Goal: Task Accomplishment & Management: Complete application form

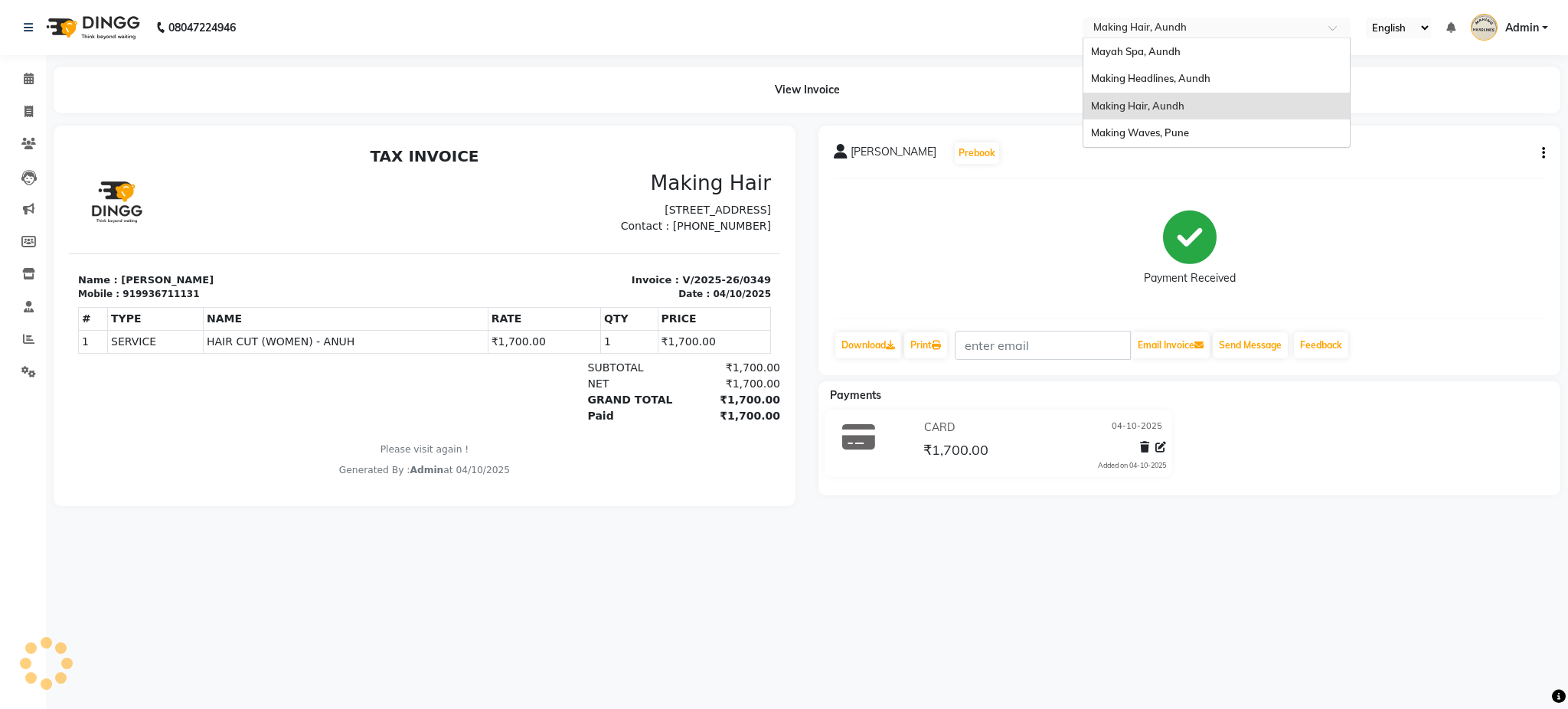
click at [1146, 32] on input "text" at bounding box center [1201, 29] width 222 height 15
click at [1113, 50] on span "Mayah Spa, Aundh" at bounding box center [1136, 51] width 90 height 13
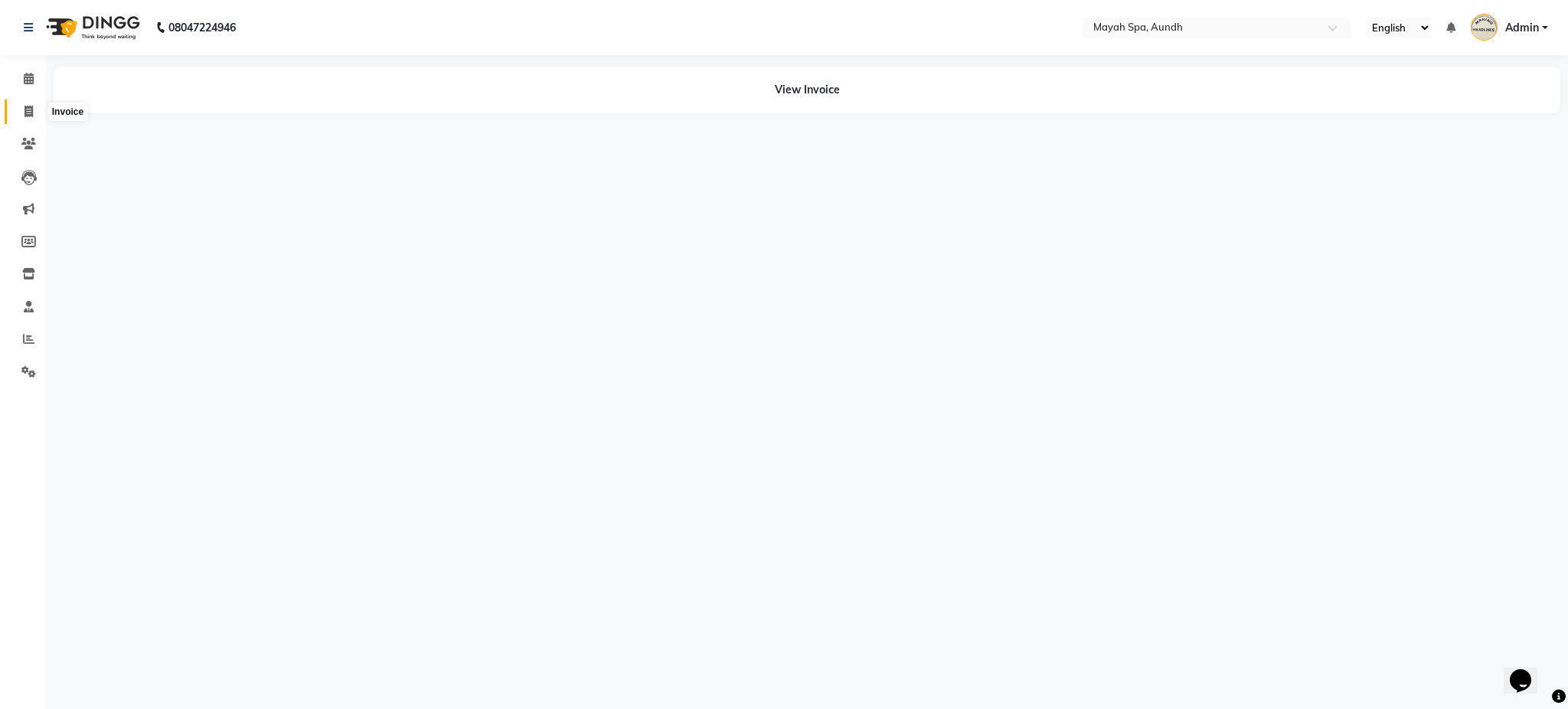
click at [28, 114] on icon at bounding box center [28, 111] width 8 height 12
select select "761"
select select "service"
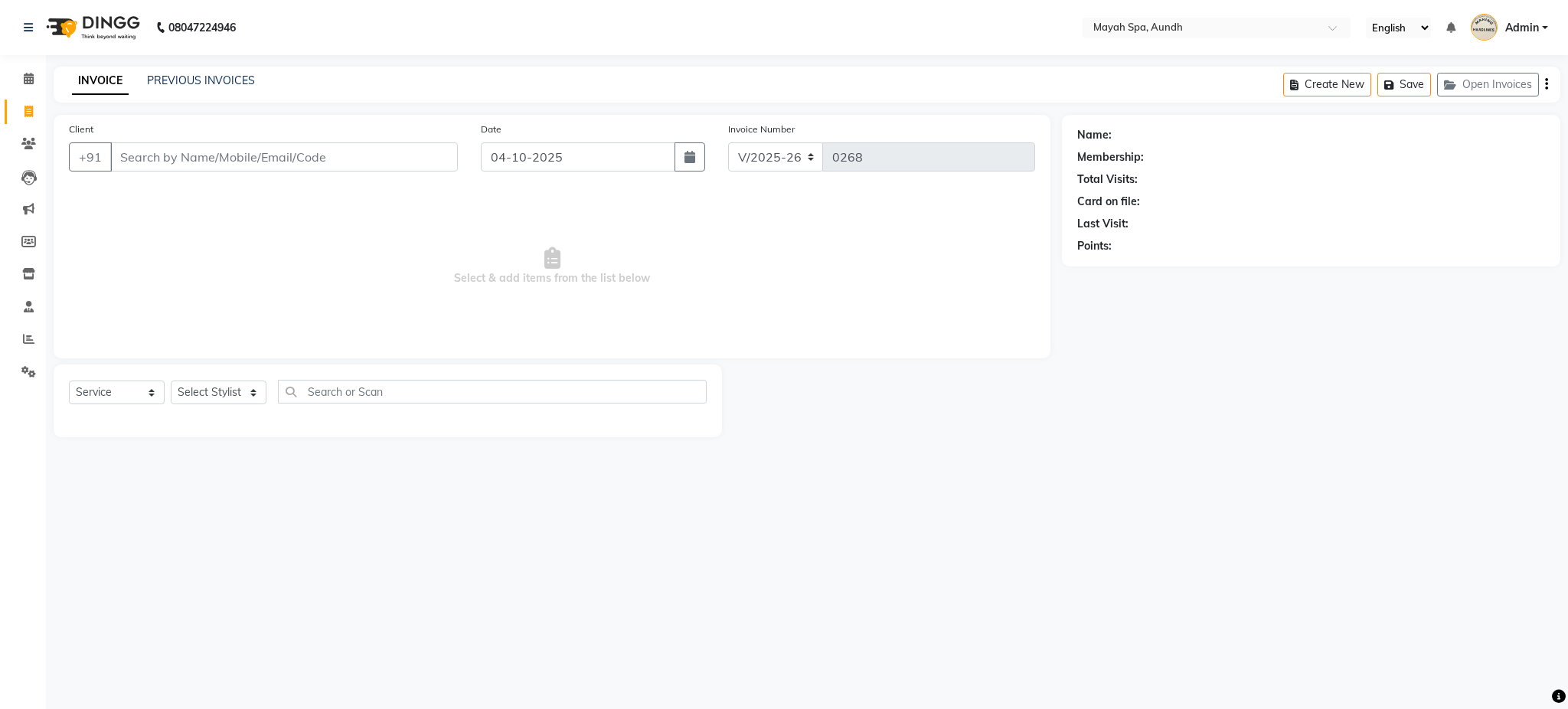
click at [405, 155] on input "Client" at bounding box center [284, 157] width 348 height 29
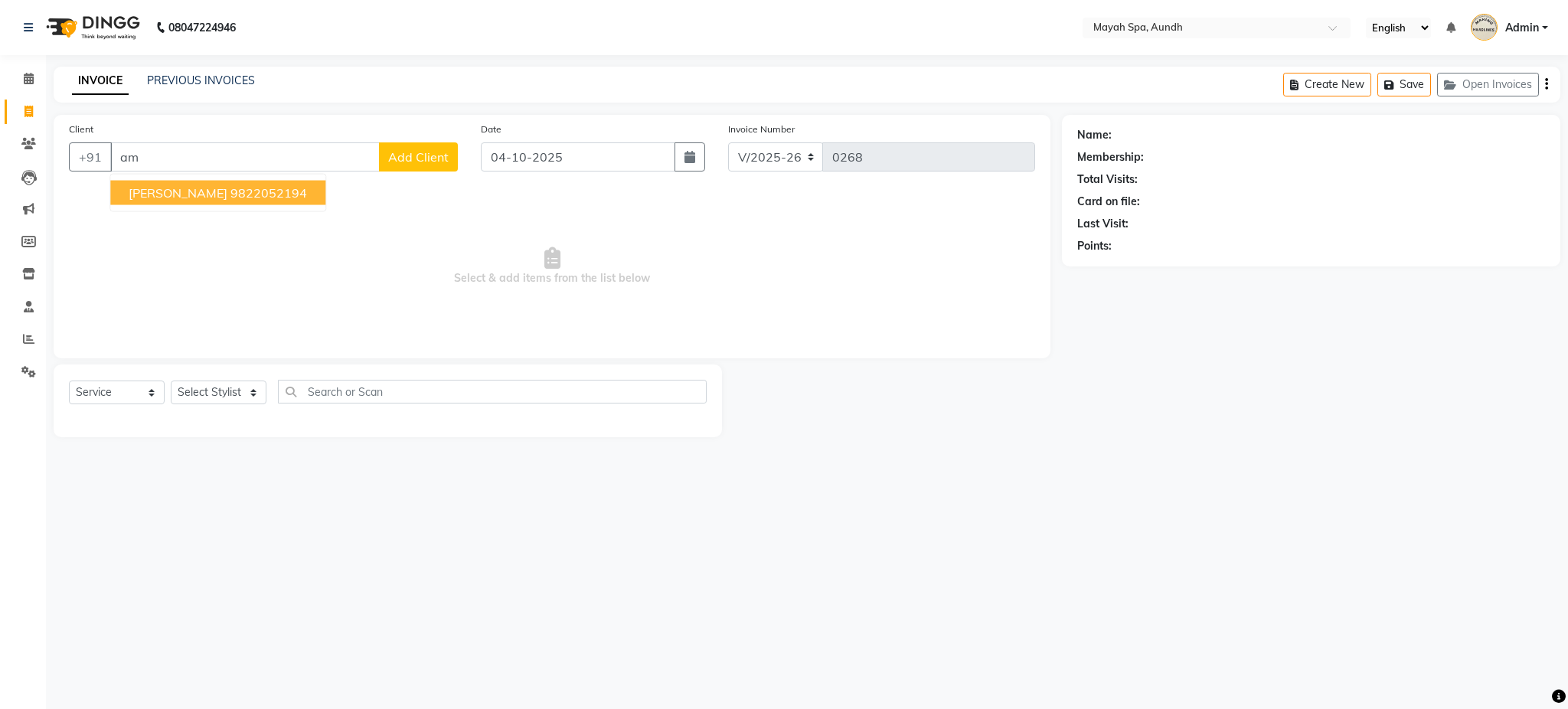
type input "a"
type input "9766771595"
click at [405, 155] on span "Add Client" at bounding box center [418, 157] width 60 height 15
select select "22"
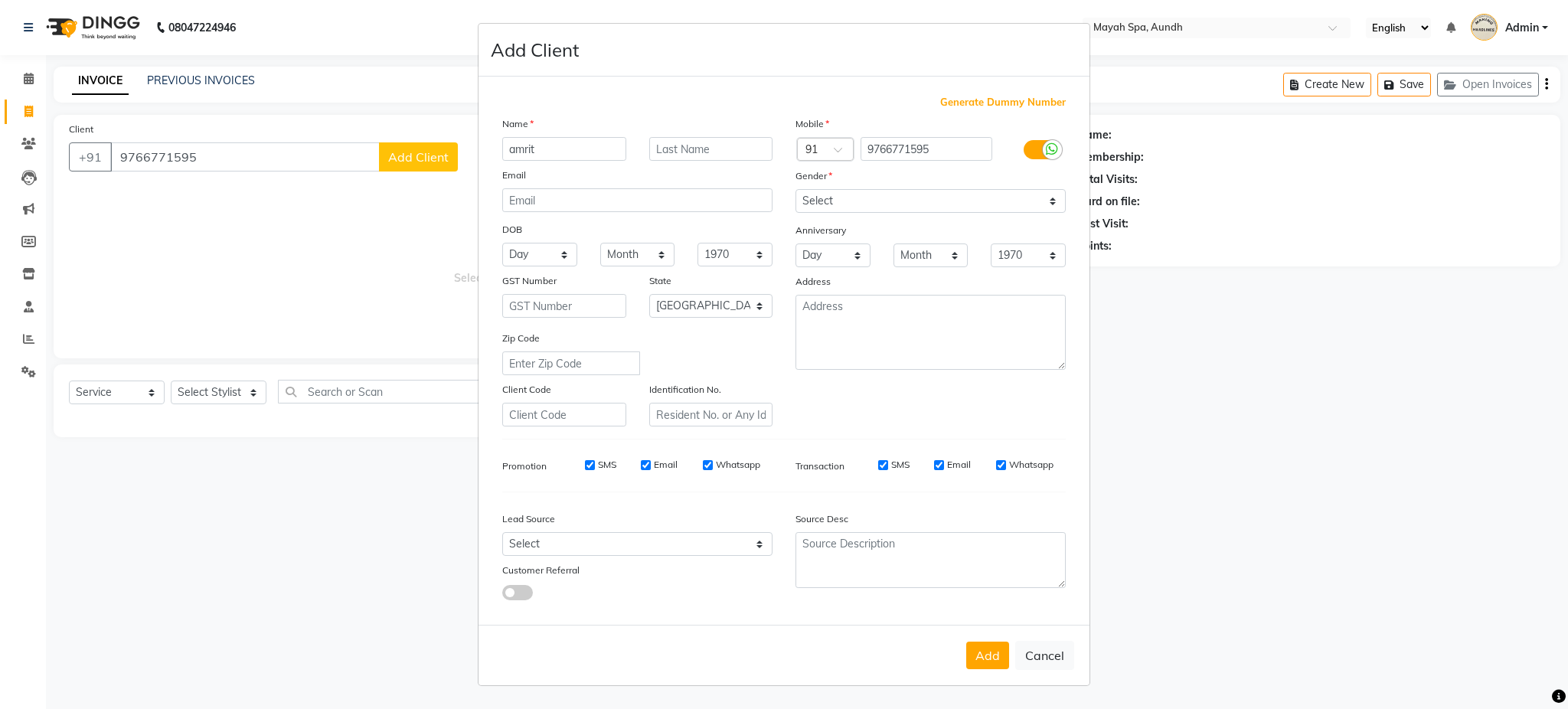
type input "amrit"
type input "r"
drag, startPoint x: 875, startPoint y: 198, endPoint x: 837, endPoint y: 273, distance: 84.1
click at [837, 273] on div "Mobile Country Code × 91 9766771595 Gender Select Male Female Other Prefer Not …" at bounding box center [931, 271] width 293 height 311
select select "male"
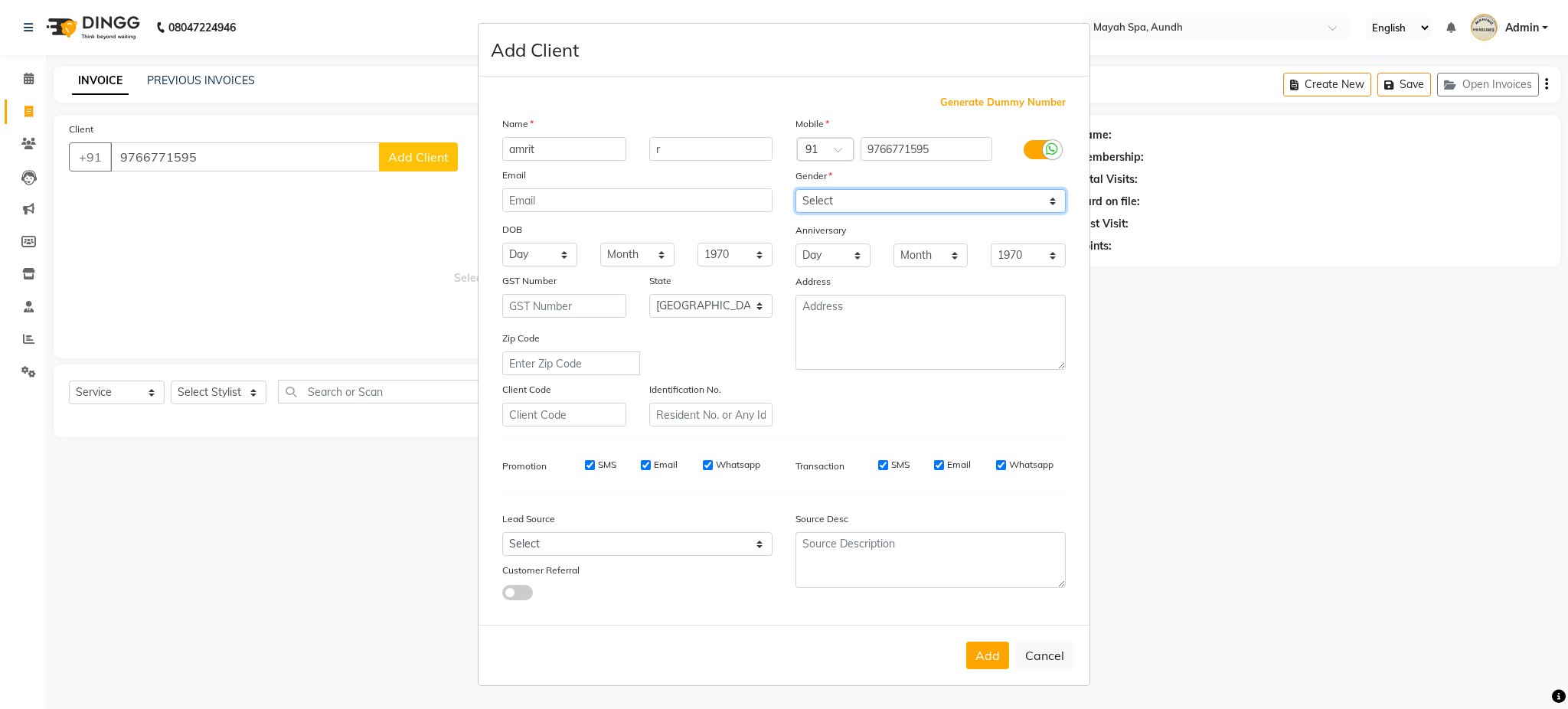
click at [795, 189] on select "Select [DEMOGRAPHIC_DATA] [DEMOGRAPHIC_DATA] Other Prefer Not To Say" at bounding box center [930, 201] width 271 height 23
click at [977, 648] on button "Add" at bounding box center [987, 655] width 43 height 28
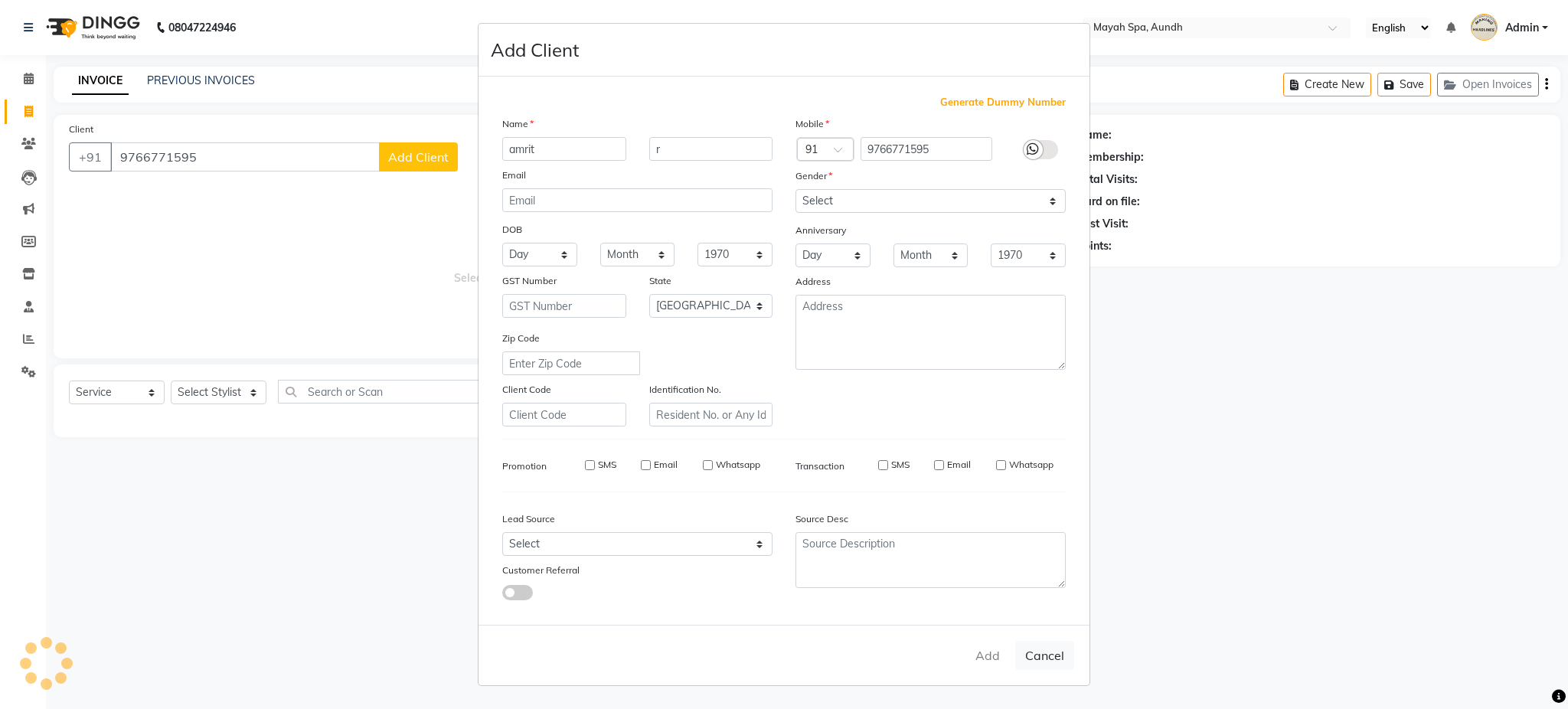
select select
select select "null"
select select
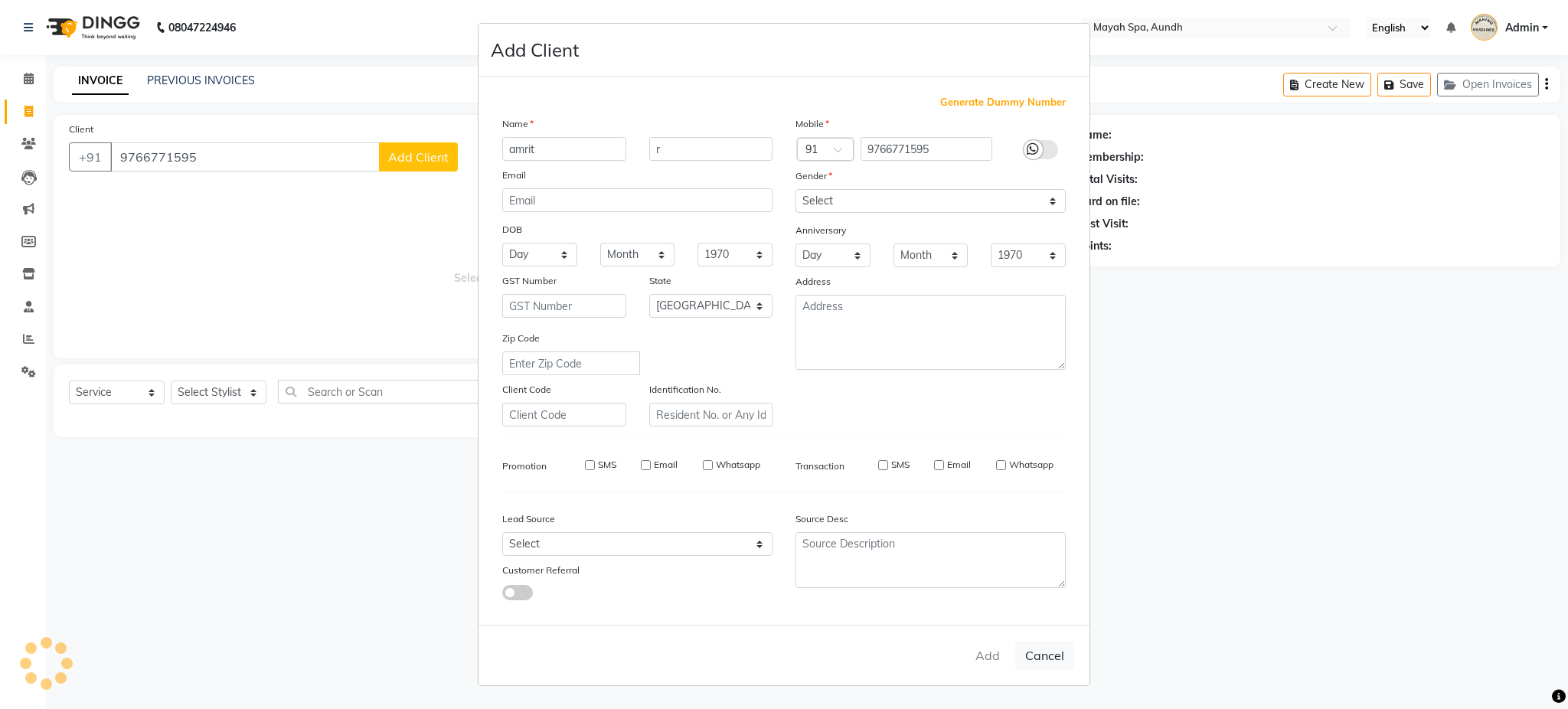
select select
checkbox input "false"
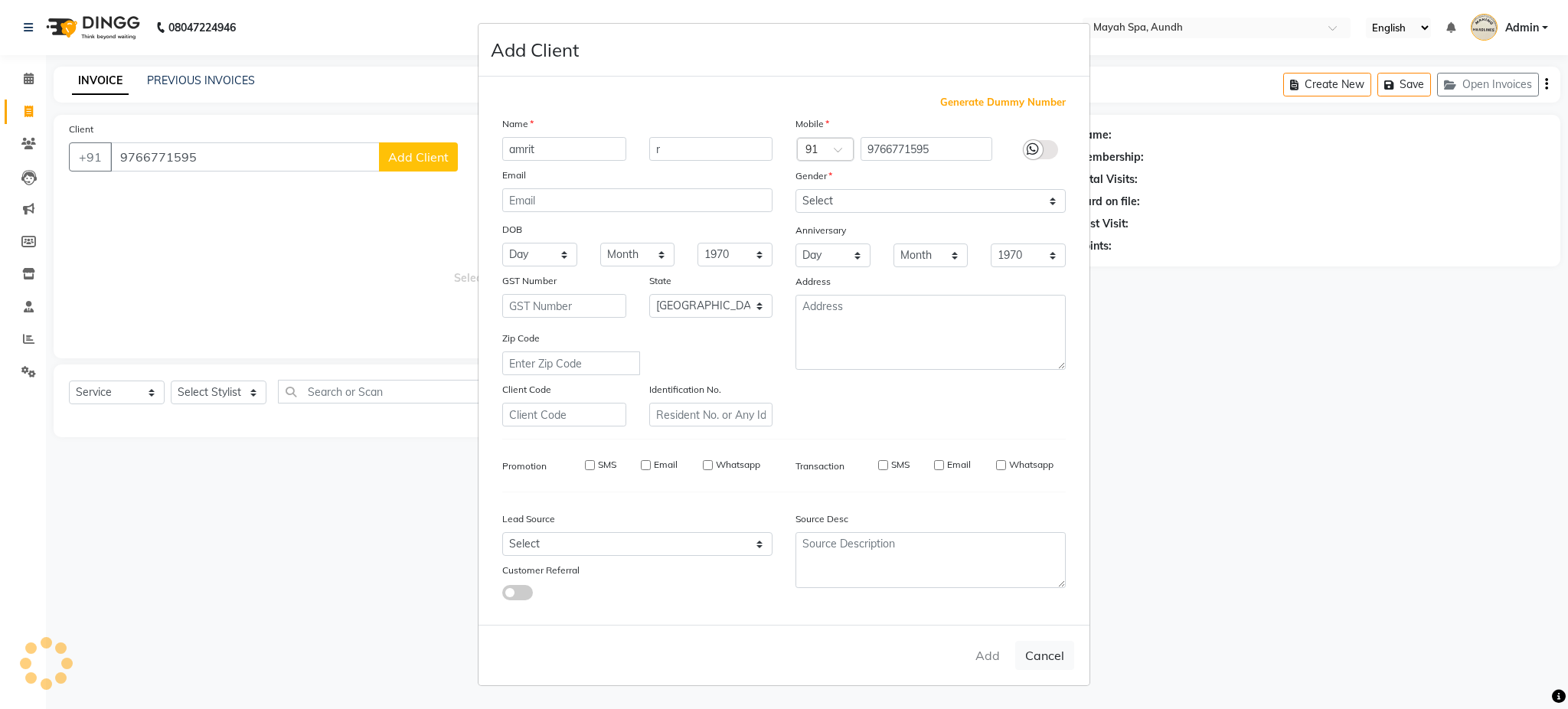
checkbox input "false"
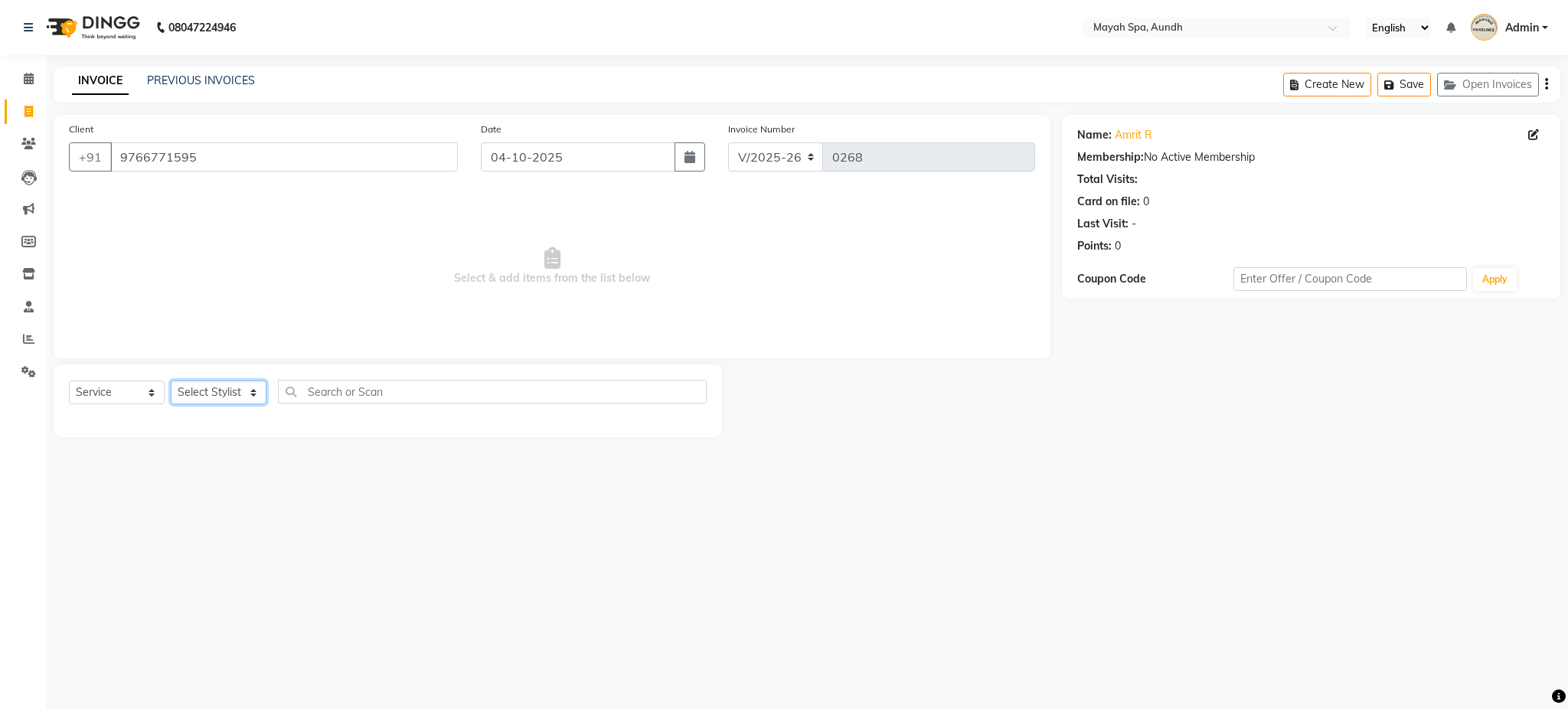
click at [249, 393] on select "Select Stylist Anuh DEEPA Farhat Joesna Joesna KARAN Pooja Pranav REKHA Riyaz S…" at bounding box center [219, 392] width 96 height 23
select select "12382"
click at [171, 381] on select "Select Stylist Anuh DEEPA Farhat Joesna Joesna KARAN Pooja Pranav REKHA Riyaz S…" at bounding box center [219, 392] width 96 height 23
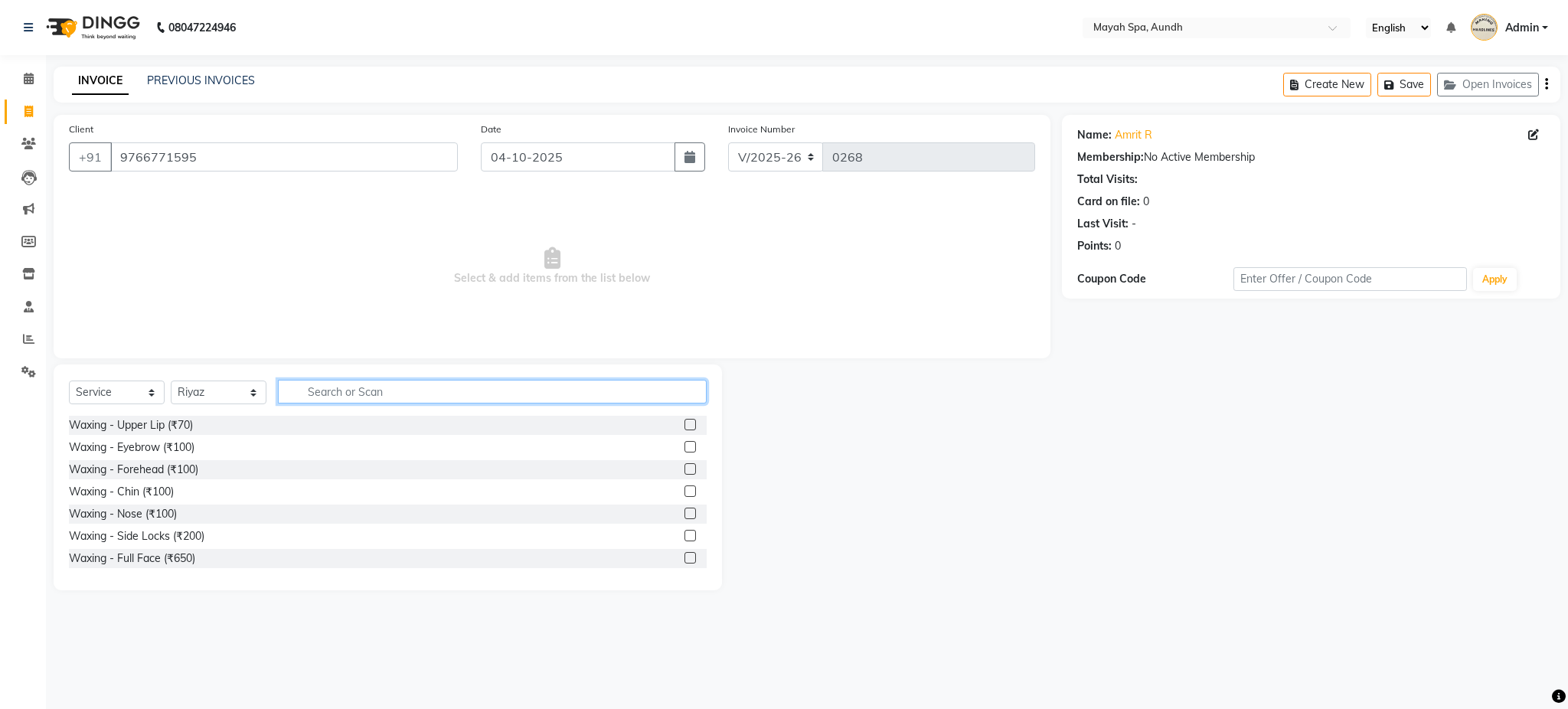
click at [334, 393] on input "text" at bounding box center [493, 391] width 429 height 23
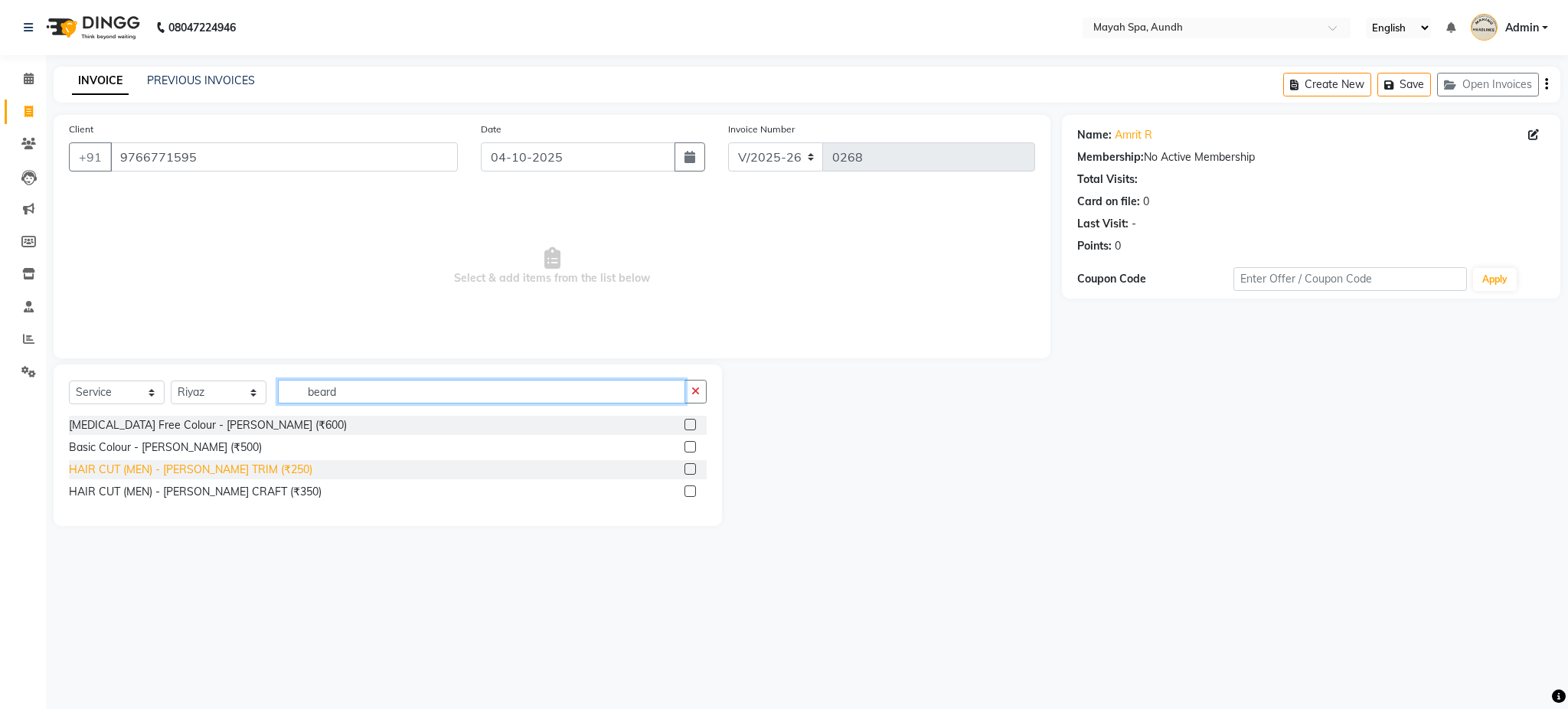
type input "beard"
click at [164, 469] on div "HAIR CUT (MEN) - BEARD TRIM (₹250)" at bounding box center [190, 469] width 244 height 16
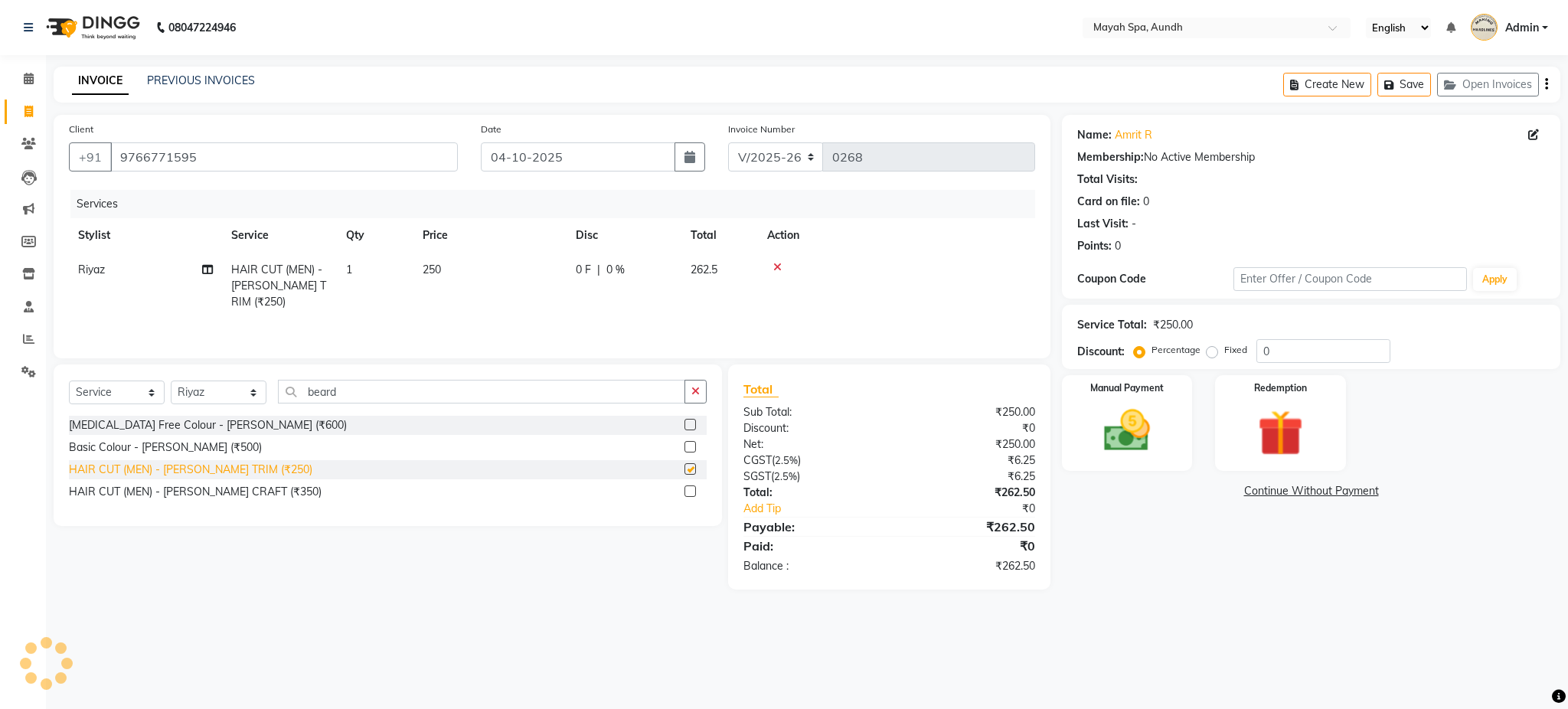
checkbox input "false"
click at [1546, 85] on icon "button" at bounding box center [1547, 85] width 3 height 1
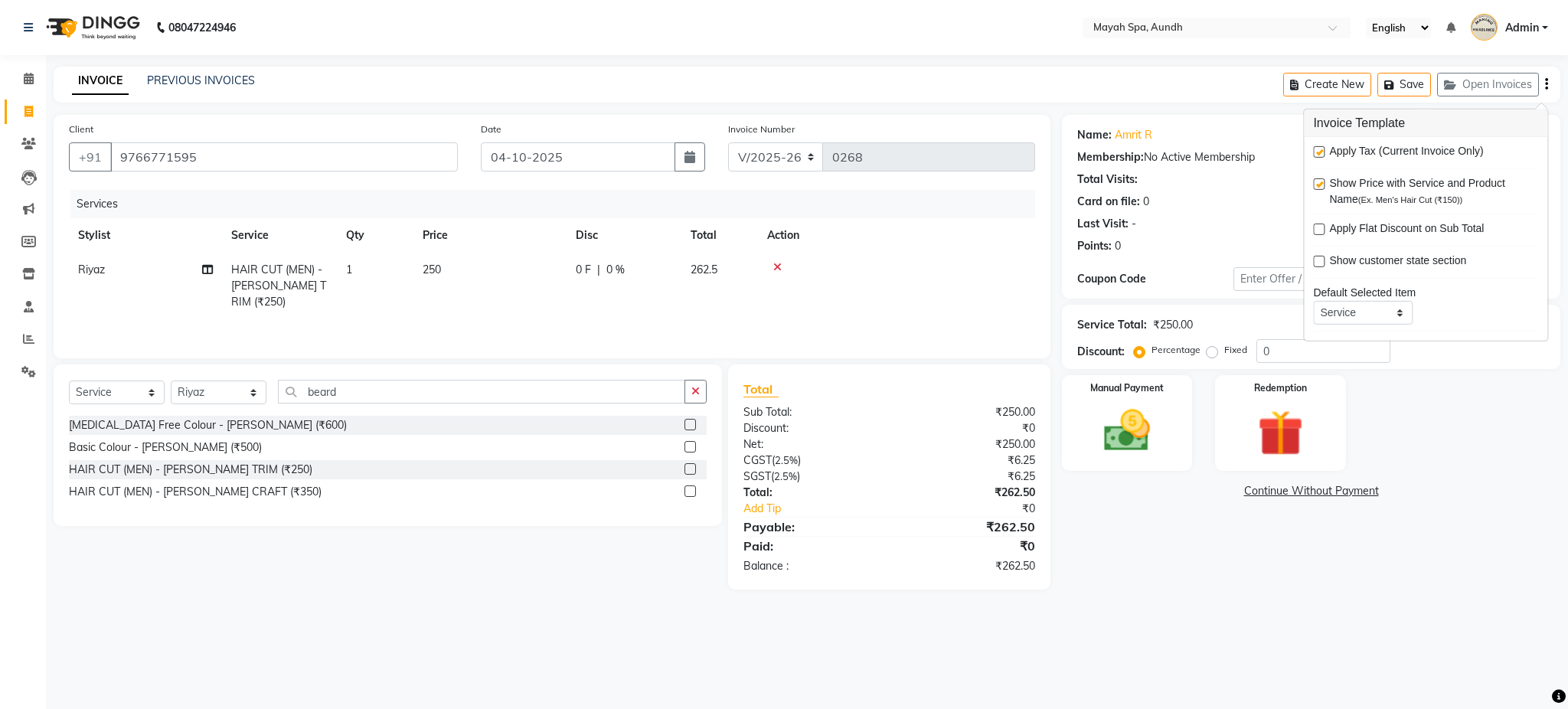
click at [1321, 153] on label at bounding box center [1319, 153] width 12 height 12
click at [1321, 153] on input "checkbox" at bounding box center [1318, 153] width 10 height 10
checkbox input "false"
click at [1436, 400] on div "Manual Payment Redemption" at bounding box center [1312, 423] width 521 height 96
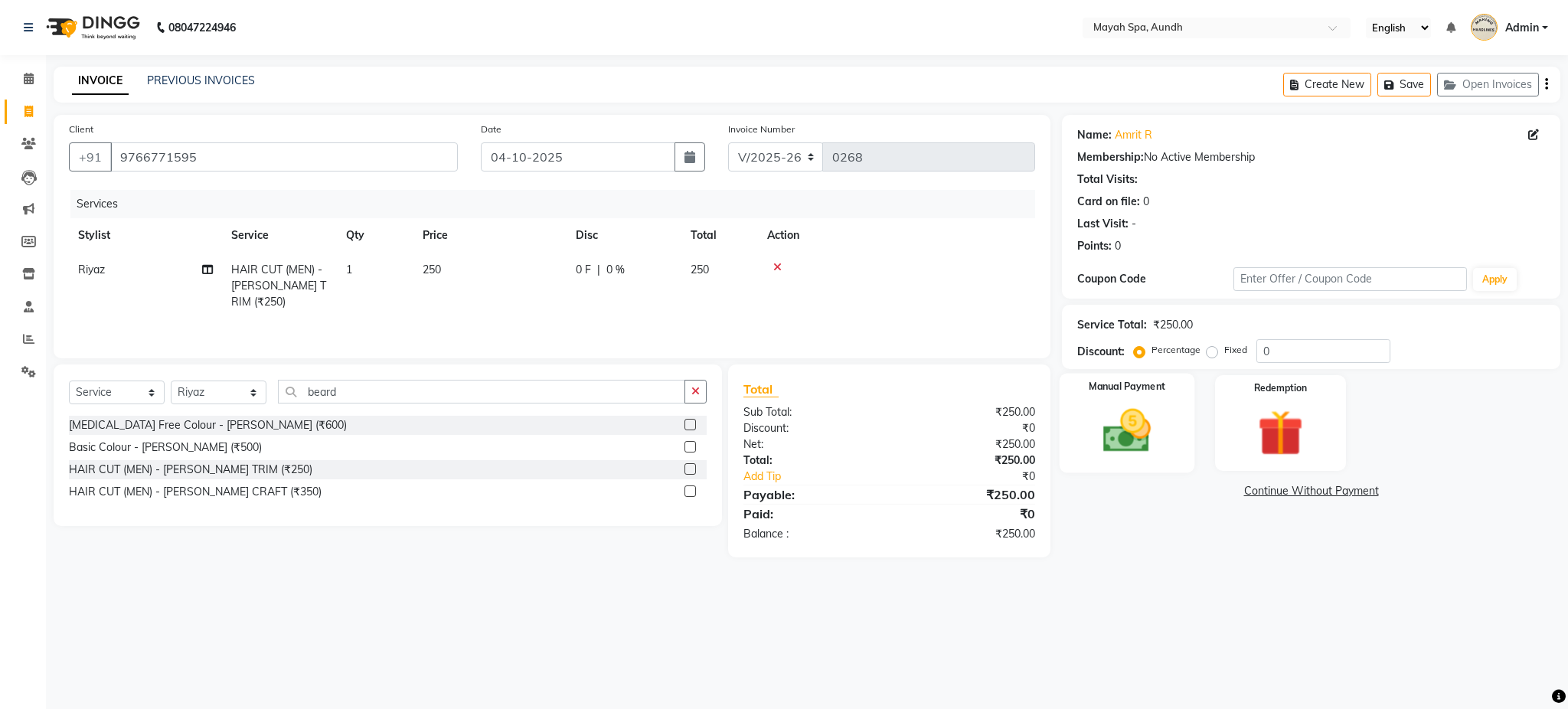
click at [1091, 413] on img at bounding box center [1126, 432] width 78 height 55
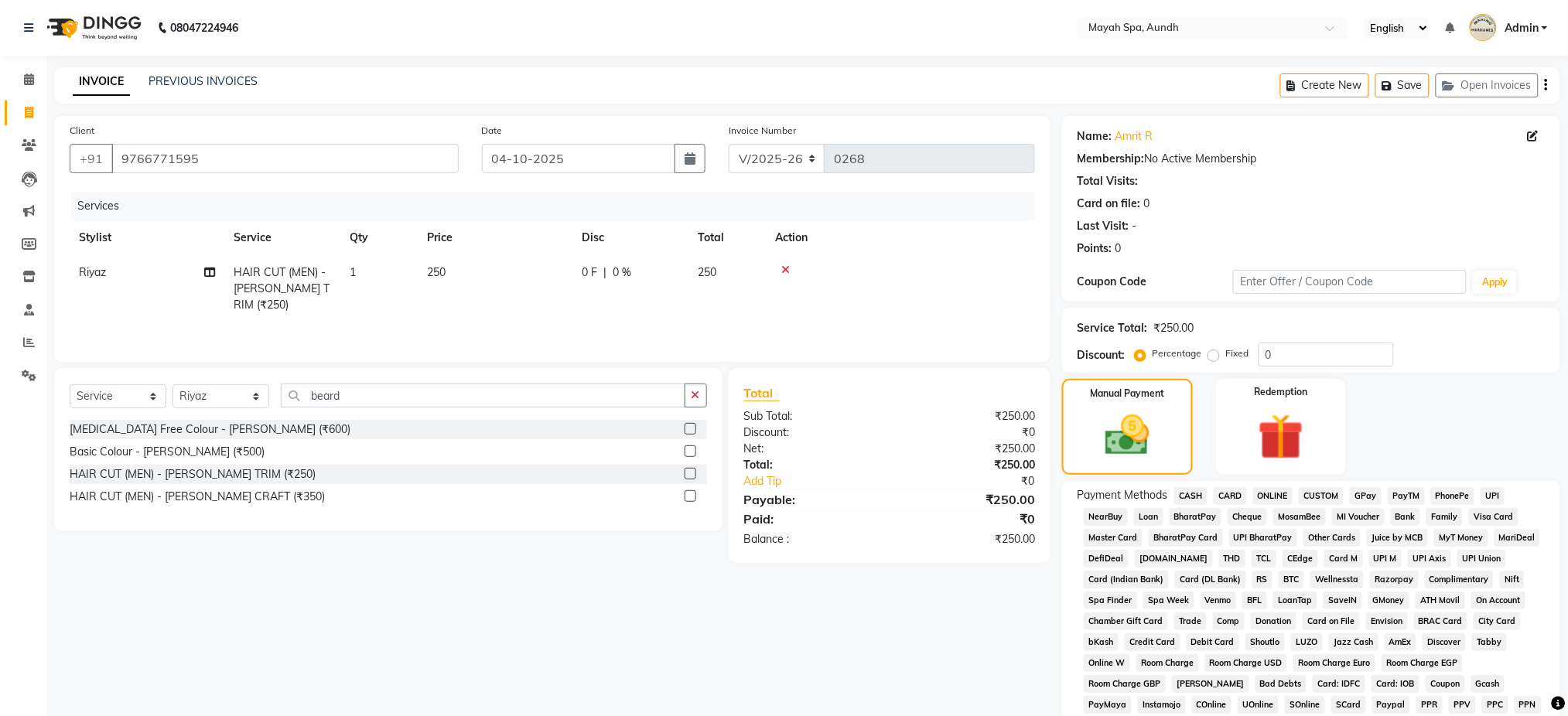
click at [1484, 493] on span "UPI" at bounding box center [1493, 496] width 24 height 18
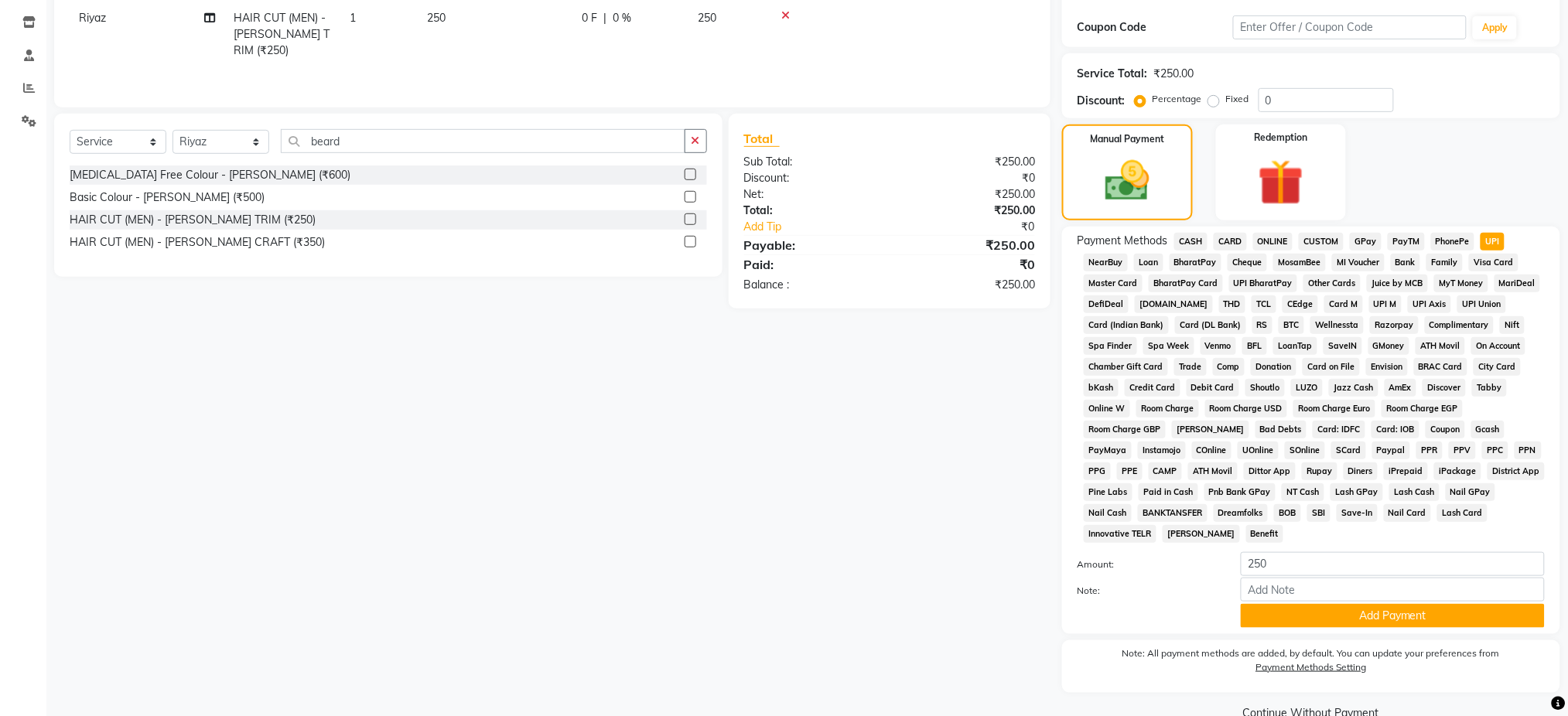
scroll to position [286, 0]
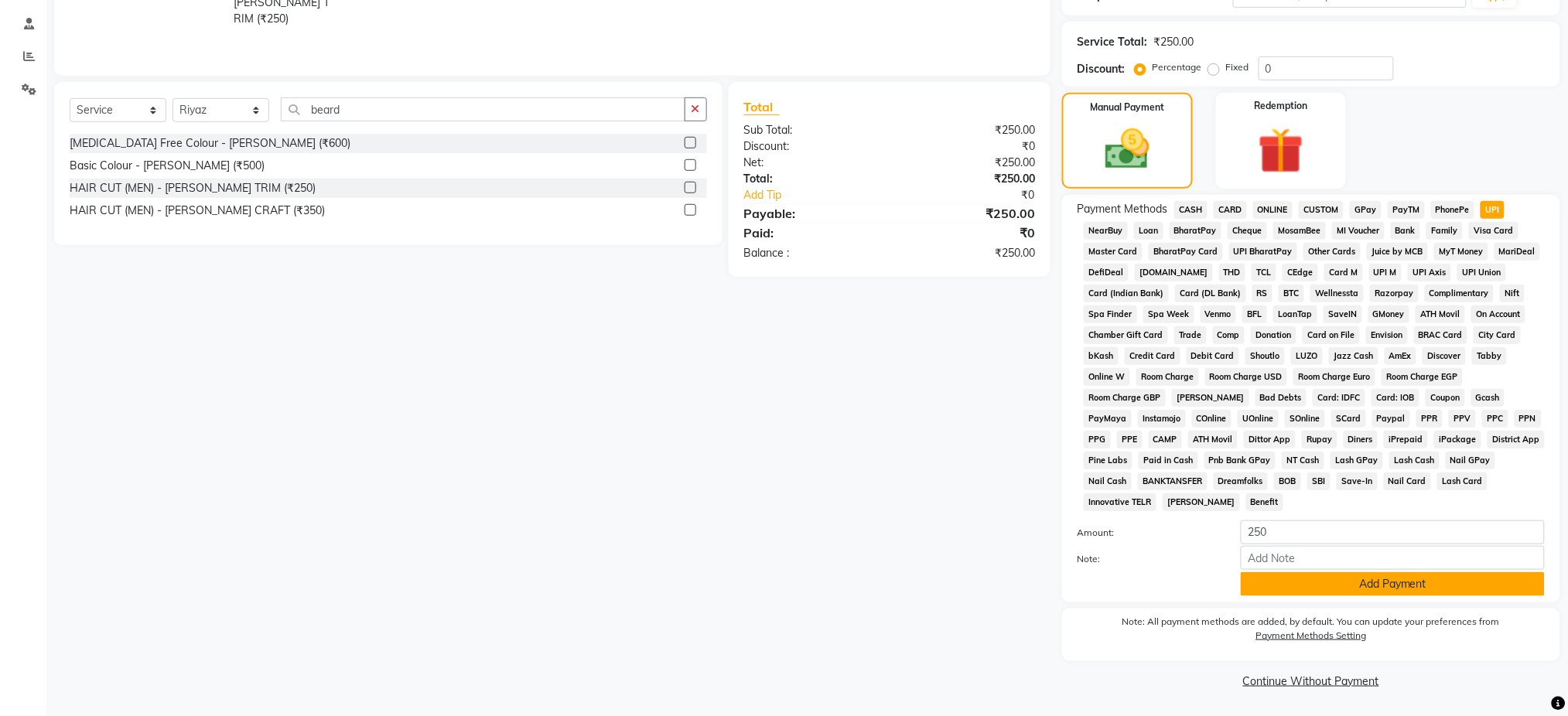
click at [1423, 592] on button "Add Payment" at bounding box center [1393, 584] width 304 height 24
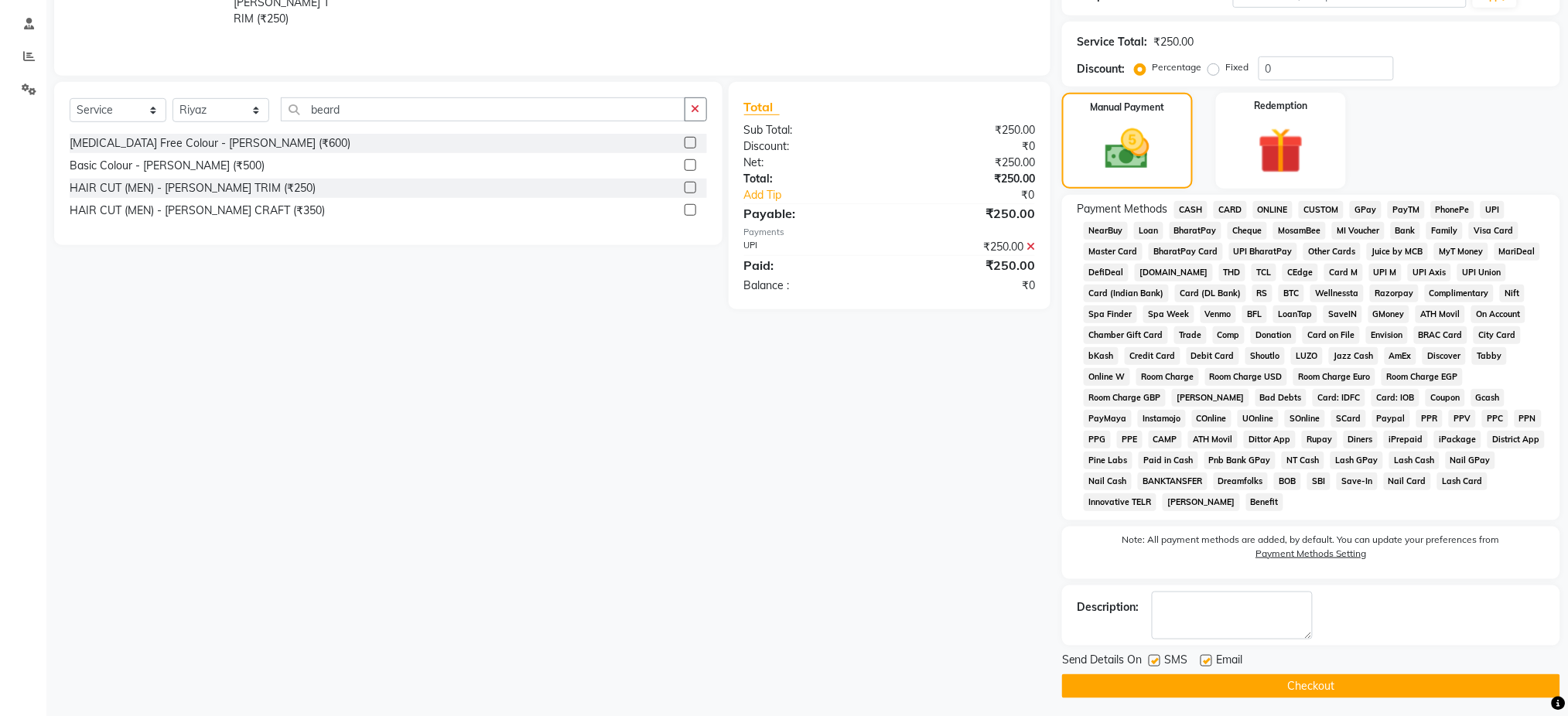
click at [1295, 692] on button "Checkout" at bounding box center [1311, 686] width 498 height 24
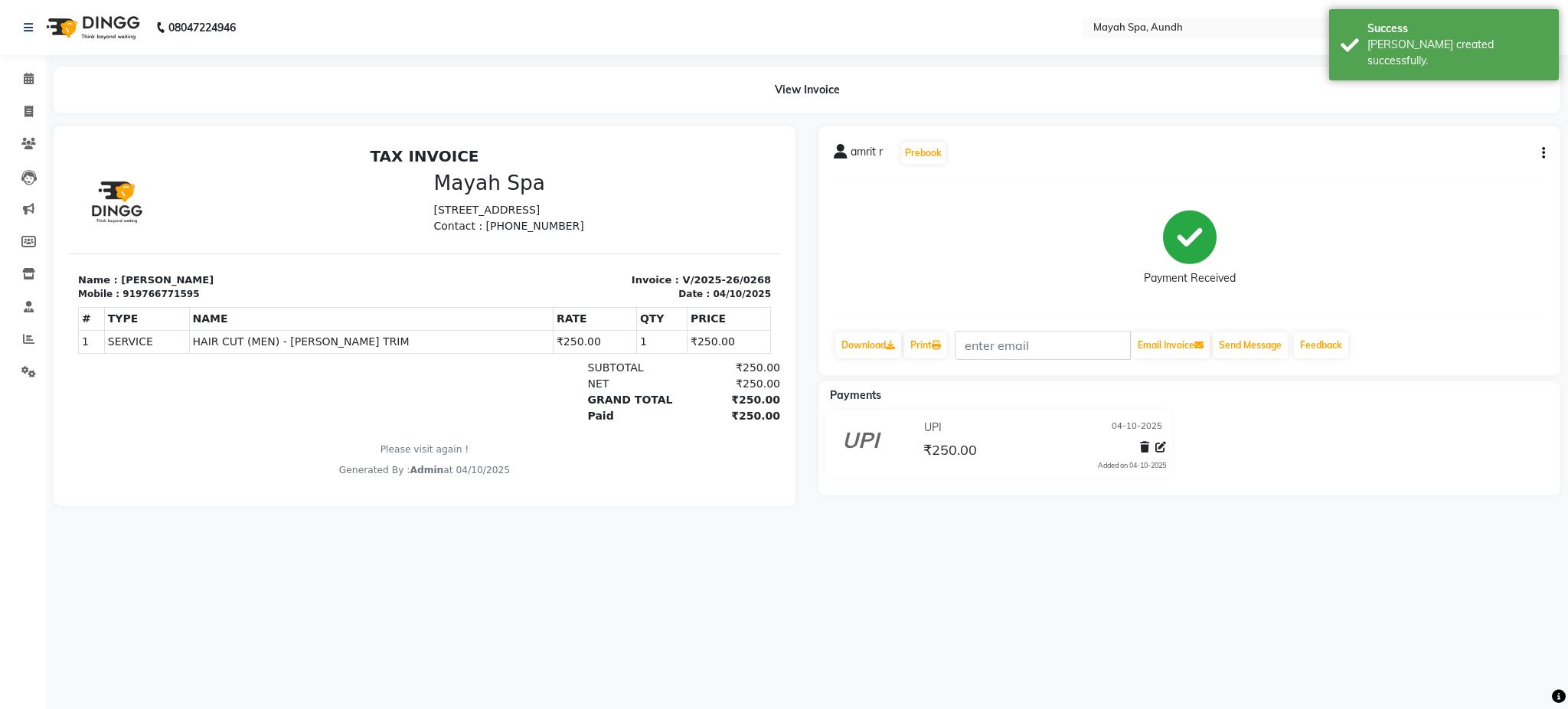
click at [23, 127] on li "Invoice" at bounding box center [23, 111] width 46 height 33
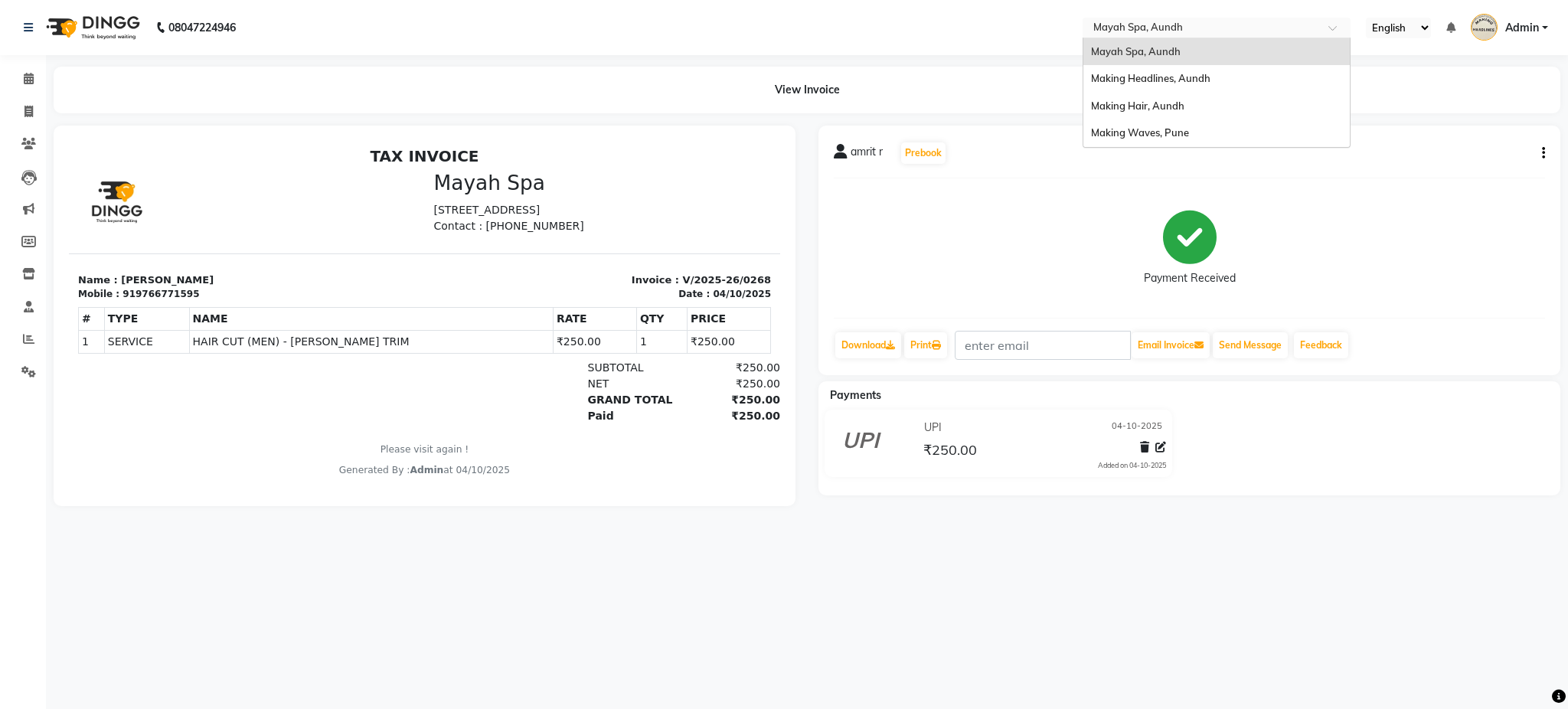
click at [1117, 33] on input "text" at bounding box center [1201, 29] width 222 height 15
click at [1150, 79] on span "Making Headlines, Aundh" at bounding box center [1151, 78] width 120 height 13
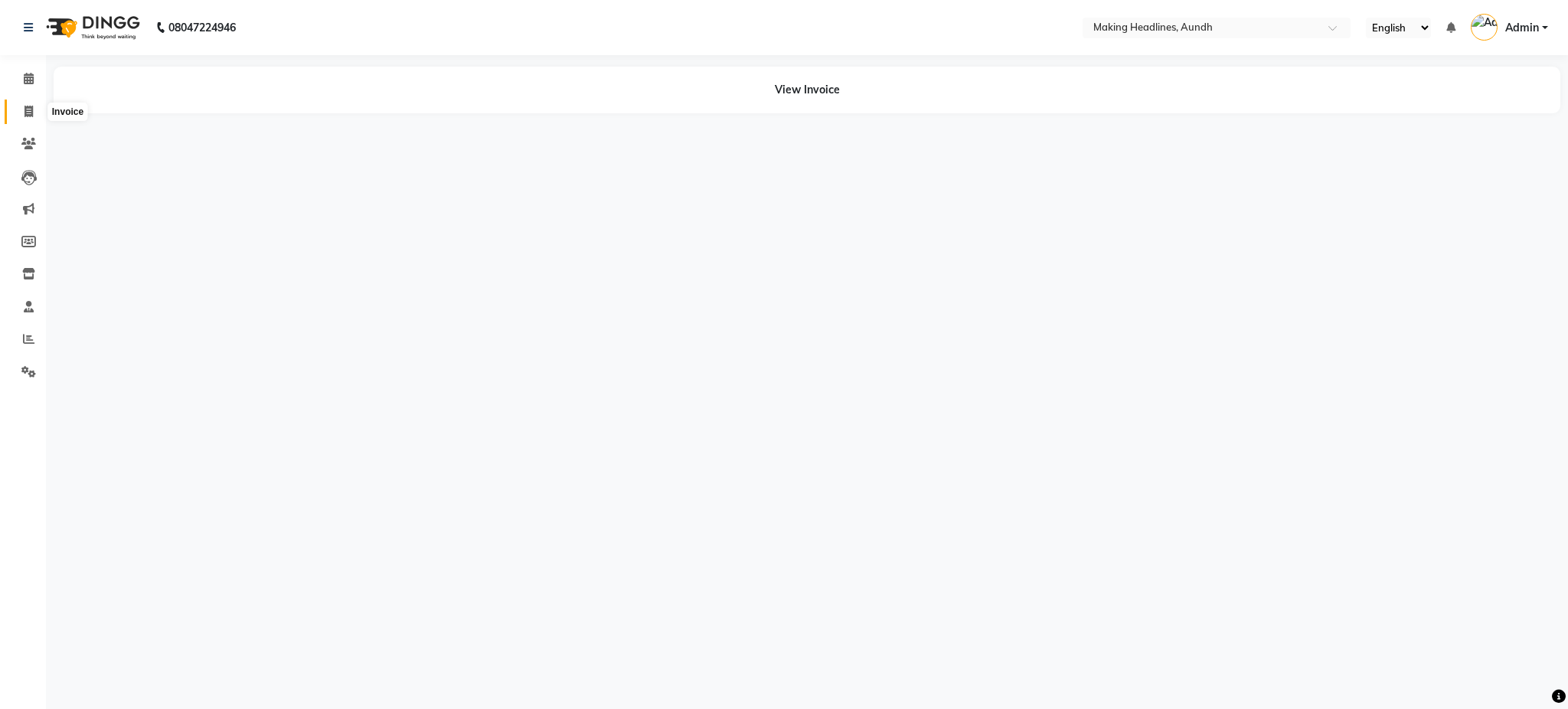
click at [22, 110] on span at bounding box center [28, 111] width 27 height 18
select select "743"
select select "service"
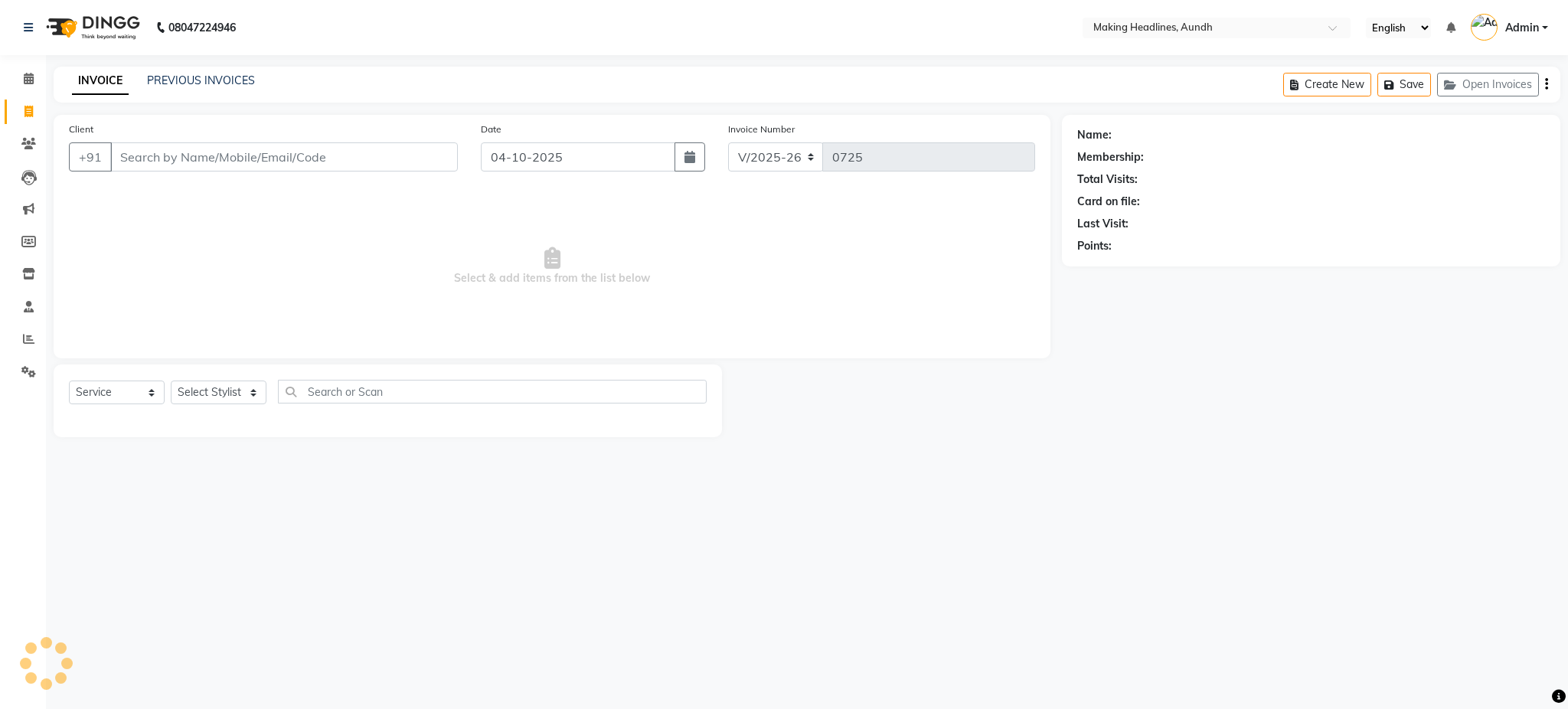
click at [199, 158] on input "Client" at bounding box center [284, 157] width 348 height 29
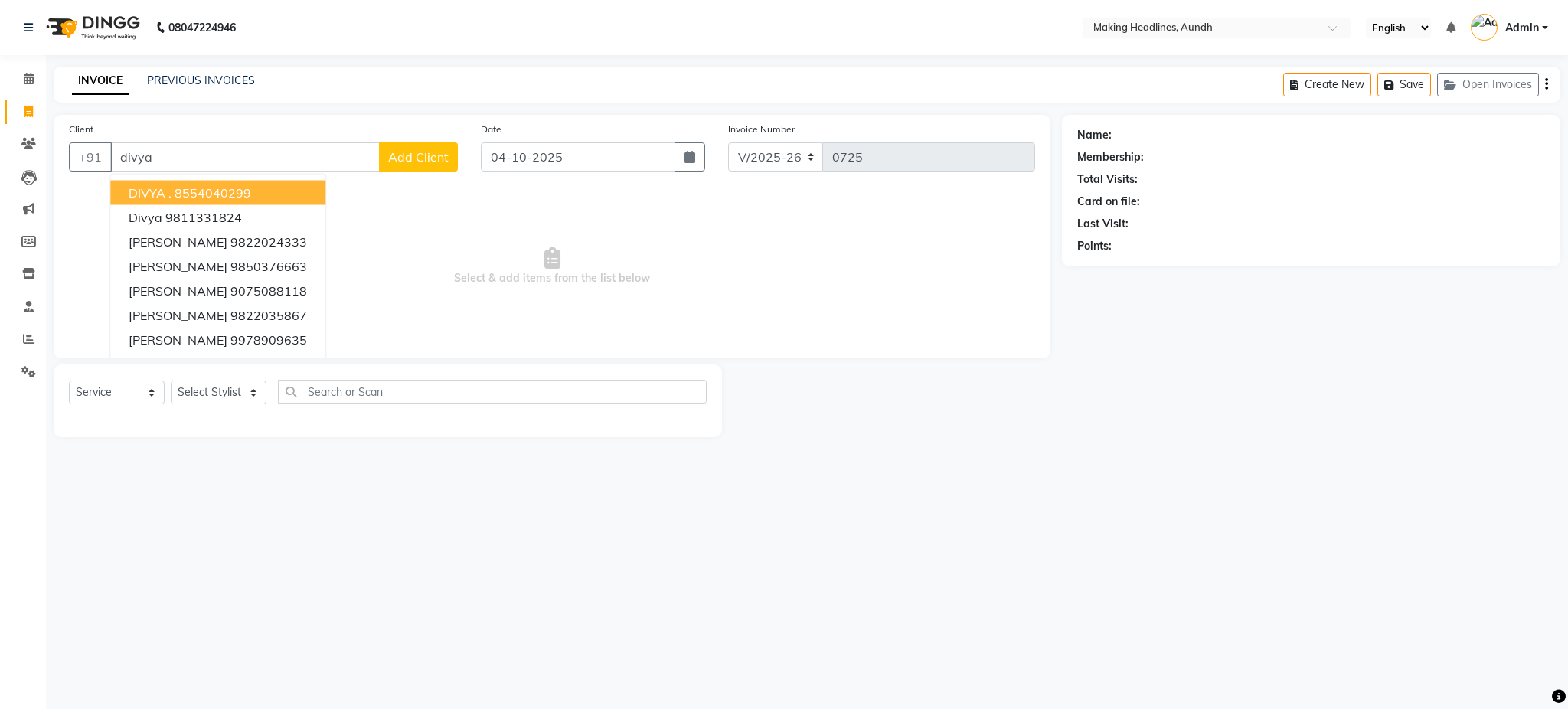
click at [301, 131] on div "Client +91 divya DIVYA . 8554040299 divya 9811331824 [PERSON_NAME] 9822024333 […" at bounding box center [264, 152] width 412 height 63
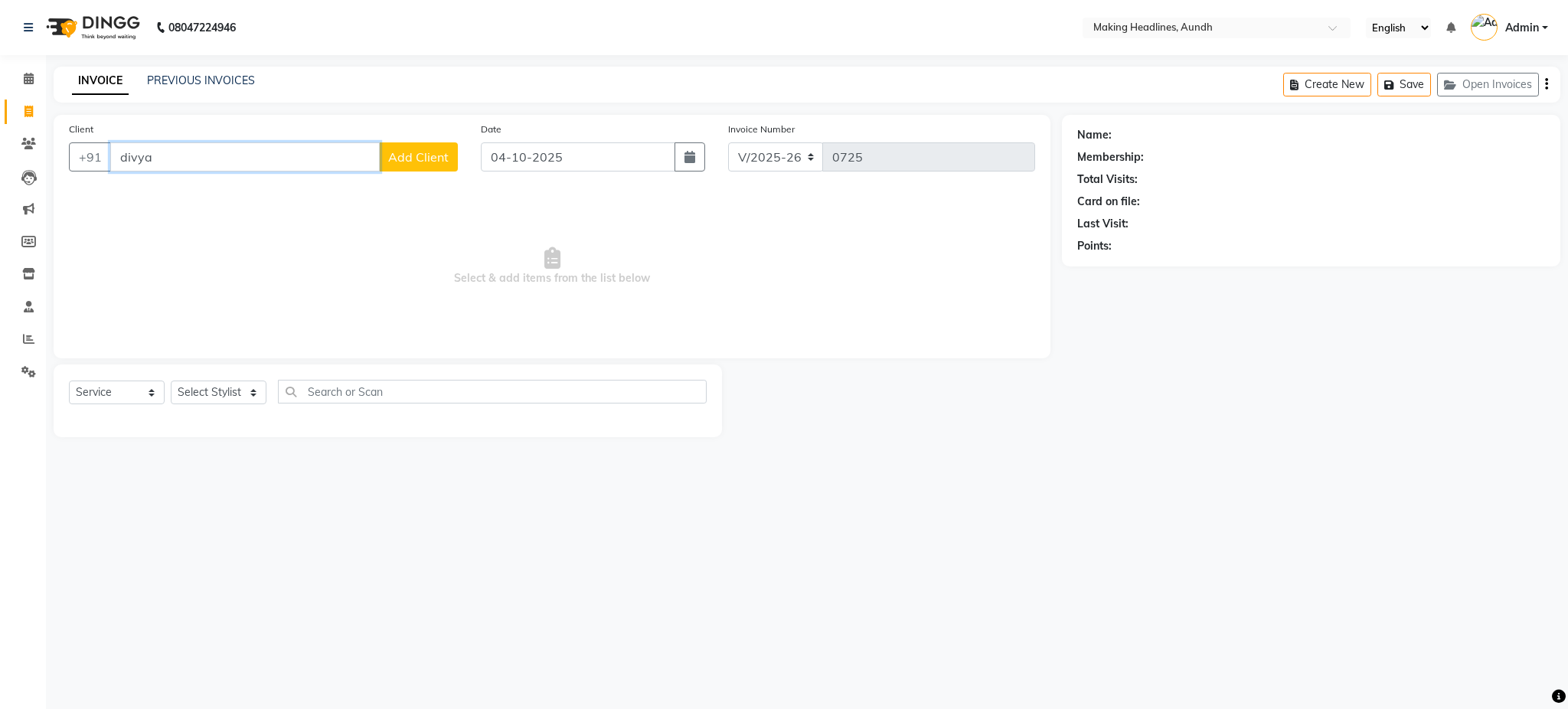
click at [203, 168] on input "divya" at bounding box center [246, 157] width 270 height 29
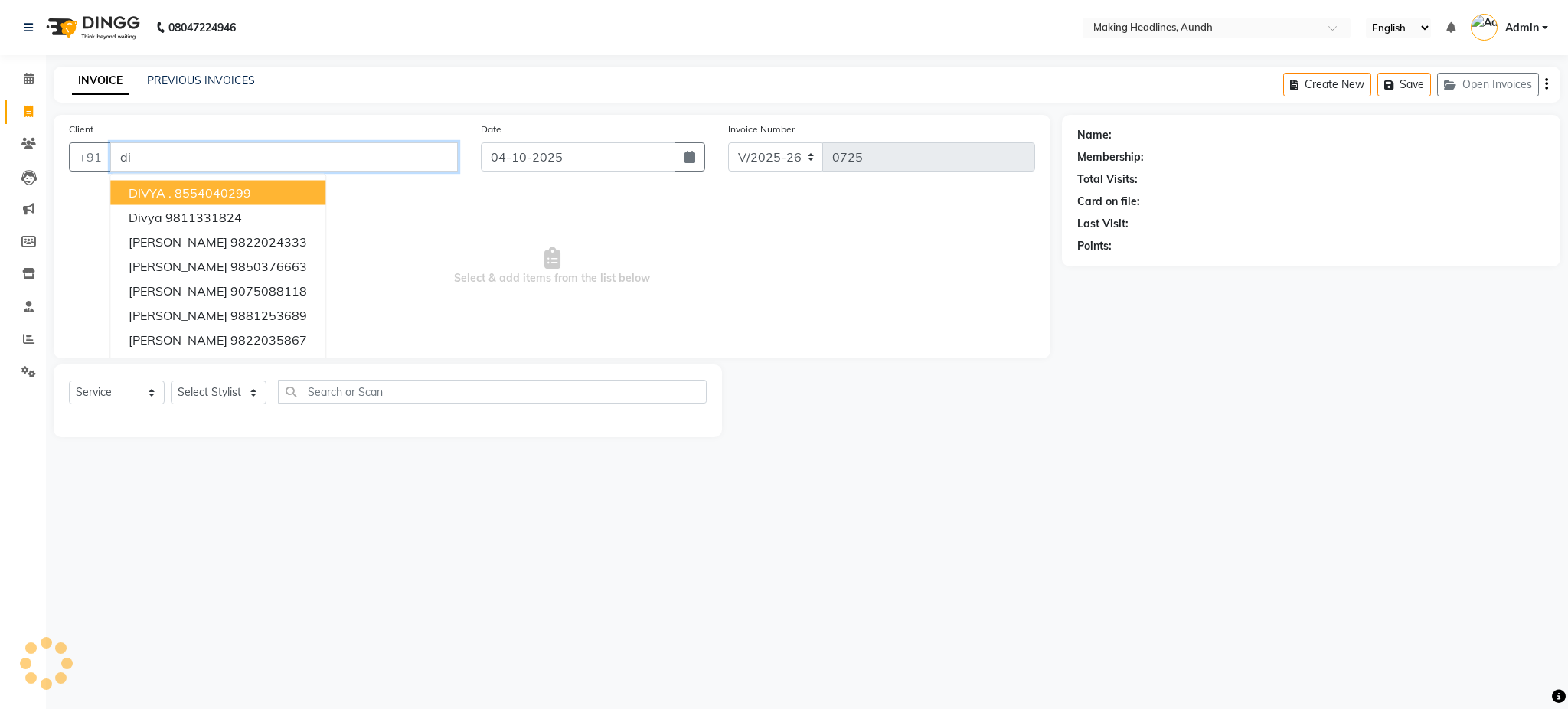
type input "d"
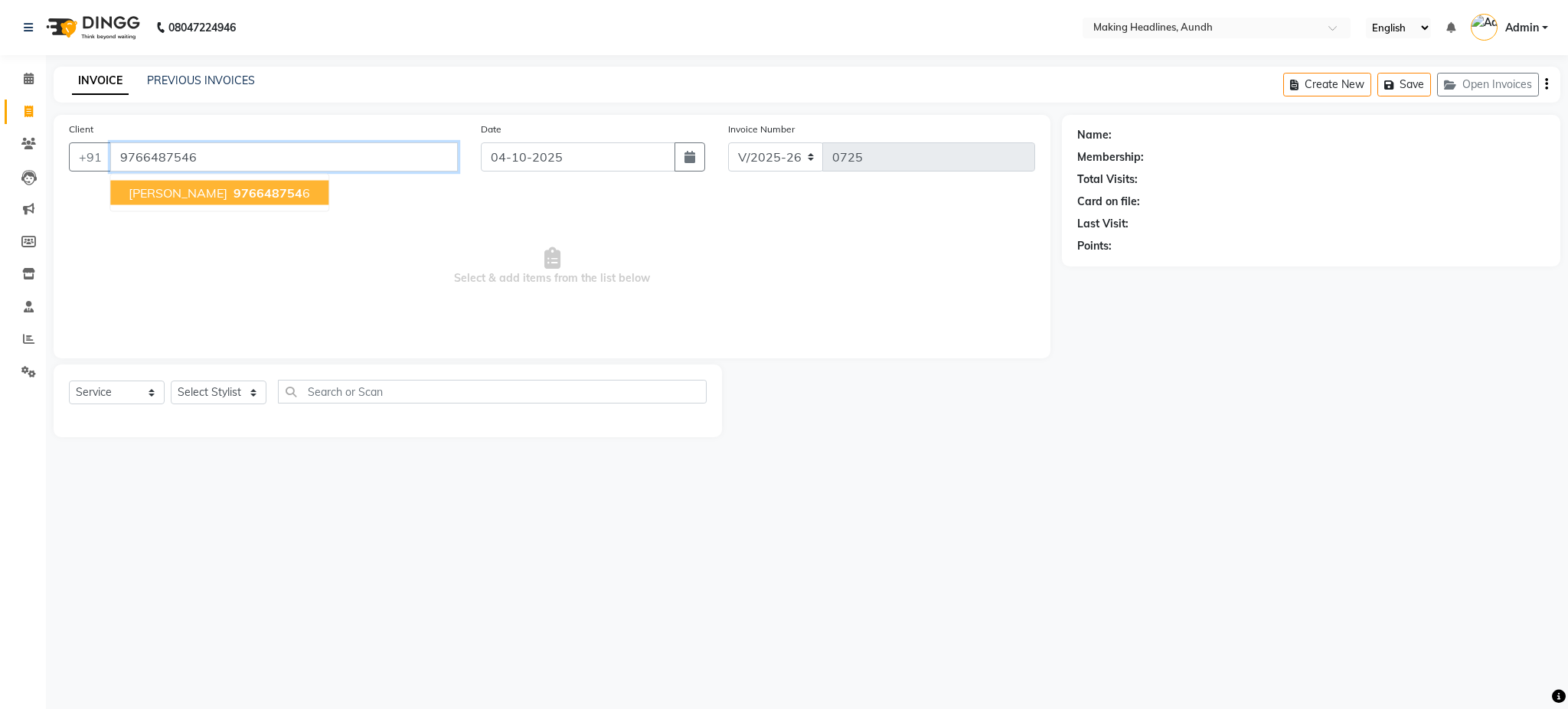
type input "9766487546"
click at [254, 198] on span "976648754" at bounding box center [268, 193] width 69 height 15
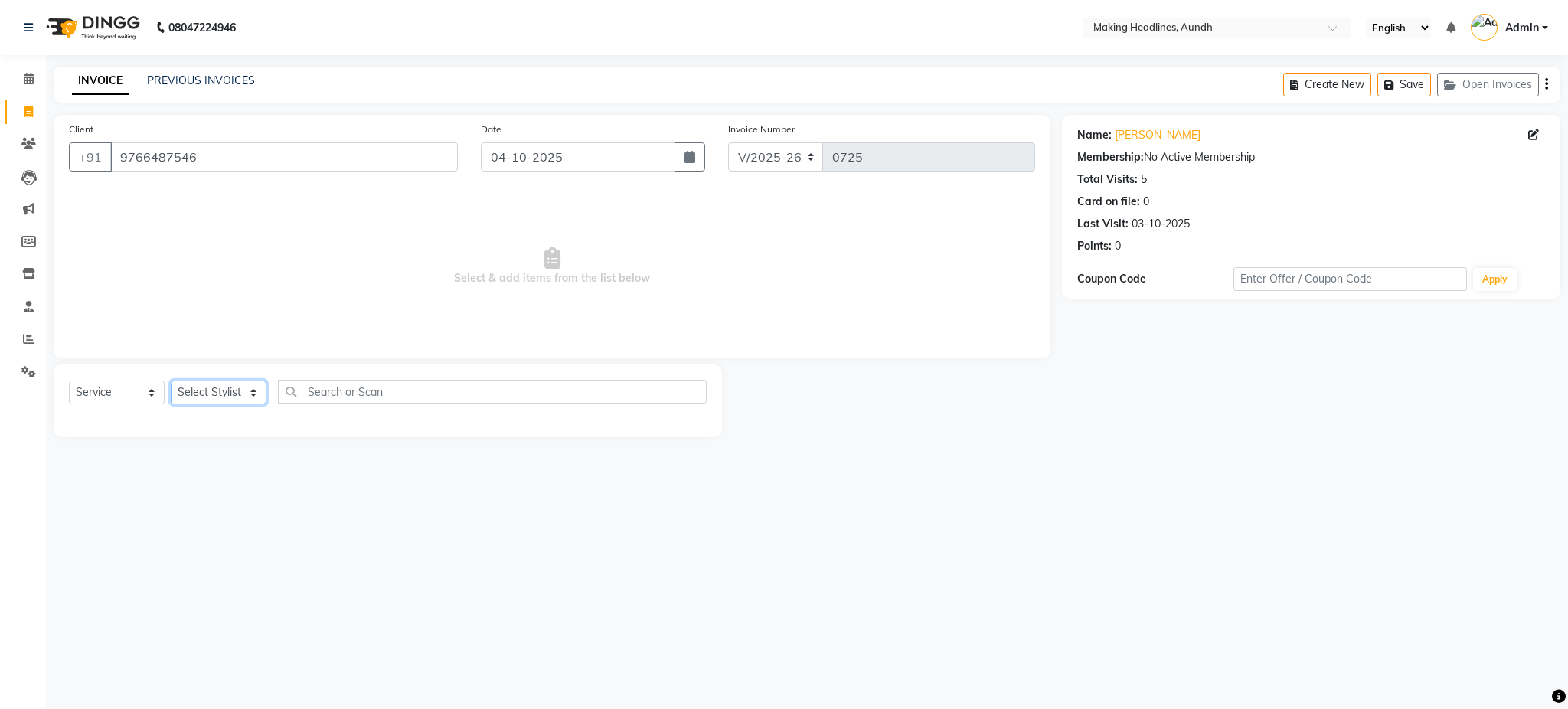
click at [225, 400] on select "Select Stylist ANUH DEEPA FARHAT JOESNA KARAN POOJA PRANAV REKHA RIYAZ SHILPA S…" at bounding box center [219, 392] width 96 height 23
click at [388, 258] on span "Select & add items from the list below" at bounding box center [551, 267] width 966 height 153
click at [339, 159] on input "9766487546" at bounding box center [284, 157] width 348 height 29
click at [280, 166] on input "9766487546" at bounding box center [284, 157] width 348 height 29
click at [231, 404] on select "Select Stylist ANUH DEEPA FARHAT JOESNA KARAN POOJA PRANAV REKHA RIYAZ SHILPA S…" at bounding box center [219, 392] width 96 height 23
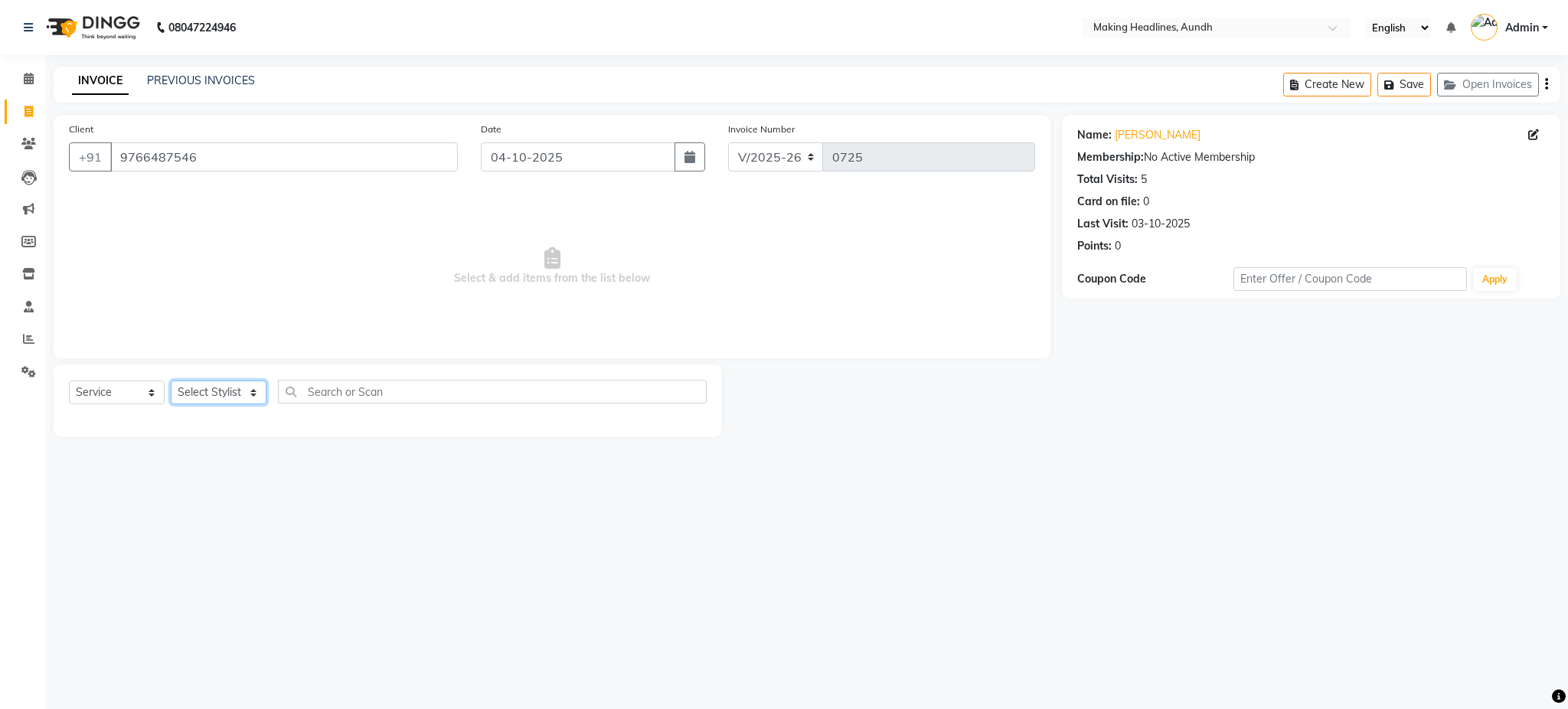
select select "11728"
click at [171, 381] on select "Select Stylist ANUH DEEPA FARHAT JOESNA KARAN POOJA PRANAV REKHA RIYAZ SHILPA S…" at bounding box center [219, 392] width 96 height 23
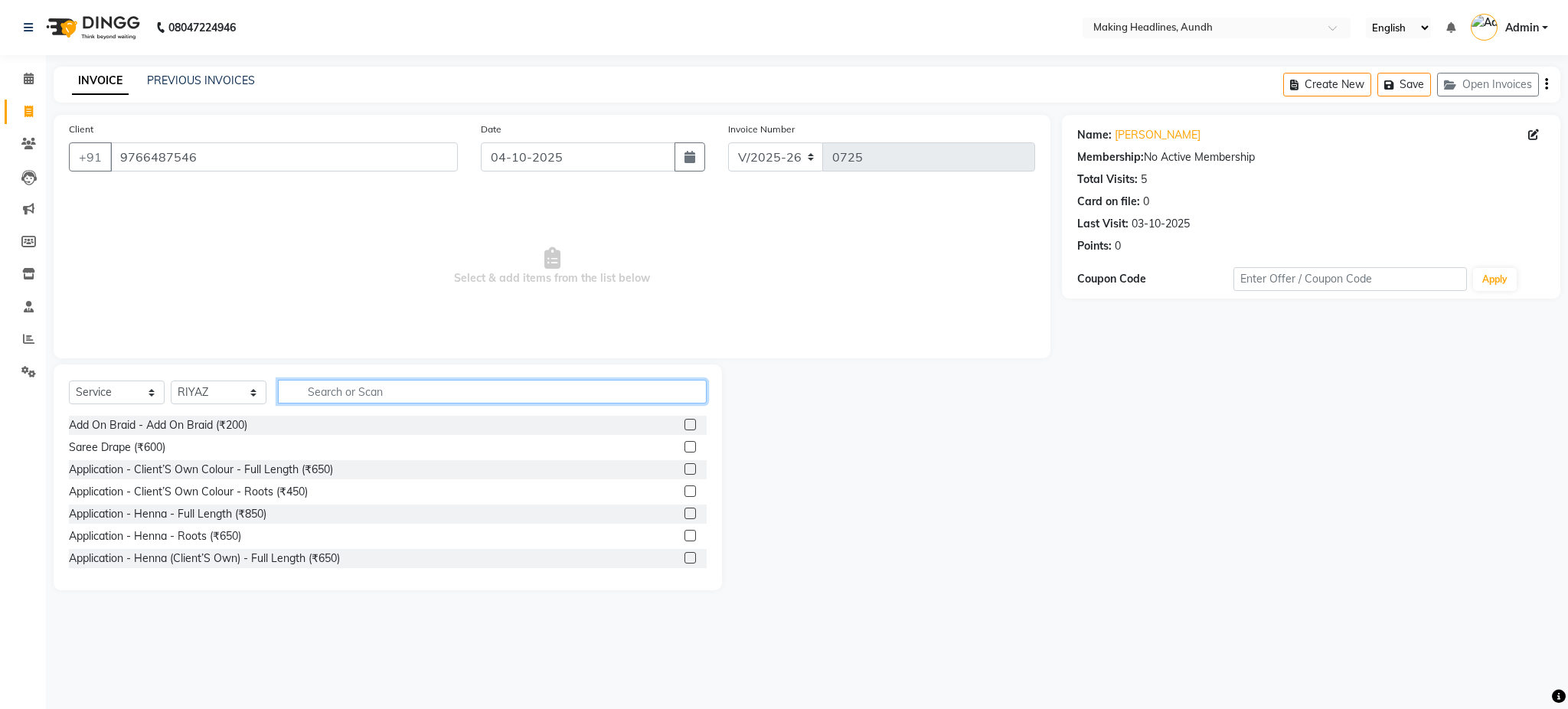
click at [327, 398] on input "text" at bounding box center [493, 391] width 429 height 23
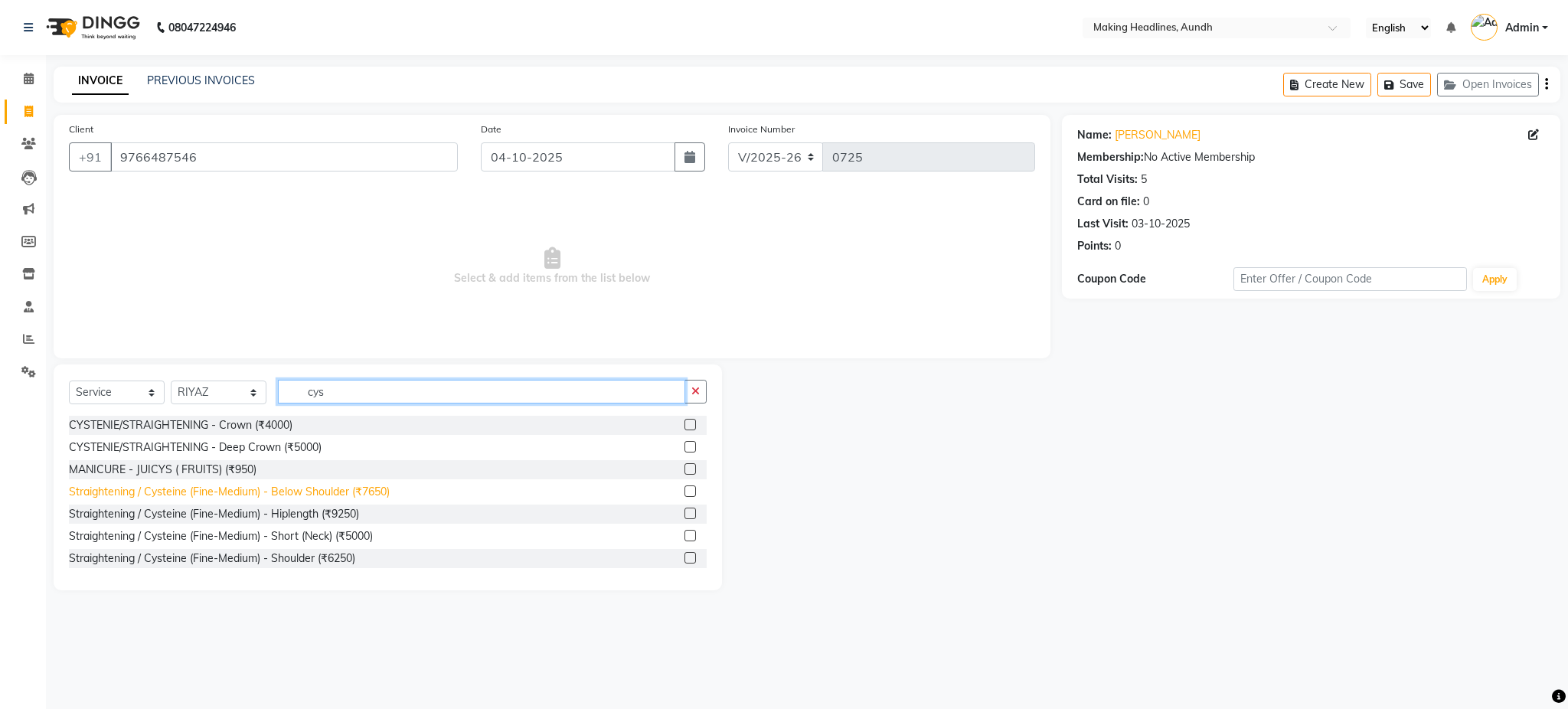
type input "cys"
click at [378, 491] on div "Straightening / Cysteine (Fine-Medium) - Below Shoulder (₹7650)" at bounding box center [229, 491] width 321 height 16
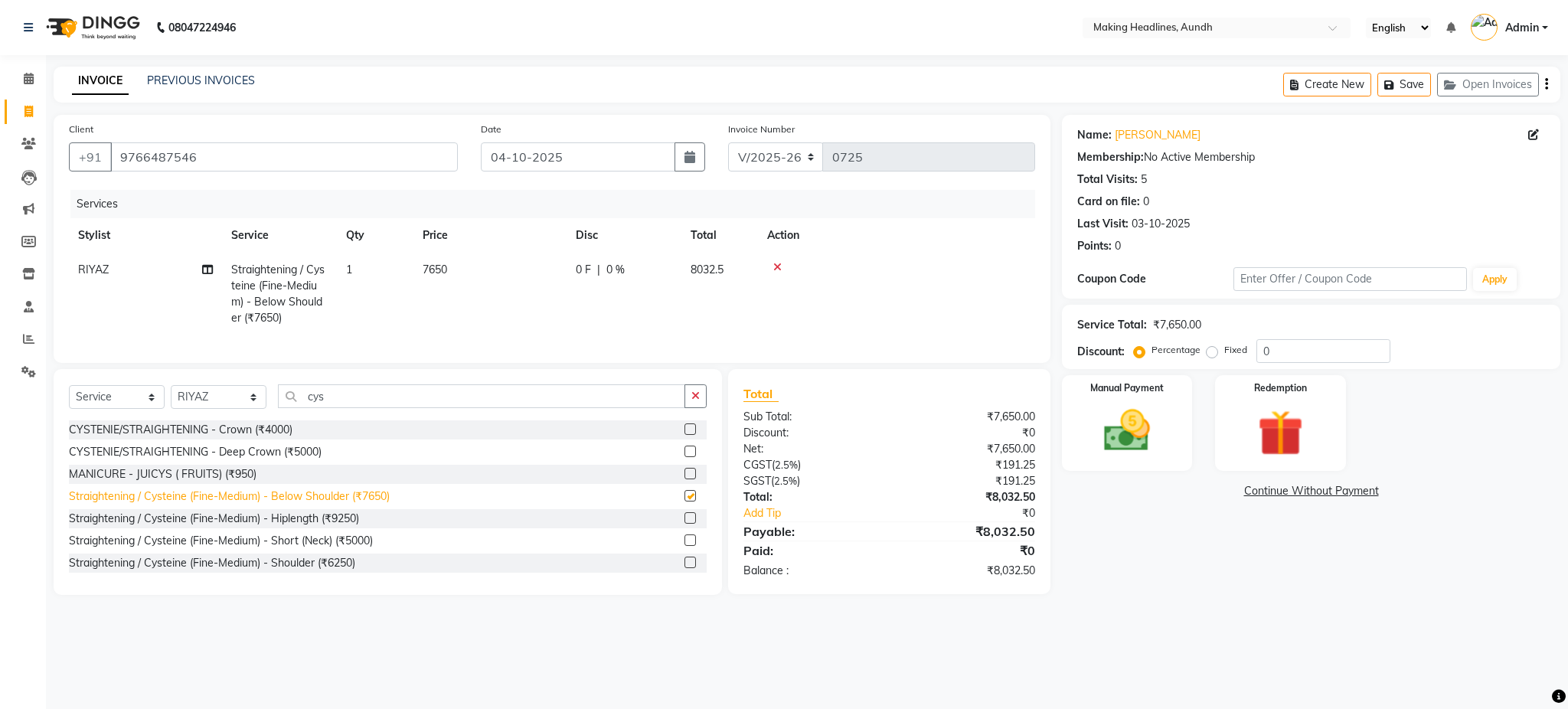
checkbox input "false"
click at [436, 273] on span "7650" at bounding box center [434, 269] width 24 height 13
select select "11728"
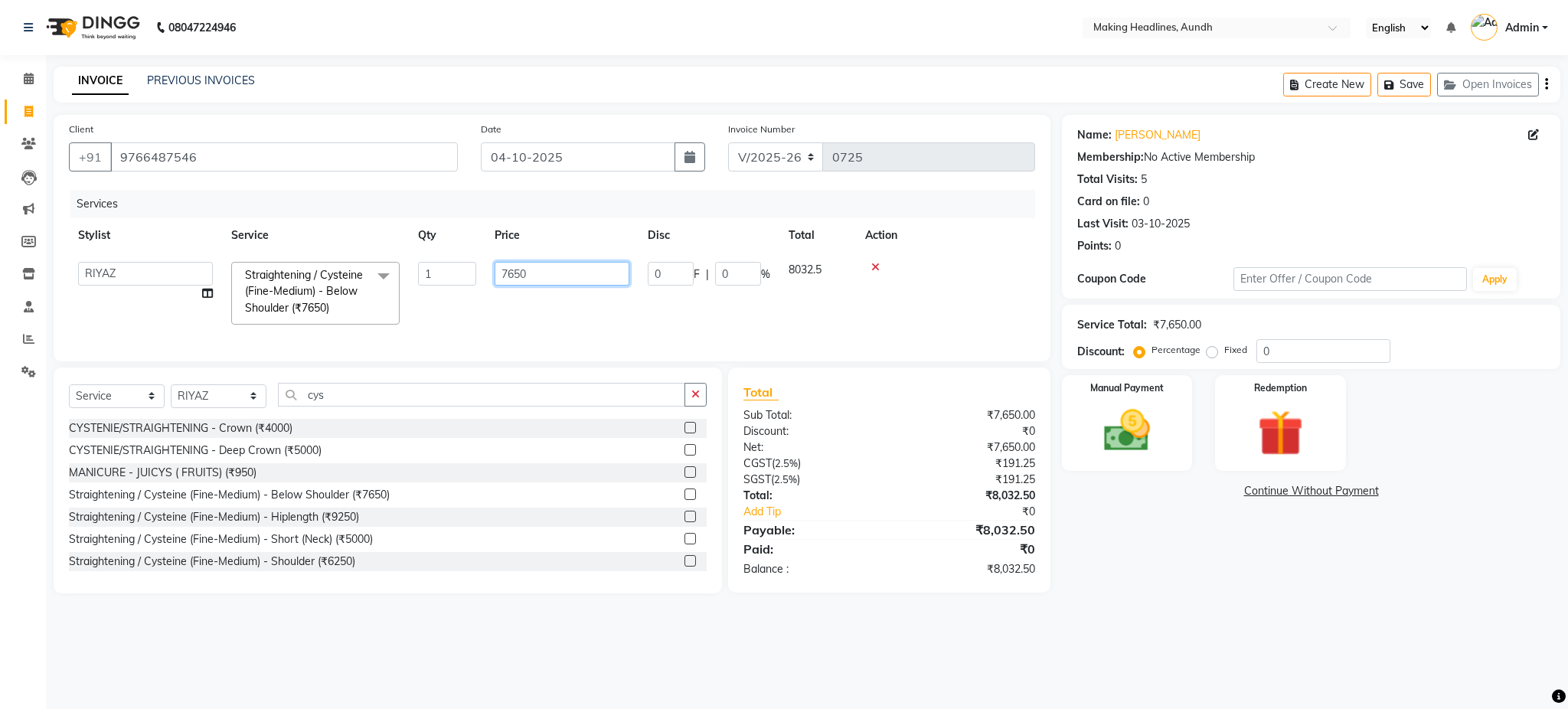
click at [598, 271] on input "7650" at bounding box center [561, 274] width 135 height 23
type input "7"
type input "7500"
click at [581, 315] on tr "ANUH DEEPA FARHAT JOESNA KARAN POOJA PRANAV REKHA RIYAZ SHILPA SHIVANI SNEHAL S…" at bounding box center [551, 293] width 966 height 81
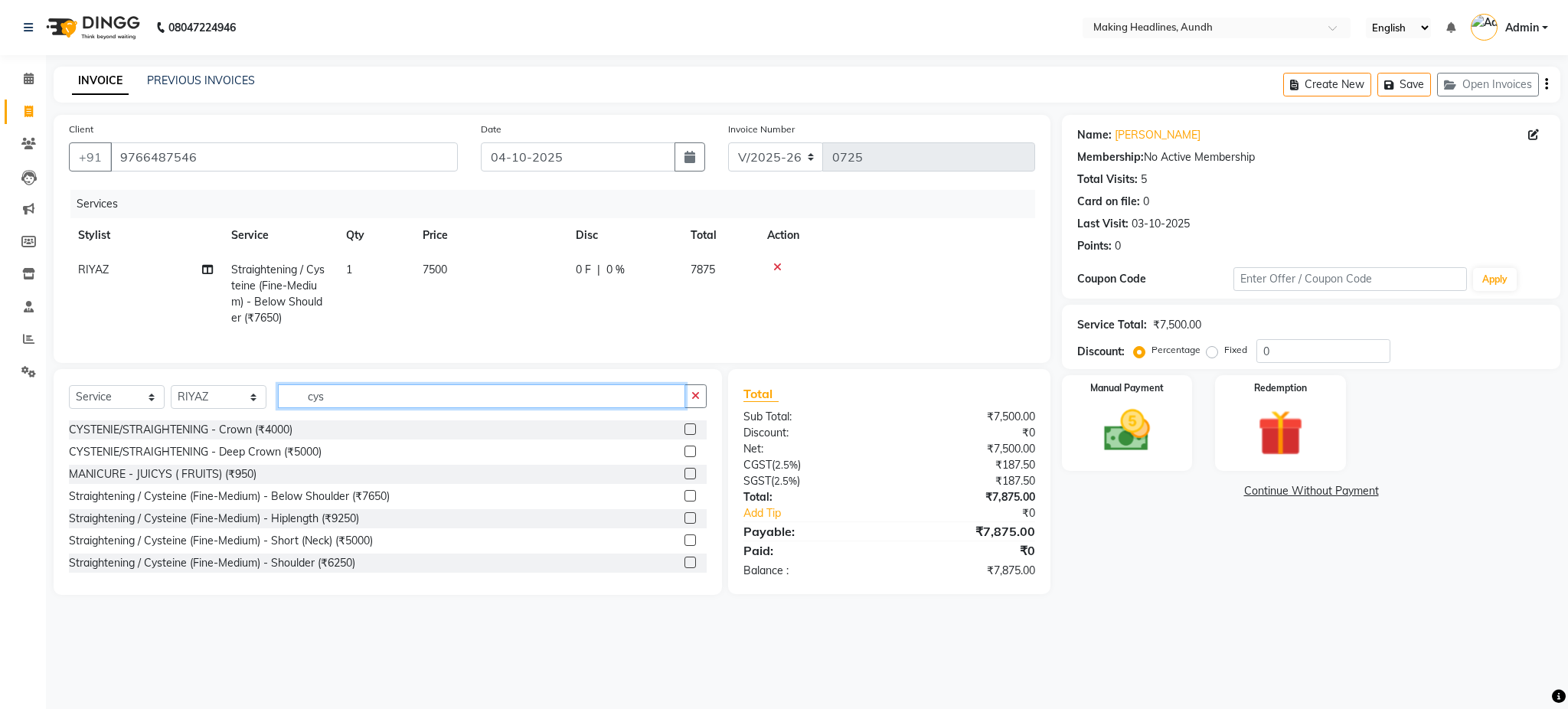
click at [400, 408] on input "cys" at bounding box center [482, 396] width 407 height 23
type input "c"
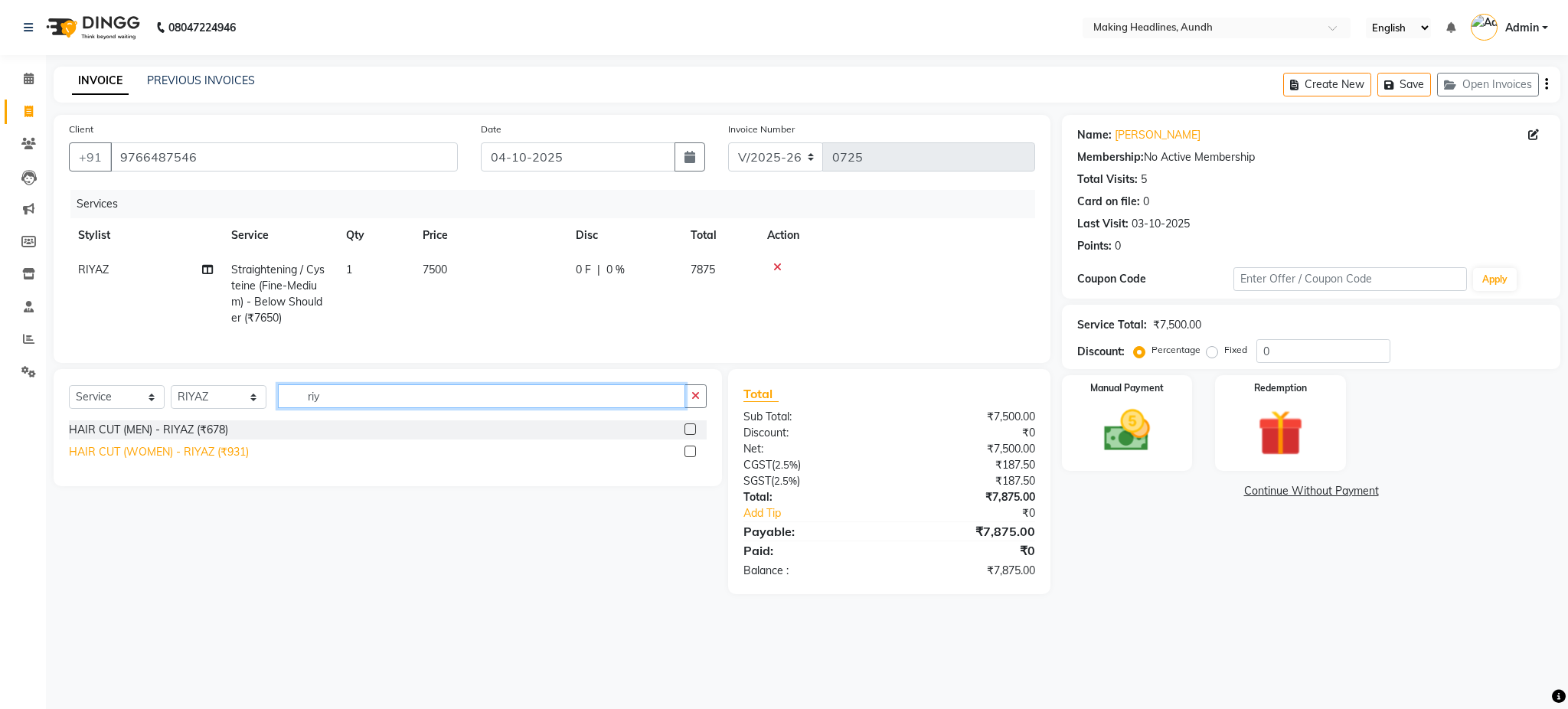
type input "riy"
click at [235, 460] on div "HAIR CUT (WOMEN) - RIYAZ (₹931)" at bounding box center [158, 452] width 180 height 16
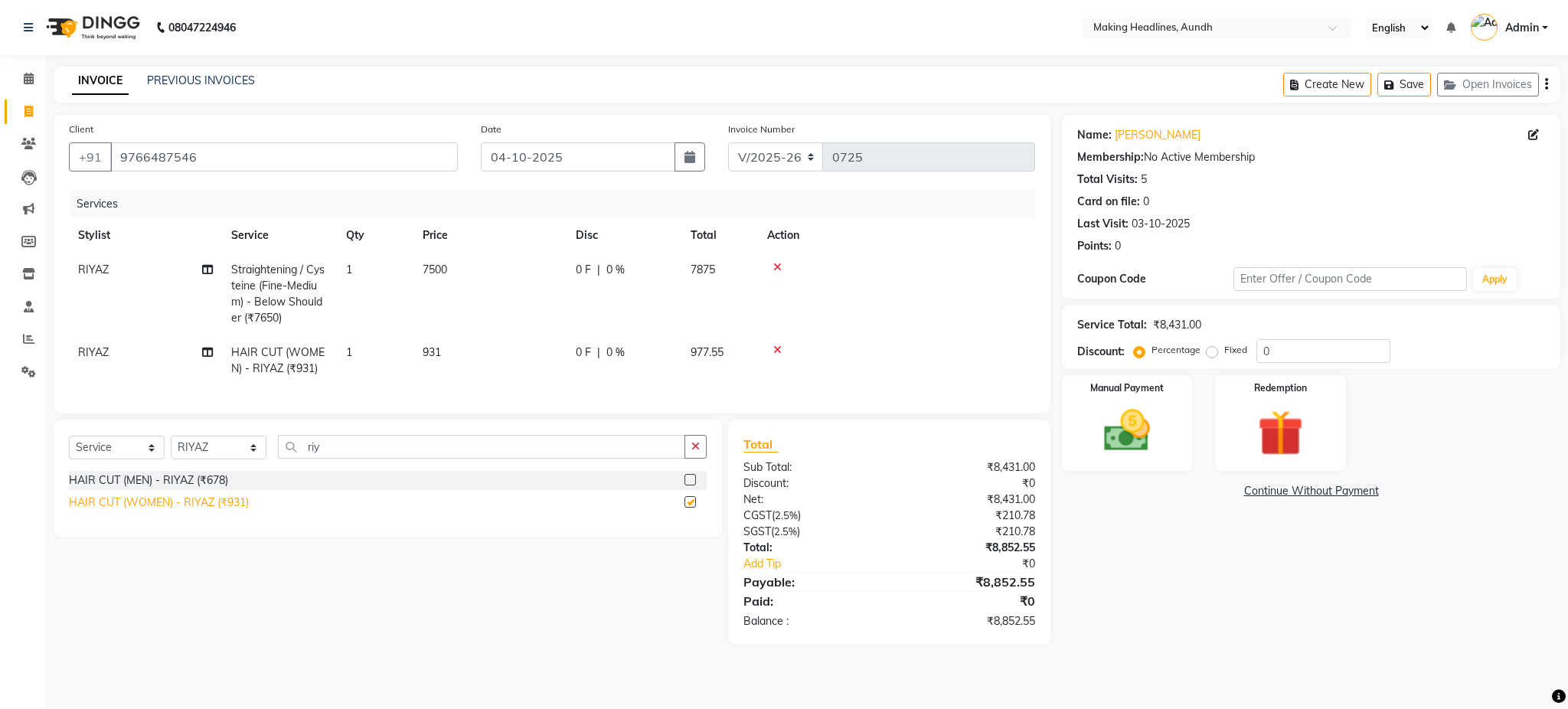
checkbox input "false"
click at [438, 349] on span "931" at bounding box center [432, 352] width 18 height 13
select select "11728"
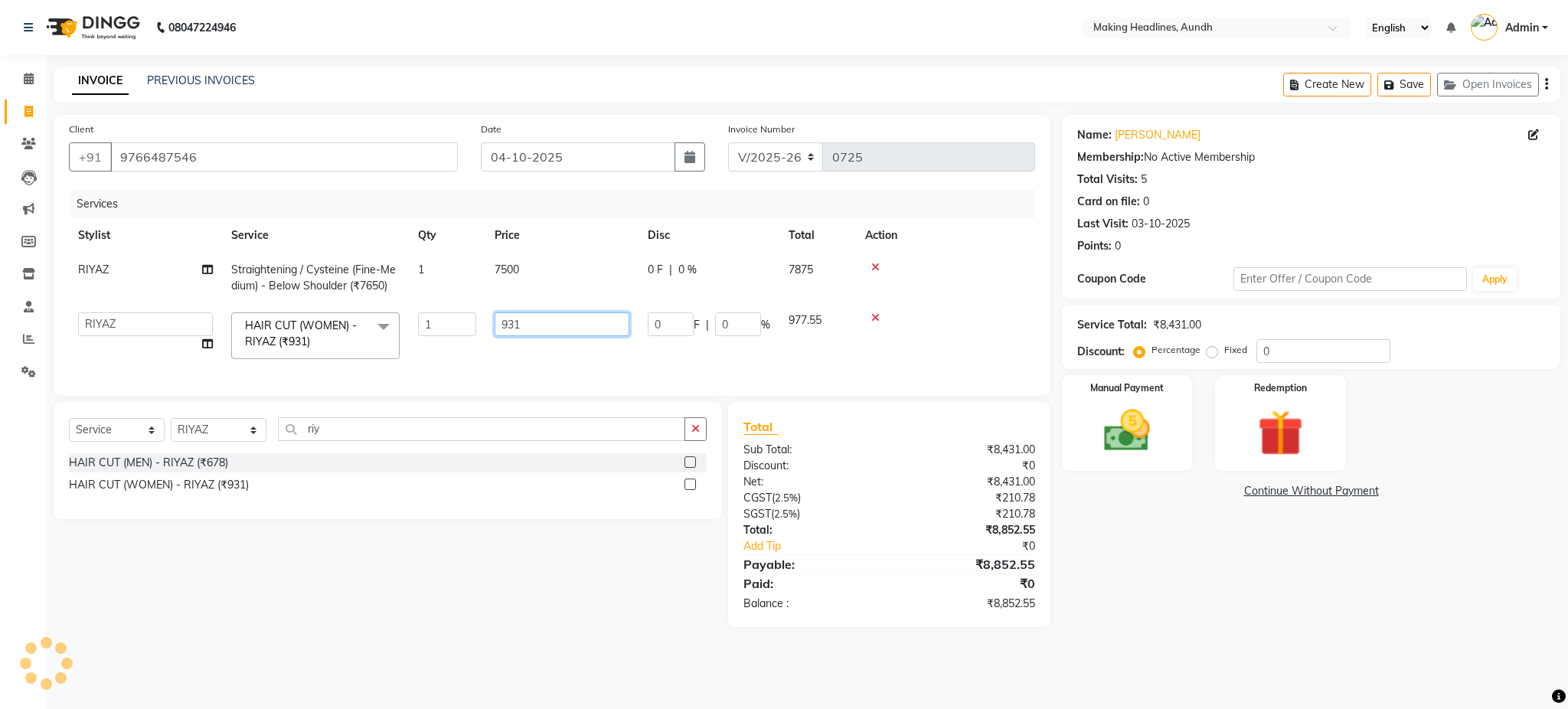
click at [556, 326] on input "931" at bounding box center [561, 324] width 135 height 23
type input "9"
type input "1054"
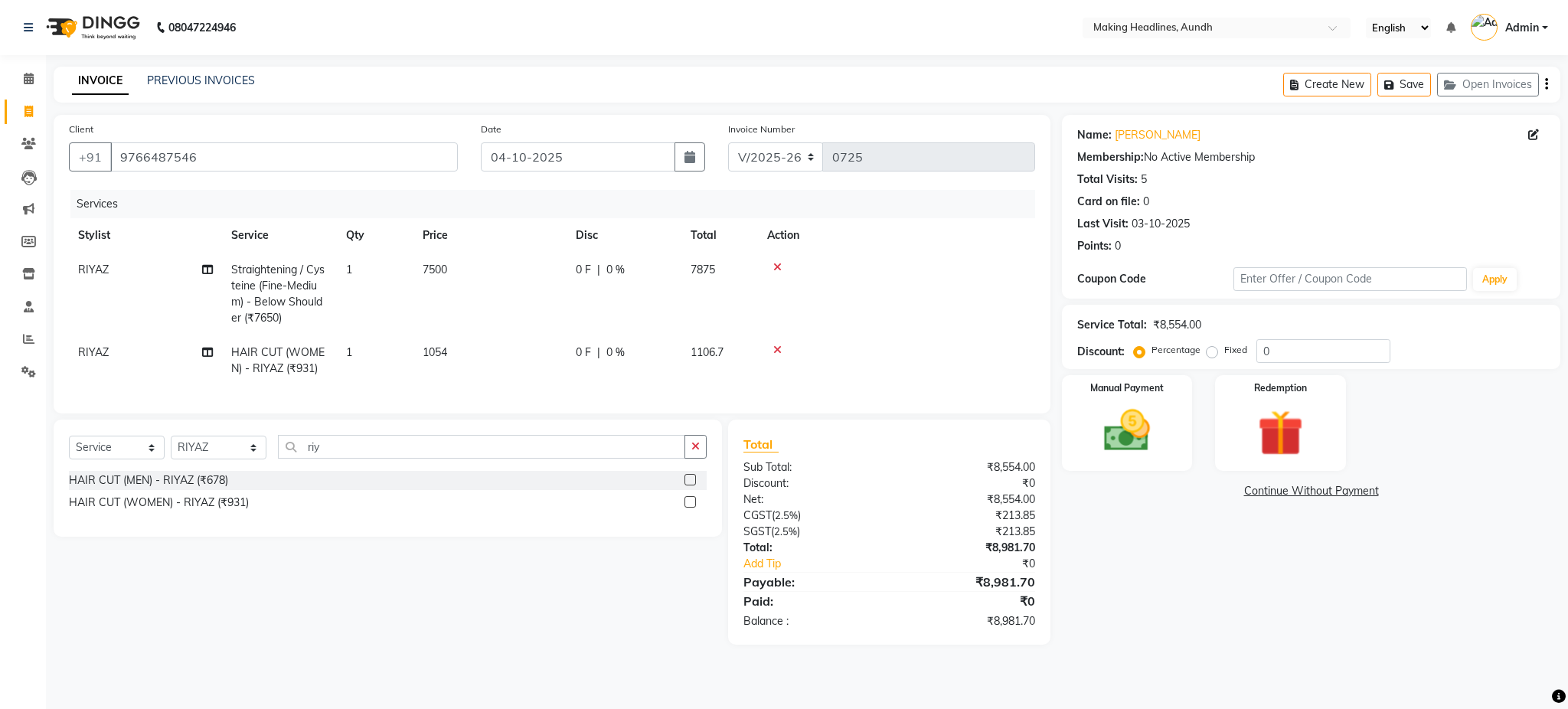
click at [537, 348] on td "1054" at bounding box center [489, 360] width 153 height 50
select select "11728"
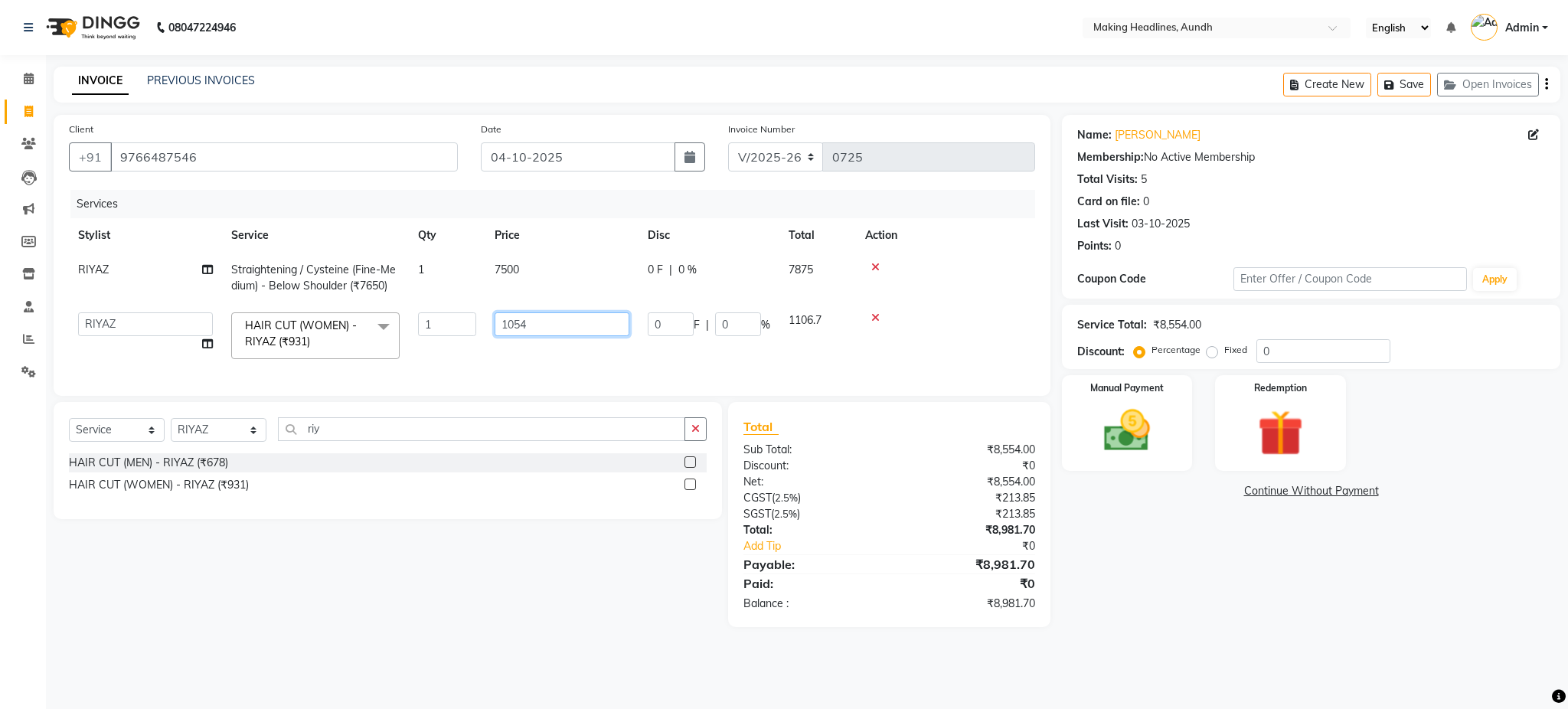
click at [602, 327] on input "1054" at bounding box center [561, 324] width 135 height 23
type input "1050"
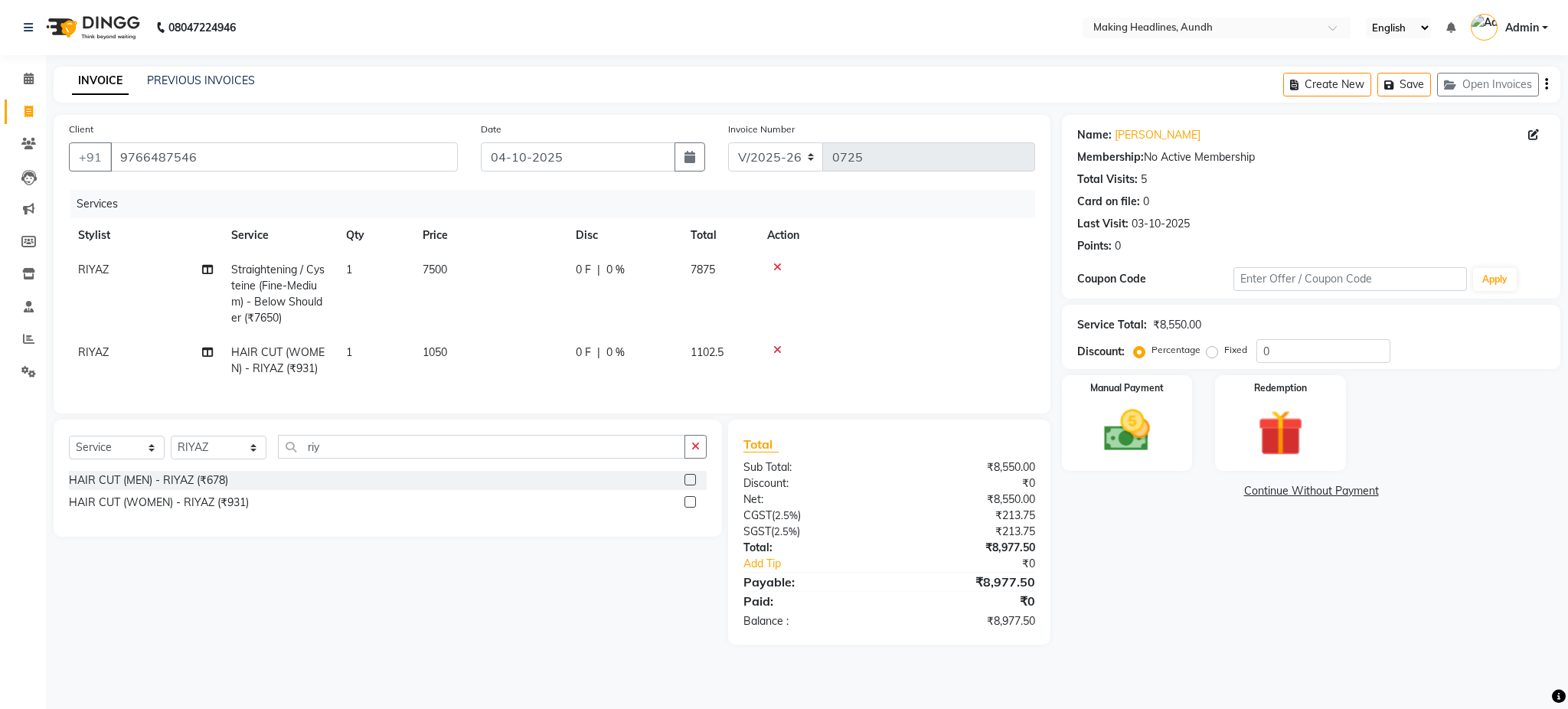
click at [616, 353] on tr "RIYAZ HAIR CUT (WOMEN) - RIYAZ (₹931) 1 1050 0 F | 0 % 1102.5" at bounding box center [551, 360] width 966 height 50
click at [1140, 427] on img at bounding box center [1126, 432] width 78 height 55
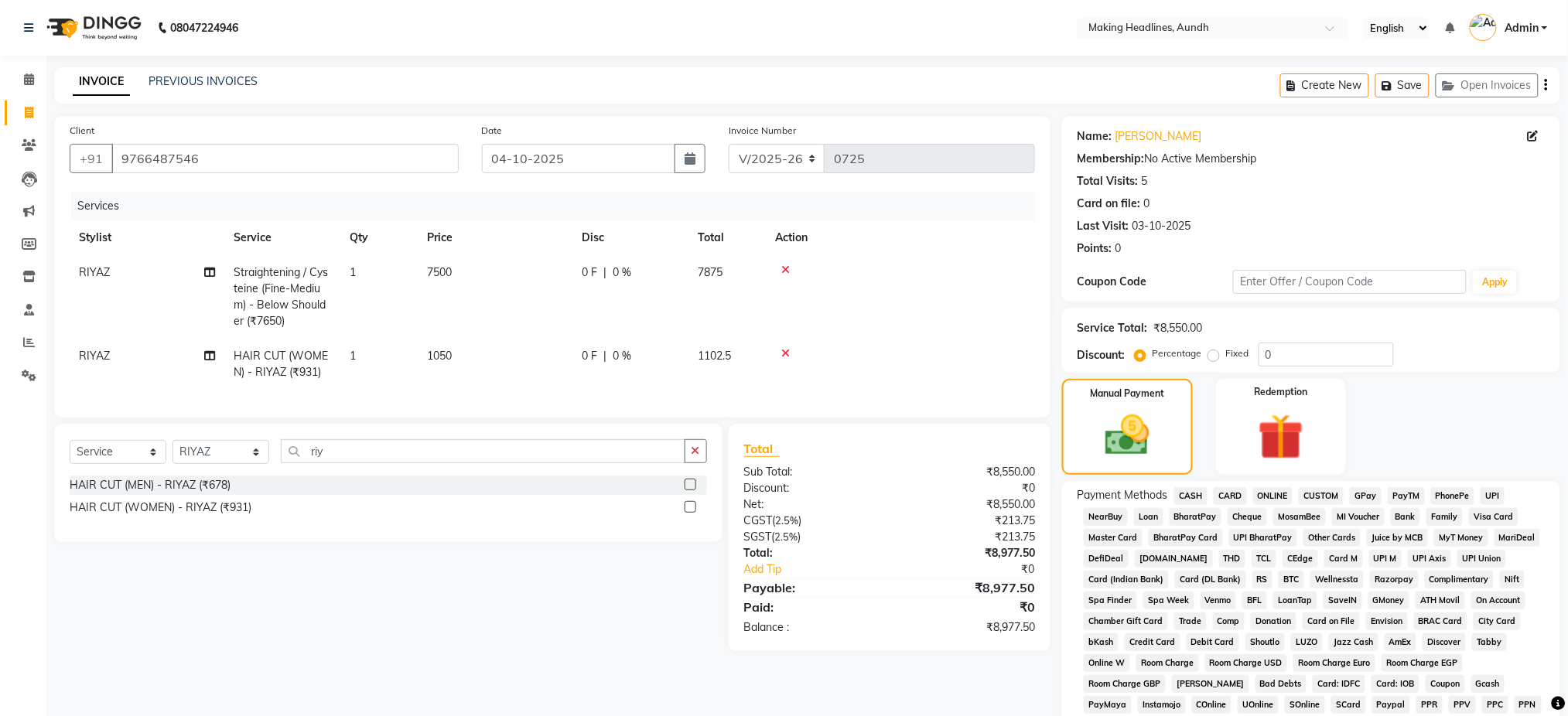
click at [1229, 496] on span "CARD" at bounding box center [1230, 496] width 33 height 18
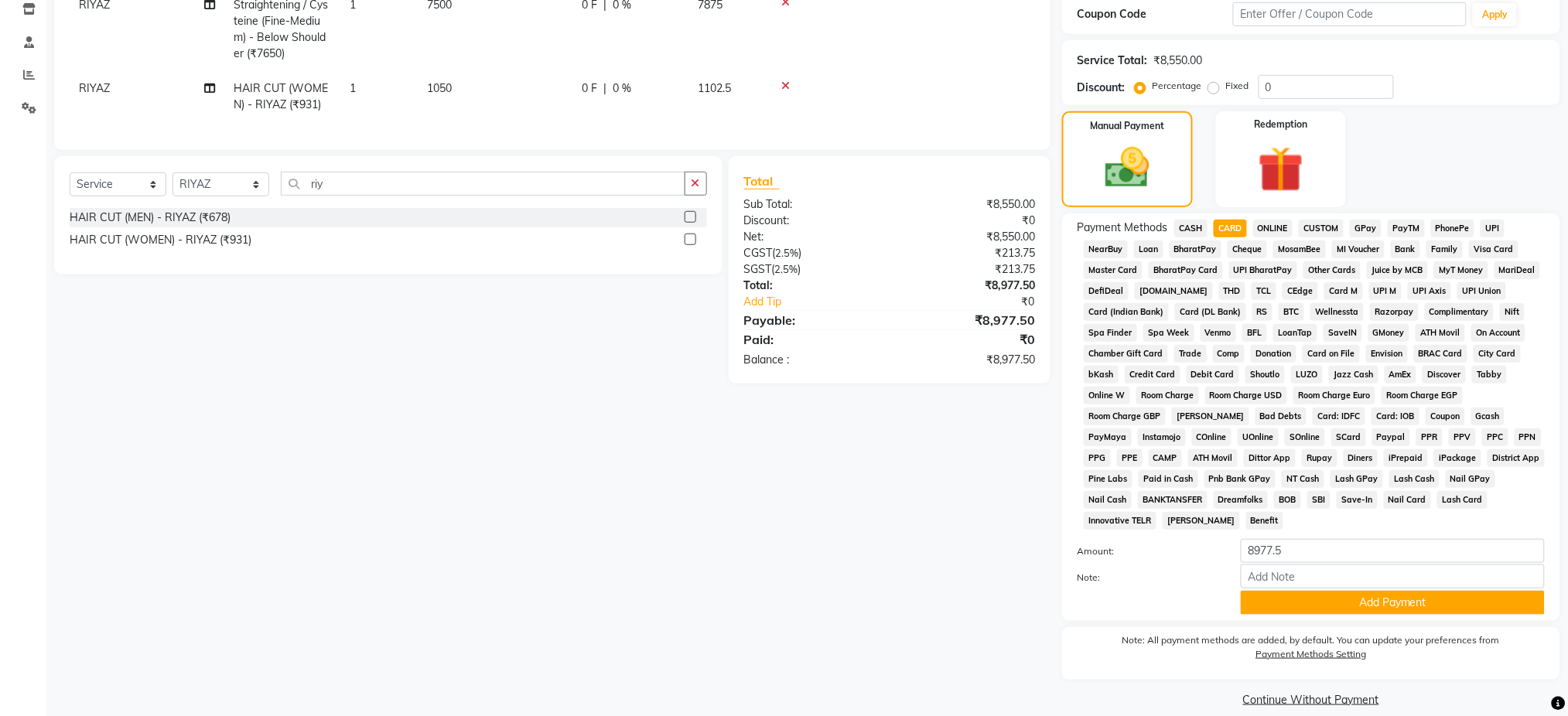
scroll to position [286, 0]
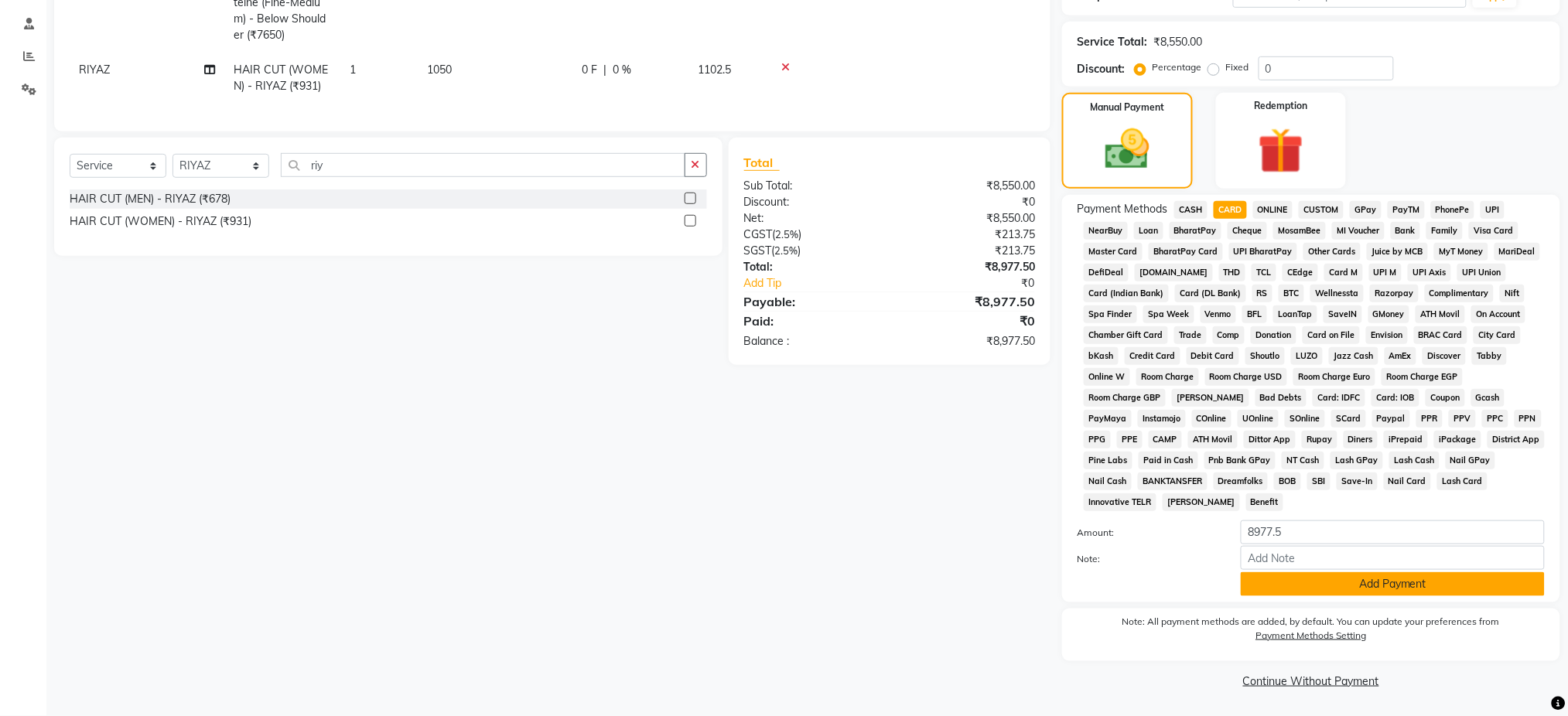
click at [1383, 593] on button "Add Payment" at bounding box center [1393, 584] width 304 height 24
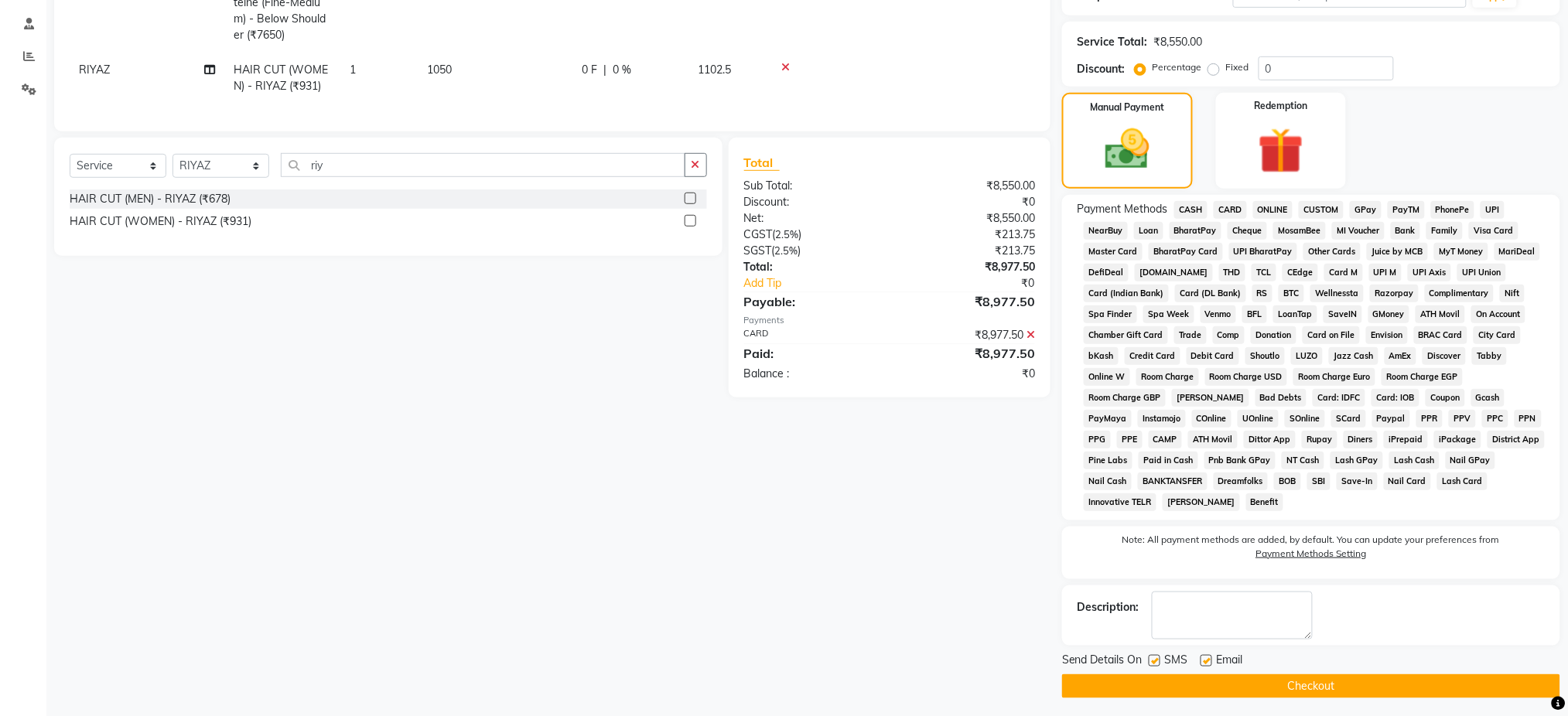
click at [1325, 689] on button "Checkout" at bounding box center [1311, 686] width 498 height 24
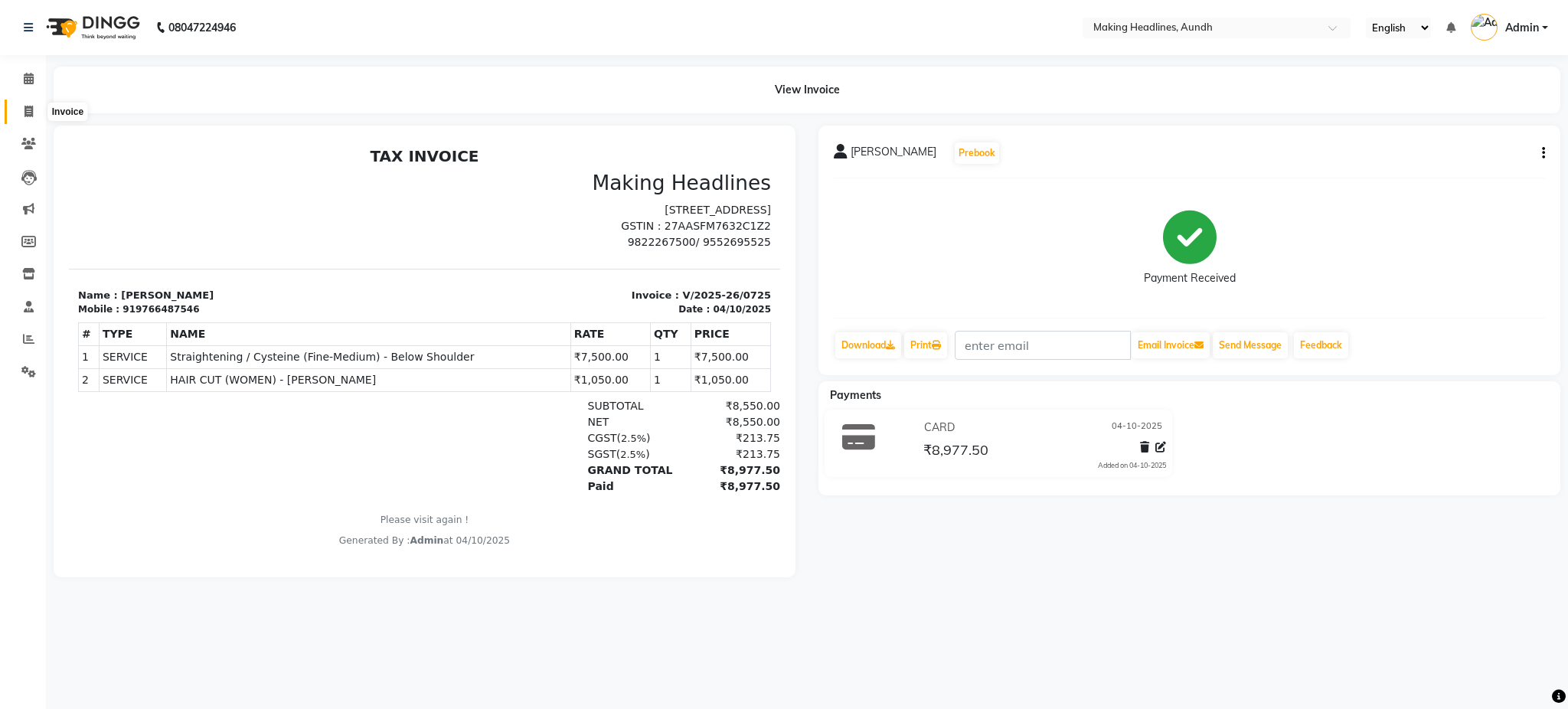
click at [26, 106] on icon at bounding box center [28, 111] width 8 height 12
select select "743"
select select "service"
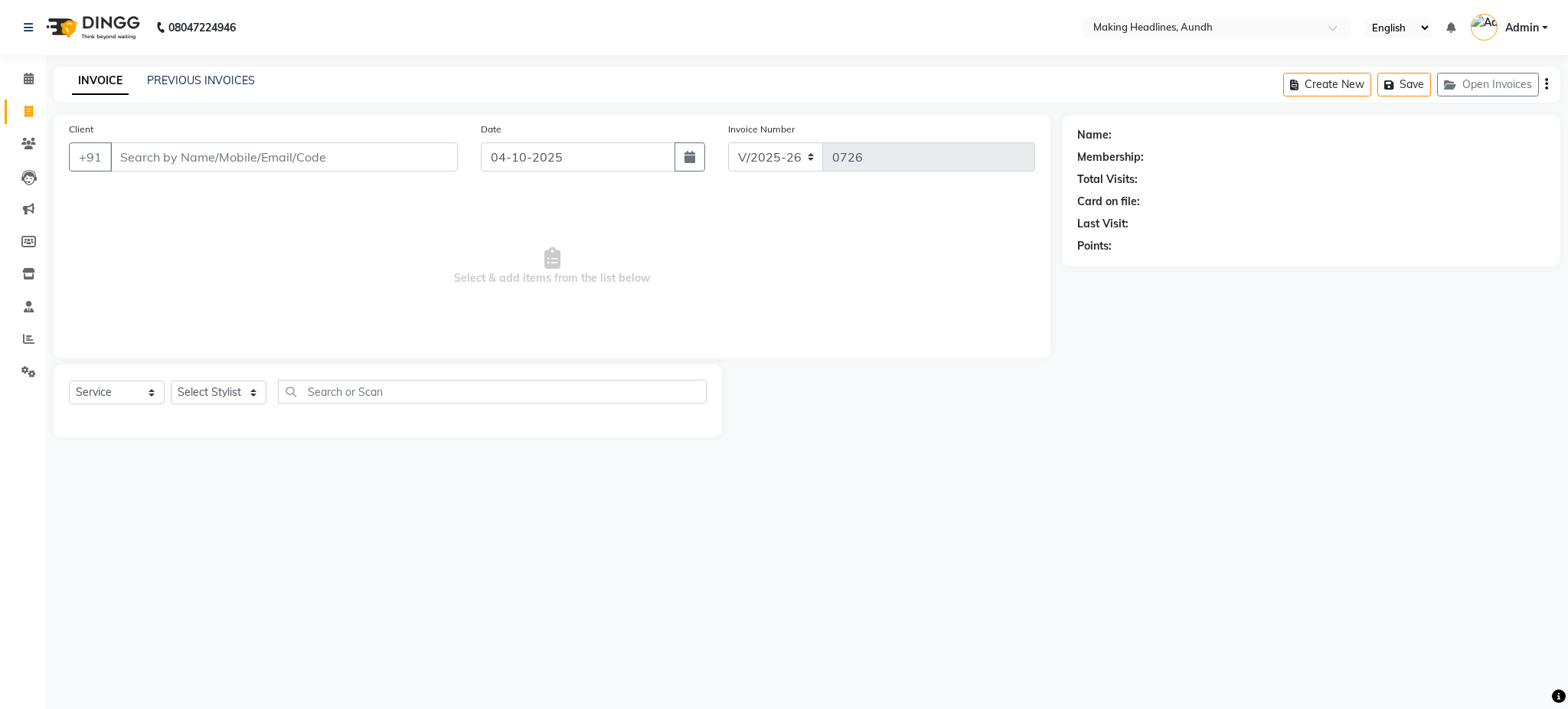
click at [220, 152] on input "Client" at bounding box center [284, 157] width 348 height 29
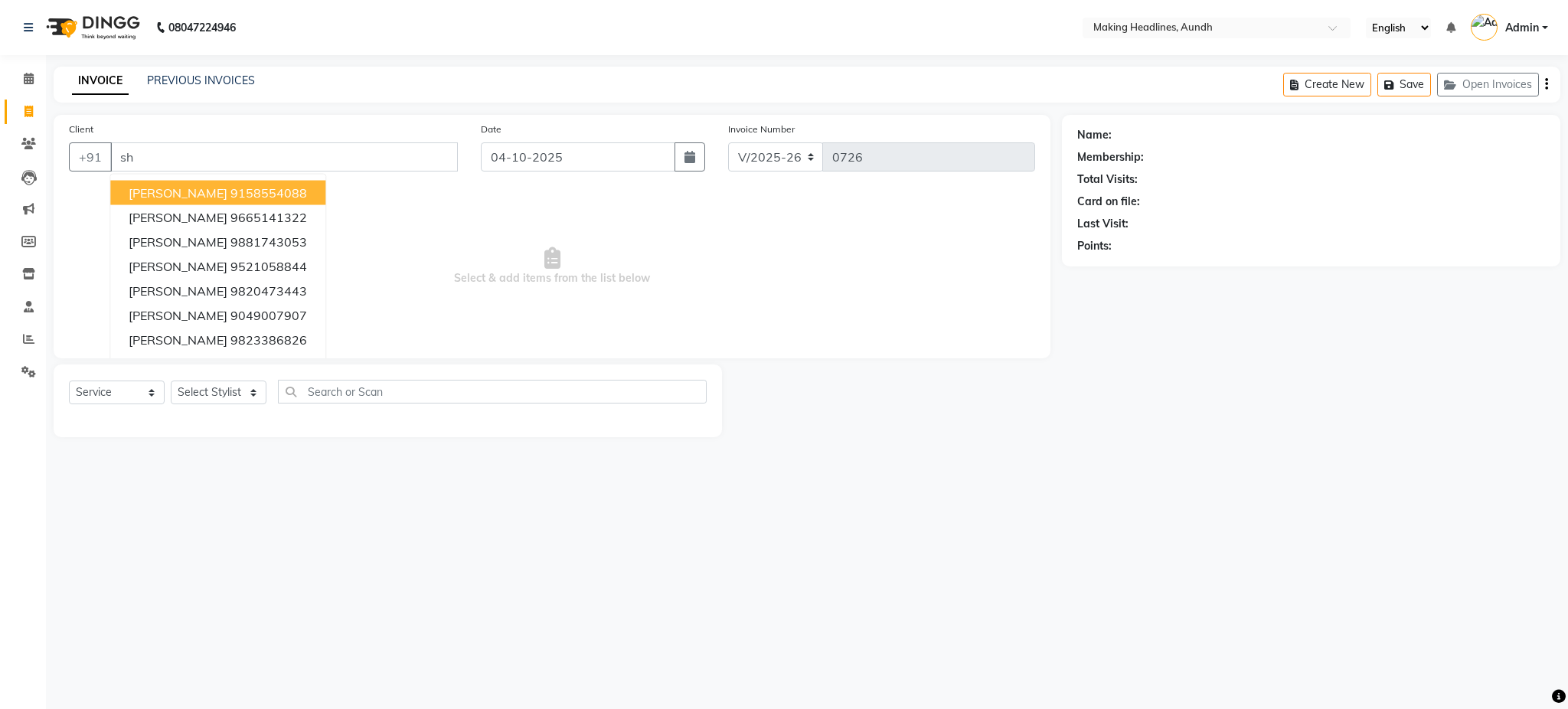
type input "s"
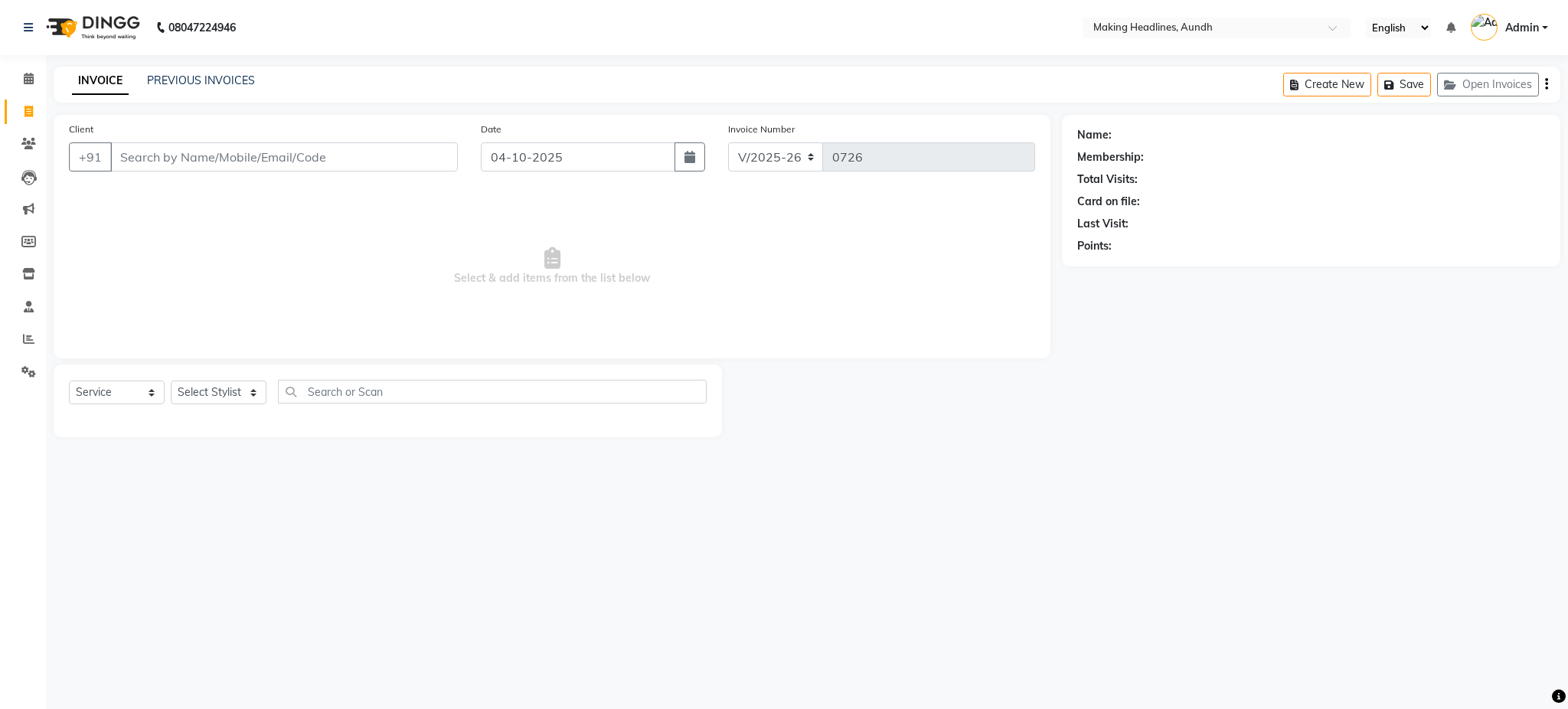
click at [233, 160] on input "Client" at bounding box center [284, 157] width 348 height 29
type input "k"
click at [373, 165] on input "Client" at bounding box center [284, 157] width 348 height 29
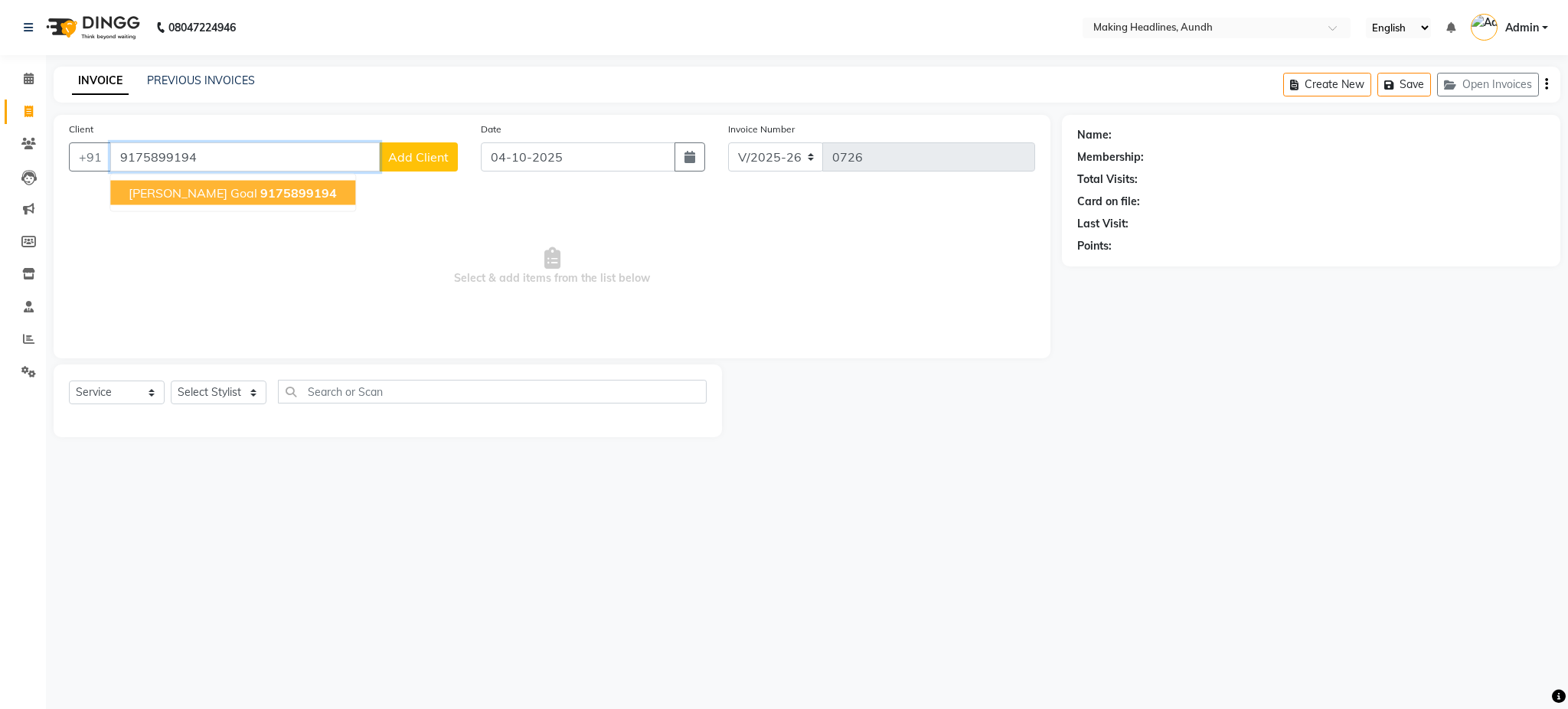
click at [277, 187] on span "9175899194" at bounding box center [298, 193] width 76 height 15
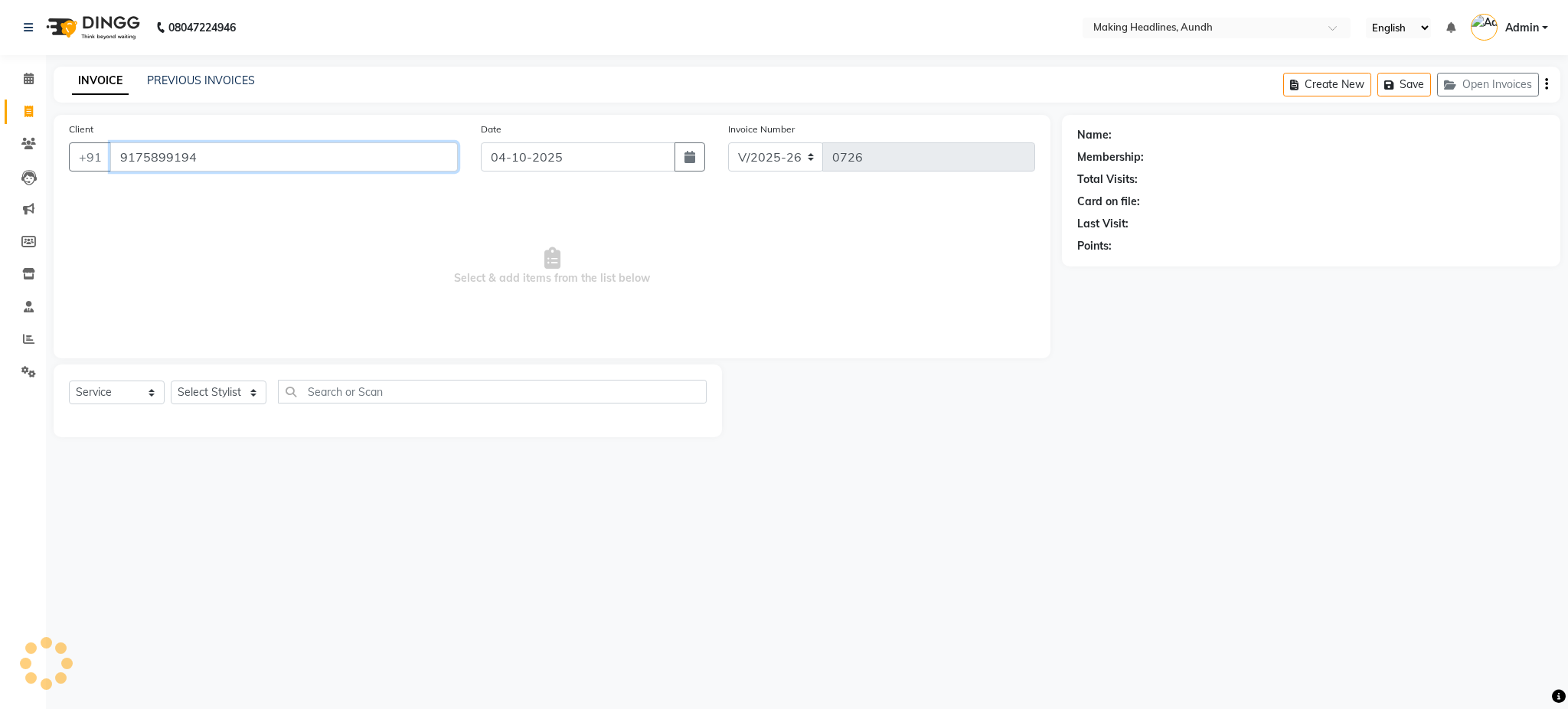
type input "9175899194"
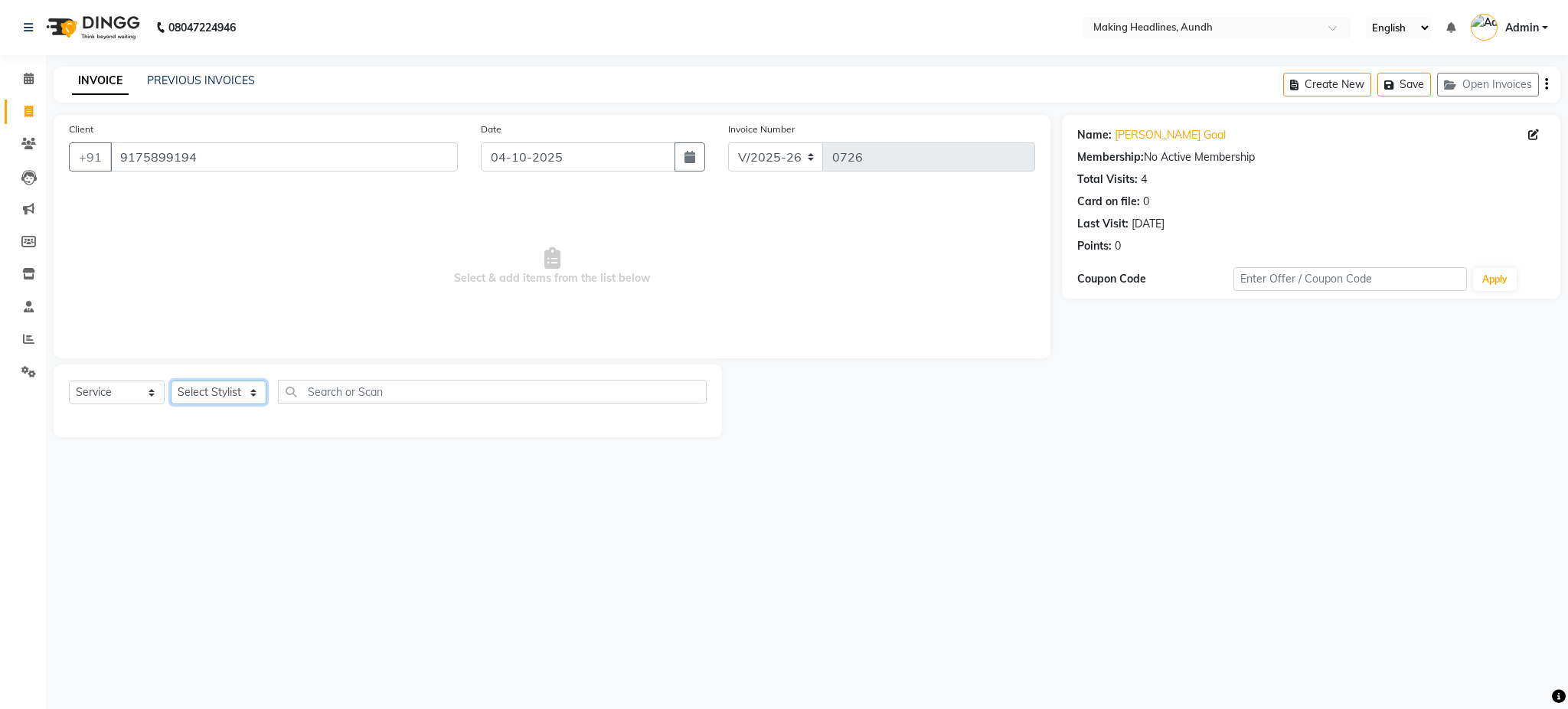
click at [226, 398] on select "Select Stylist ANUH DEEPA FARHAT JOESNA KARAN POOJA PRANAV REKHA RIYAZ SHILPA S…" at bounding box center [219, 392] width 96 height 23
select select "22418"
click at [171, 381] on select "Select Stylist ANUH DEEPA FARHAT JOESNA KARAN POOJA PRANAV REKHA RIYAZ SHILPA S…" at bounding box center [219, 392] width 96 height 23
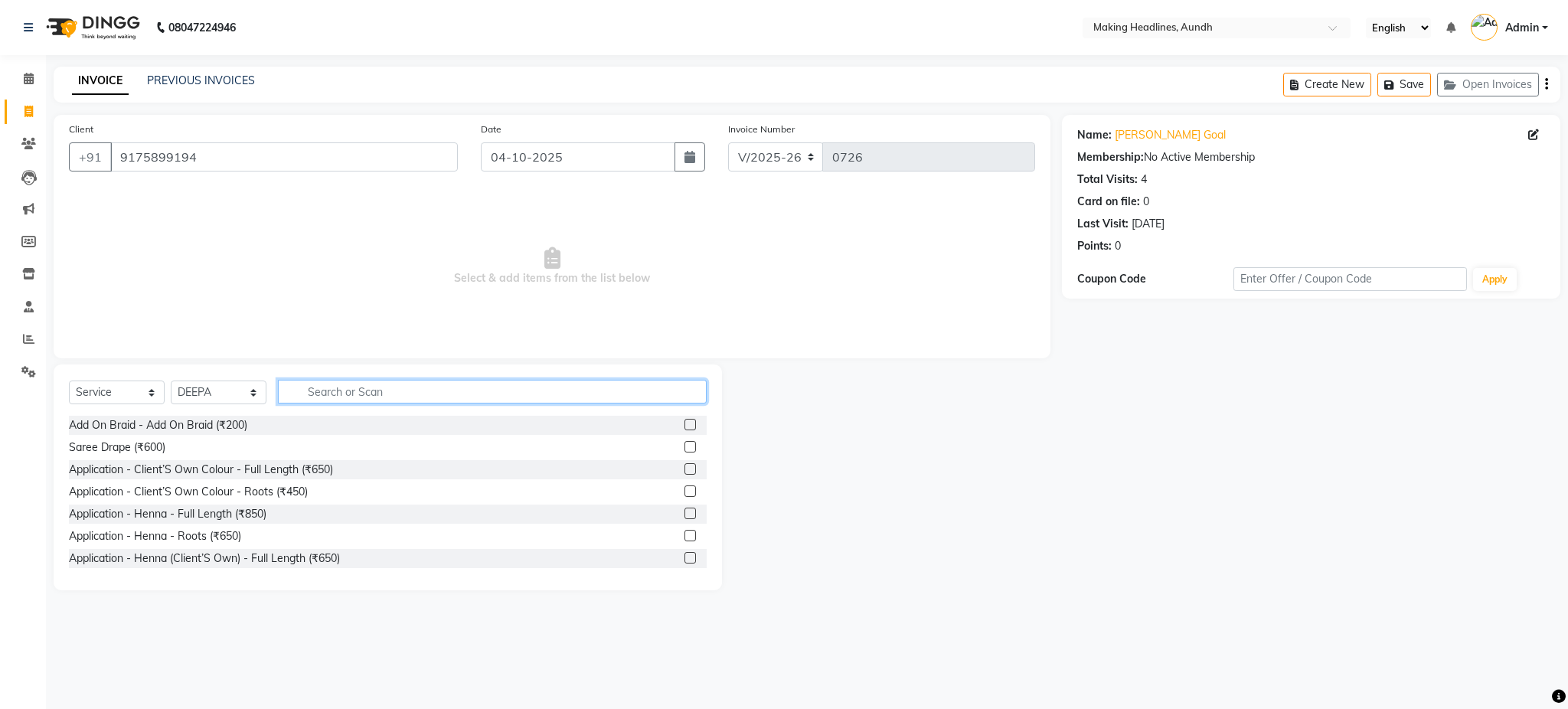
click at [356, 393] on input "text" at bounding box center [493, 391] width 429 height 23
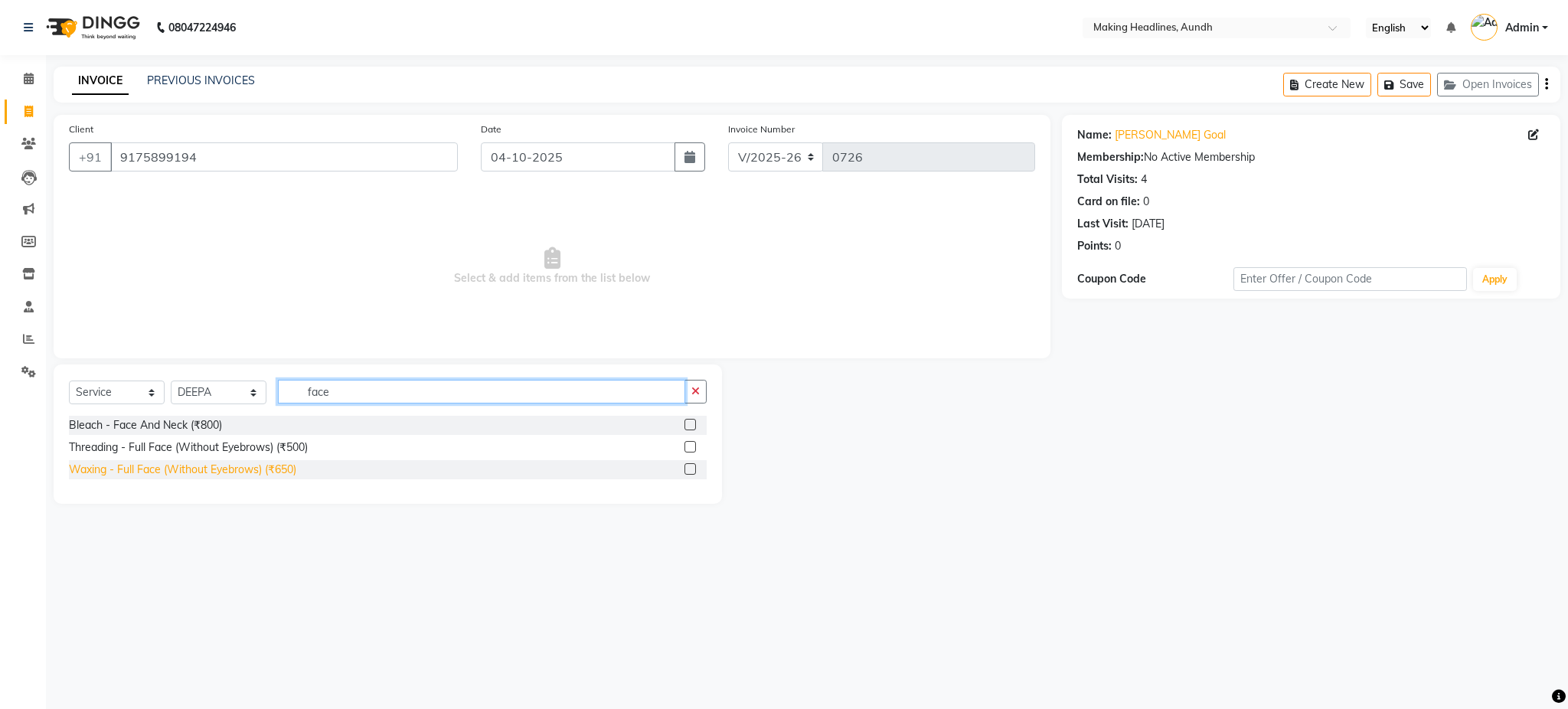
type input "face"
click at [285, 463] on div "Waxing - Full Face (Without Eyebrows) (₹650)" at bounding box center [182, 469] width 227 height 16
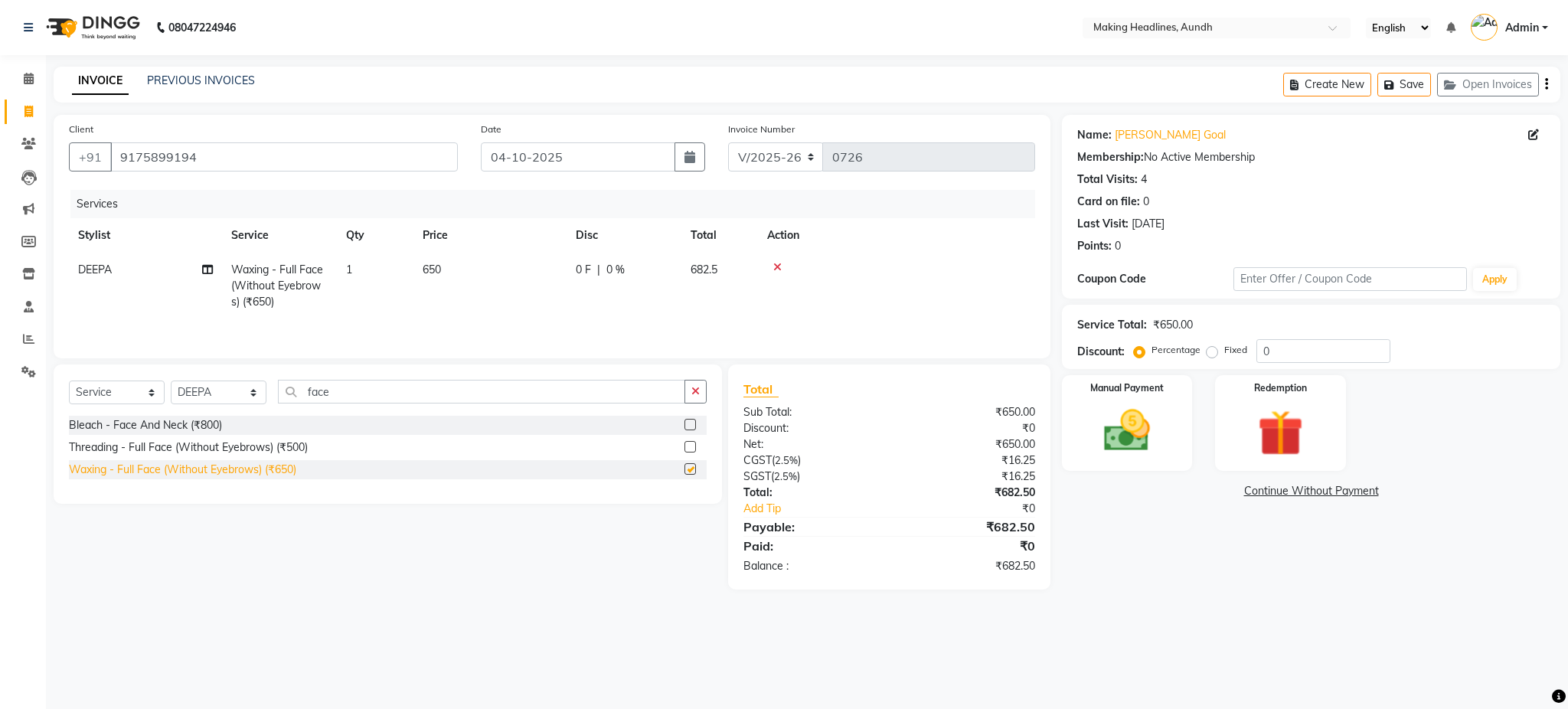
checkbox input "false"
click at [433, 272] on span "650" at bounding box center [432, 269] width 18 height 13
select select "22418"
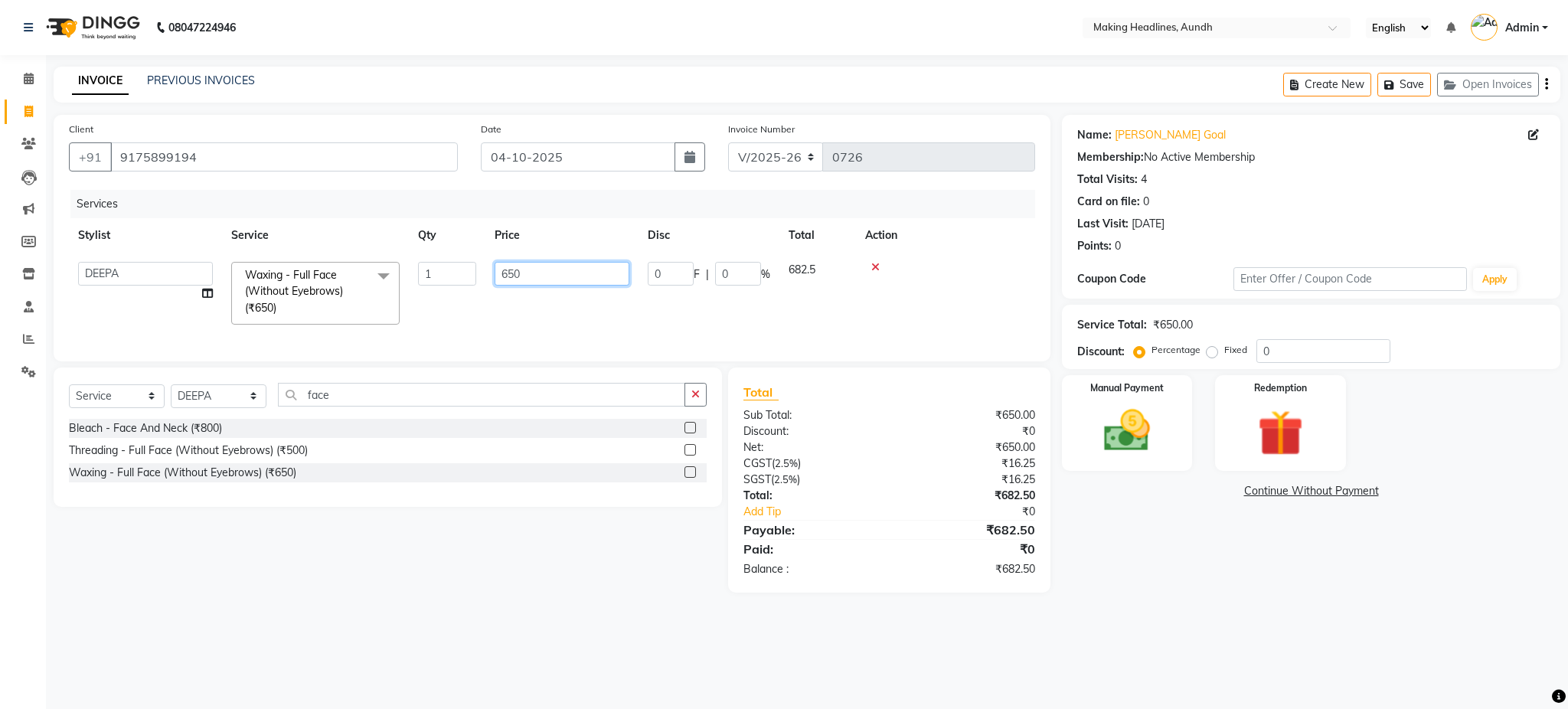
click at [537, 273] on input "650" at bounding box center [561, 274] width 135 height 23
type input "6"
type input "870"
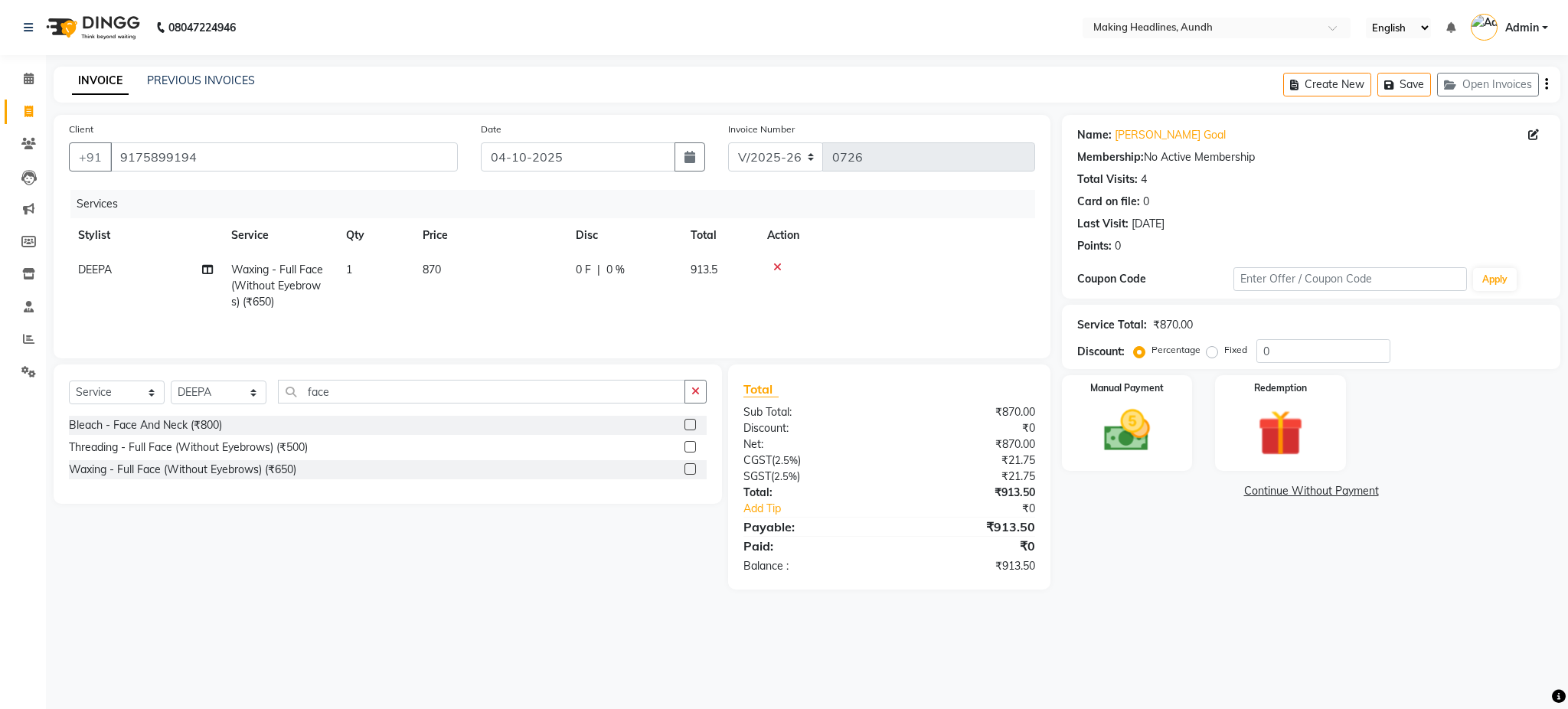
click at [482, 292] on tr "DEEPA Waxing - Full Face (Without Eyebrows) (₹650) 1 870 0 F | 0 % 913.5" at bounding box center [551, 286] width 966 height 66
click at [1141, 427] on img at bounding box center [1126, 432] width 78 height 55
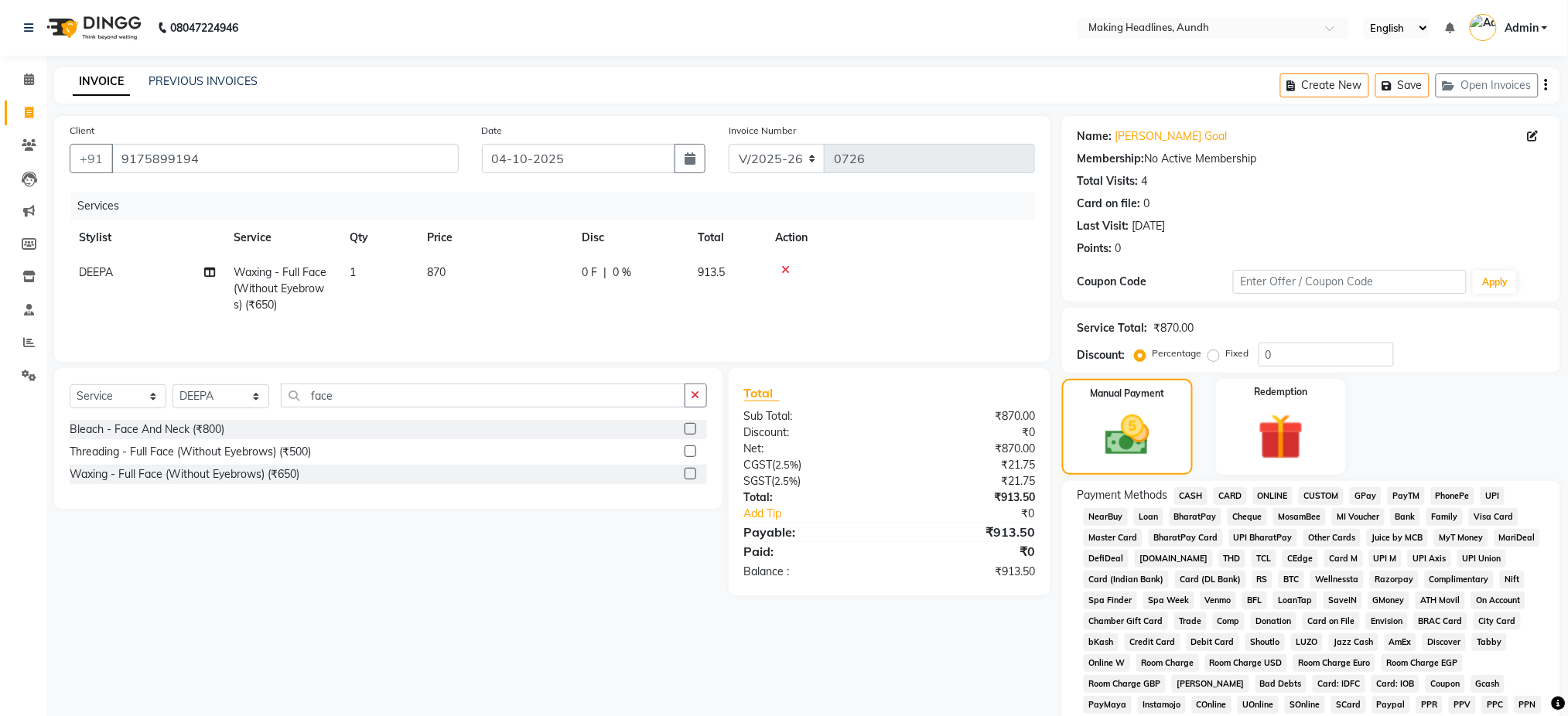
click at [1204, 492] on span "CASH" at bounding box center [1190, 496] width 33 height 18
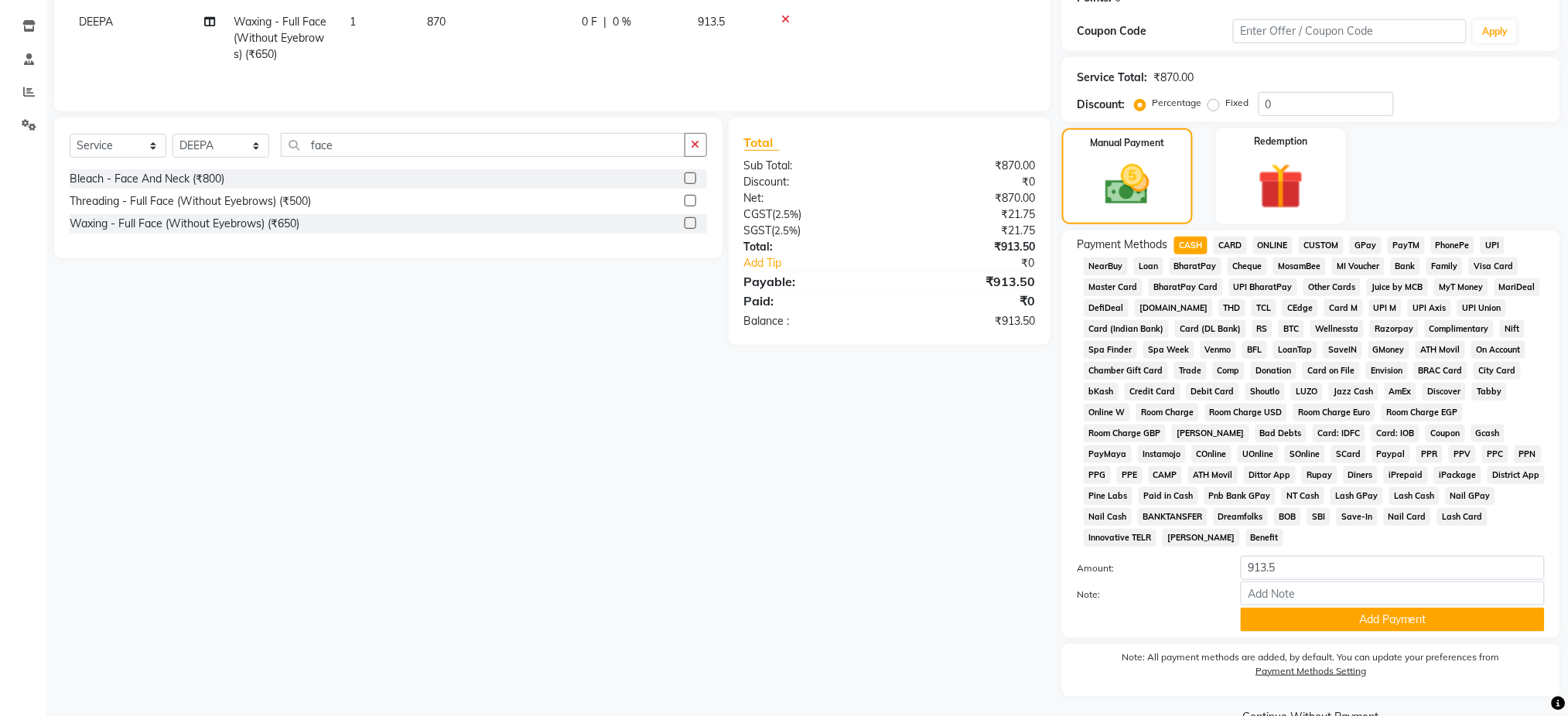
scroll to position [286, 0]
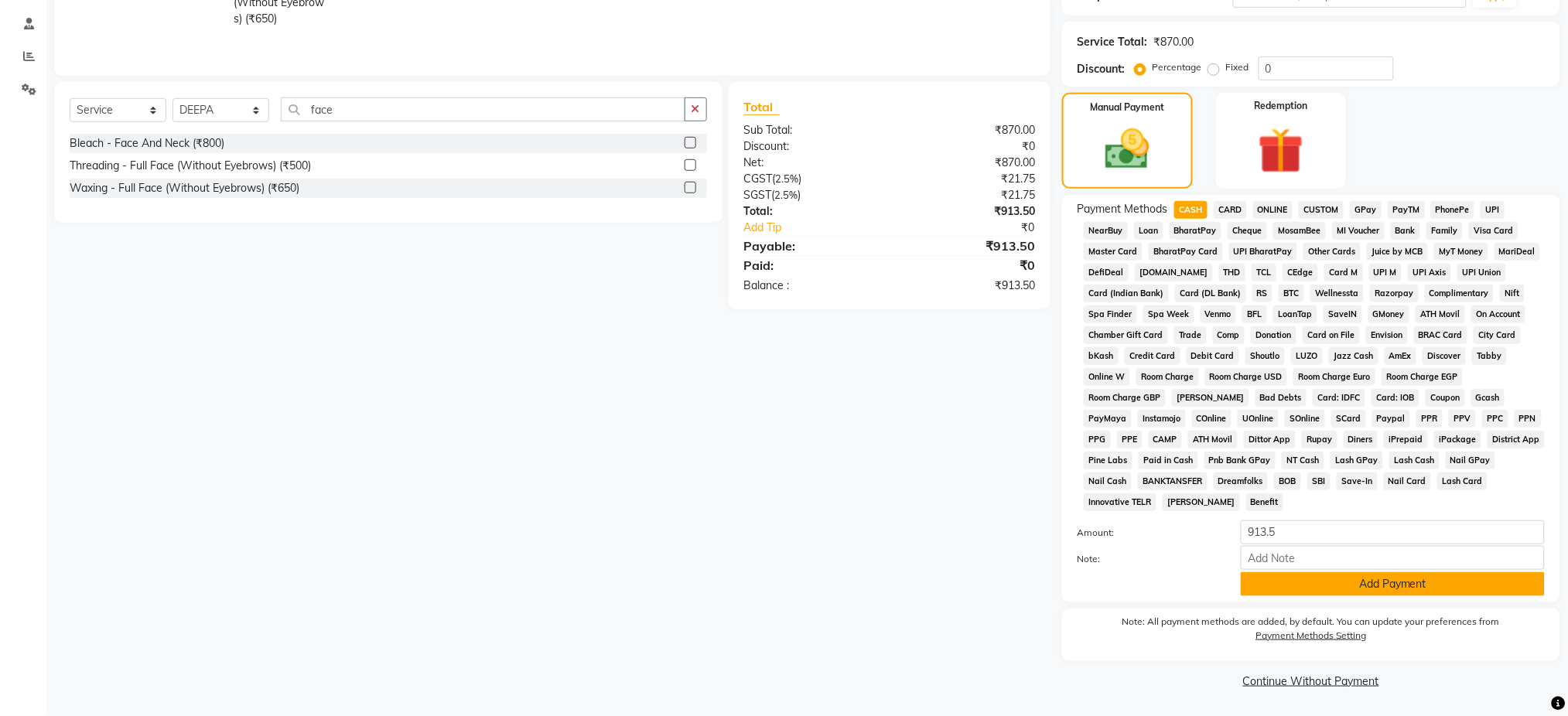
click at [1429, 578] on button "Add Payment" at bounding box center [1393, 584] width 304 height 24
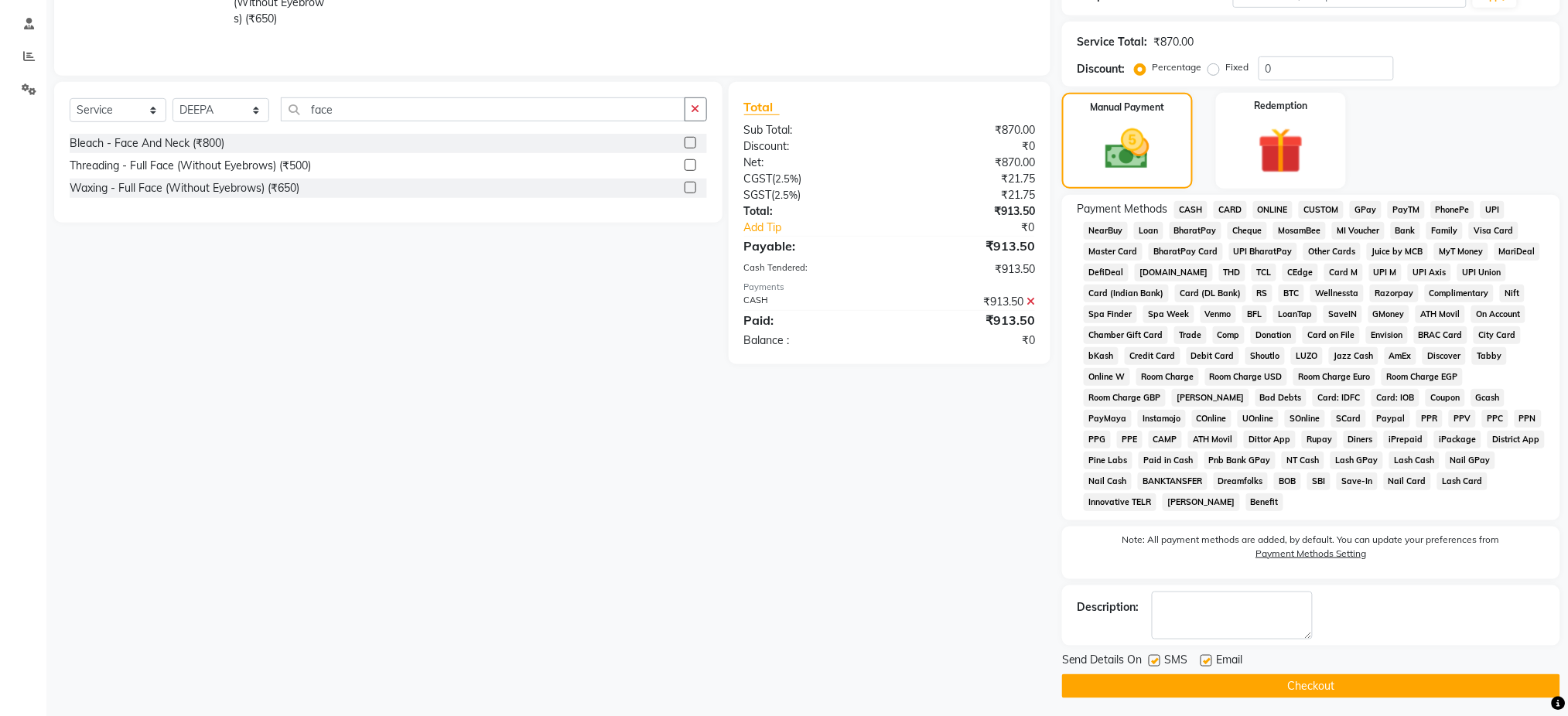
click at [1309, 687] on button "Checkout" at bounding box center [1311, 686] width 498 height 24
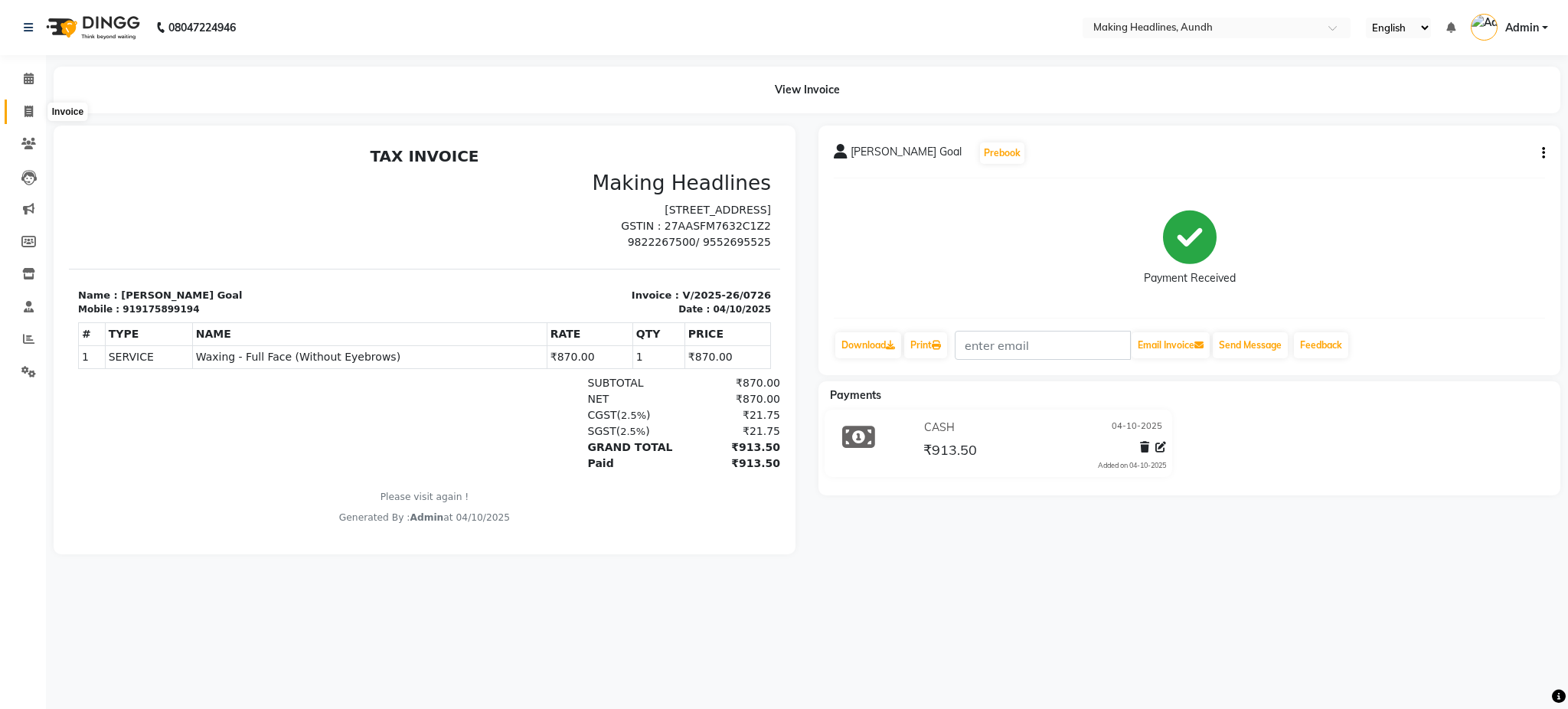
click at [22, 117] on span at bounding box center [28, 111] width 27 height 18
select select "service"
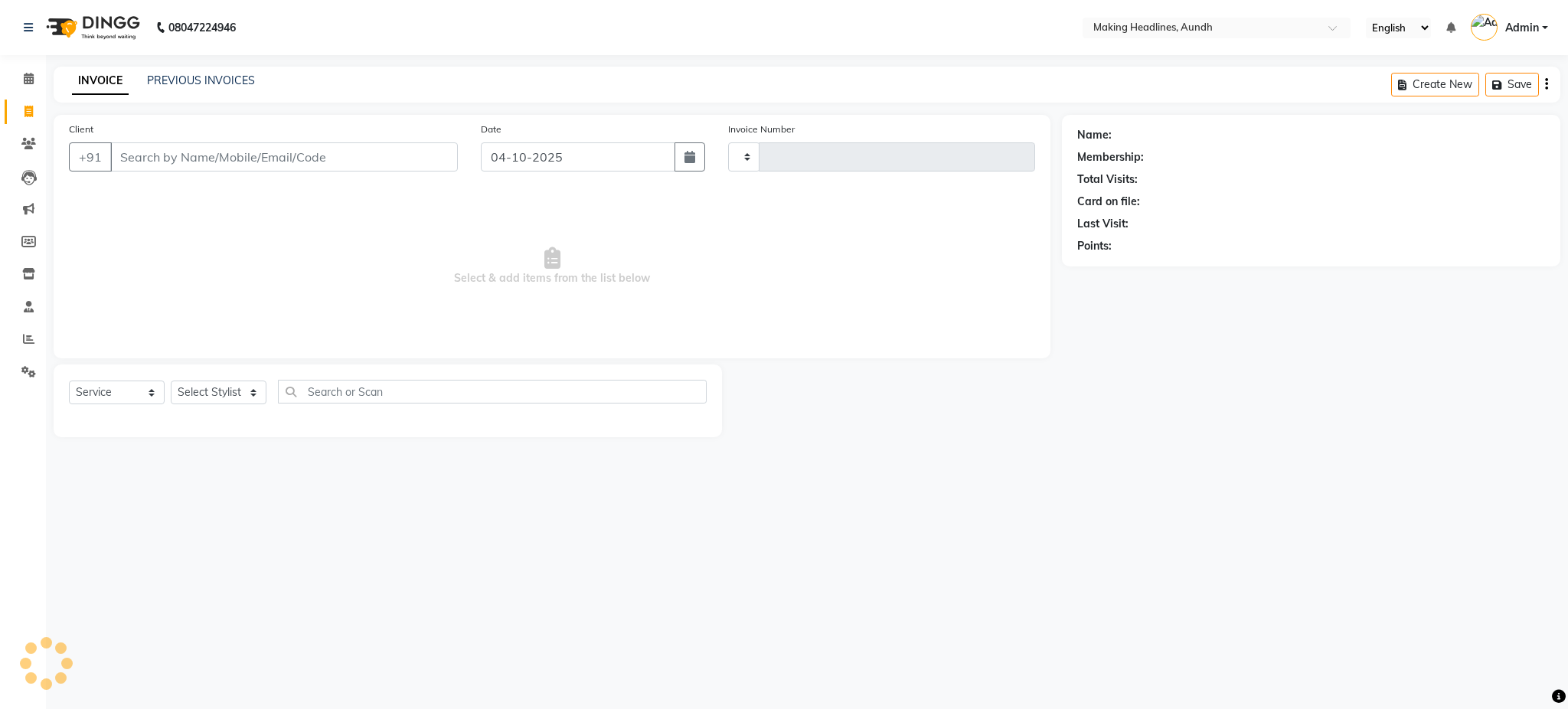
type input "0727"
select select "743"
click at [176, 151] on input "Client" at bounding box center [284, 157] width 348 height 29
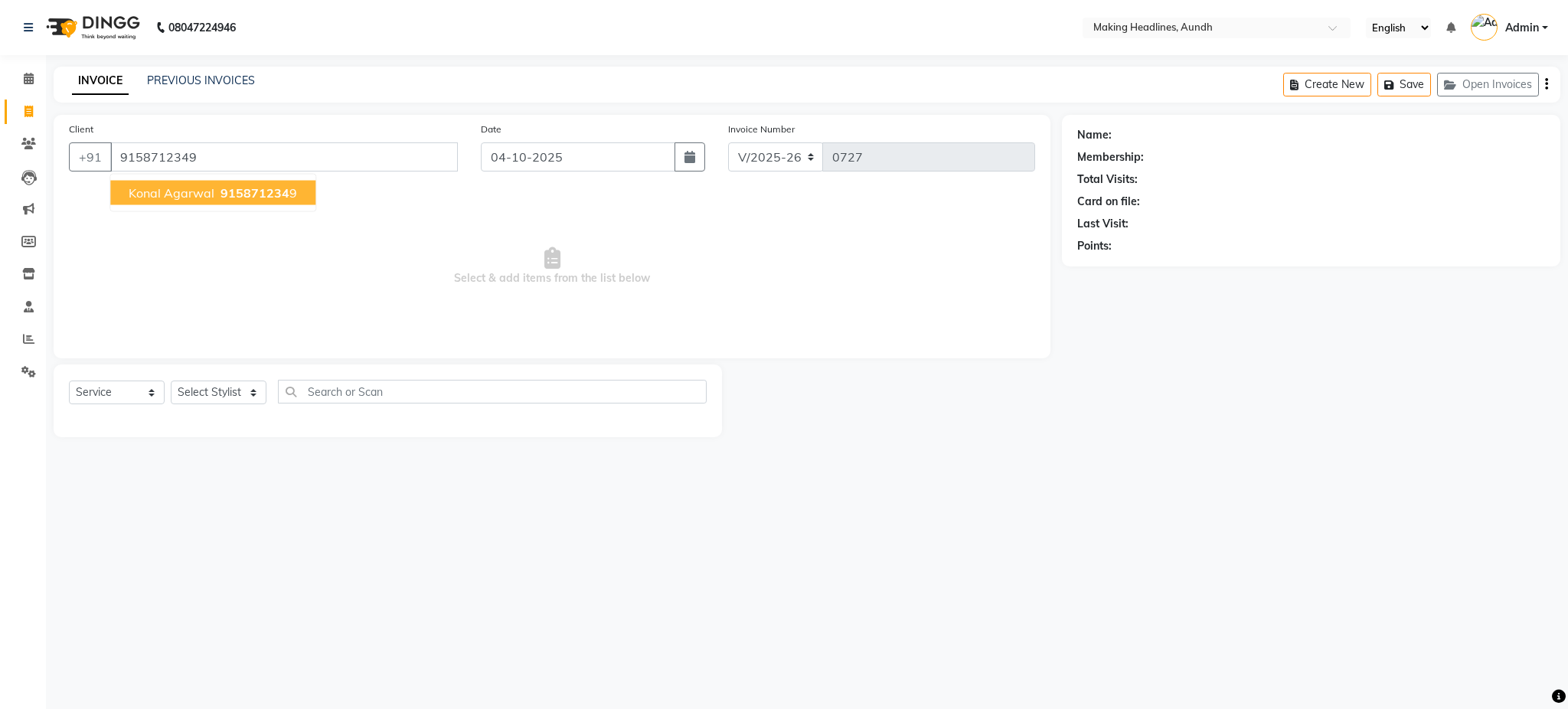
type input "9158712349"
click at [201, 203] on button "Konal Agarwal 915871234 9" at bounding box center [213, 193] width 205 height 24
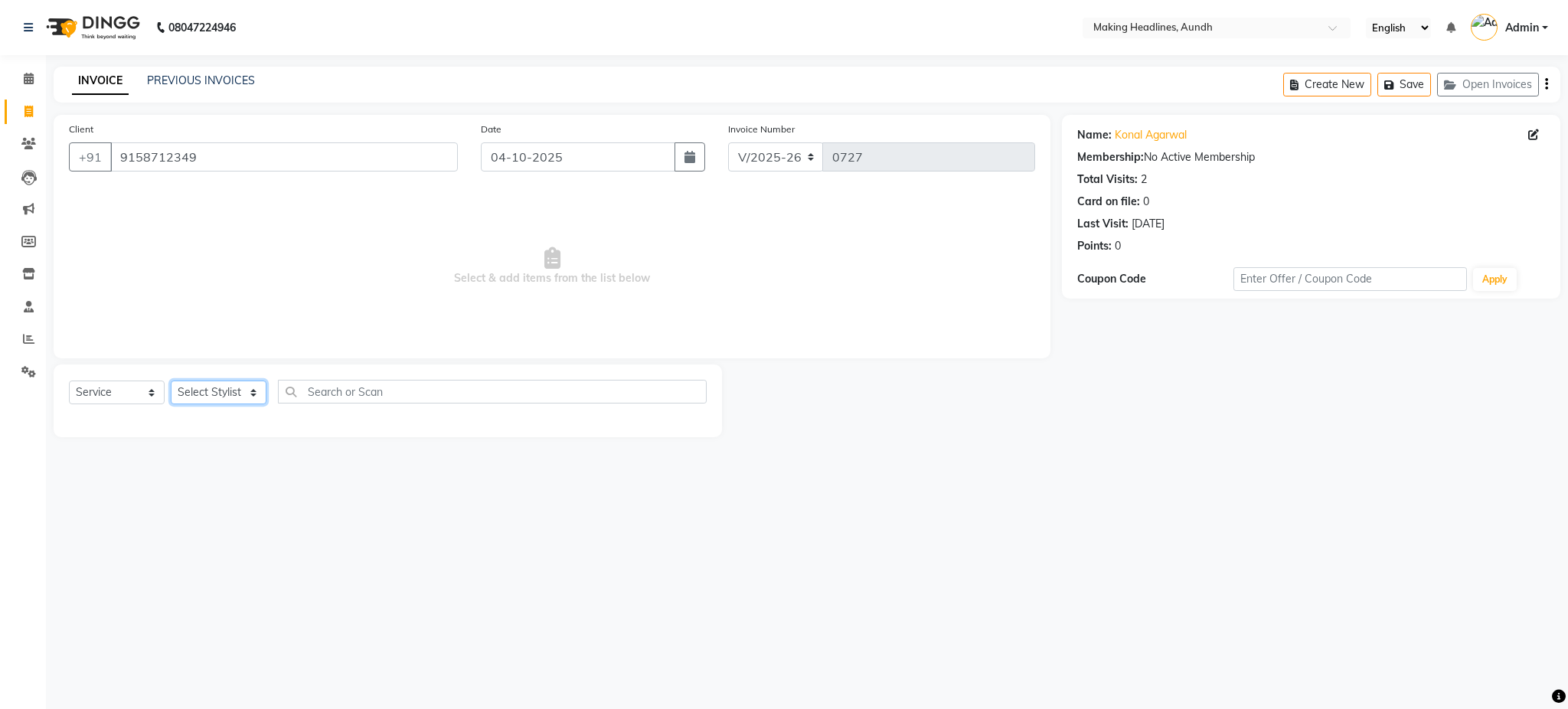
click at [198, 397] on select "Select Stylist ANUH DEEPA FARHAT JOESNA KARAN POOJA PRANAV REKHA RIYAZ SHILPA S…" at bounding box center [219, 392] width 96 height 23
select select "11728"
click at [171, 381] on select "Select Stylist ANUH DEEPA FARHAT JOESNA KARAN POOJA PRANAV REKHA RIYAZ SHILPA S…" at bounding box center [219, 392] width 96 height 23
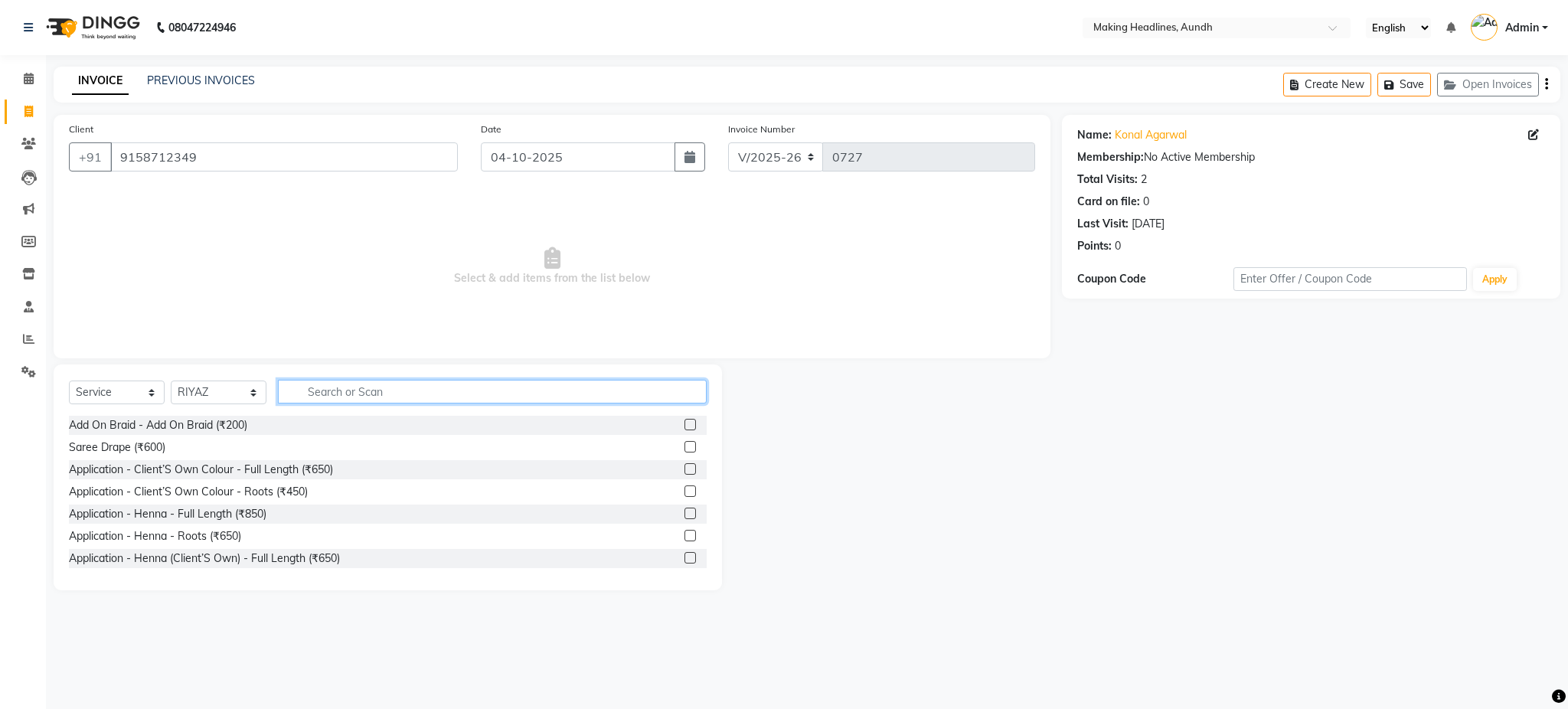
click at [401, 391] on input "text" at bounding box center [493, 391] width 429 height 23
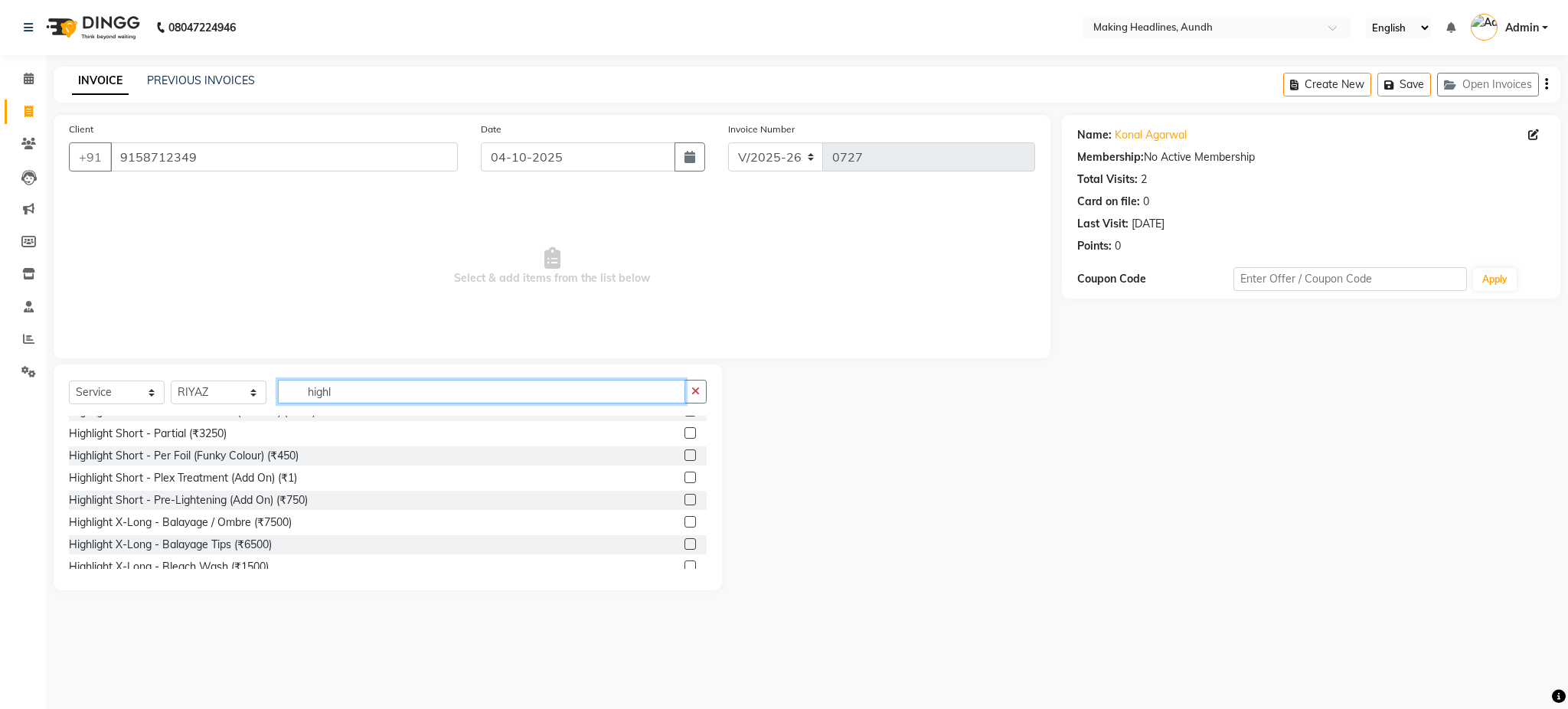
scroll to position [776, 0]
type input "highl"
click at [285, 508] on div "Highlight X-Long - Balayage / Ombre (₹7500)" at bounding box center [180, 515] width 223 height 16
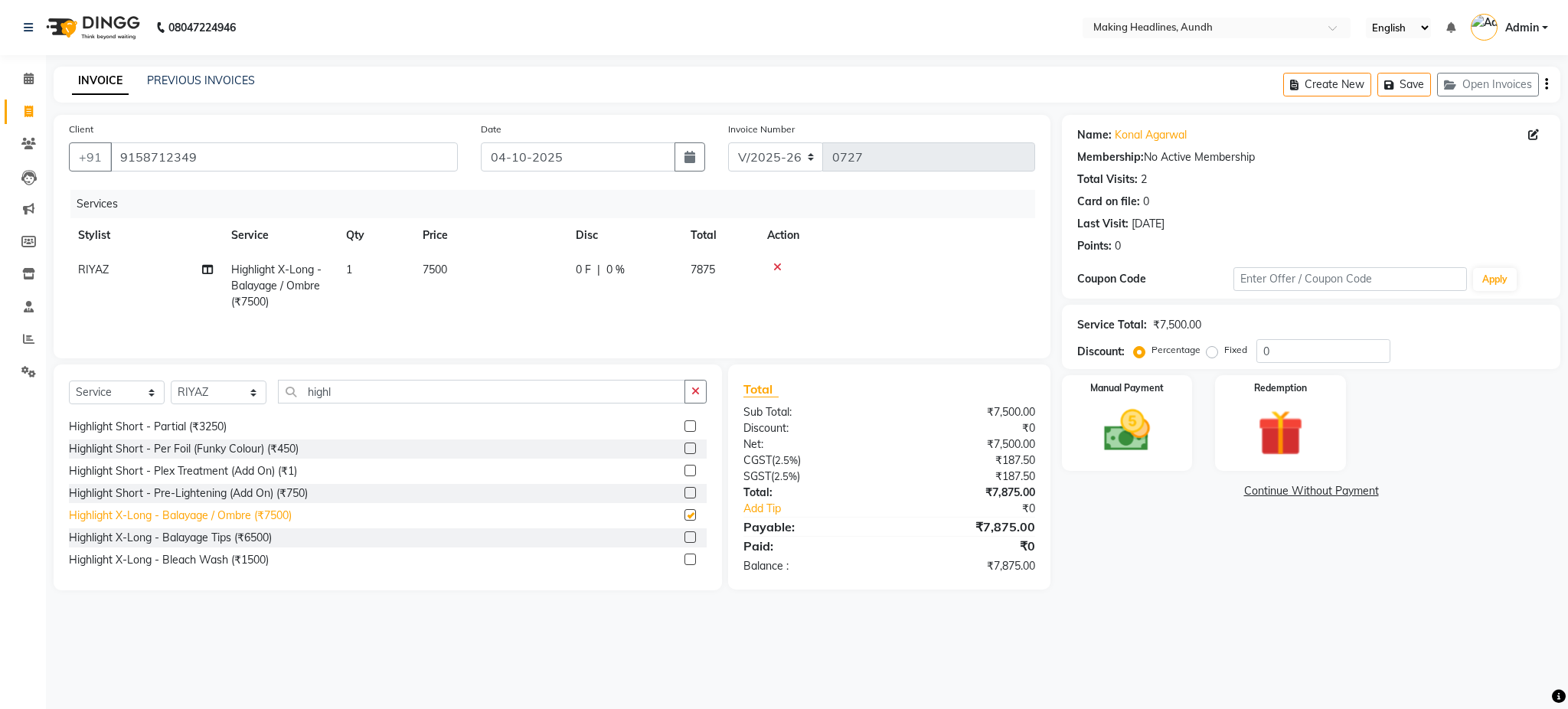
checkbox input "false"
click at [432, 267] on span "7500" at bounding box center [434, 269] width 24 height 13
select select "11728"
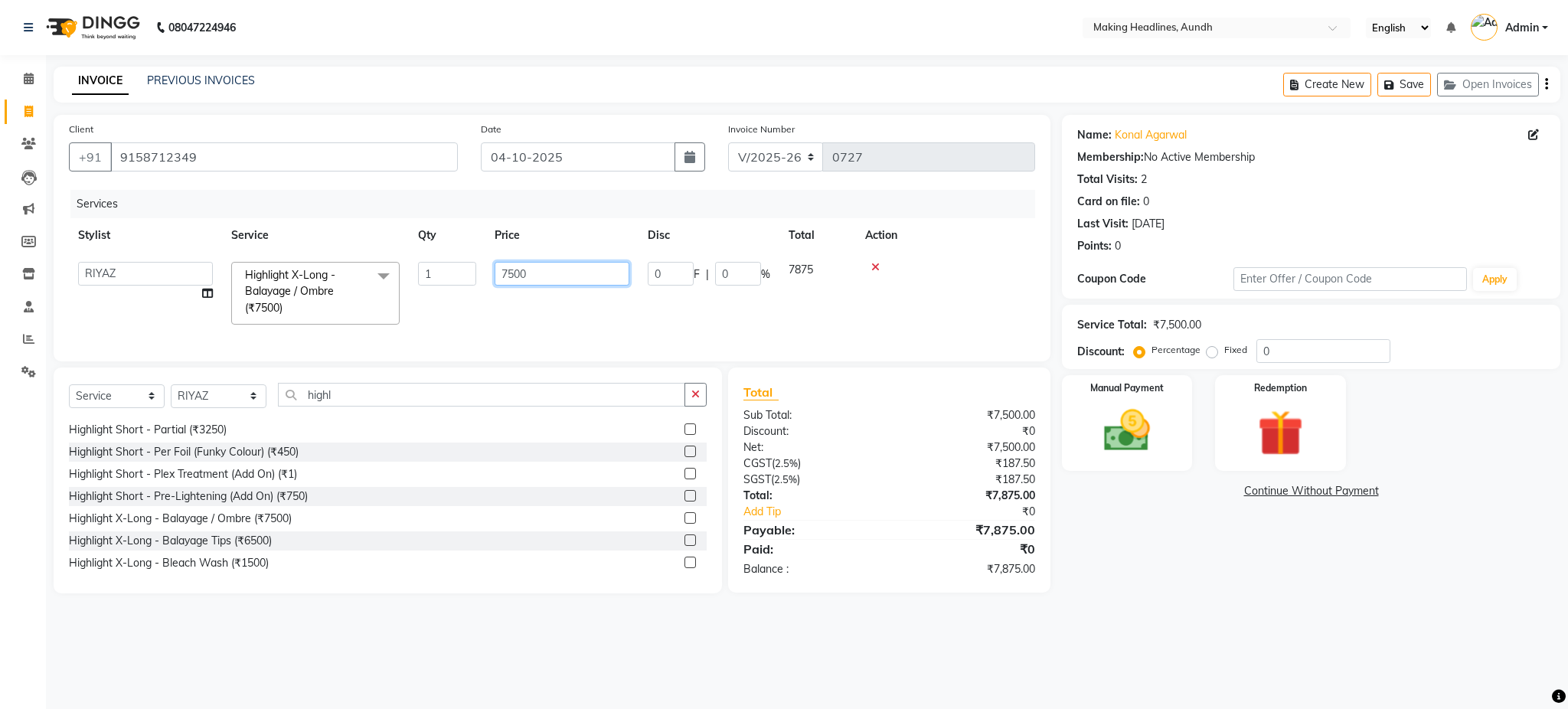
click at [557, 276] on input "7500" at bounding box center [561, 274] width 135 height 23
type input "7"
type input "8500"
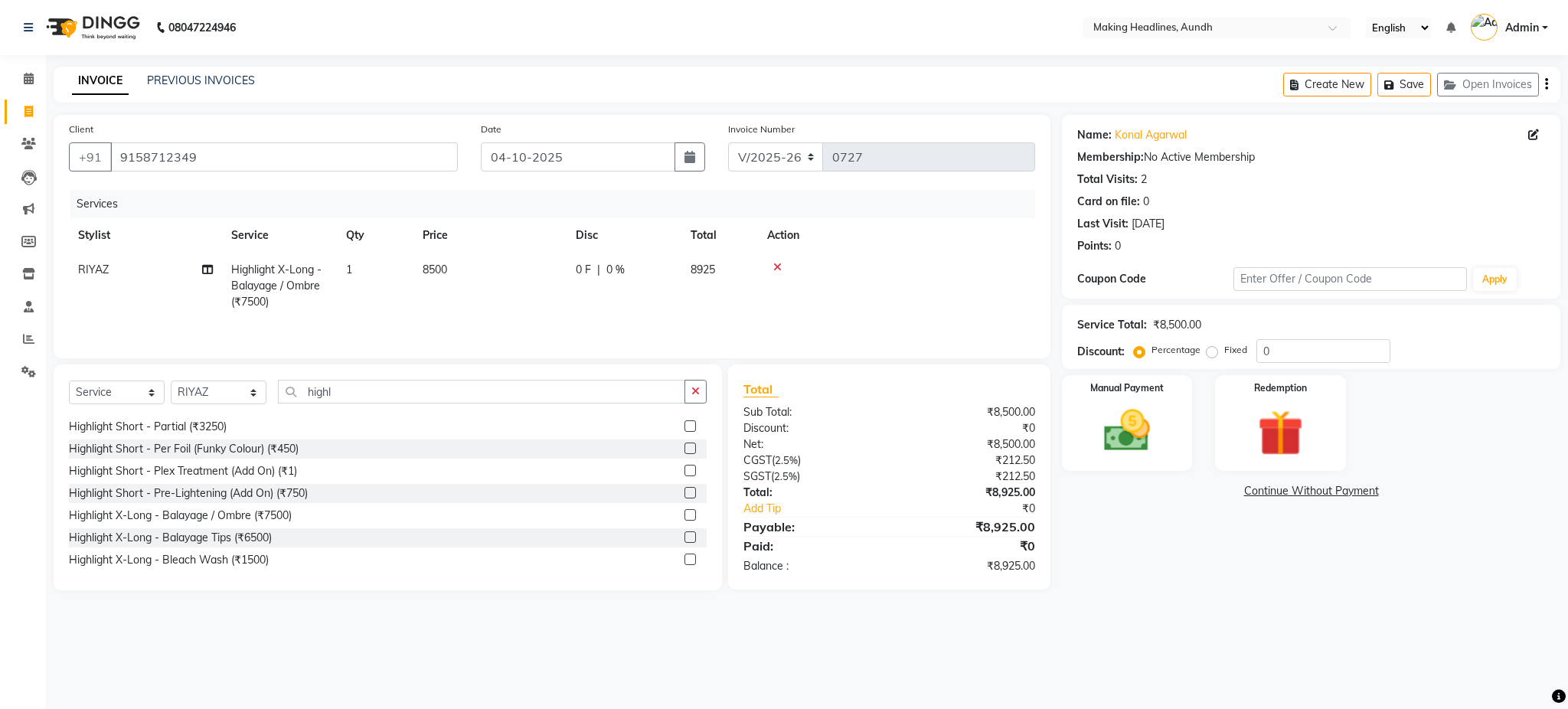
click at [527, 306] on td "8500" at bounding box center [489, 286] width 153 height 66
select select "11728"
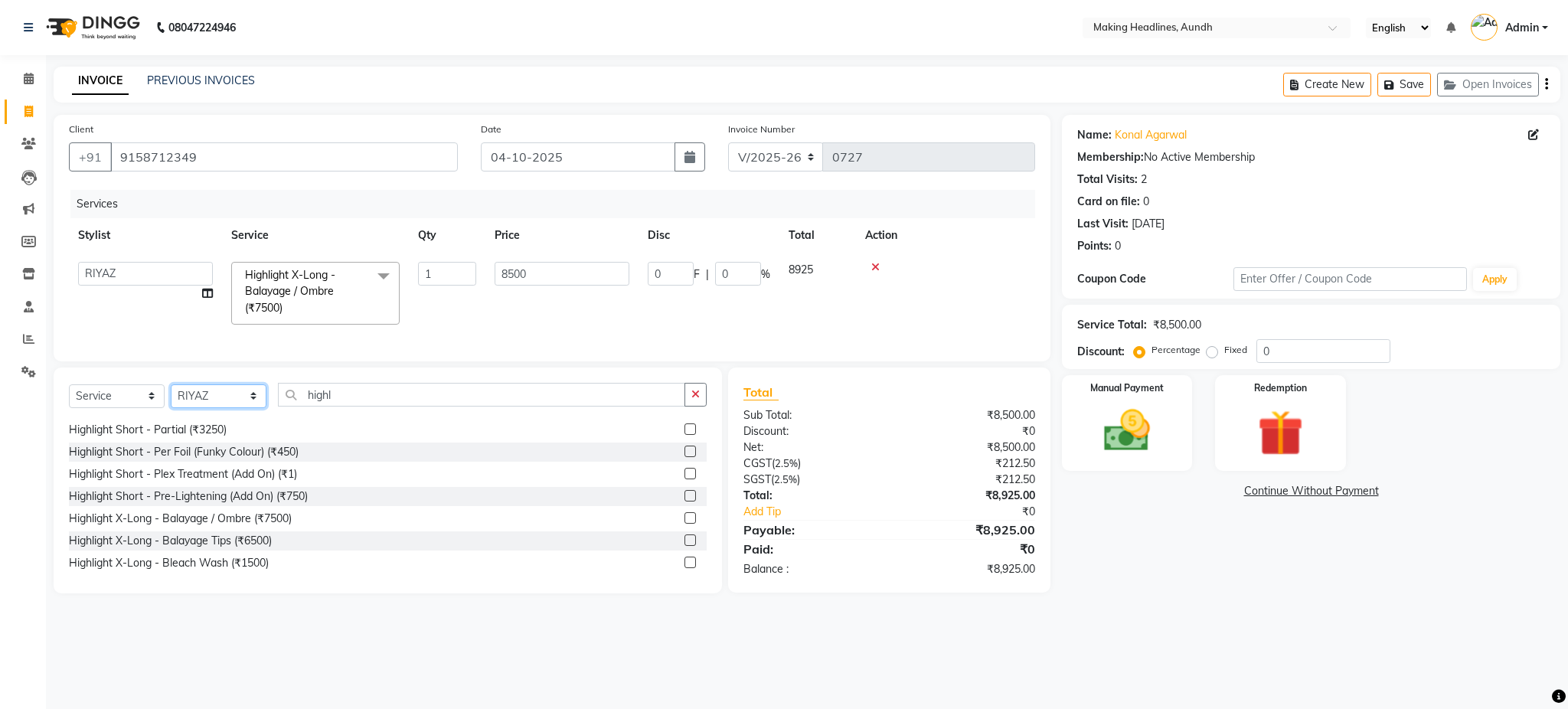
click at [210, 408] on select "Select Stylist ANUH DEEPA FARHAT JOESNA KARAN POOJA PRANAV REKHA RIYAZ SHILPA S…" at bounding box center [219, 396] width 96 height 23
select select "11723"
click at [171, 400] on select "Select Stylist ANUH DEEPA FARHAT JOESNA KARAN POOJA PRANAV REKHA RIYAZ SHILPA S…" at bounding box center [219, 396] width 96 height 23
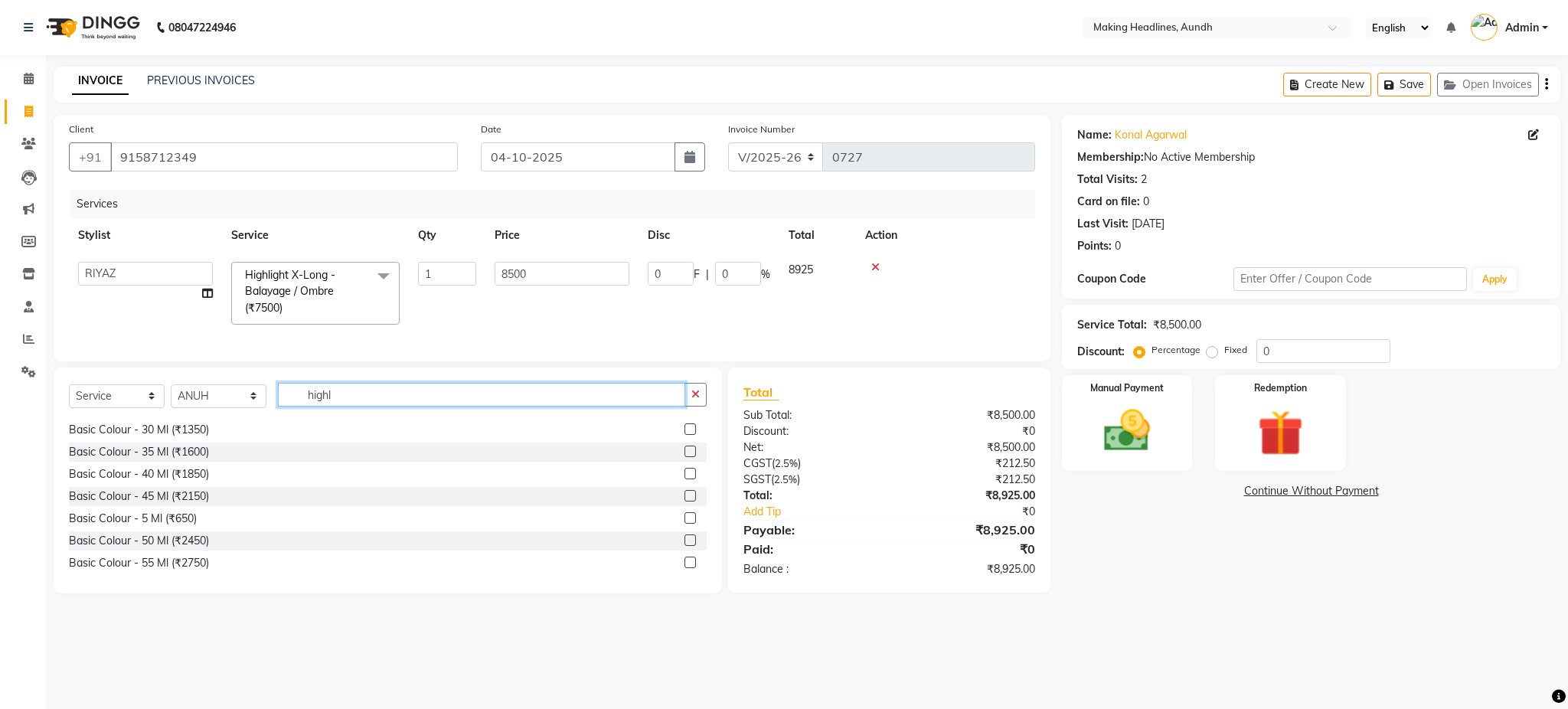
click at [354, 404] on input "highl" at bounding box center [482, 395] width 407 height 23
click at [953, 558] on div "₹0" at bounding box center [969, 549] width 158 height 18
click at [375, 406] on input "highl" at bounding box center [482, 395] width 407 height 23
type input "h"
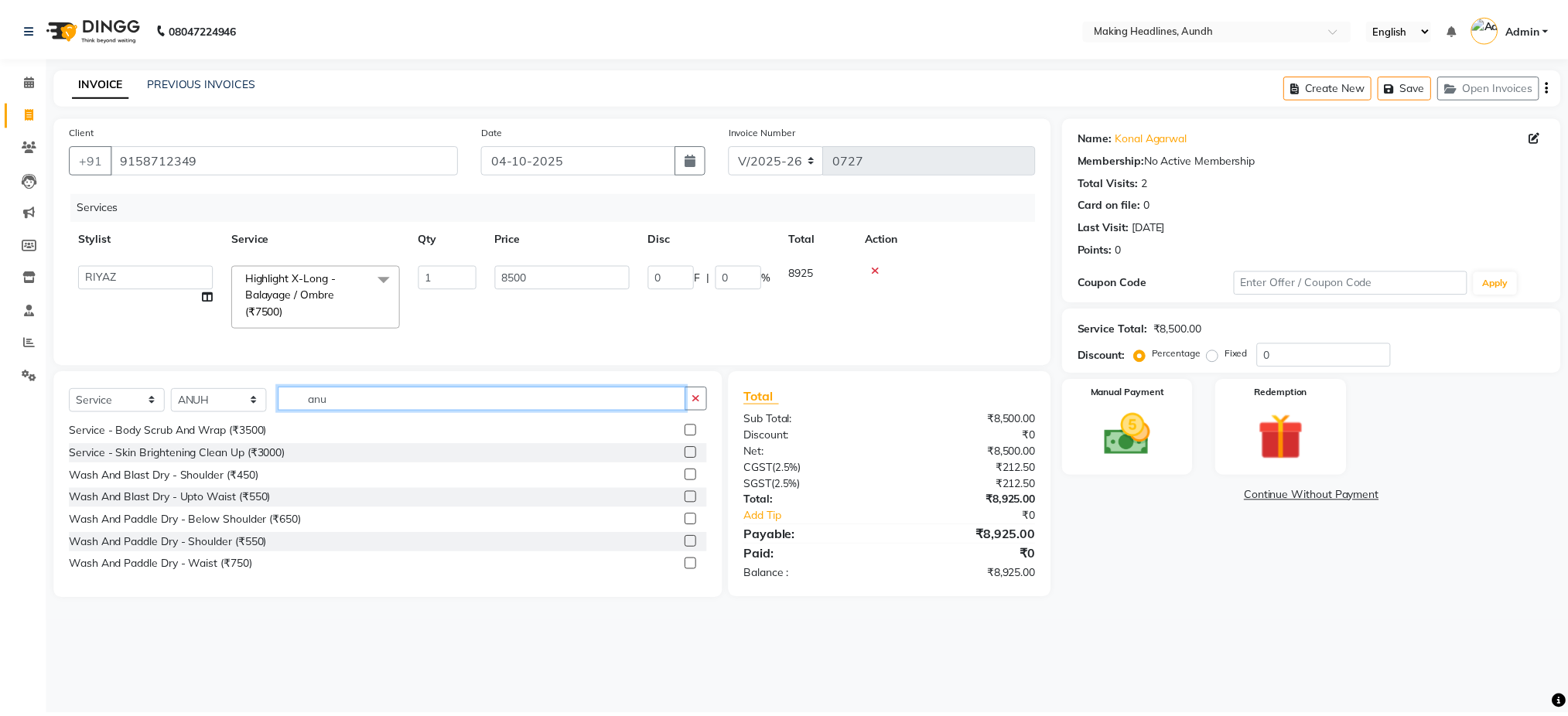
scroll to position [0, 0]
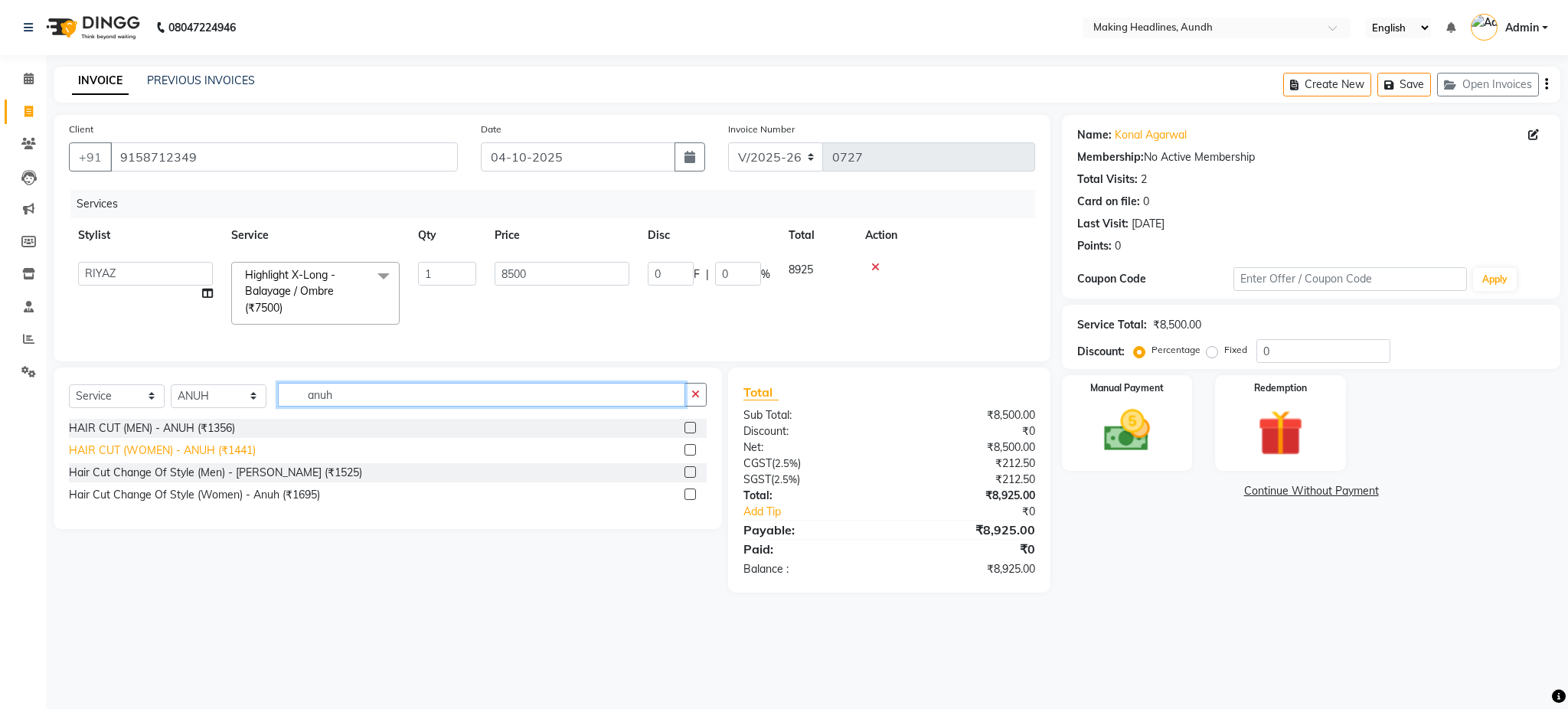
type input "anuh"
click at [238, 458] on div "HAIR CUT (WOMEN) - ANUH (₹1441)" at bounding box center [162, 450] width 187 height 16
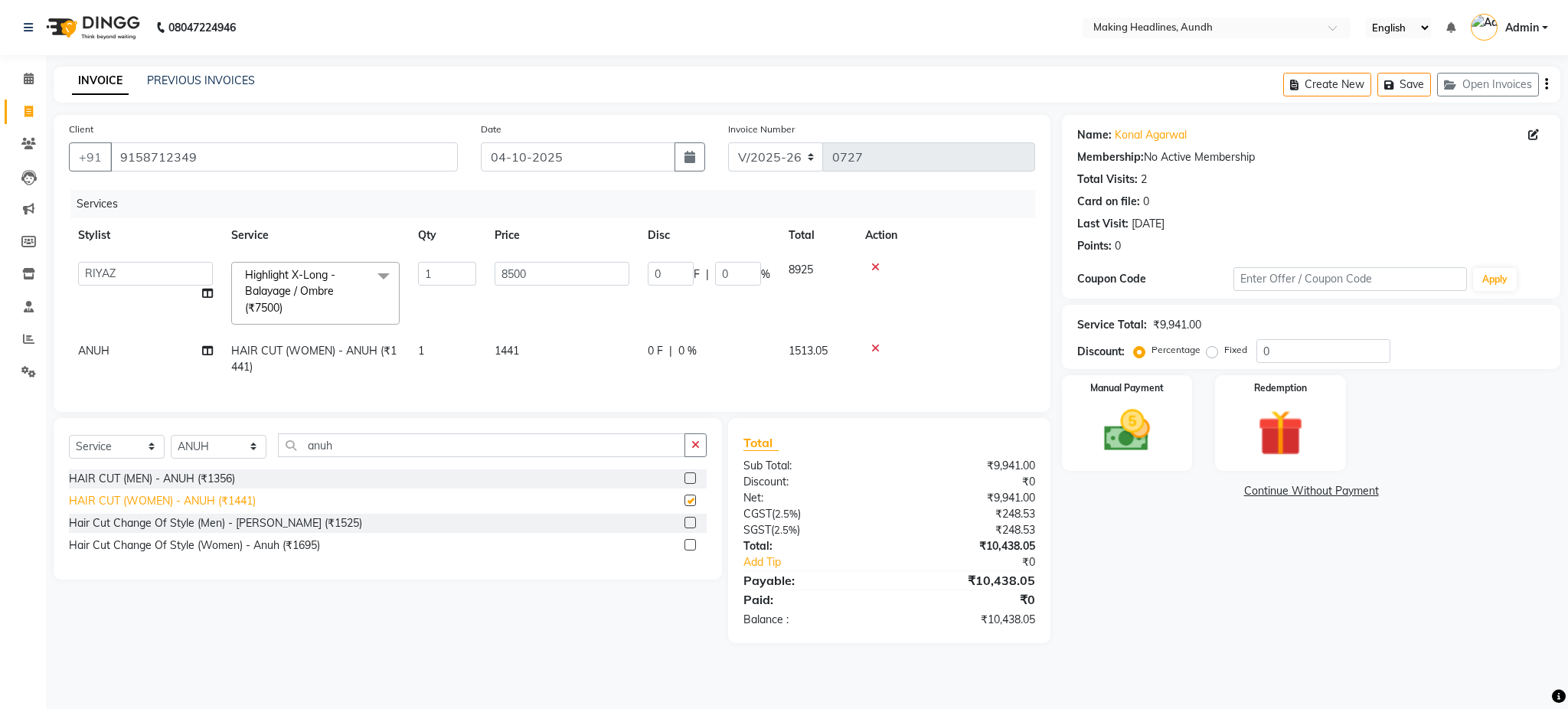
checkbox input "false"
click at [523, 353] on td "1441" at bounding box center [561, 359] width 153 height 50
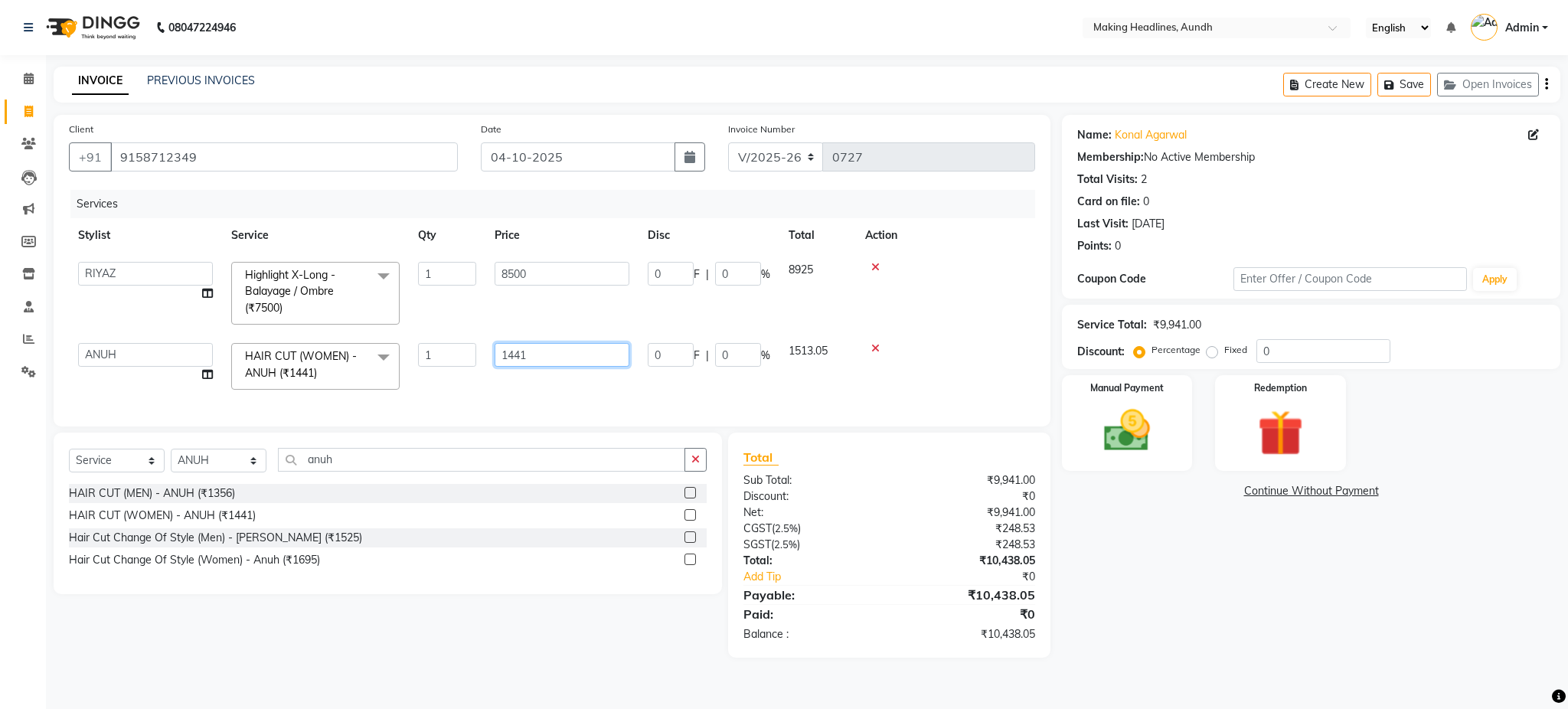
click at [533, 353] on input "1441" at bounding box center [561, 354] width 135 height 23
type input "1"
type input "1628"
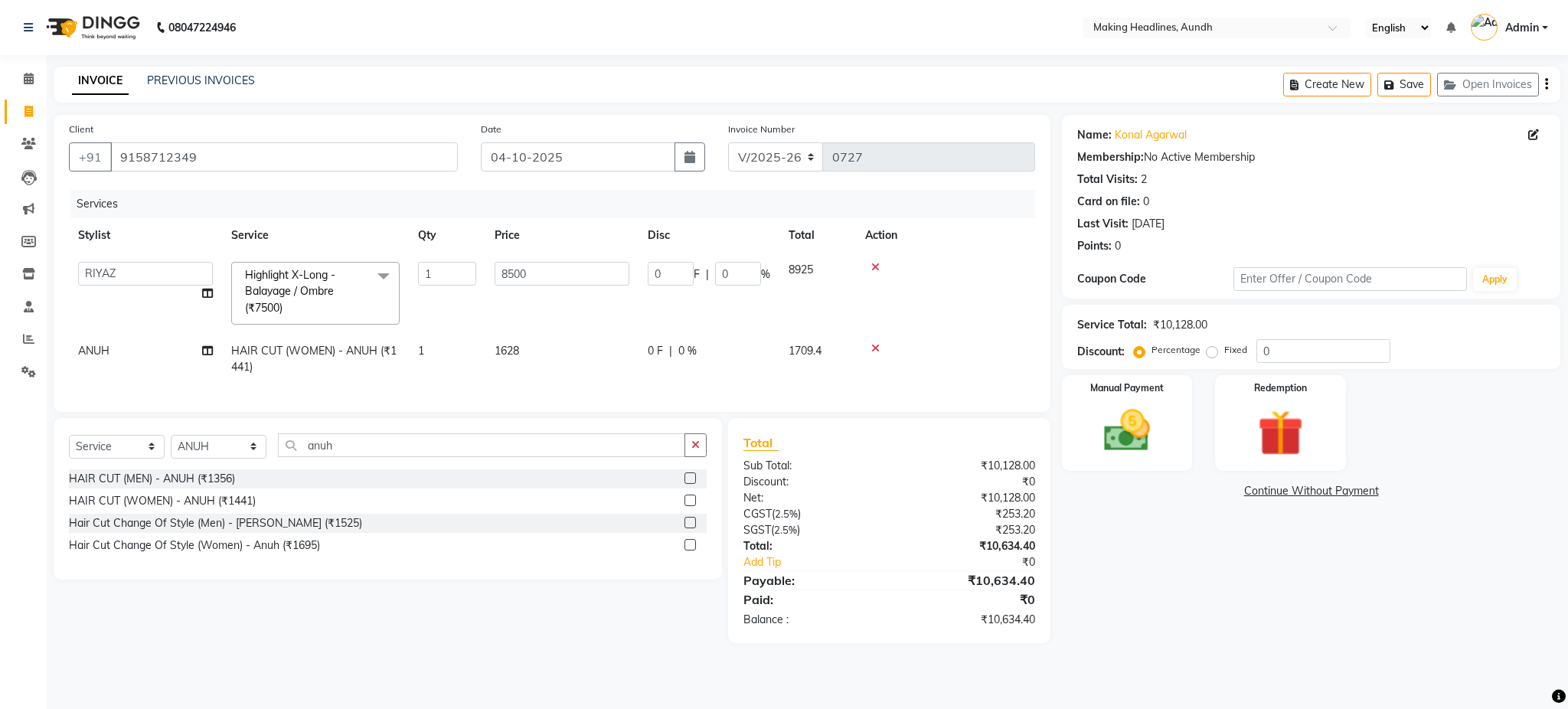
click at [463, 378] on td "1" at bounding box center [447, 359] width 76 height 50
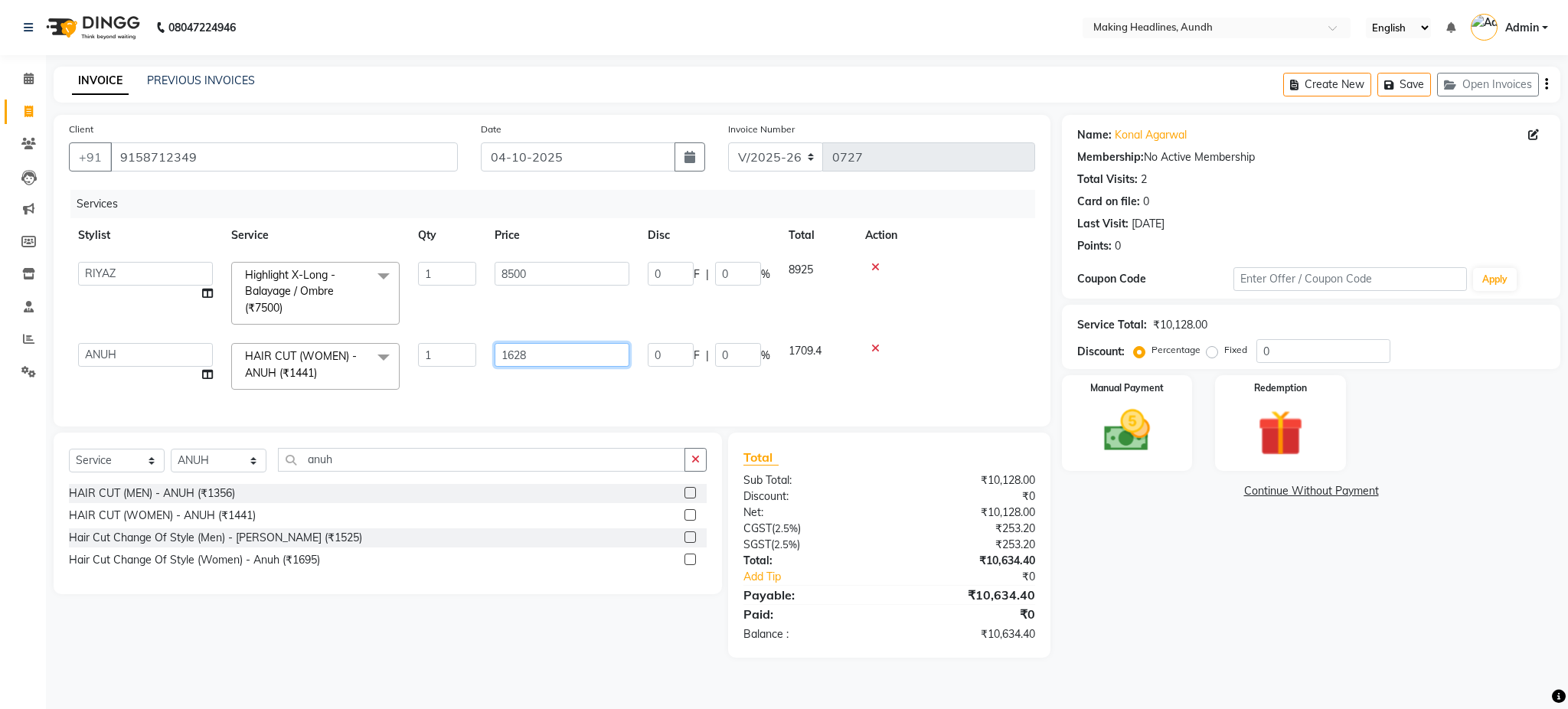
click at [555, 349] on input "1628" at bounding box center [561, 354] width 135 height 23
type input "1620"
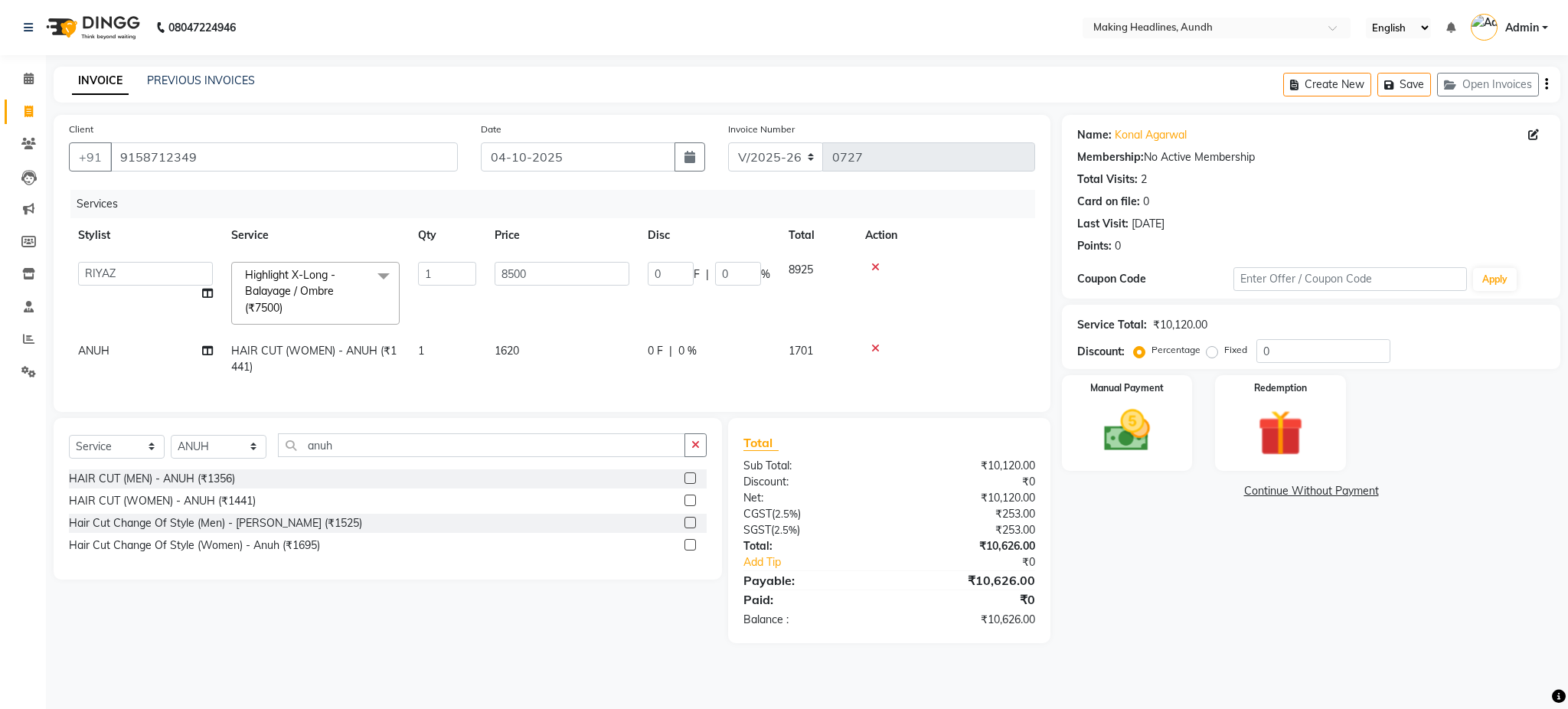
click at [511, 390] on div "Services Stylist Service Qty Price Disc Total Action ANUH DEEPA FARHAT JOESNA K…" at bounding box center [551, 293] width 966 height 207
click at [1149, 457] on img at bounding box center [1126, 432] width 78 height 55
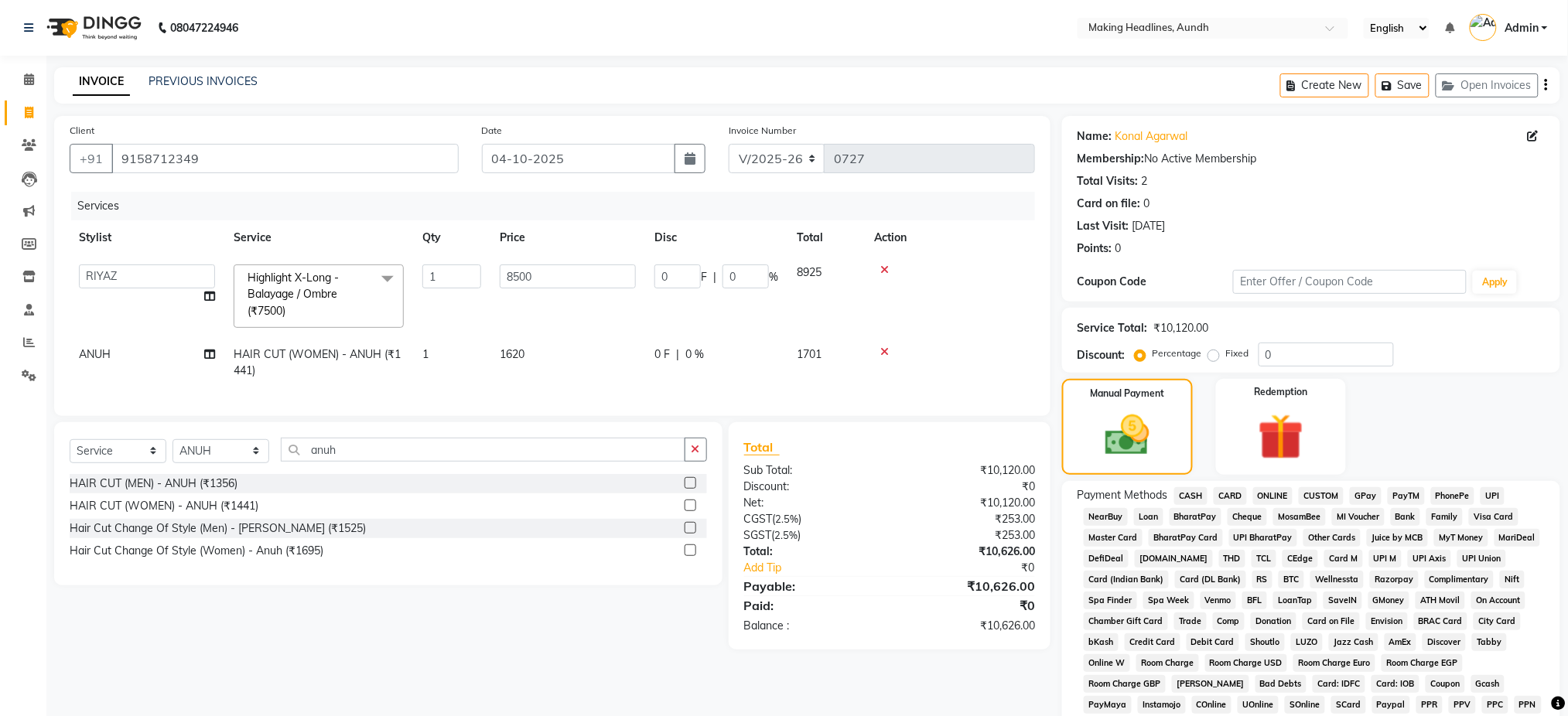
click at [1498, 494] on span "UPI" at bounding box center [1493, 496] width 24 height 18
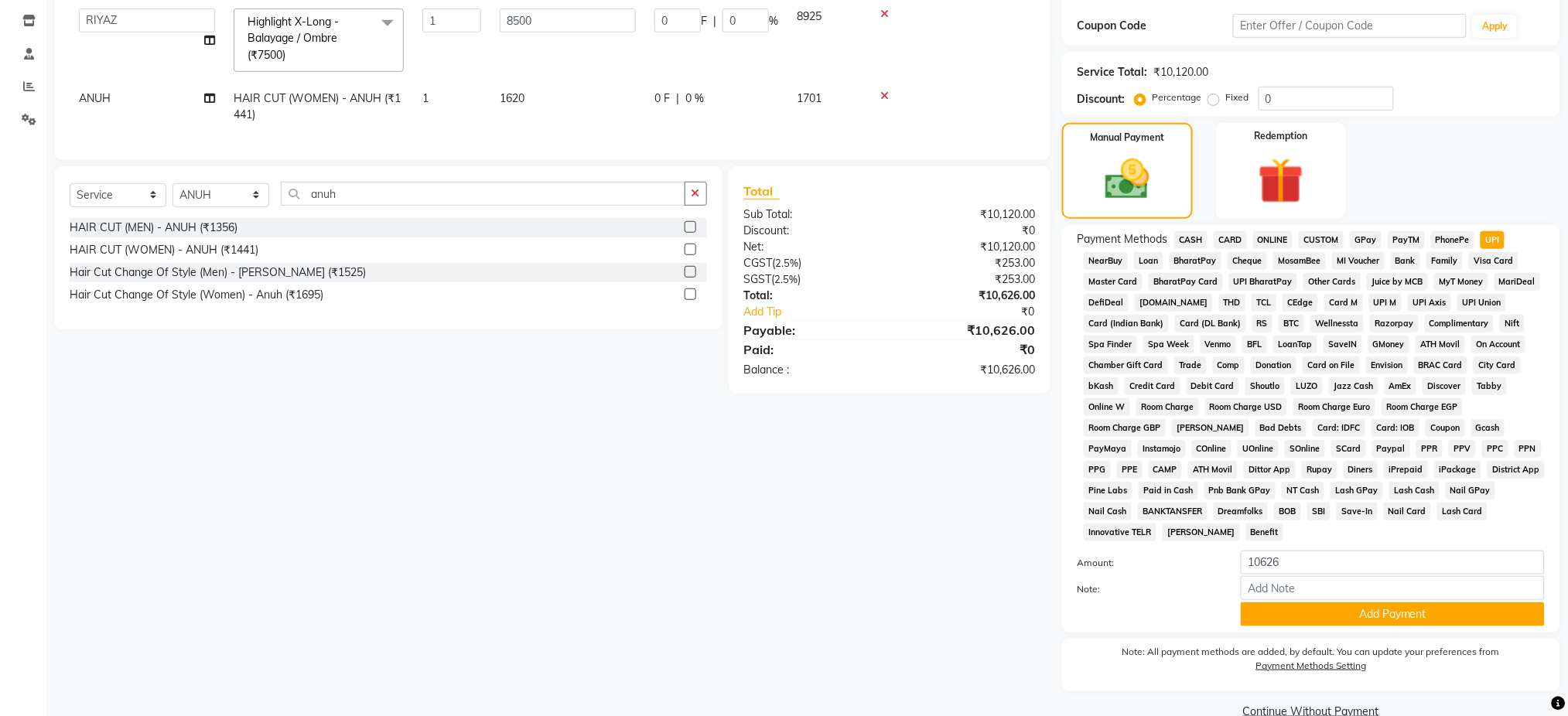
scroll to position [286, 0]
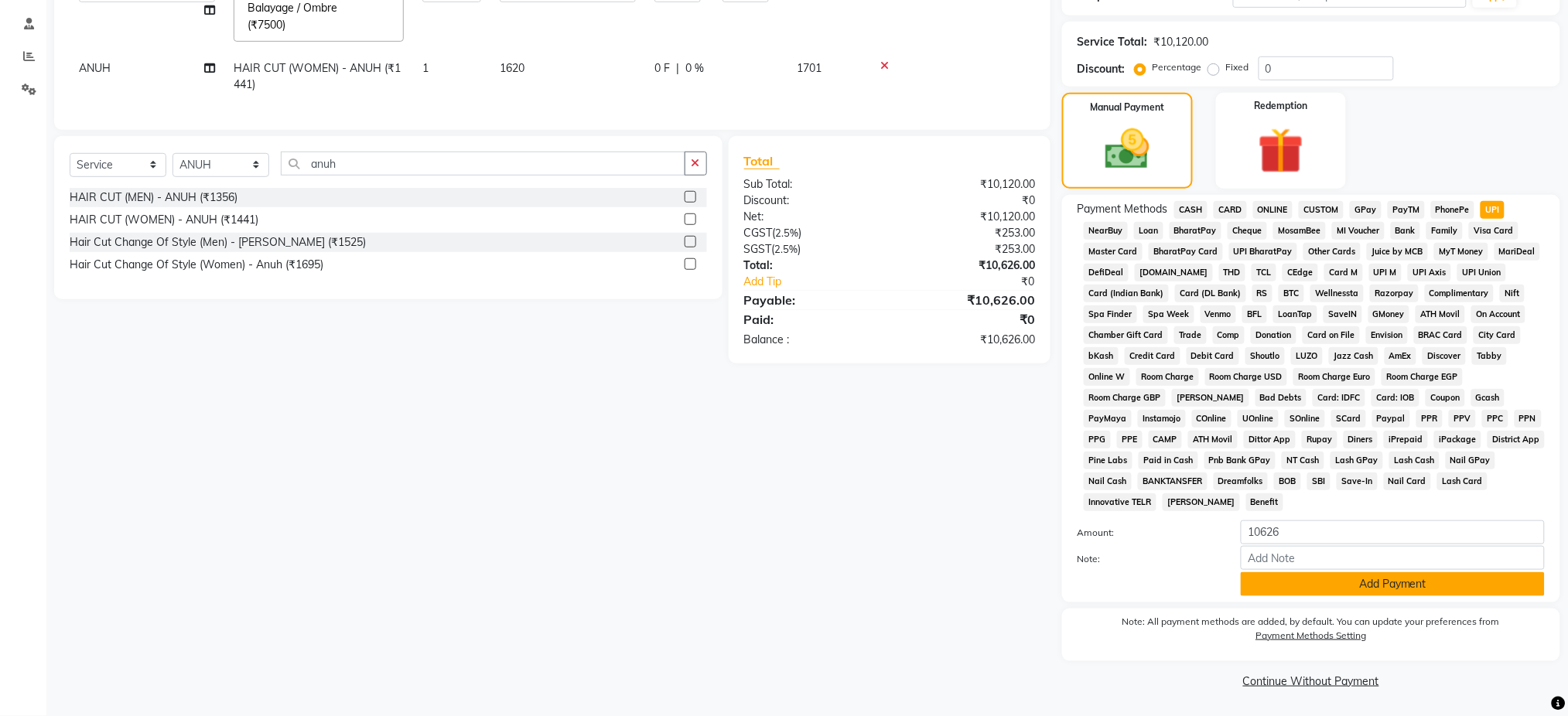
drag, startPoint x: 1424, startPoint y: 594, endPoint x: 1437, endPoint y: 586, distance: 15.3
click at [1437, 586] on button "Add Payment" at bounding box center [1393, 584] width 304 height 24
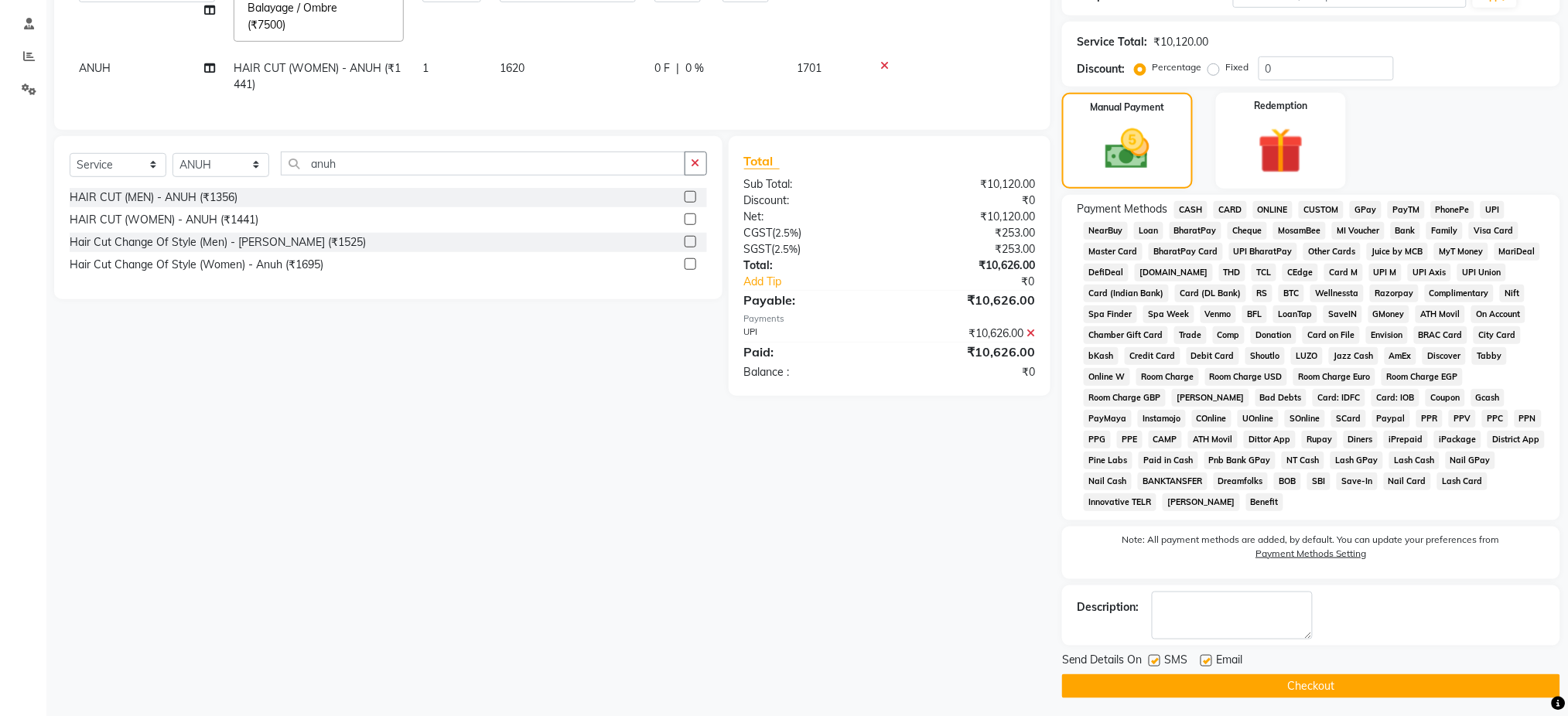
click at [1437, 586] on div "Description:" at bounding box center [1311, 615] width 498 height 60
click at [1312, 679] on button "Checkout" at bounding box center [1311, 686] width 498 height 24
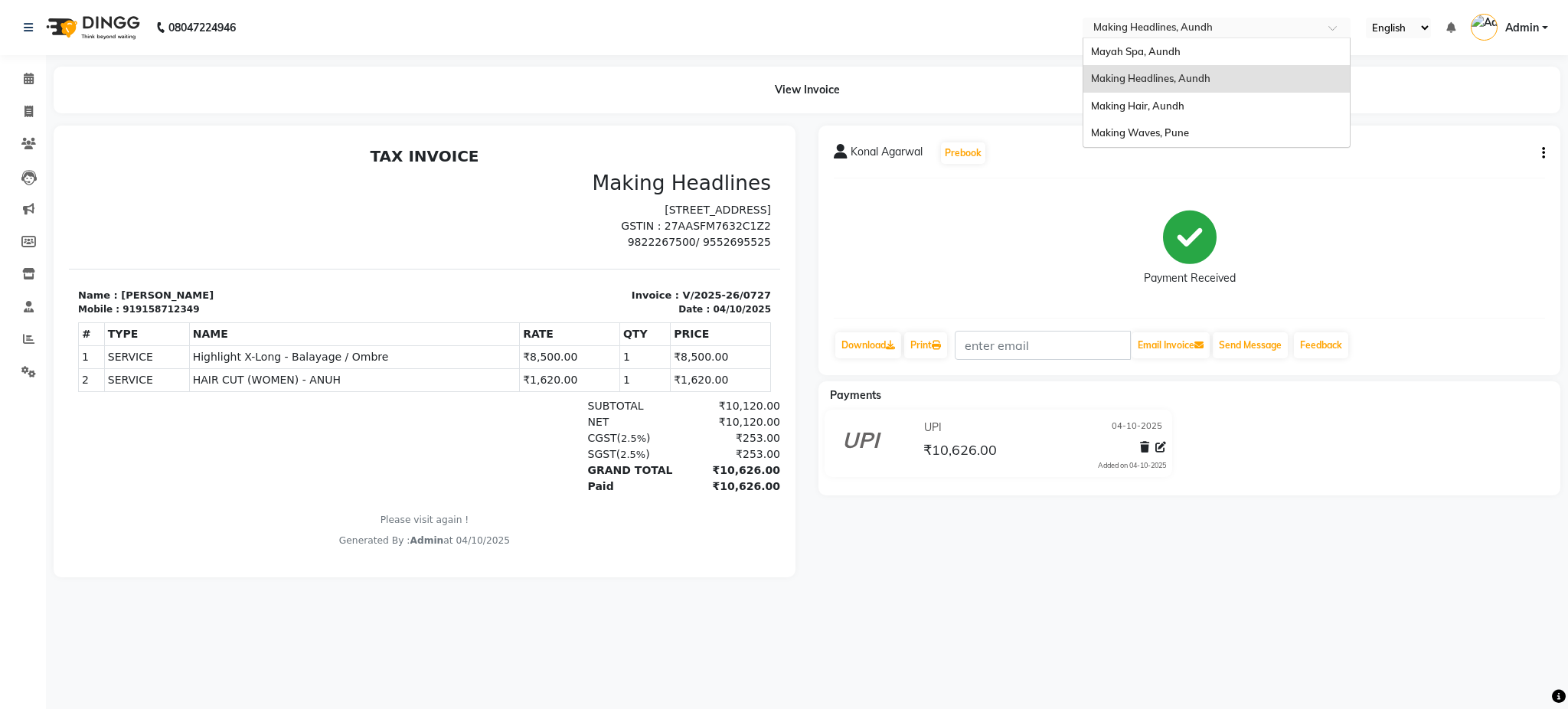
click at [1162, 29] on input "text" at bounding box center [1201, 29] width 222 height 15
click at [1146, 55] on span "Mayah Spa, Aundh" at bounding box center [1136, 51] width 90 height 13
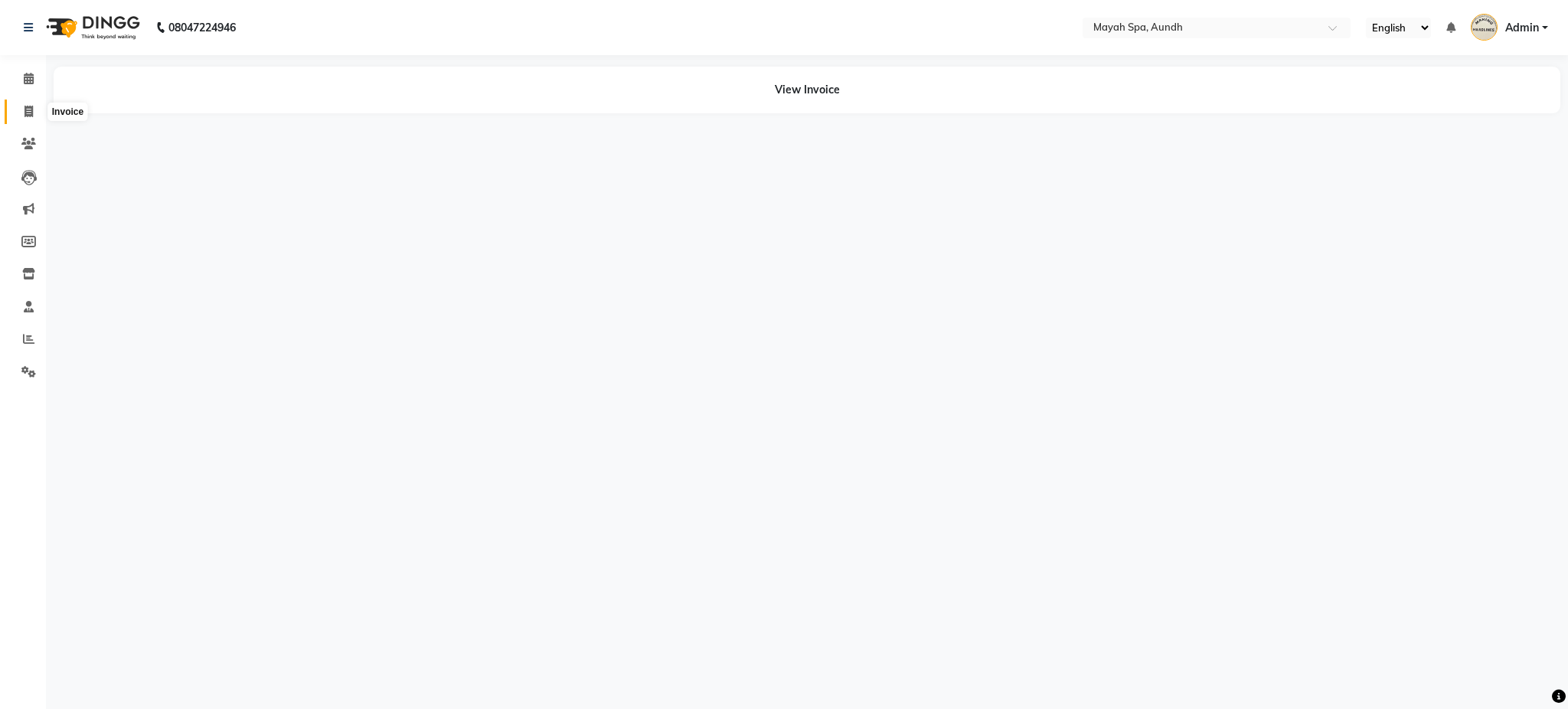
click at [31, 111] on icon at bounding box center [28, 111] width 8 height 12
select select "761"
select select "service"
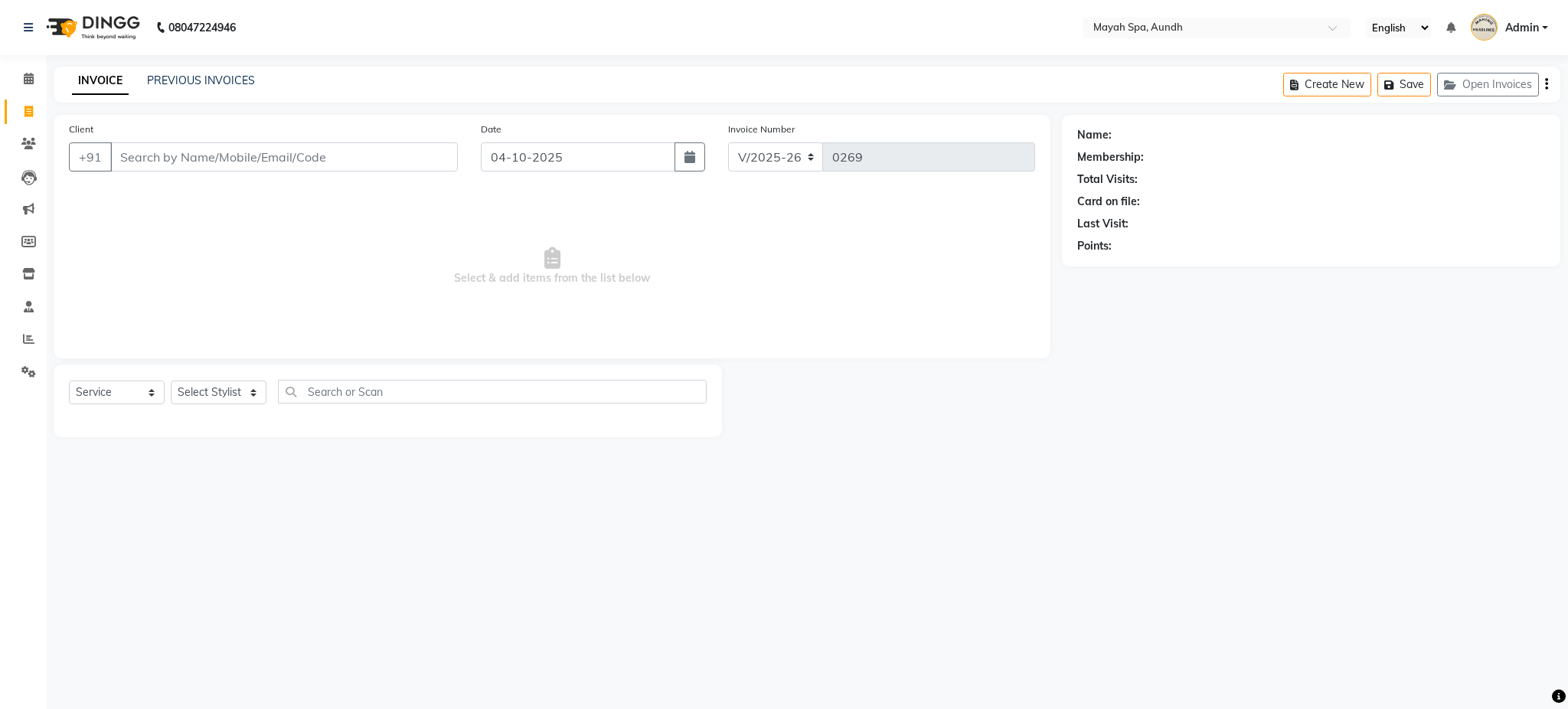
click at [252, 152] on input "Client" at bounding box center [284, 157] width 348 height 29
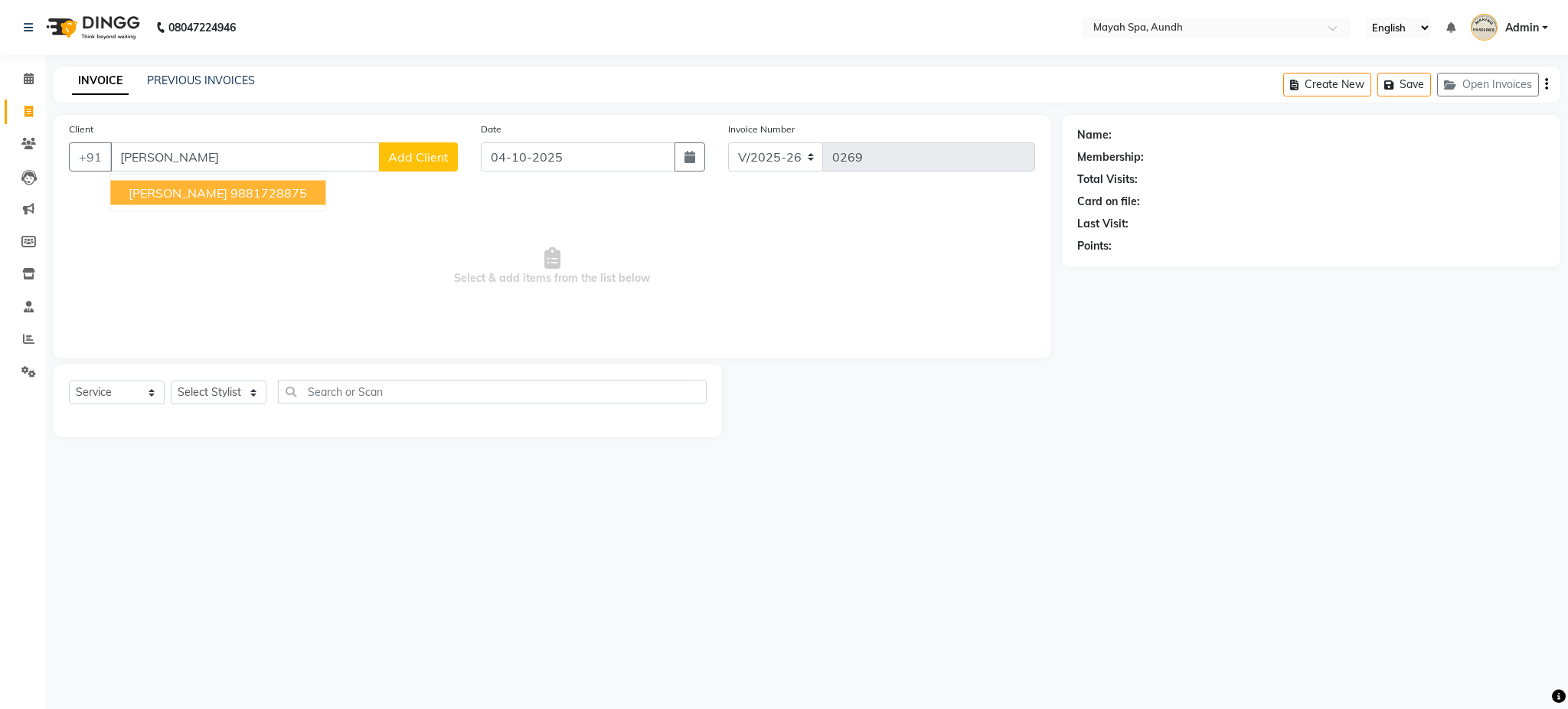
click at [209, 197] on span "KSHITIJA BENDRE" at bounding box center [179, 193] width 99 height 15
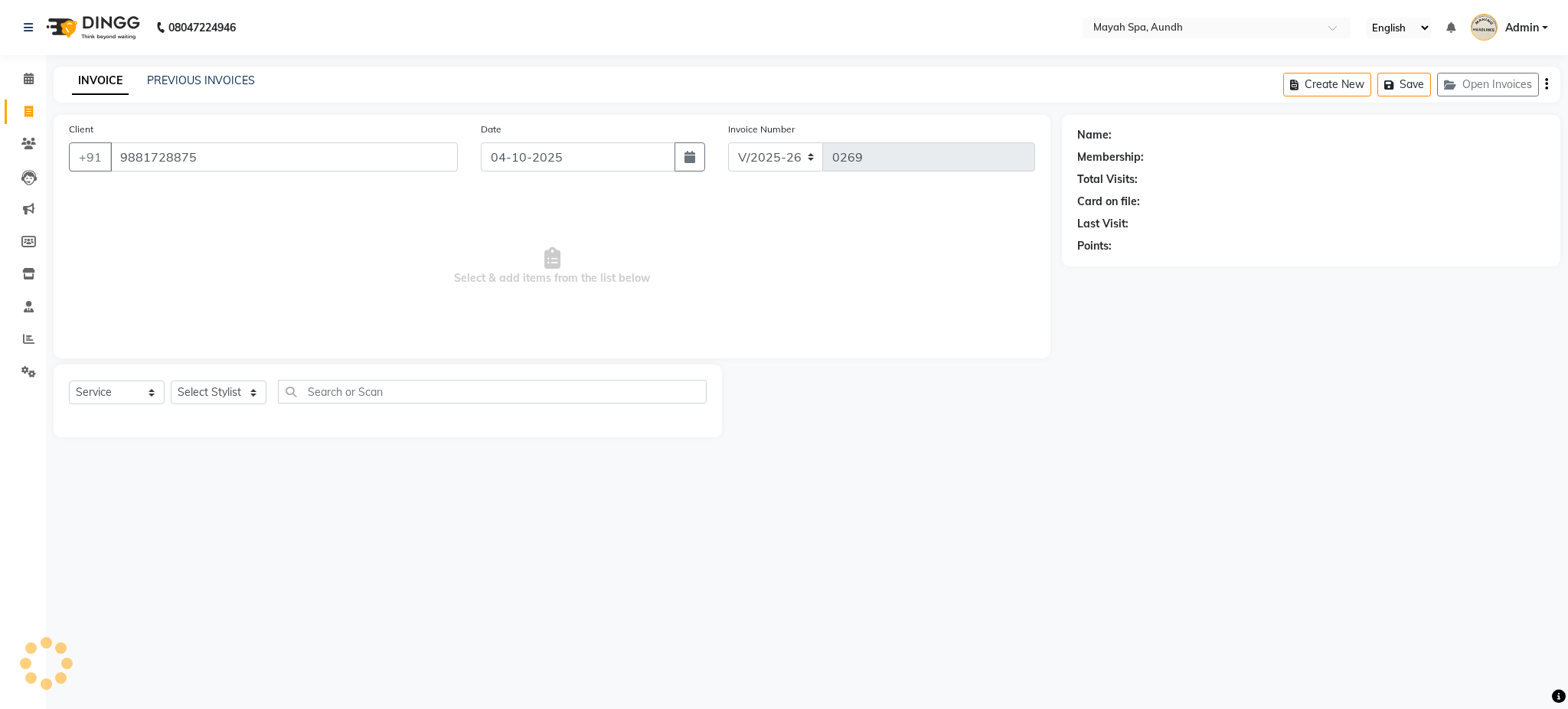
type input "9881728875"
click at [199, 395] on select "Select Stylist Anuh DEEPA Farhat Joesna Joesna KARAN Pooja Pranav REKHA Riyaz S…" at bounding box center [219, 392] width 96 height 23
select select "12385"
click at [171, 381] on select "Select Stylist Anuh DEEPA Farhat Joesna Joesna KARAN Pooja Pranav REKHA Riyaz S…" at bounding box center [219, 392] width 96 height 23
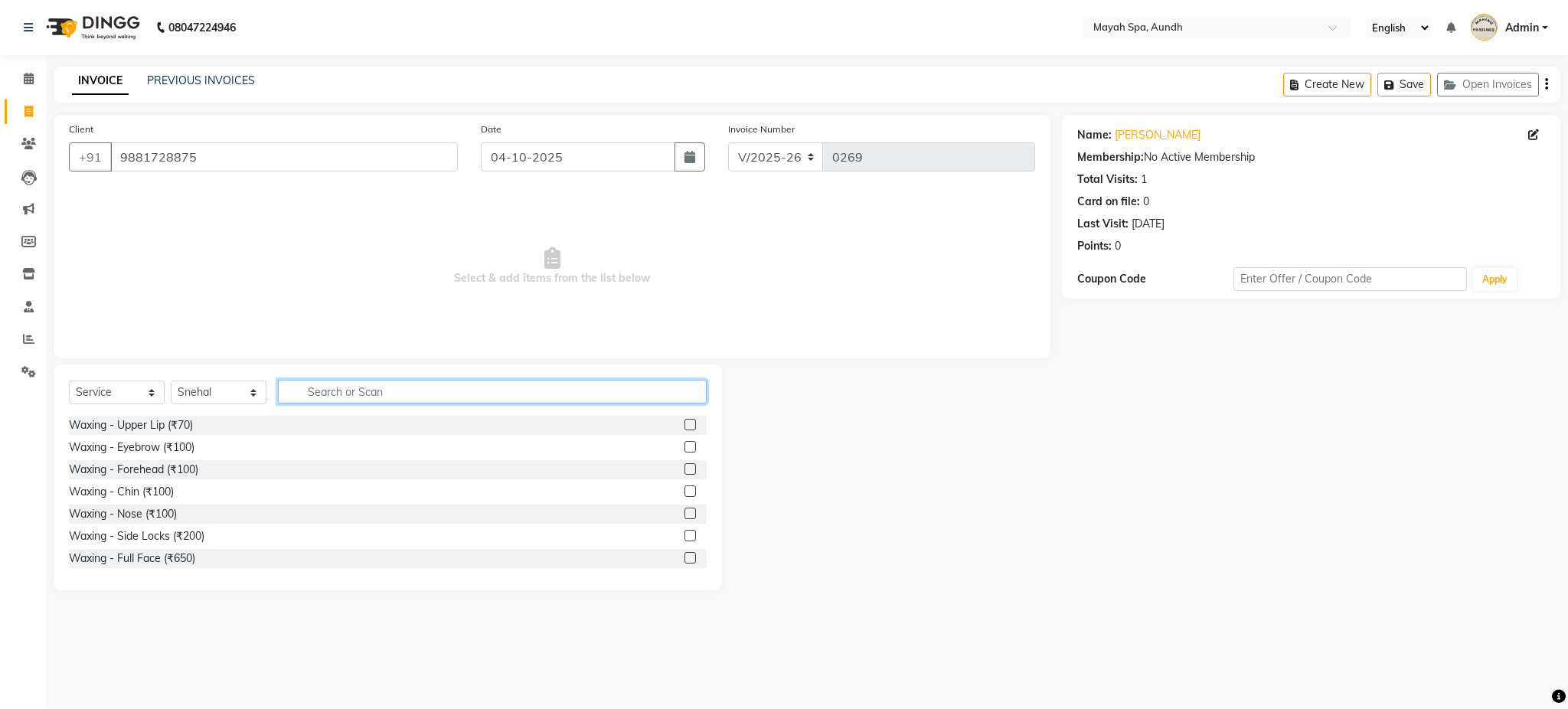
click at [397, 396] on input "text" at bounding box center [493, 391] width 429 height 23
type input "thr"
click at [204, 446] on div "THREADING UPPERLIPS (₹70)" at bounding box center [144, 447] width 152 height 16
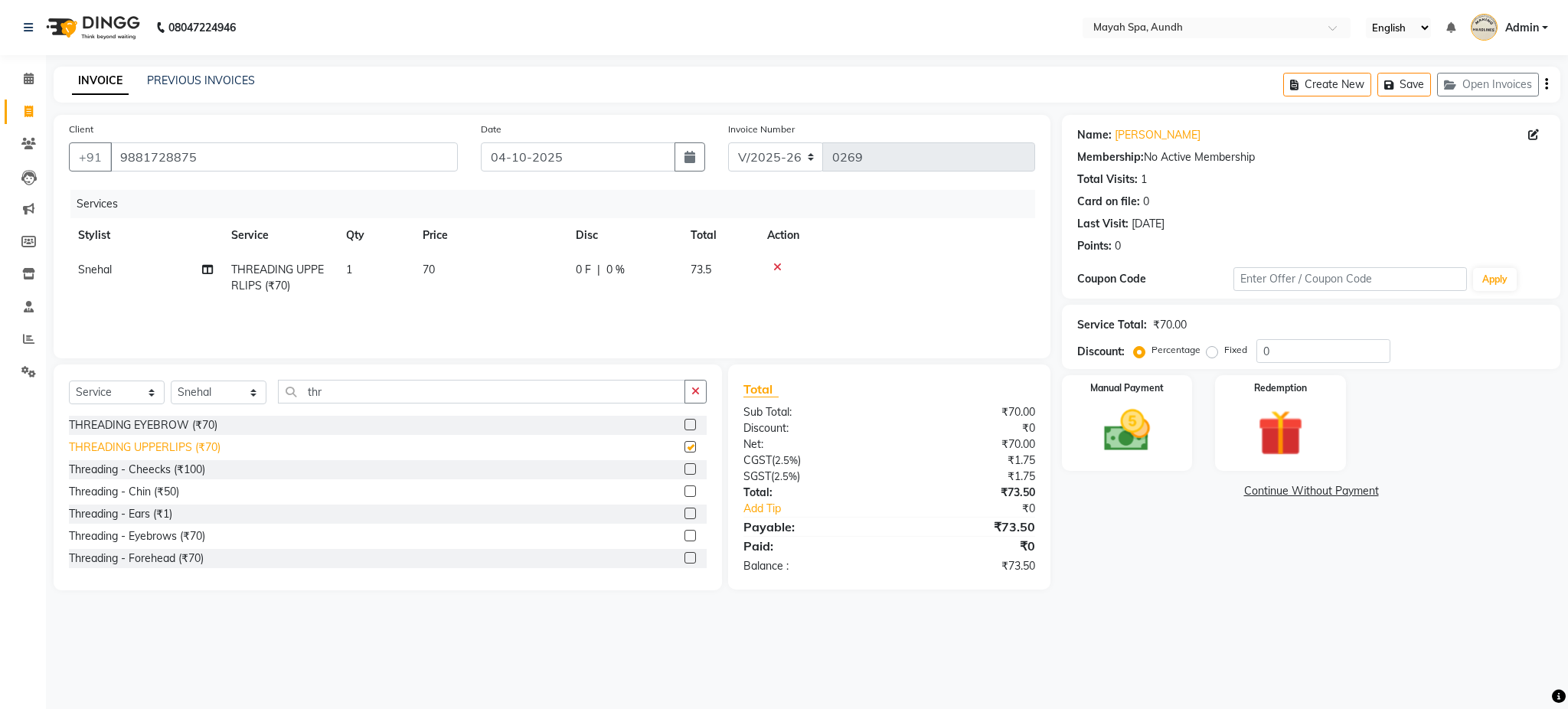
checkbox input "false"
click at [357, 396] on input "thr" at bounding box center [482, 391] width 407 height 23
click at [394, 380] on input "thr" at bounding box center [482, 391] width 407 height 23
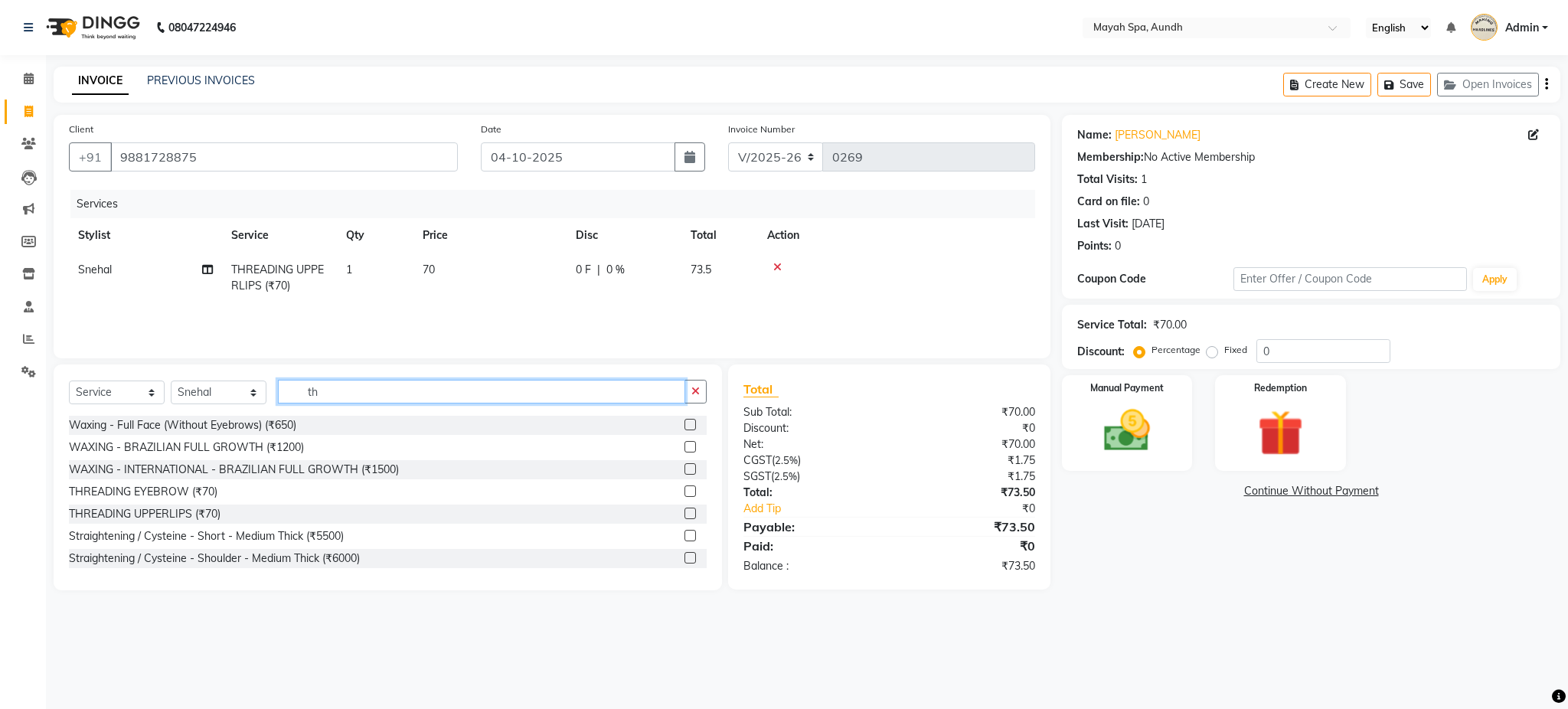
type input "t"
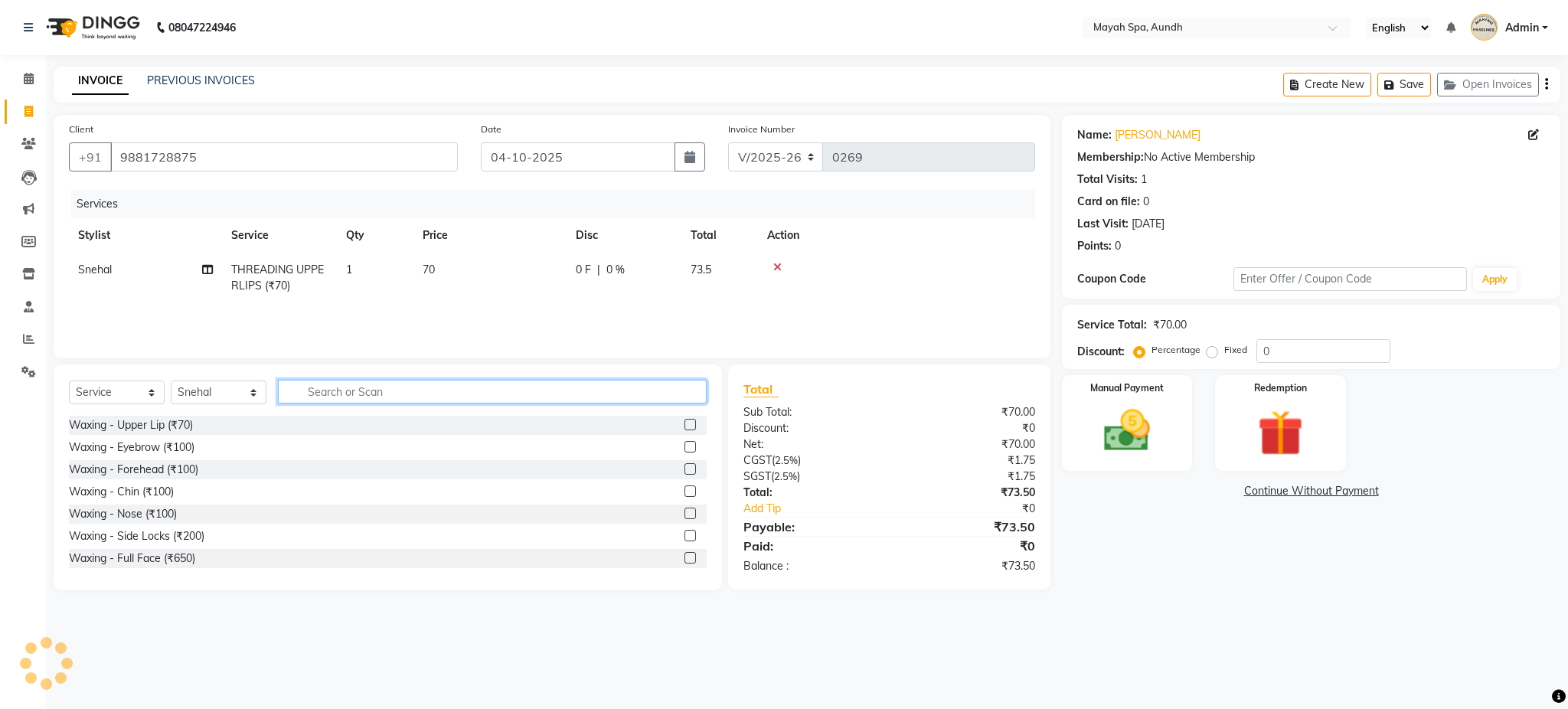
type input "d"
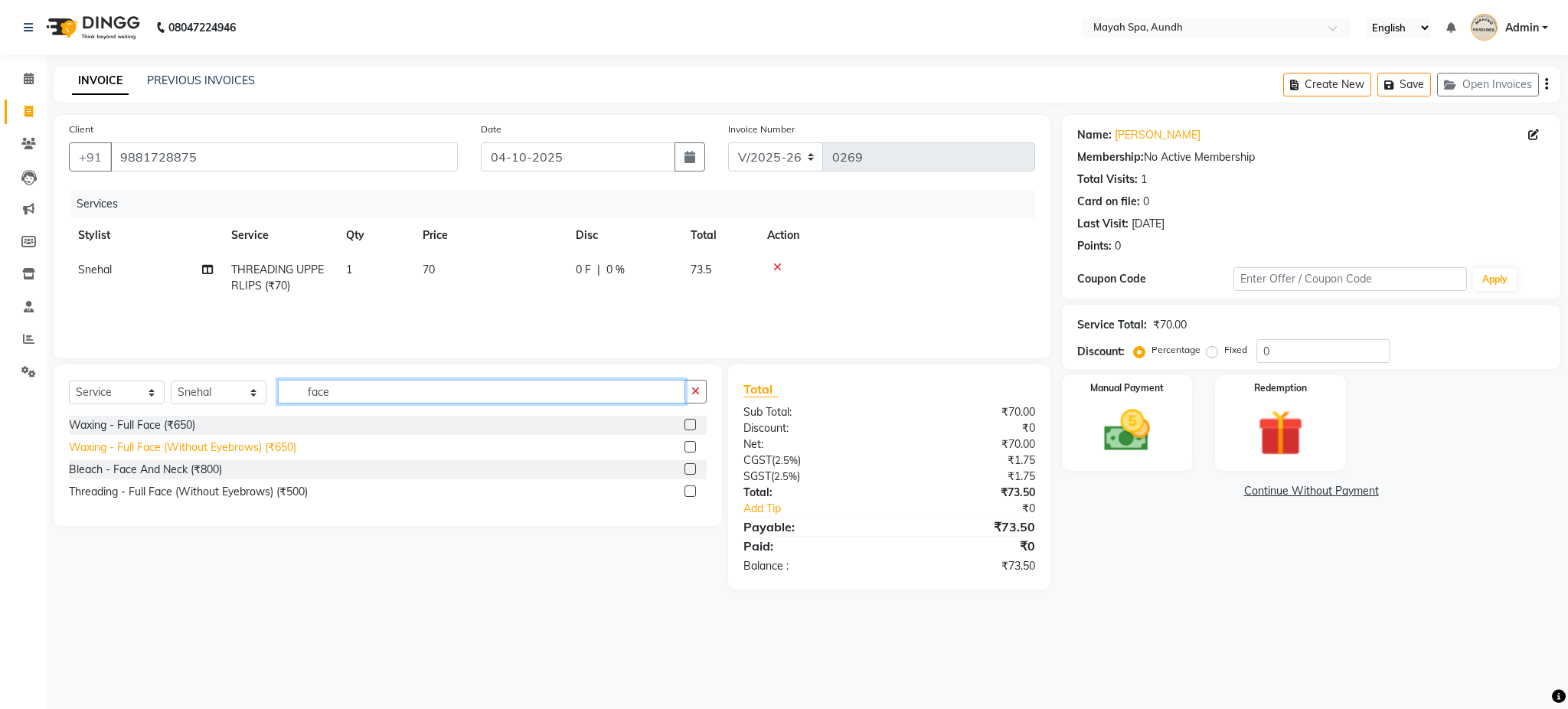
type input "face"
click at [283, 442] on div "Waxing - Full Face (Without Eyebrows) (₹650)" at bounding box center [182, 447] width 227 height 16
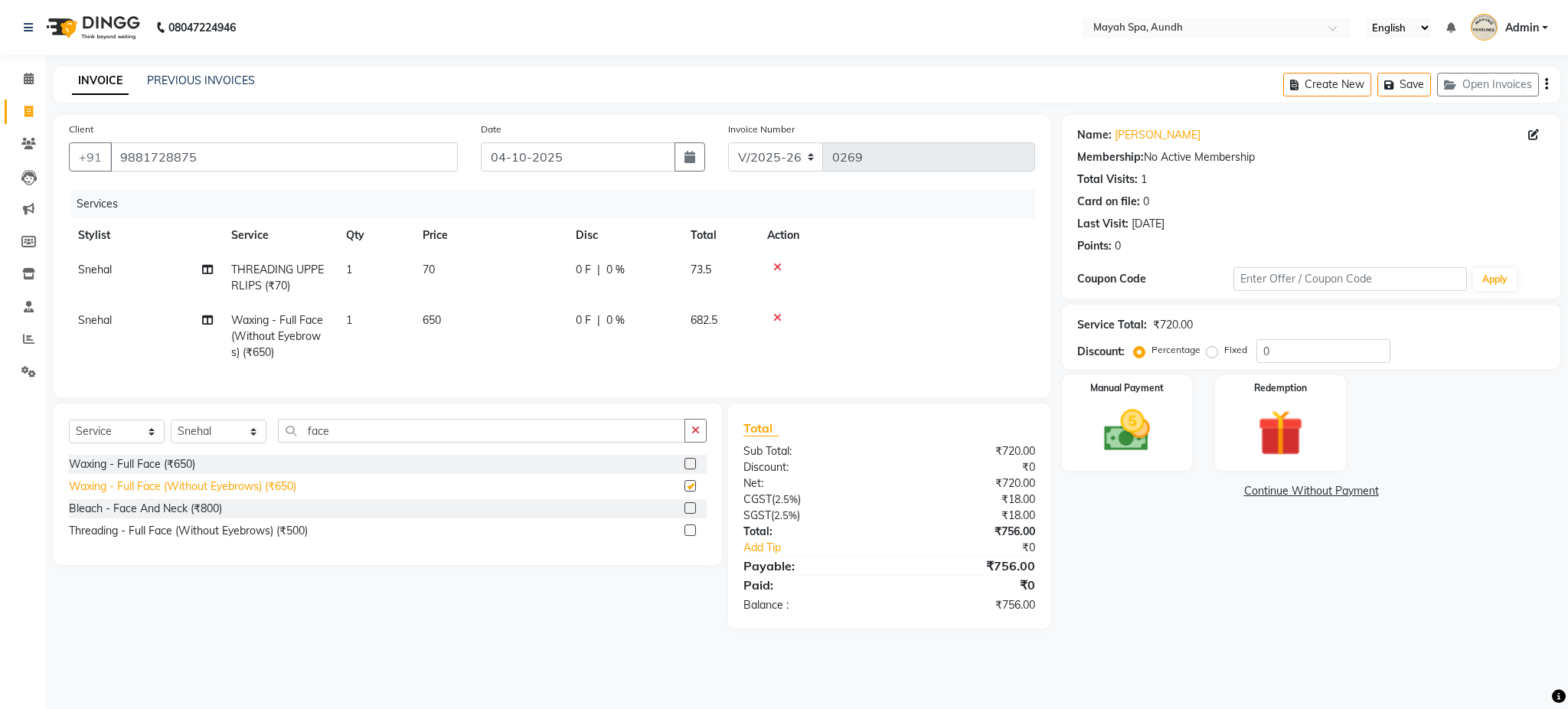
checkbox input "false"
click at [432, 314] on span "650" at bounding box center [432, 320] width 18 height 13
select select "12385"
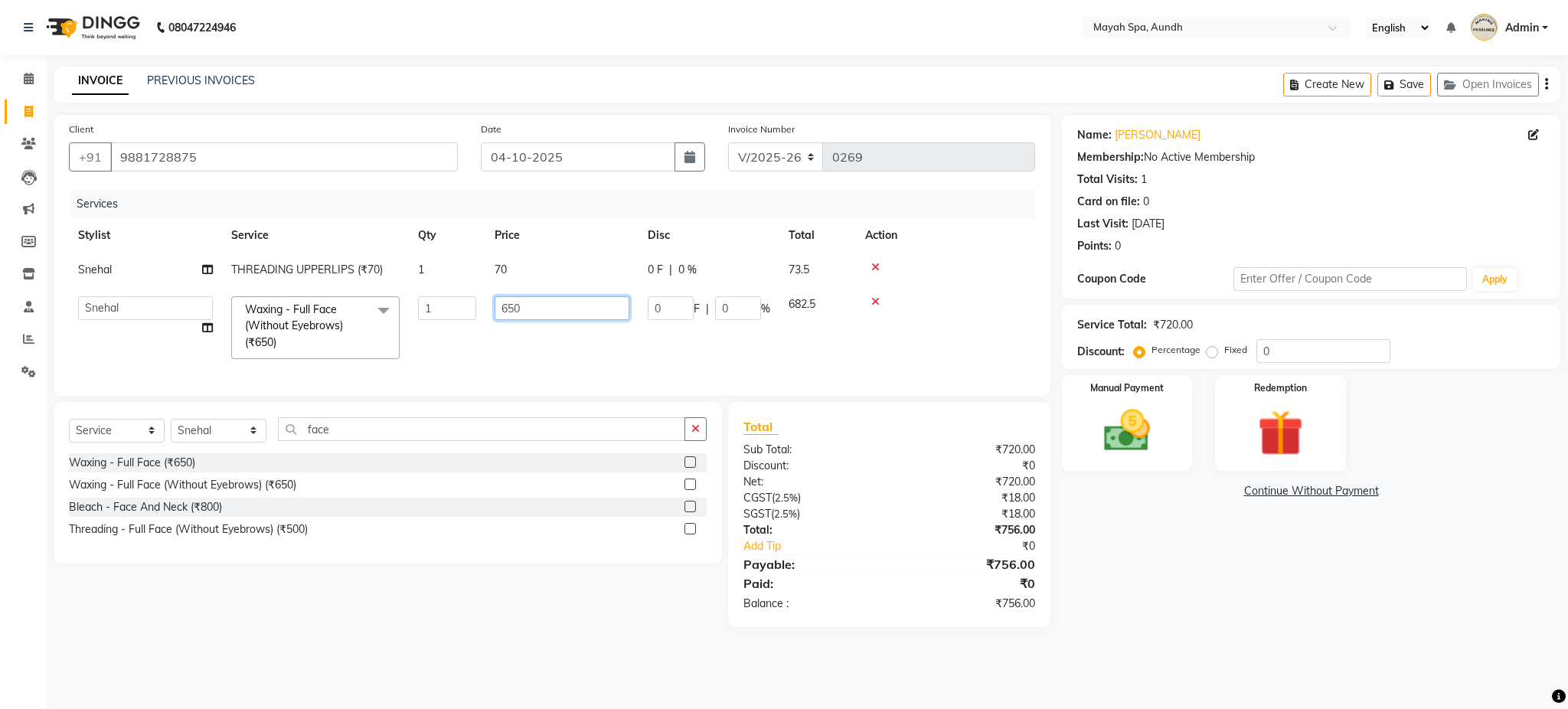
click at [547, 314] on input "650" at bounding box center [561, 308] width 135 height 23
type input "620"
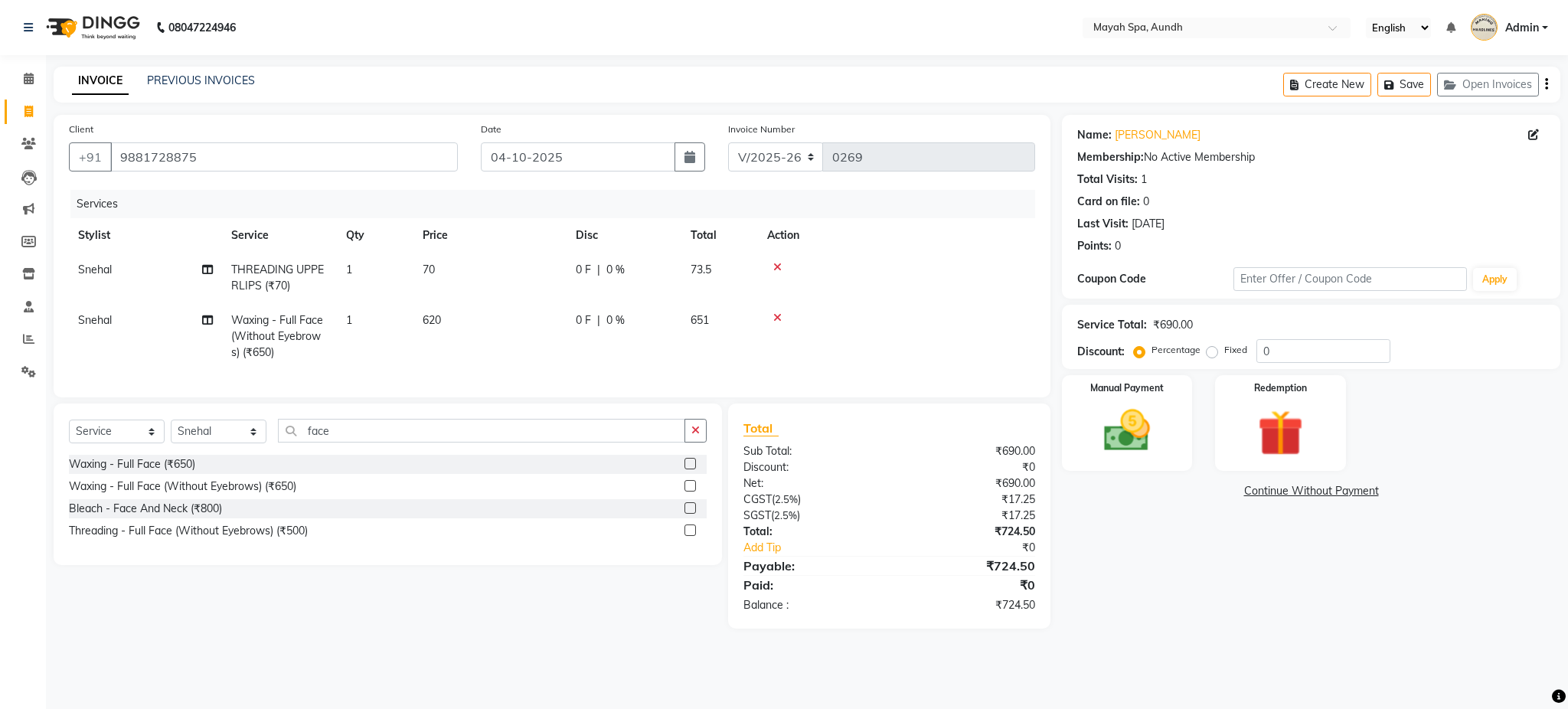
click at [568, 359] on tr "Snehal Waxing - Full Face (Without Eyebrows) (₹650) 1 620 0 F | 0 % 651" at bounding box center [551, 336] width 966 height 66
click at [1548, 95] on button "button" at bounding box center [1547, 84] width 3 height 36
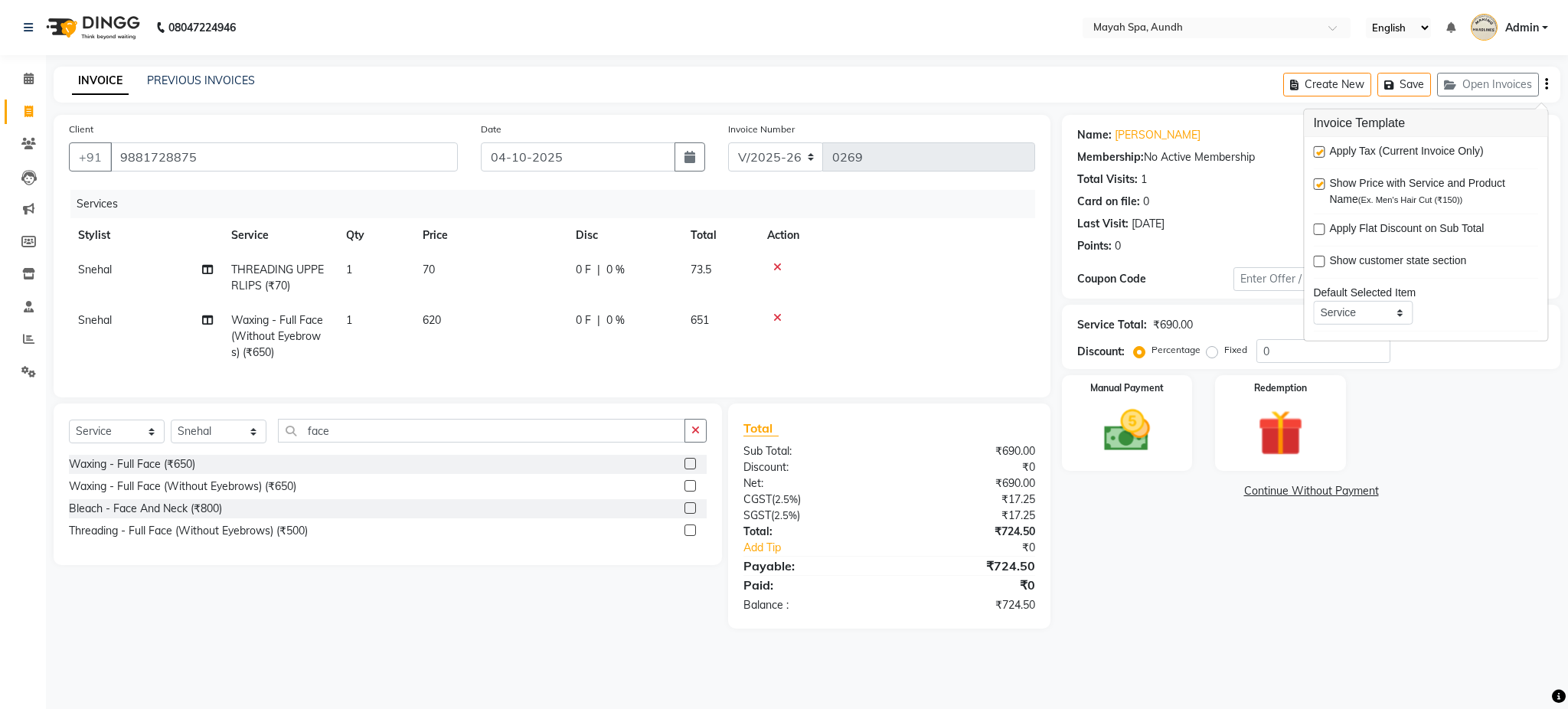
click at [1326, 154] on div "Apply Tax (Current Invoice Only)" at bounding box center [1426, 153] width 225 height 19
click at [1323, 154] on label at bounding box center [1319, 153] width 12 height 12
click at [1323, 154] on input "checkbox" at bounding box center [1318, 153] width 10 height 10
checkbox input "false"
click at [1134, 411] on img at bounding box center [1126, 432] width 78 height 55
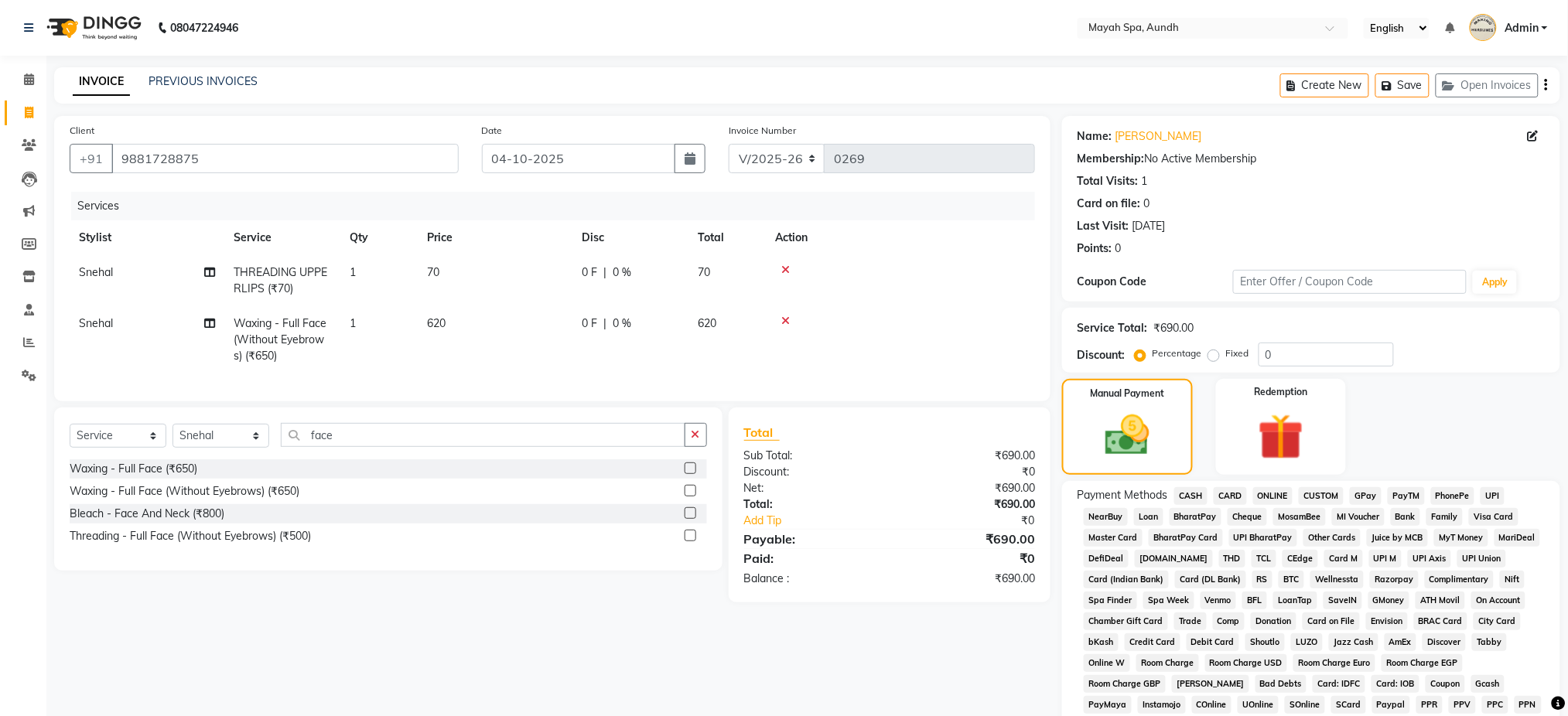
click at [1495, 488] on span "UPI" at bounding box center [1493, 496] width 24 height 18
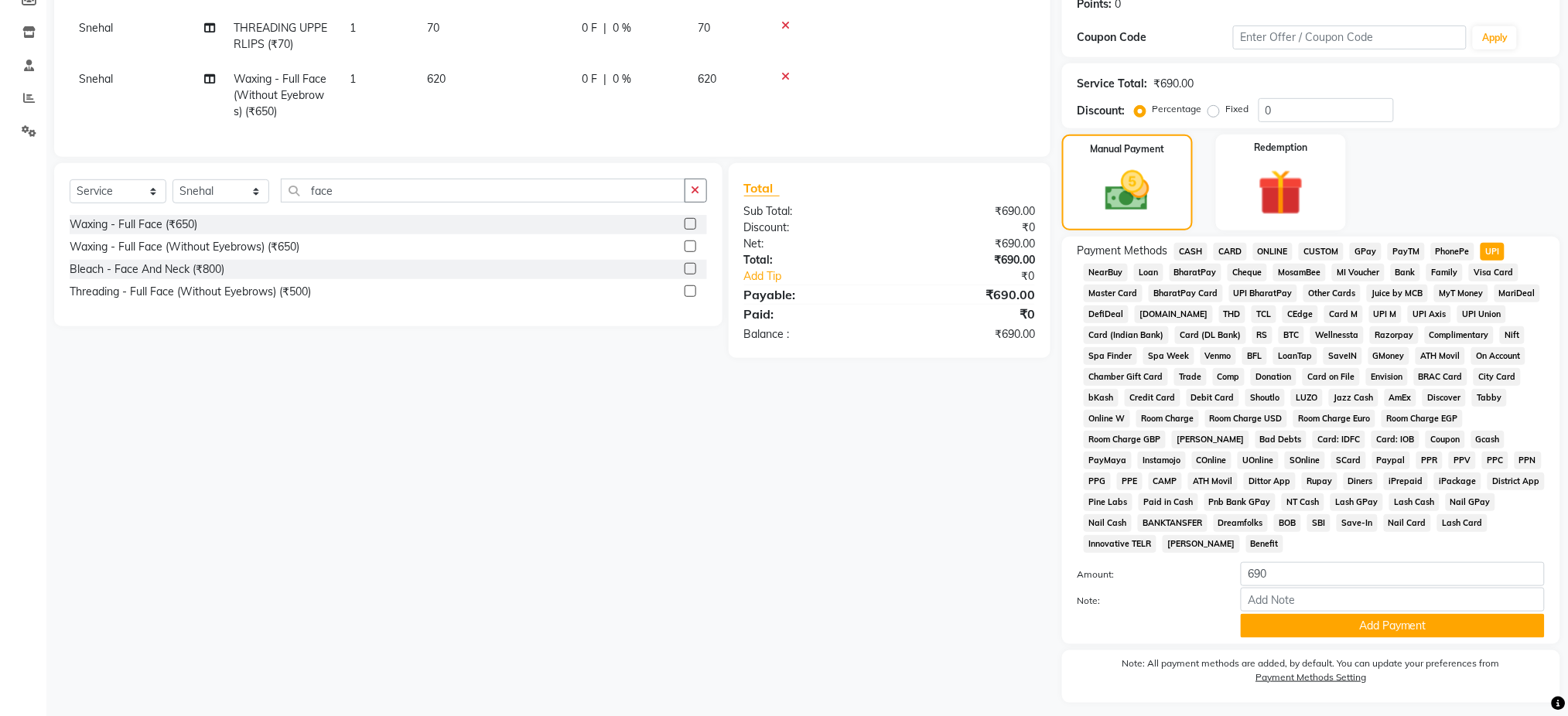
scroll to position [286, 0]
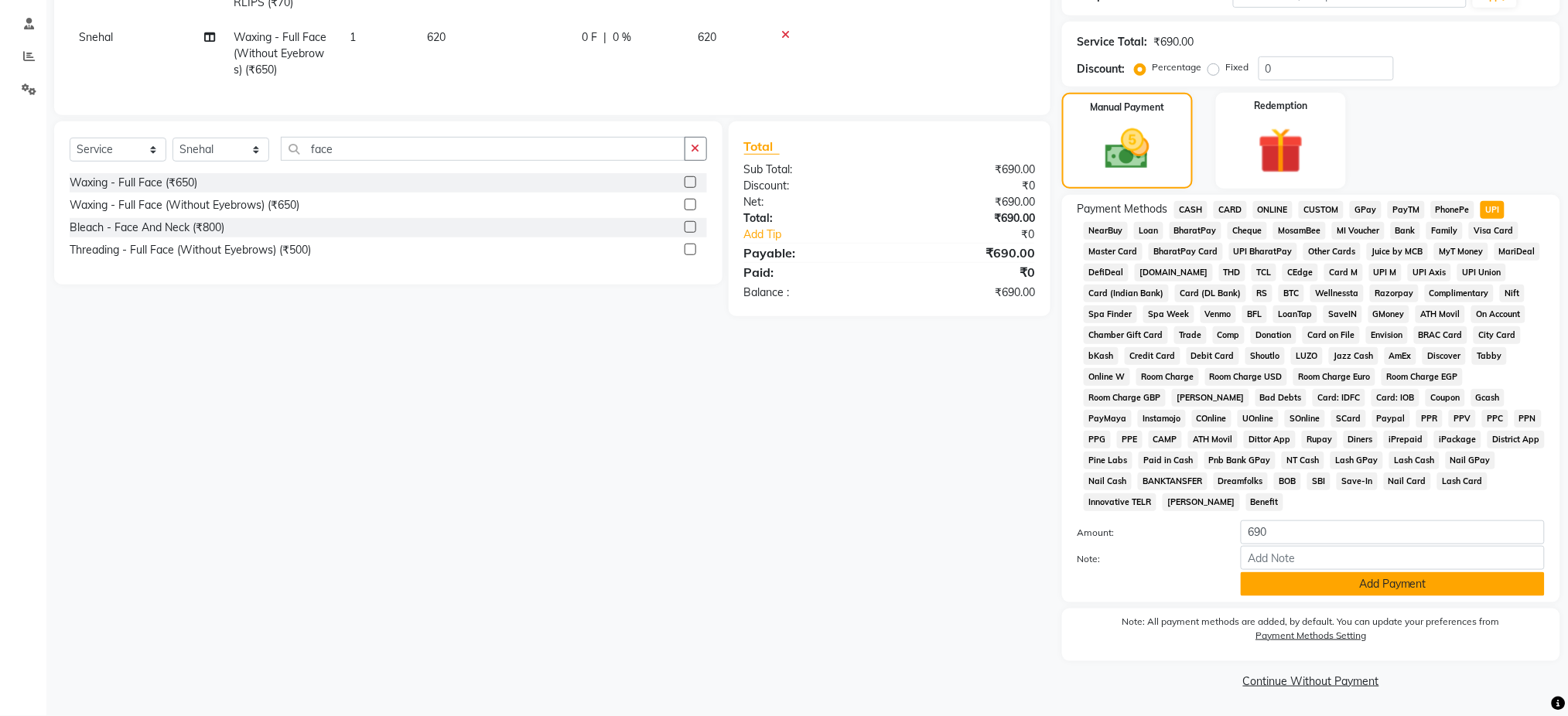
click at [1289, 581] on button "Add Payment" at bounding box center [1393, 584] width 304 height 24
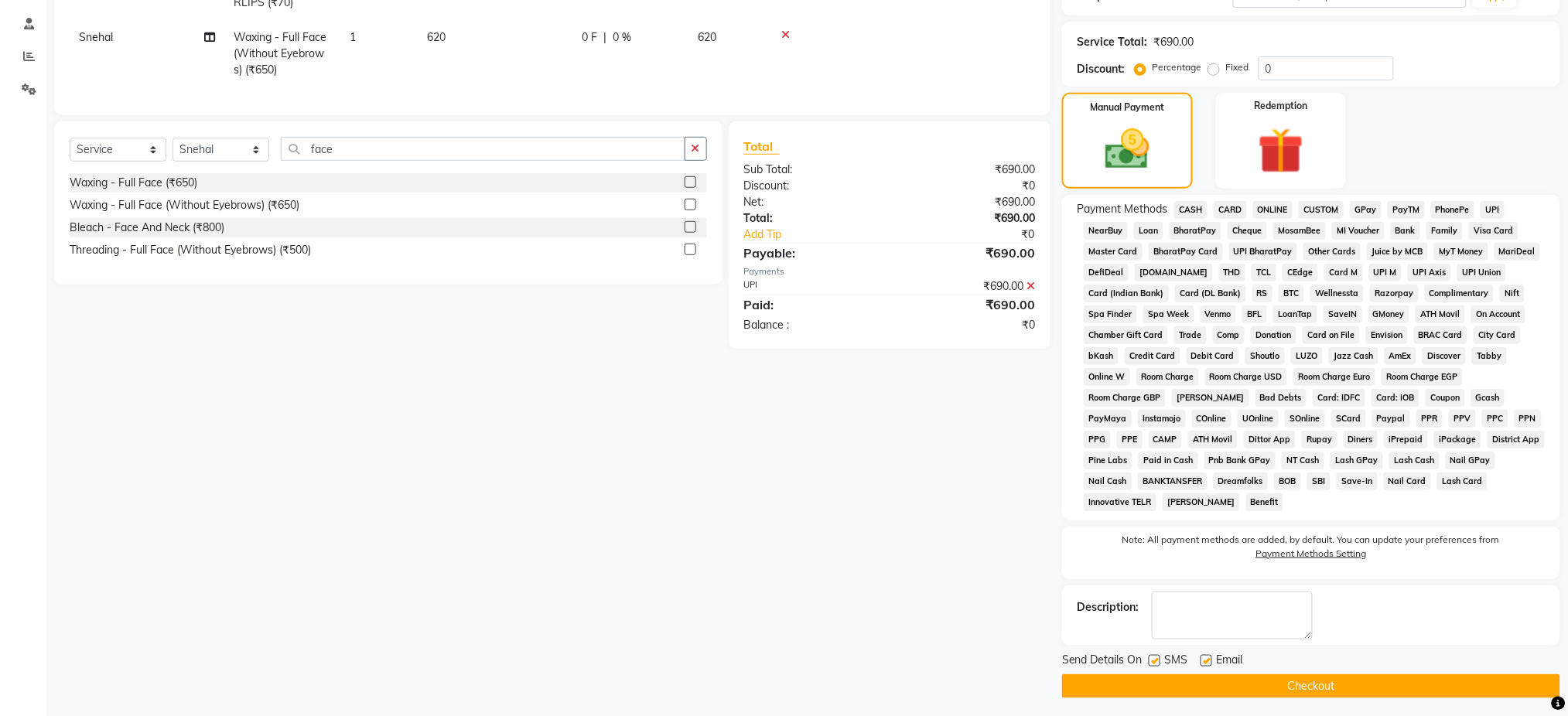
click at [1223, 689] on button "Checkout" at bounding box center [1311, 686] width 498 height 24
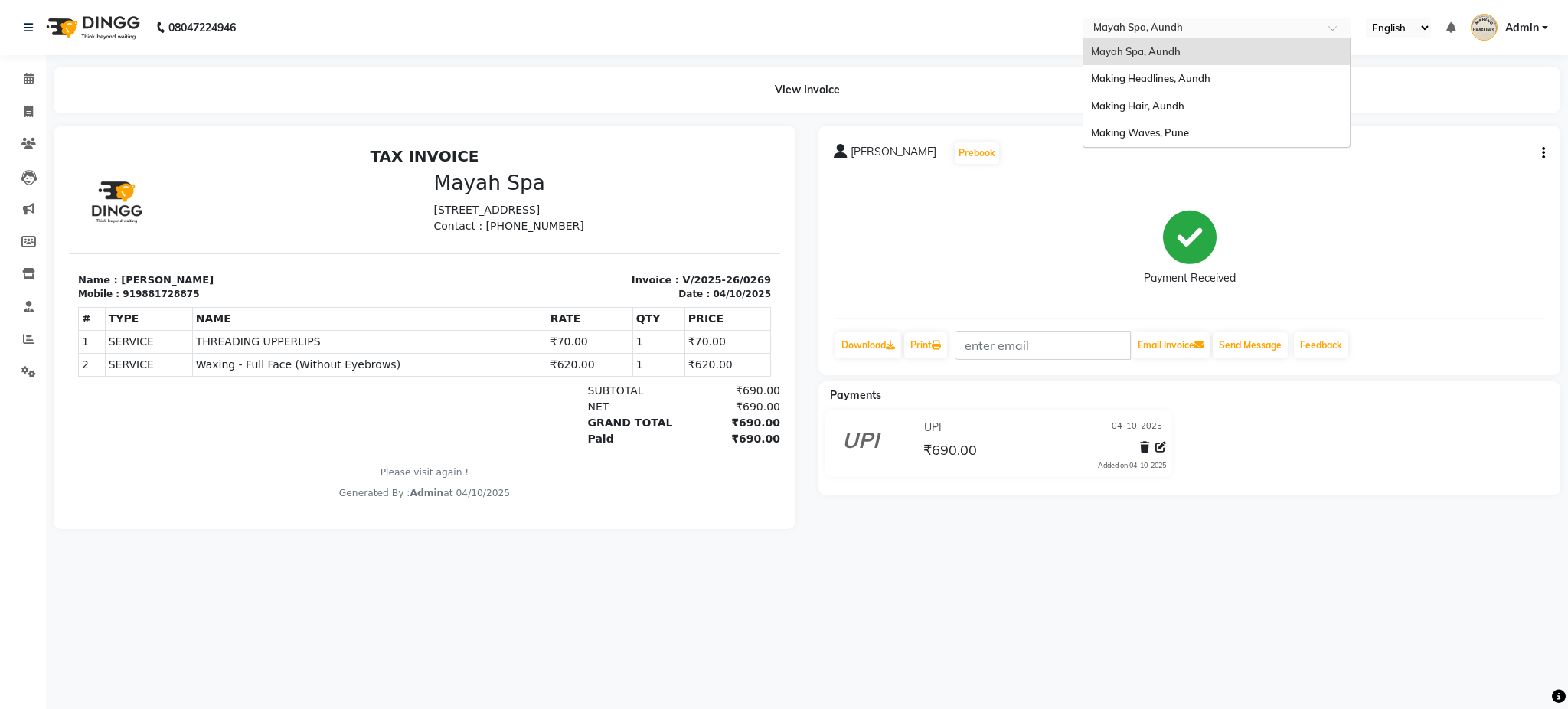
click at [1146, 30] on input "text" at bounding box center [1201, 29] width 222 height 15
click at [1150, 135] on span "Making Waves, Pune" at bounding box center [1140, 132] width 98 height 13
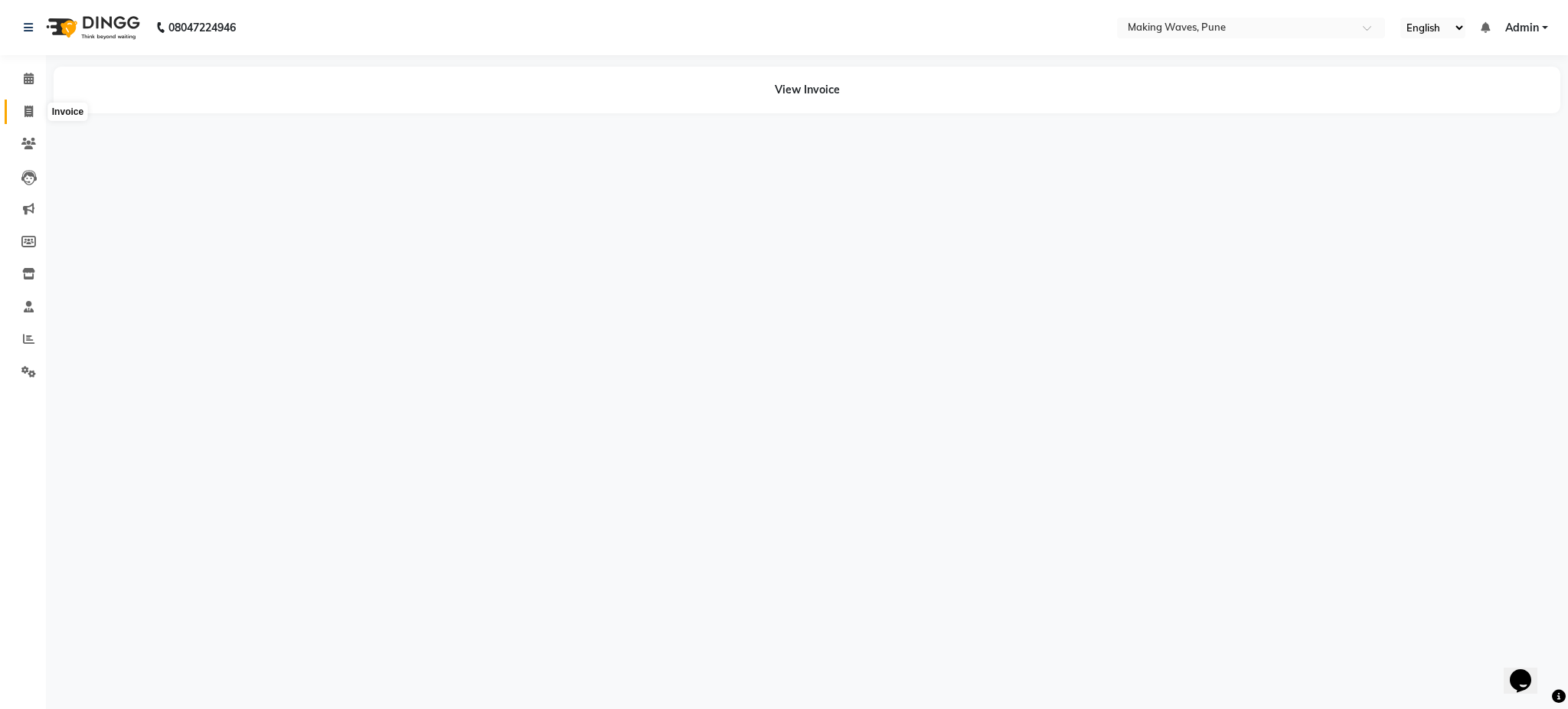
click at [31, 113] on icon at bounding box center [28, 111] width 8 height 12
select select "7311"
select select "service"
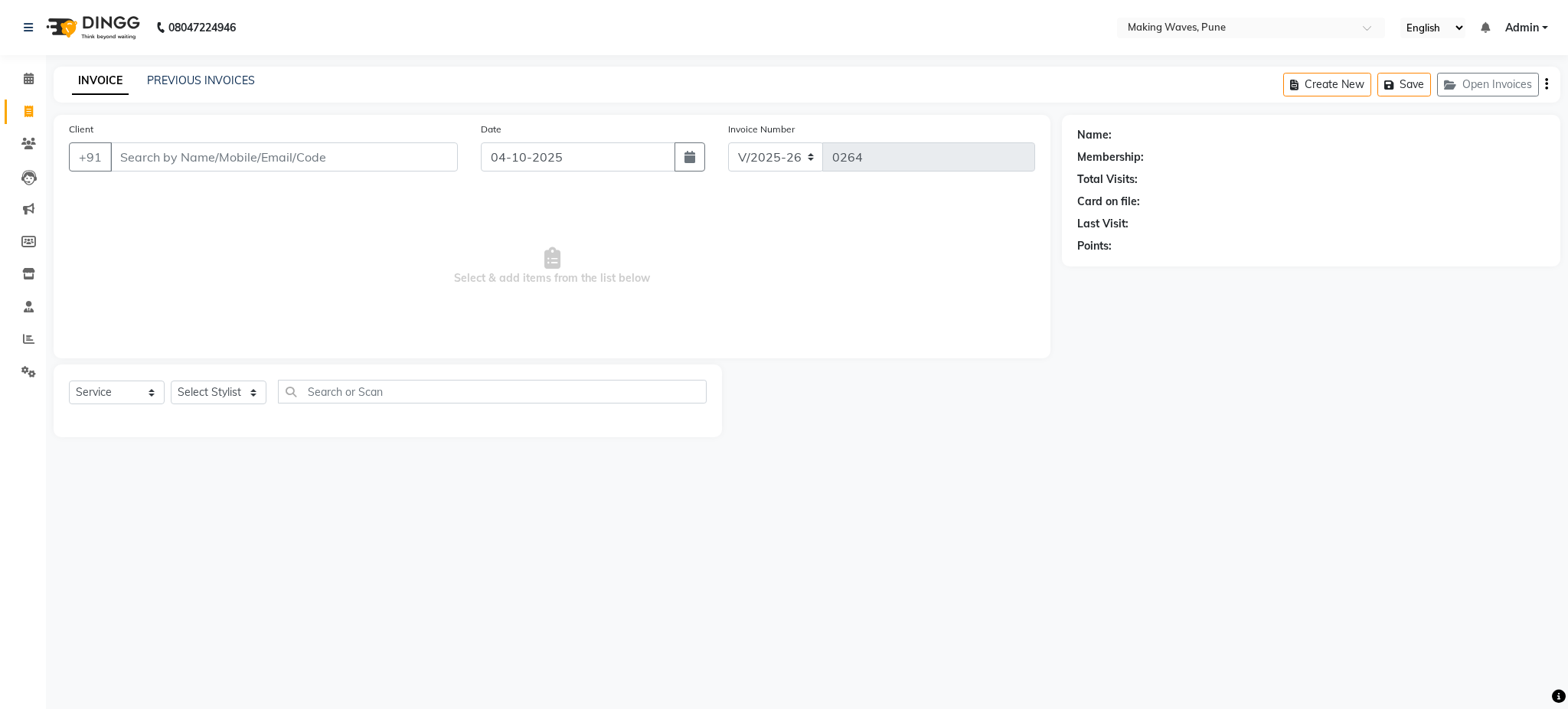
click at [155, 163] on input "Client" at bounding box center [284, 157] width 348 height 29
click at [318, 157] on input "[PERSON_NAME]" at bounding box center [246, 157] width 270 height 29
type input "d"
type input "9890799157"
click at [430, 149] on span "Add Client" at bounding box center [418, 157] width 60 height 15
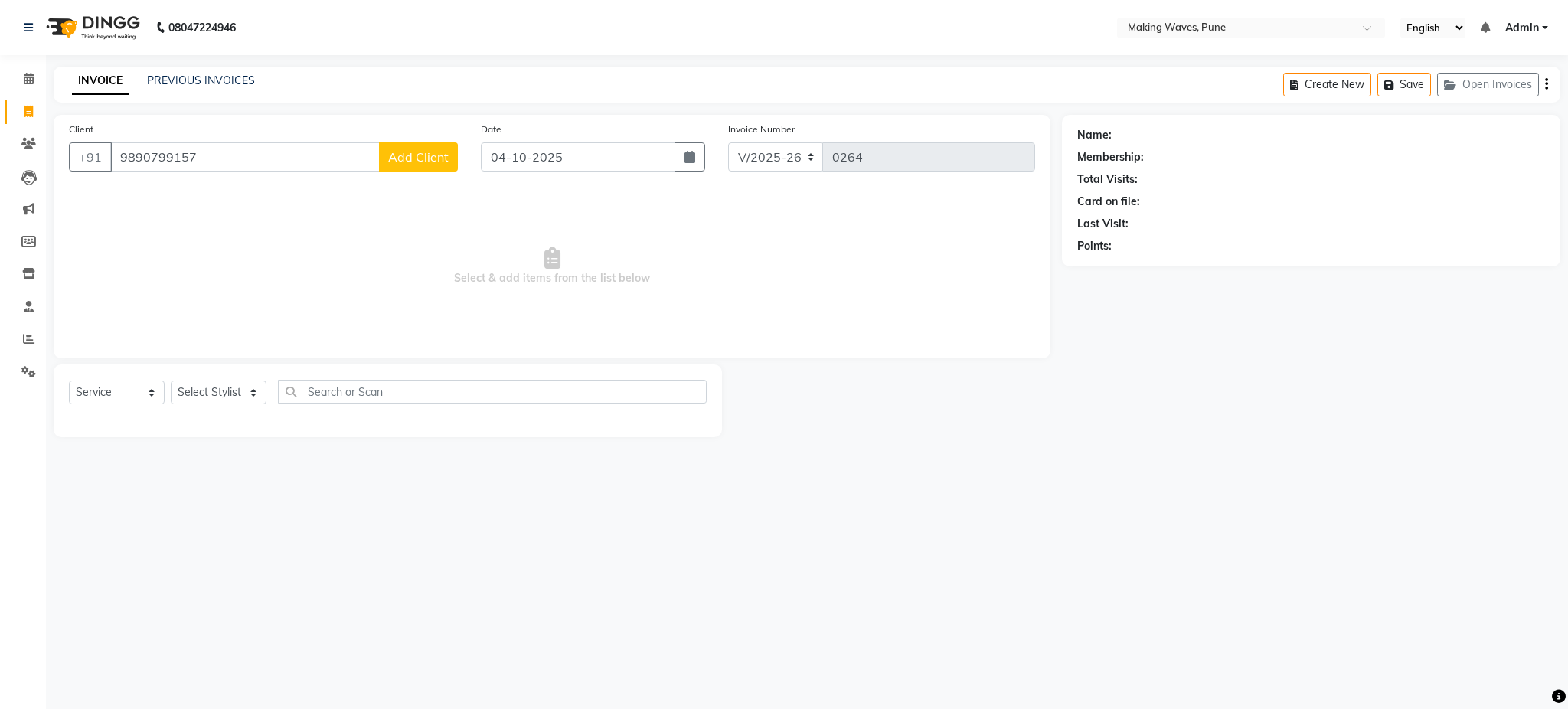
select select "22"
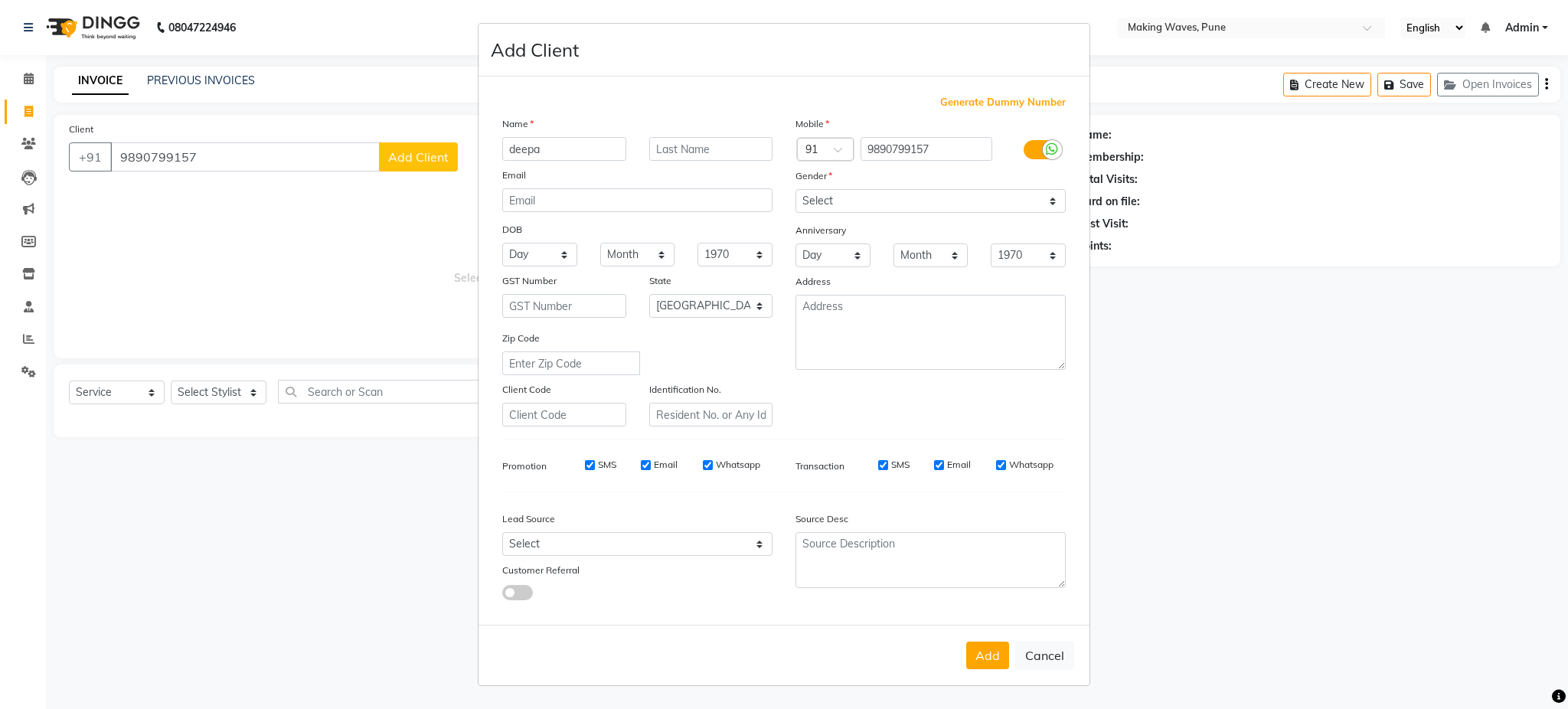
type input "deepa"
type input "[PERSON_NAME]"
click at [873, 195] on select "Select [DEMOGRAPHIC_DATA] [DEMOGRAPHIC_DATA] Other Prefer Not To Say" at bounding box center [930, 201] width 271 height 23
select select "[DEMOGRAPHIC_DATA]"
click at [795, 189] on select "Select [DEMOGRAPHIC_DATA] [DEMOGRAPHIC_DATA] Other Prefer Not To Say" at bounding box center [930, 201] width 271 height 23
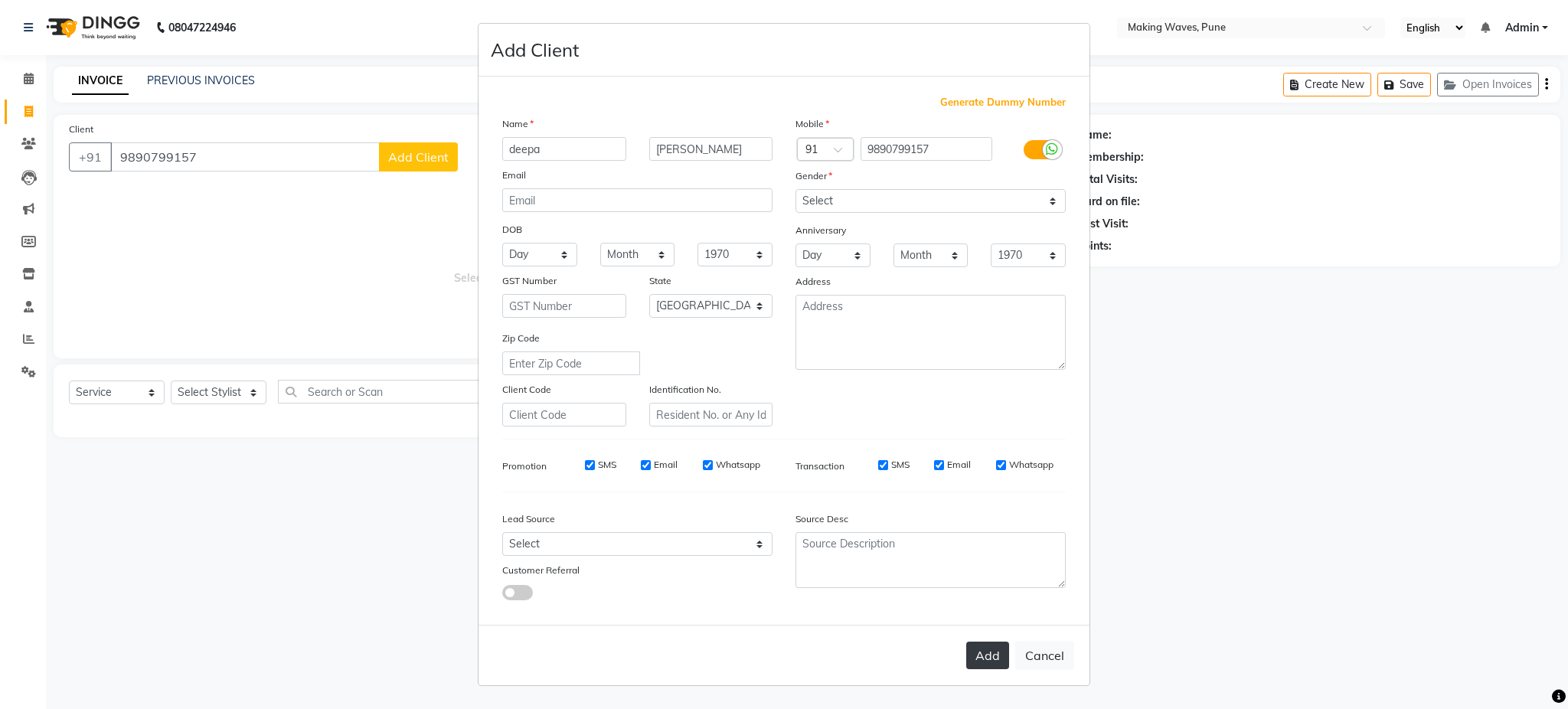
click at [997, 651] on button "Add" at bounding box center [987, 655] width 43 height 28
select select
select select "null"
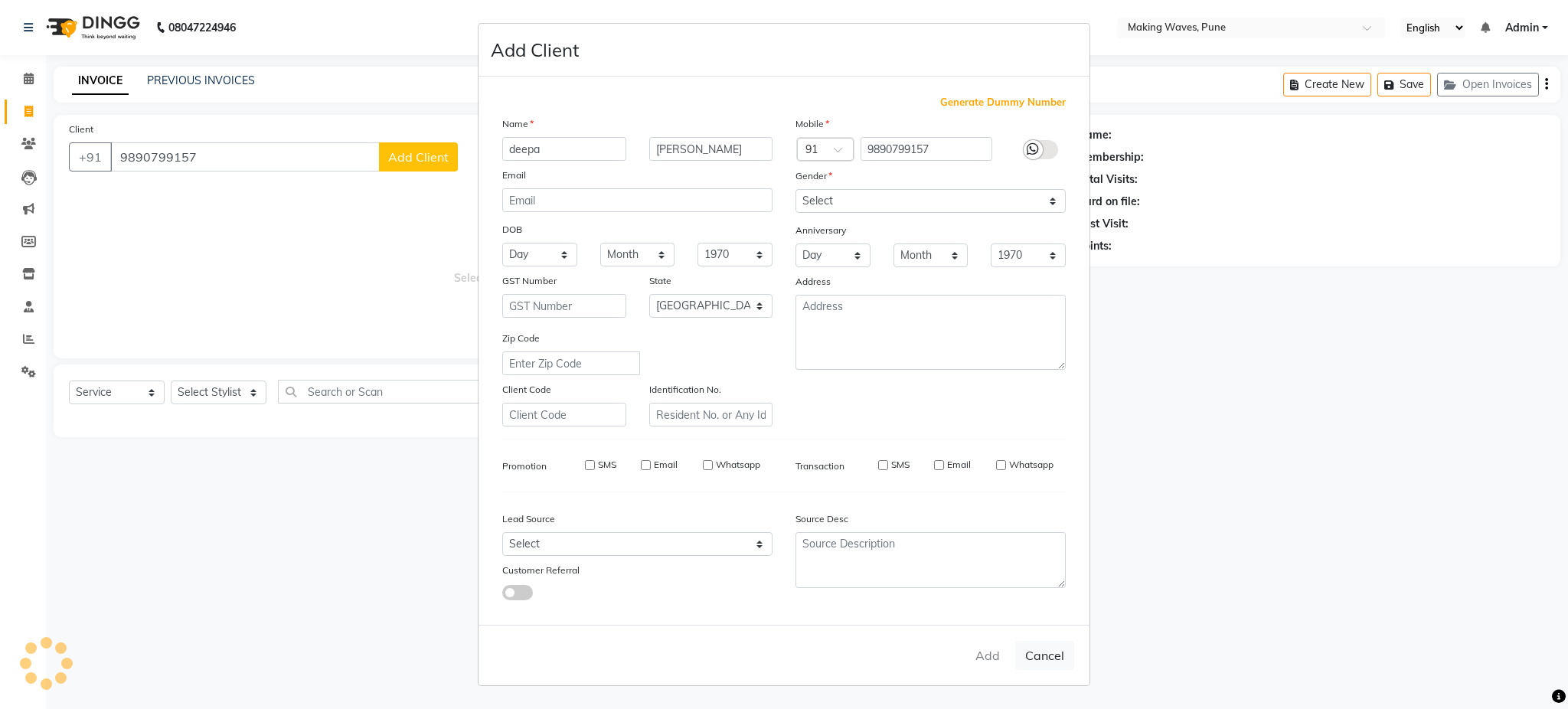
select select
checkbox input "false"
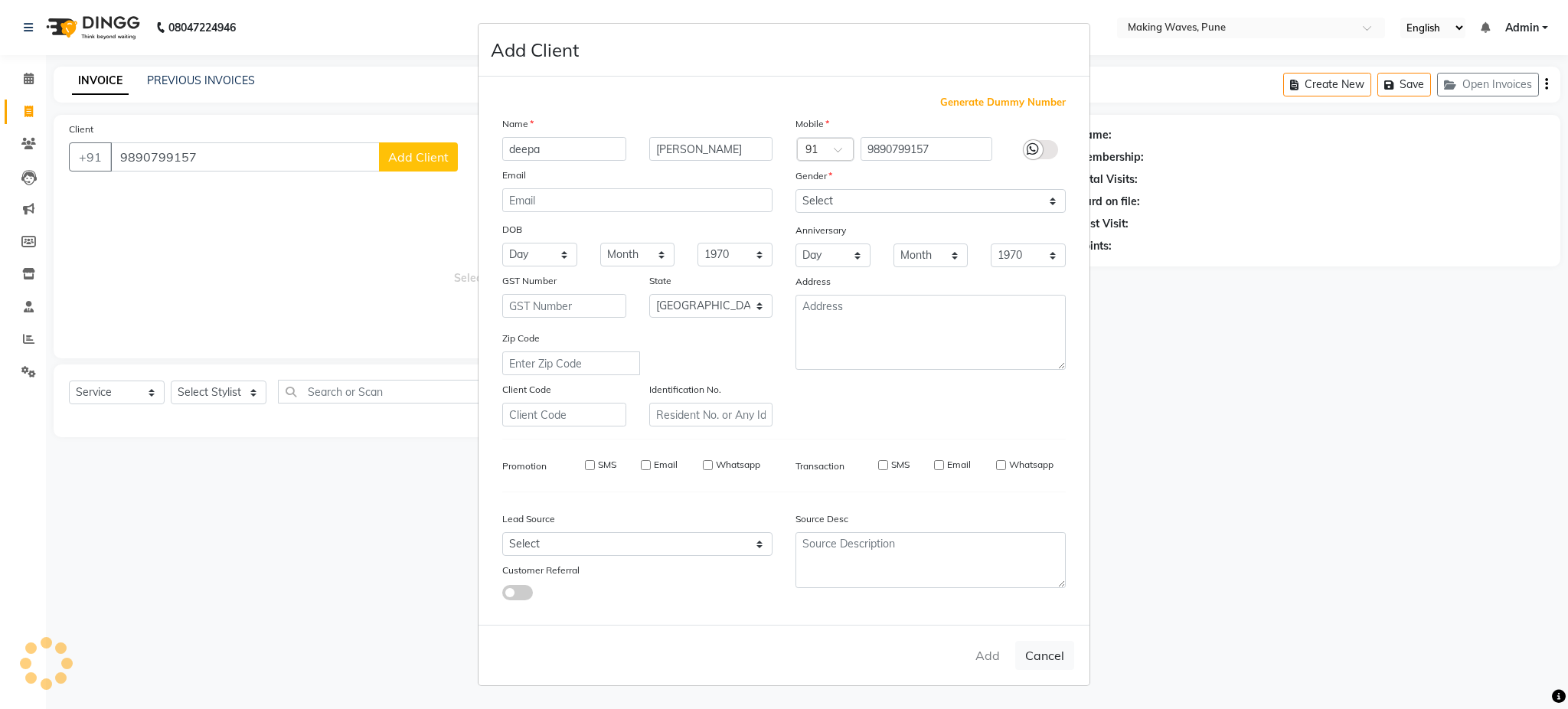
checkbox input "false"
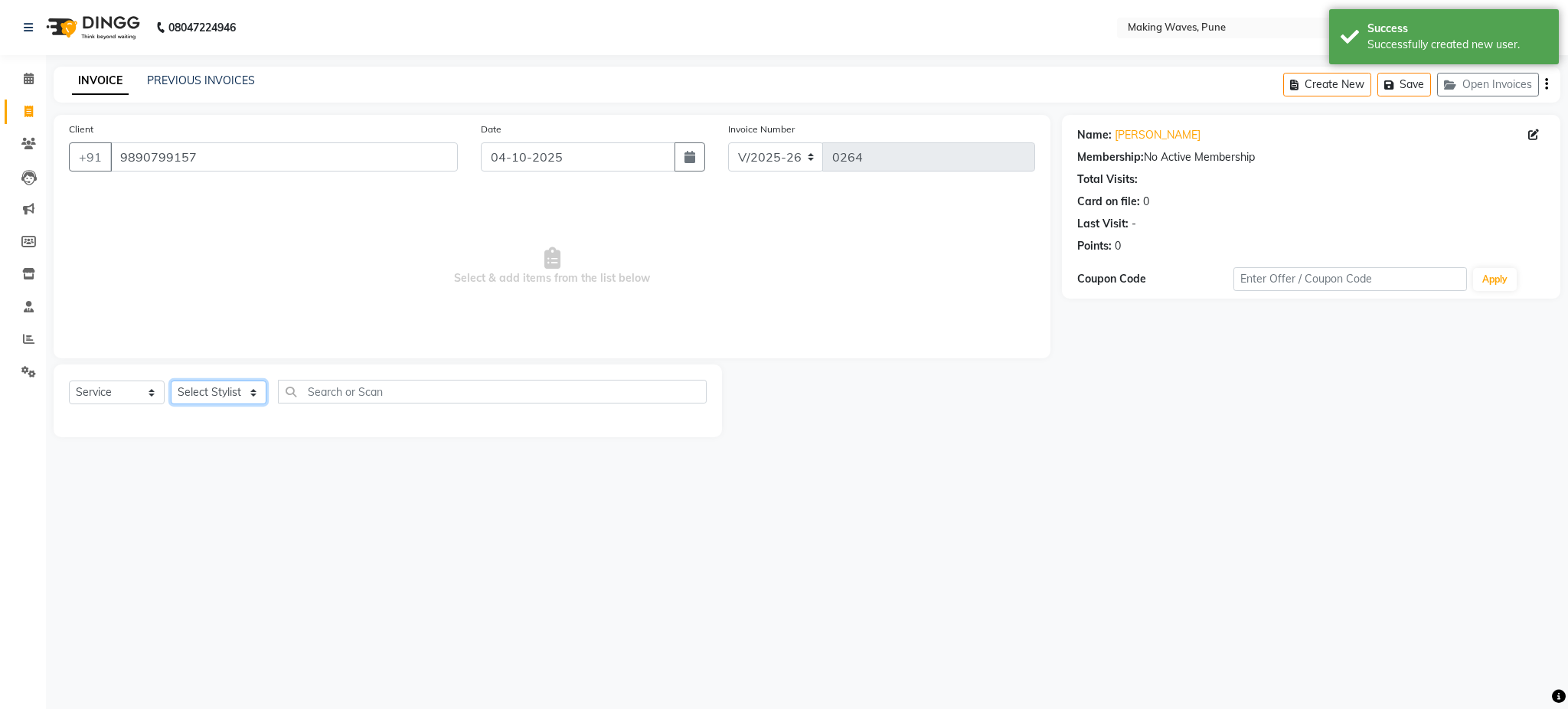
click at [223, 398] on select "Select Stylist ANUH [PERSON_NAME] KARAN POOJA [PERSON_NAME] [PERSON_NAME] SHILP…" at bounding box center [219, 392] width 96 height 23
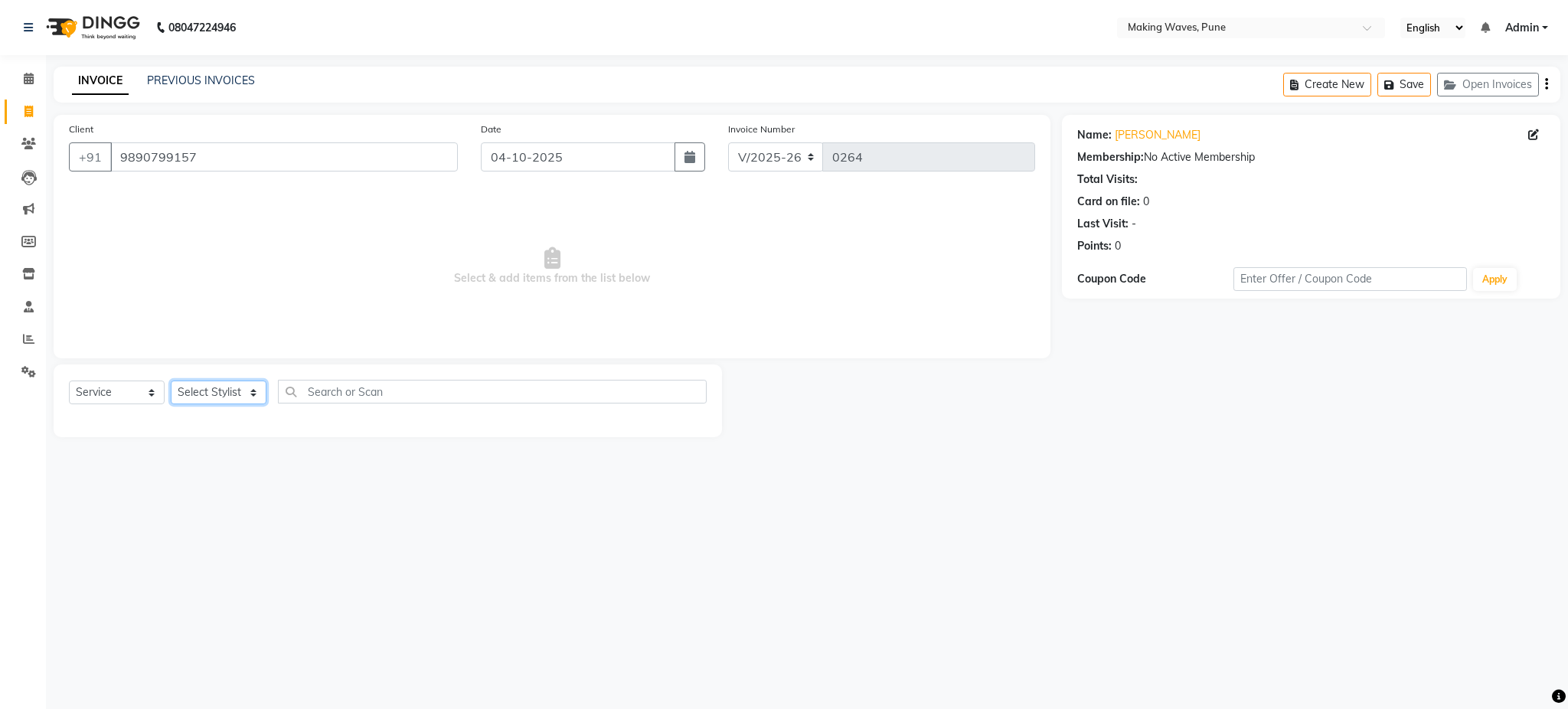
select select "62748"
click at [171, 381] on select "Select Stylist ANUH [PERSON_NAME] KARAN POOJA [PERSON_NAME] [PERSON_NAME] SHILP…" at bounding box center [219, 392] width 96 height 23
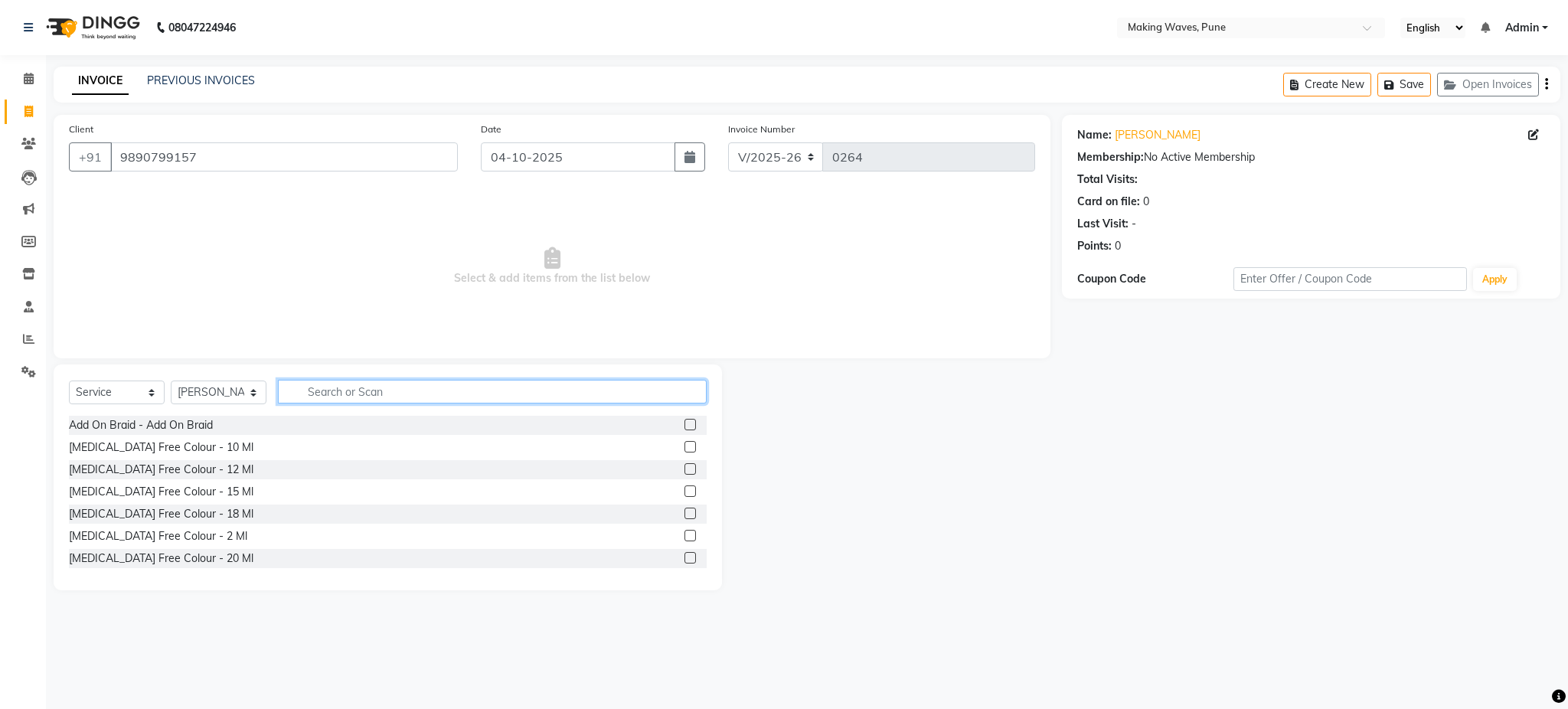
click at [368, 396] on input "text" at bounding box center [493, 391] width 429 height 23
type input "wax"
click at [205, 541] on div "International Waxing - Full Arms" at bounding box center [148, 536] width 159 height 16
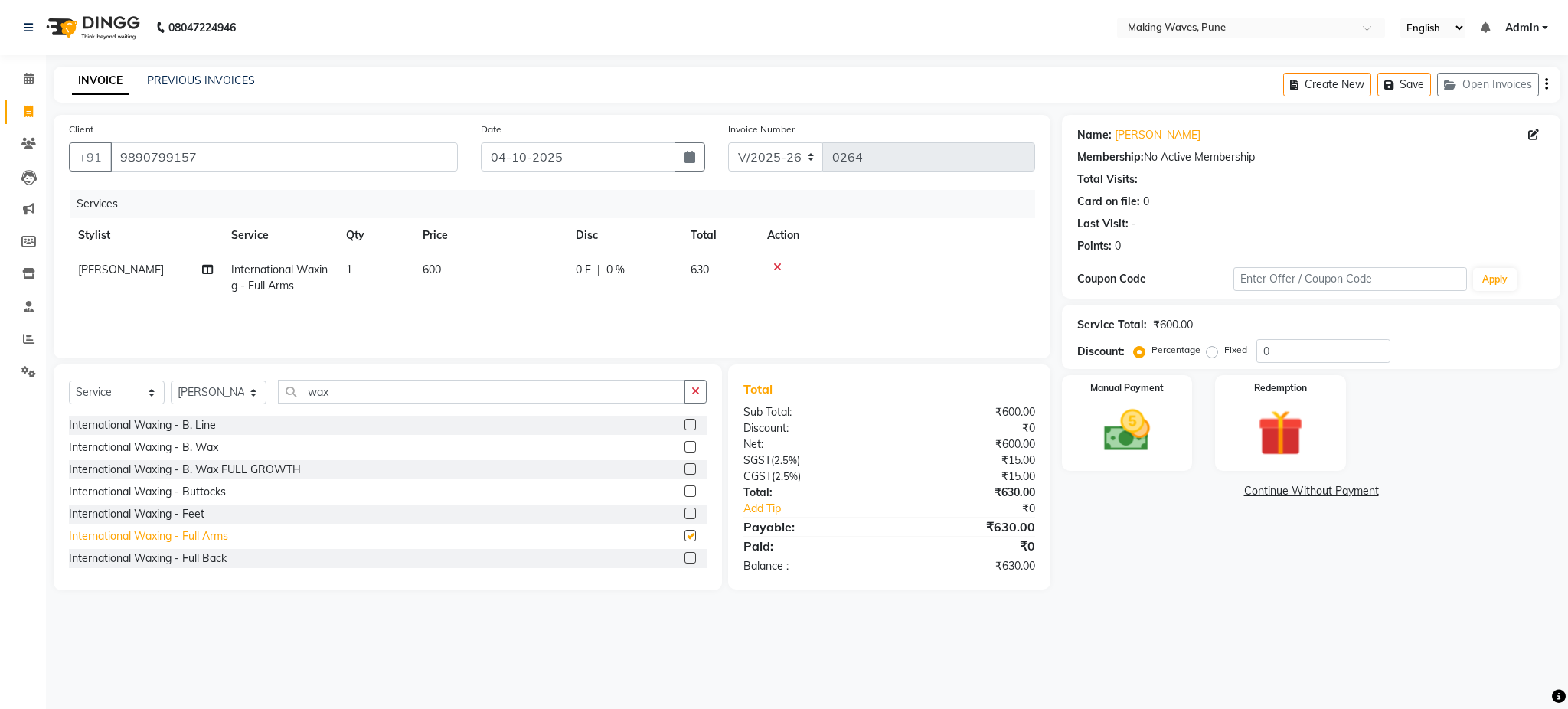
checkbox input "false"
click at [370, 392] on input "wax" at bounding box center [482, 391] width 407 height 23
type input "w"
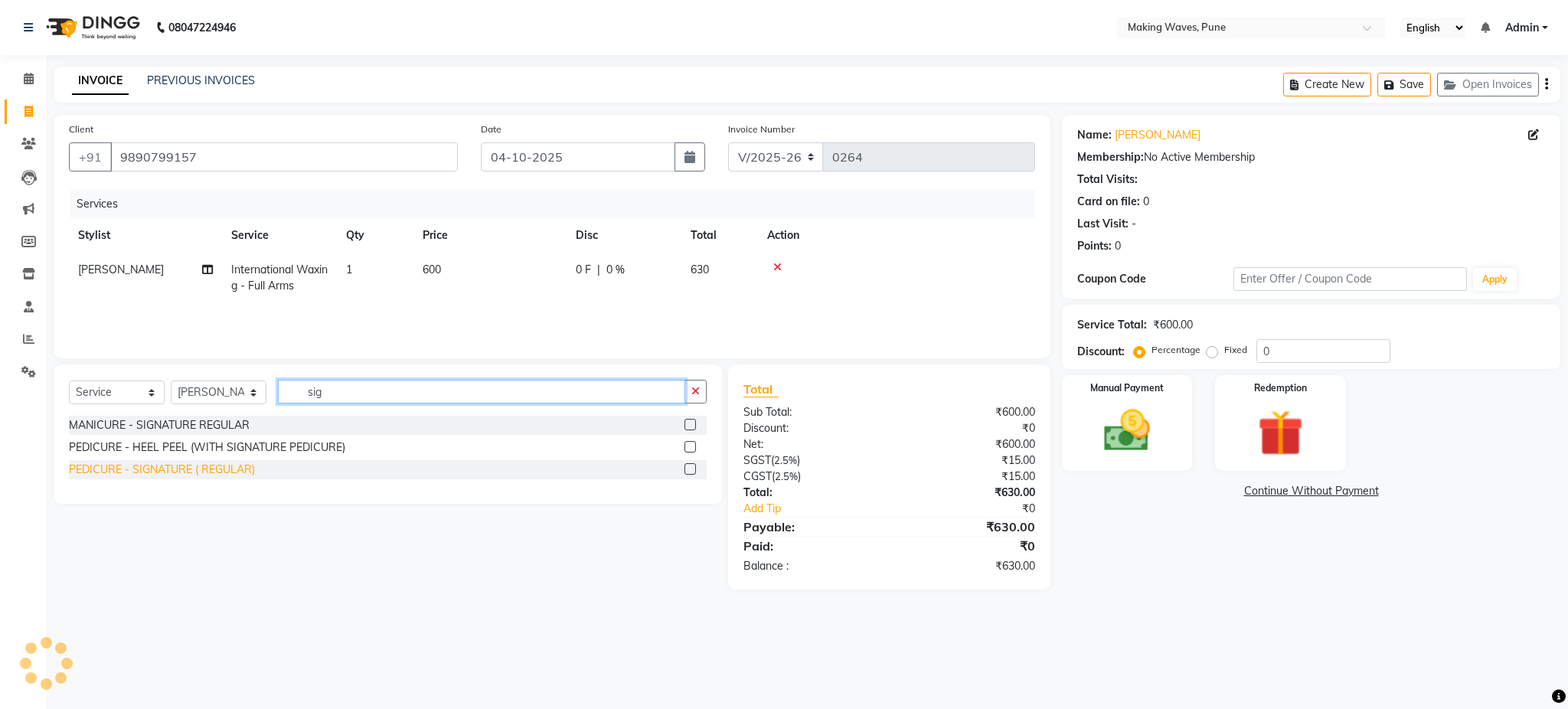
type input "sig"
click at [246, 476] on div "PEDICURE - SIGNATURE ( REGULAR)" at bounding box center [162, 469] width 186 height 16
checkbox input "false"
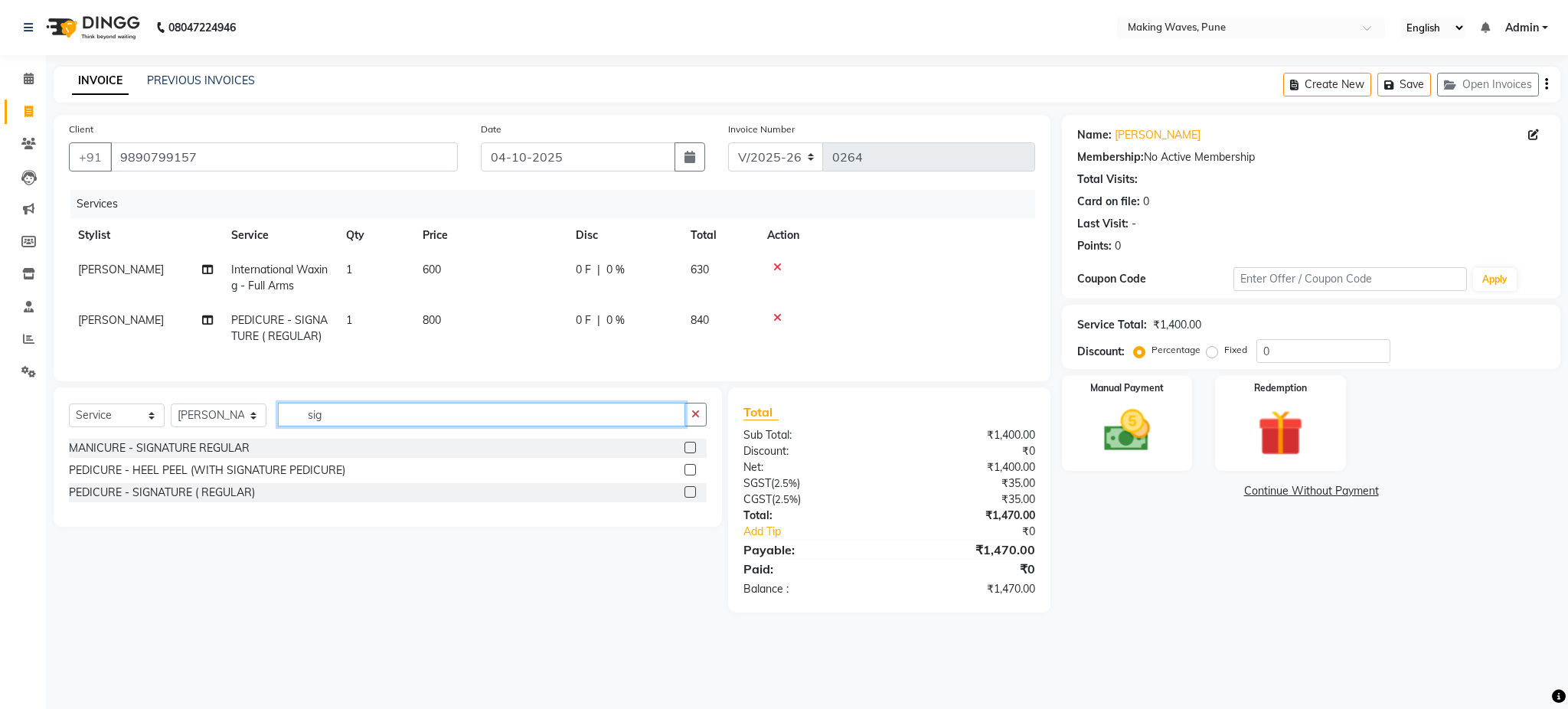
click at [398, 427] on input "sig" at bounding box center [482, 415] width 407 height 23
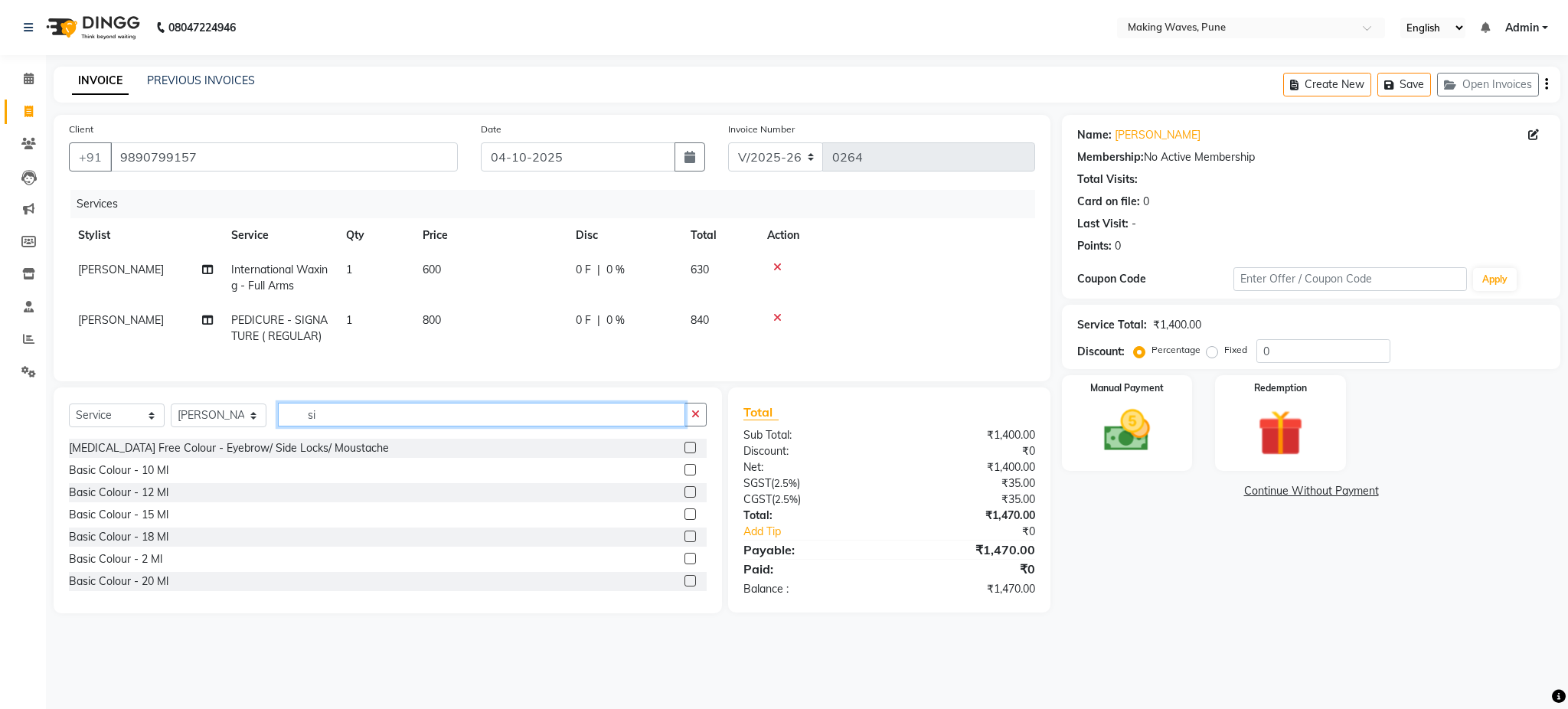
type input "s"
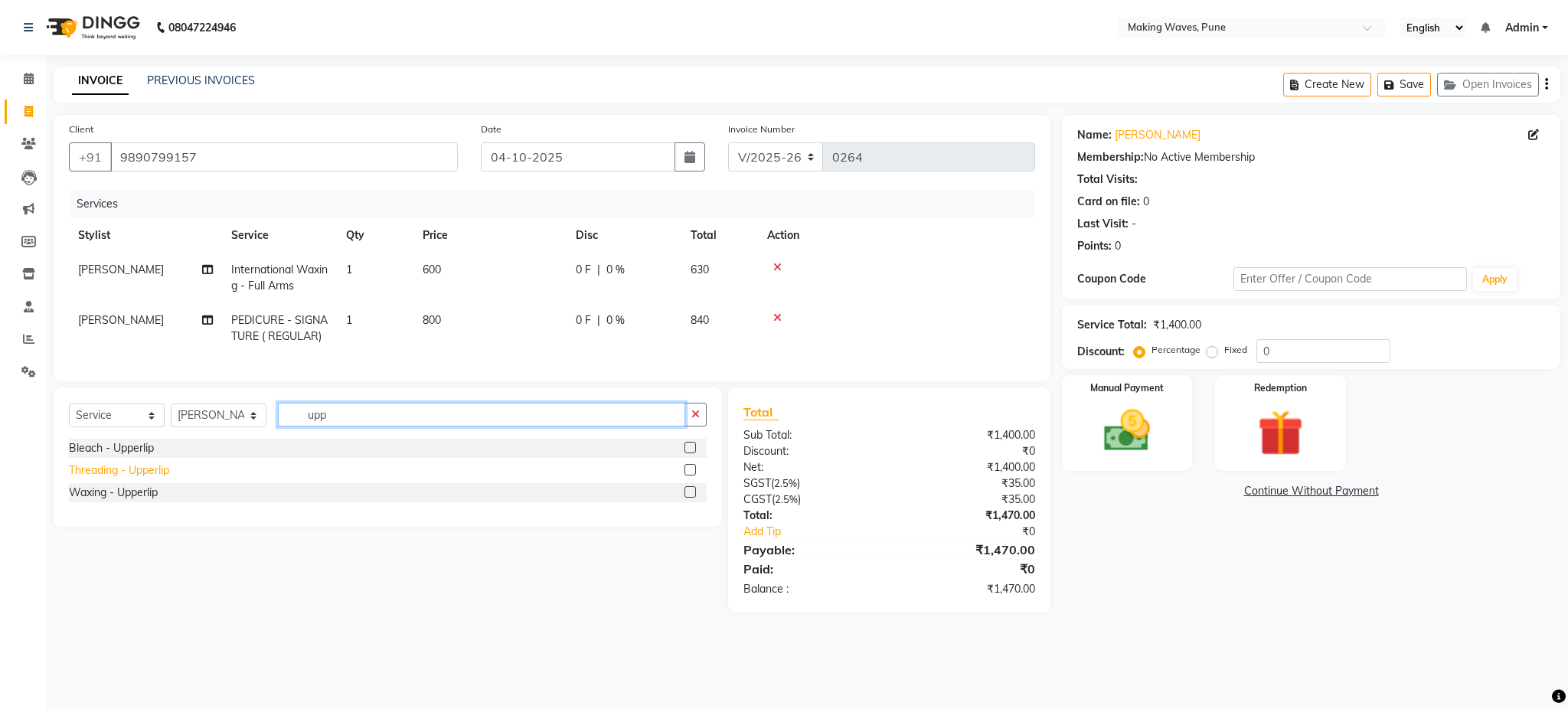
type input "upp"
click at [155, 479] on div "Threading - Upperlip" at bounding box center [119, 470] width 101 height 16
checkbox input "false"
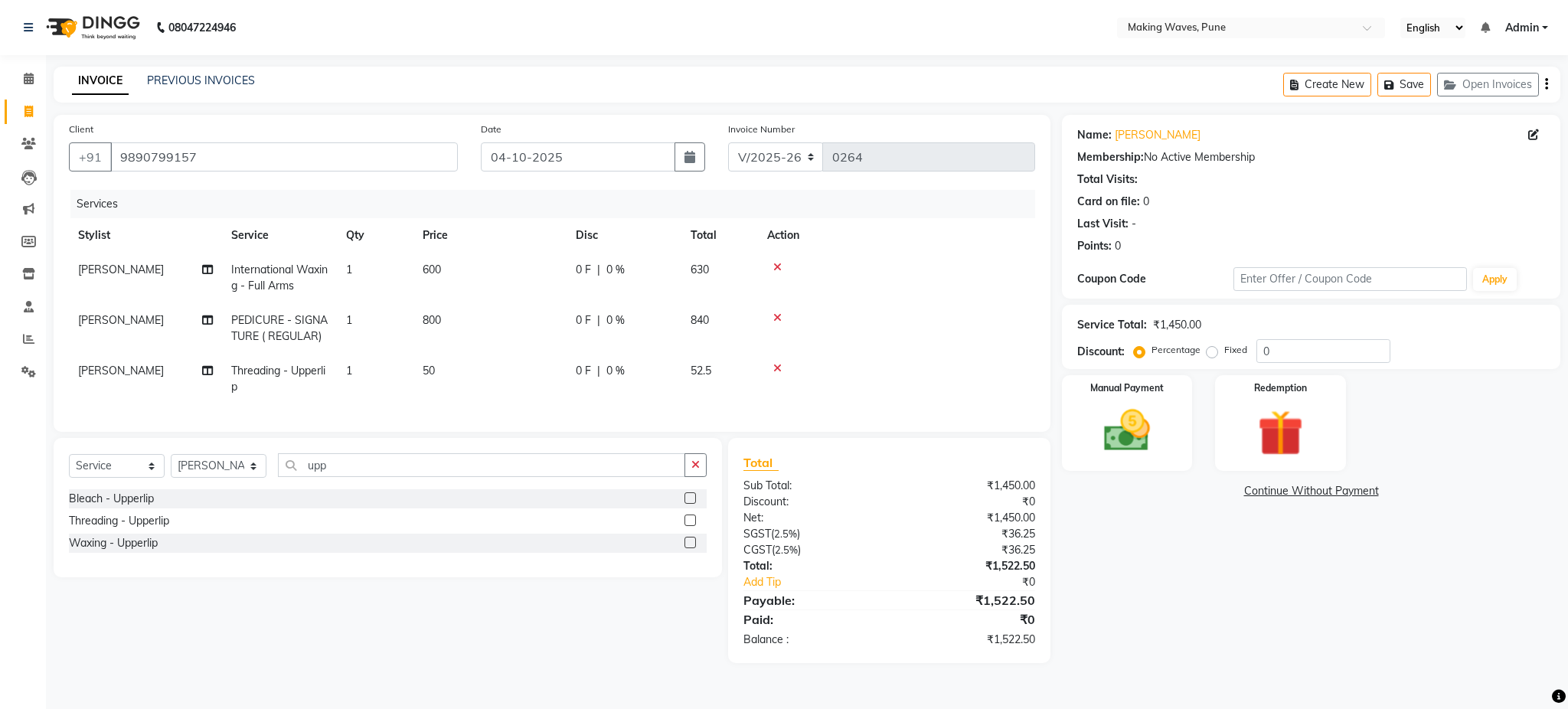
click at [775, 367] on icon at bounding box center [778, 368] width 8 height 11
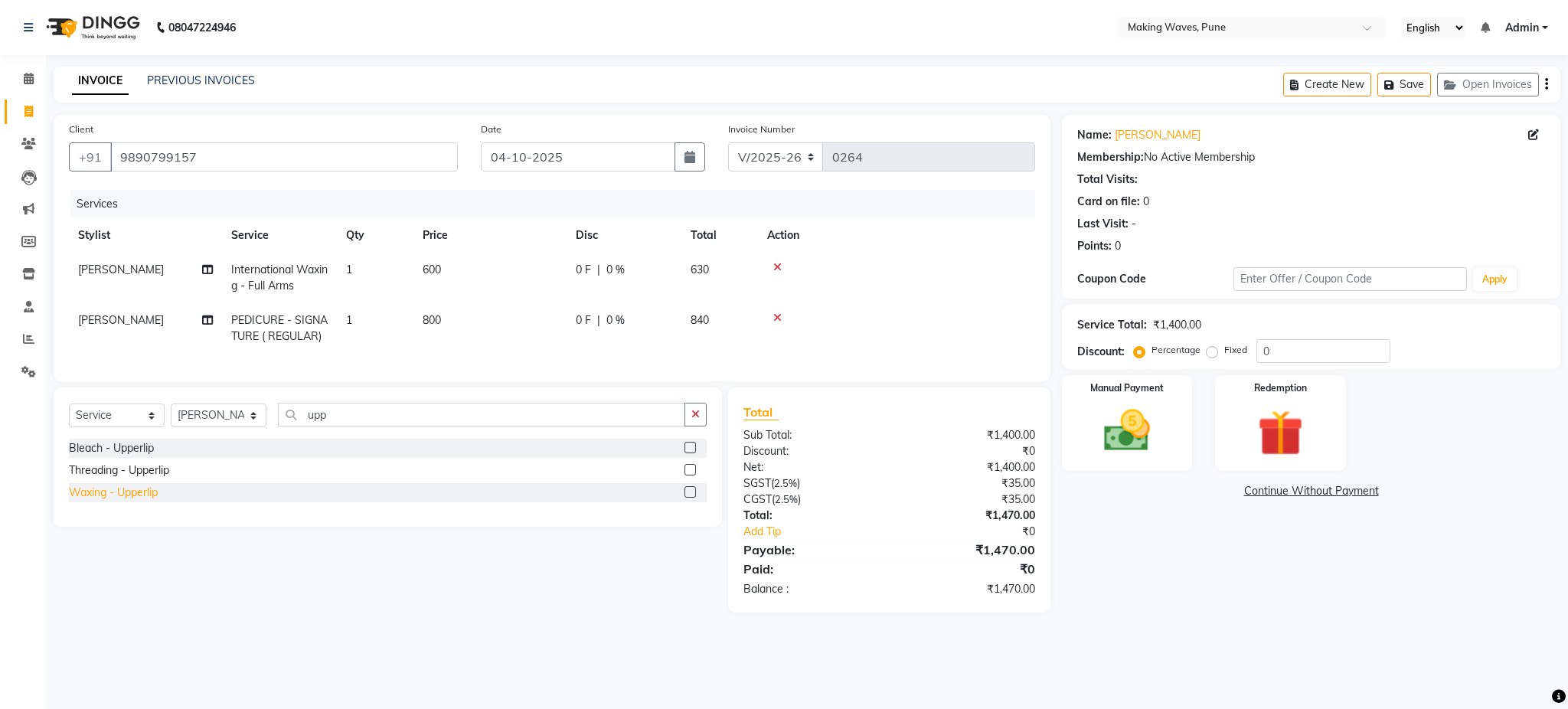
click at [117, 501] on div "Waxing - Upperlip" at bounding box center [113, 492] width 89 height 16
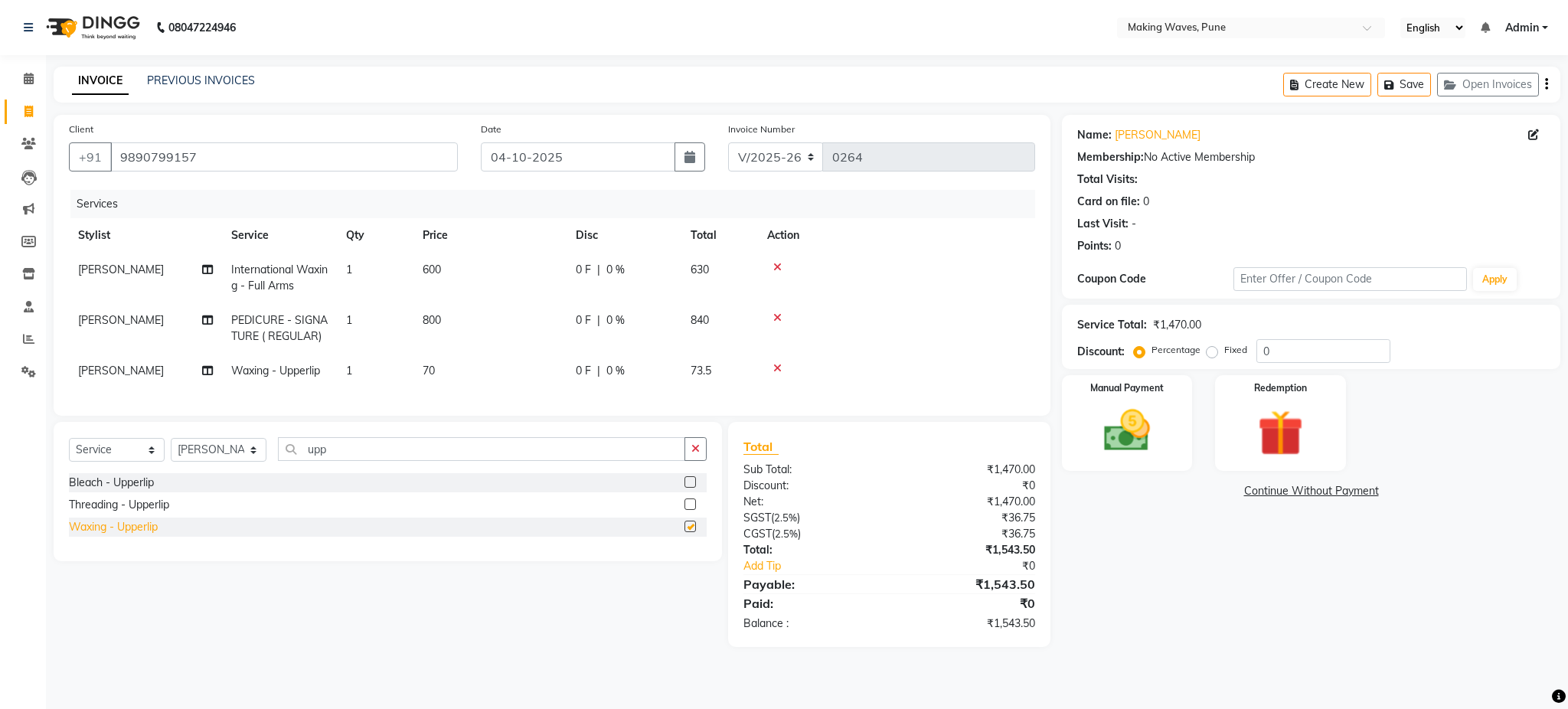
checkbox input "false"
click at [373, 461] on input "upp" at bounding box center [482, 449] width 407 height 23
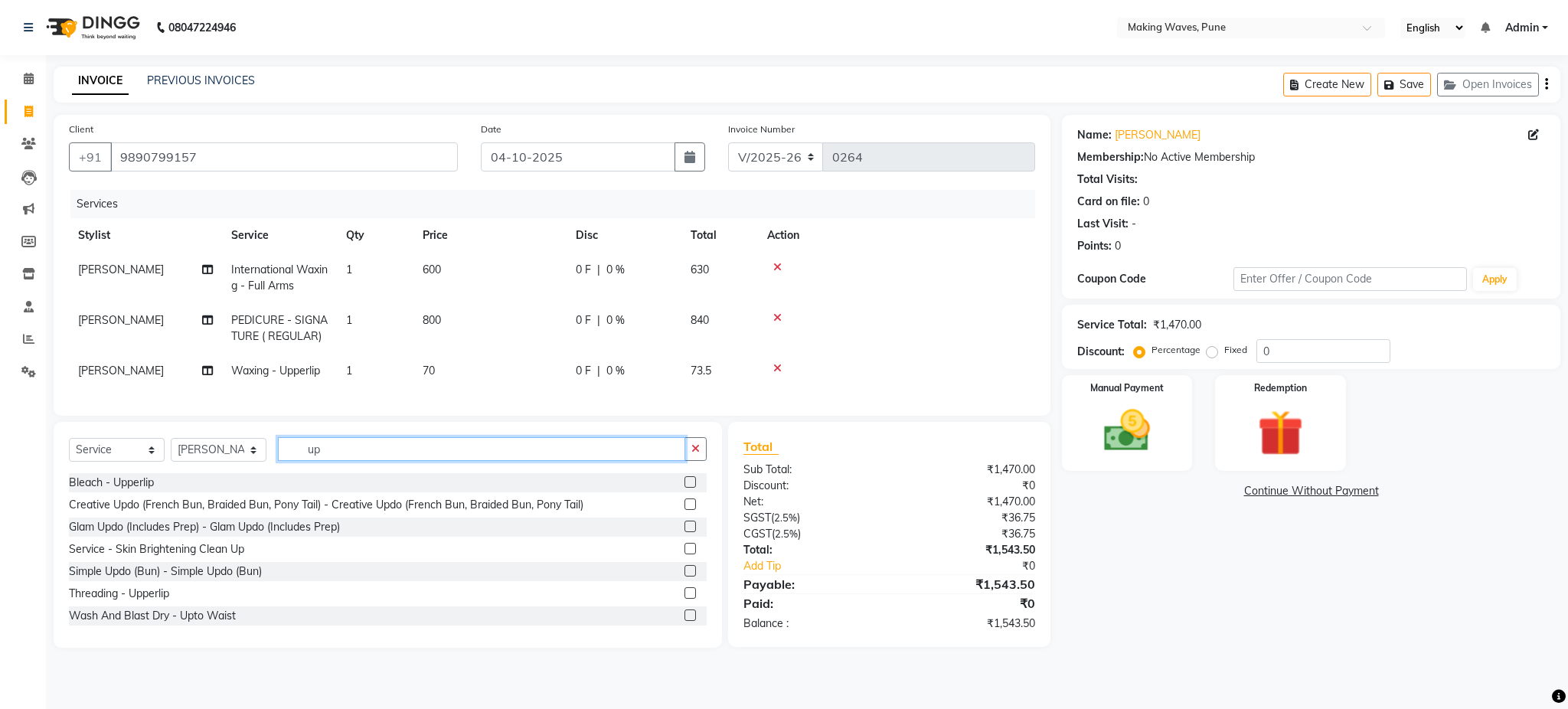
type input "u"
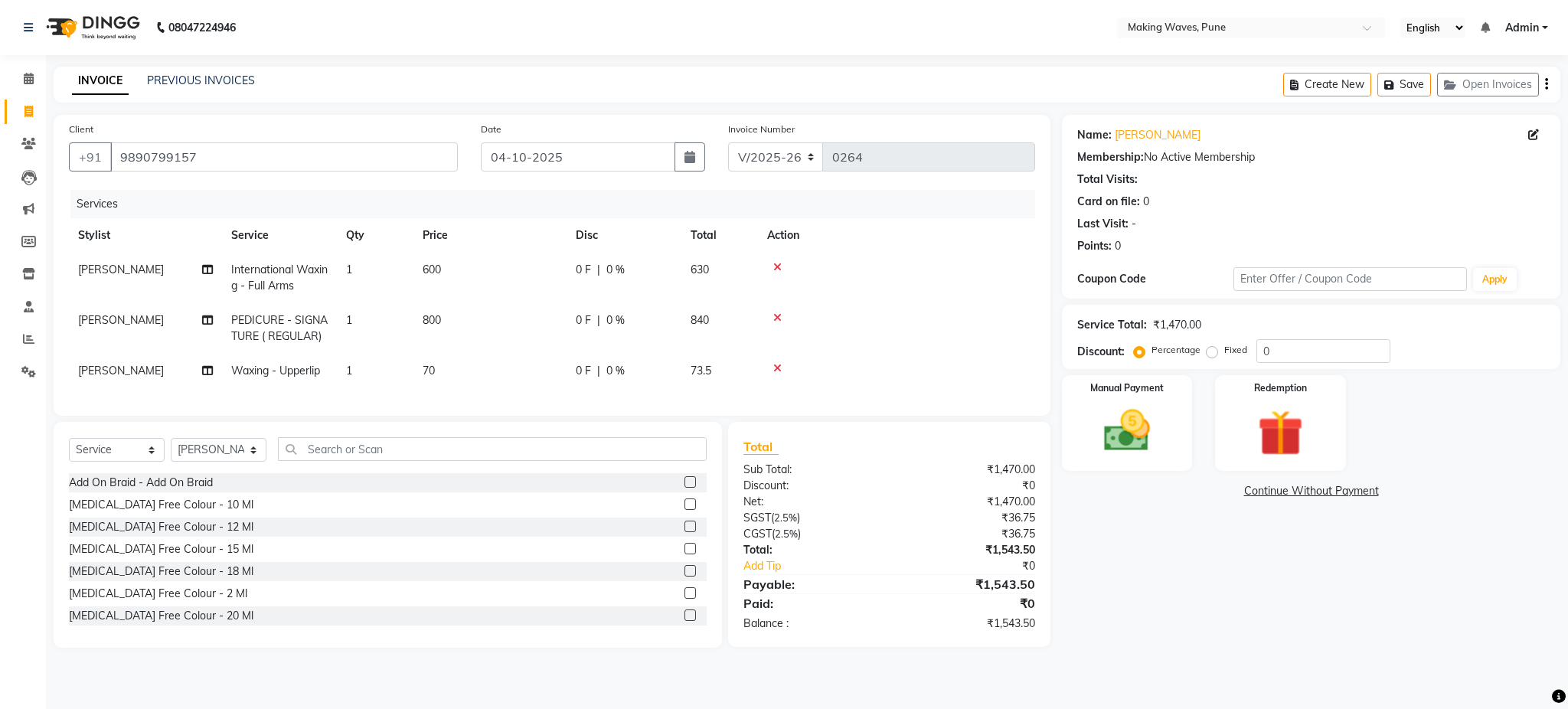
click at [775, 263] on icon at bounding box center [778, 267] width 8 height 11
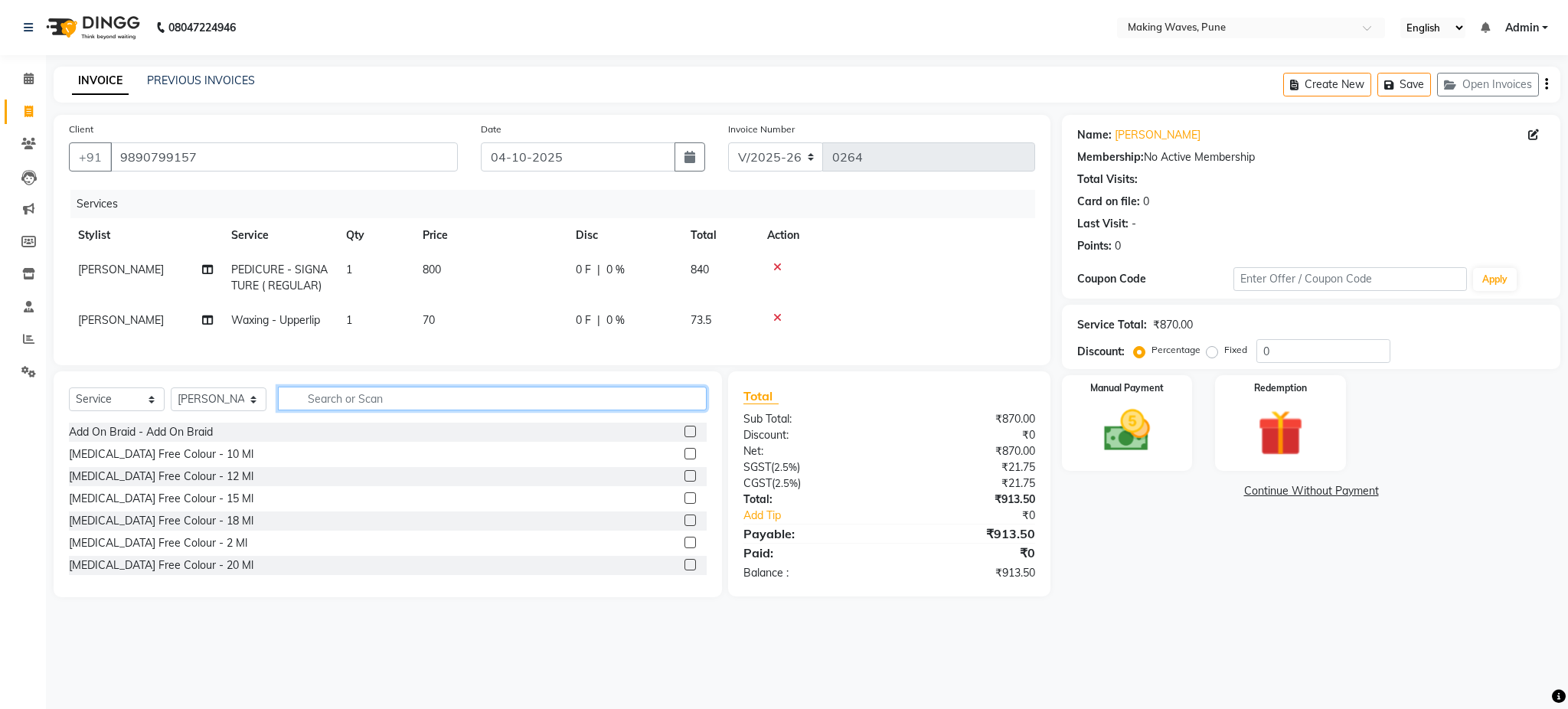
click at [406, 411] on input "text" at bounding box center [493, 398] width 429 height 23
type input "wax"
click at [204, 573] on div "International Waxing - Full Back" at bounding box center [147, 565] width 158 height 16
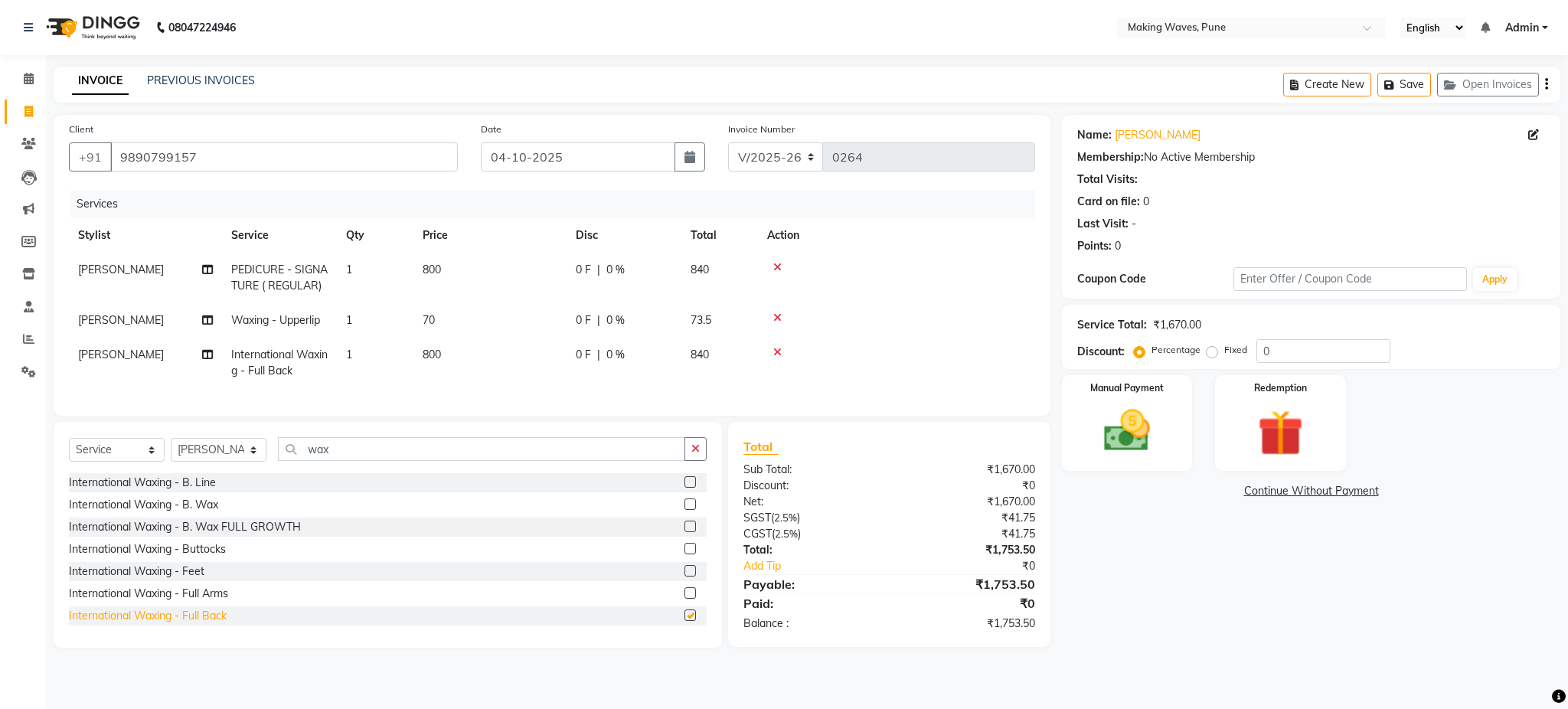
checkbox input "false"
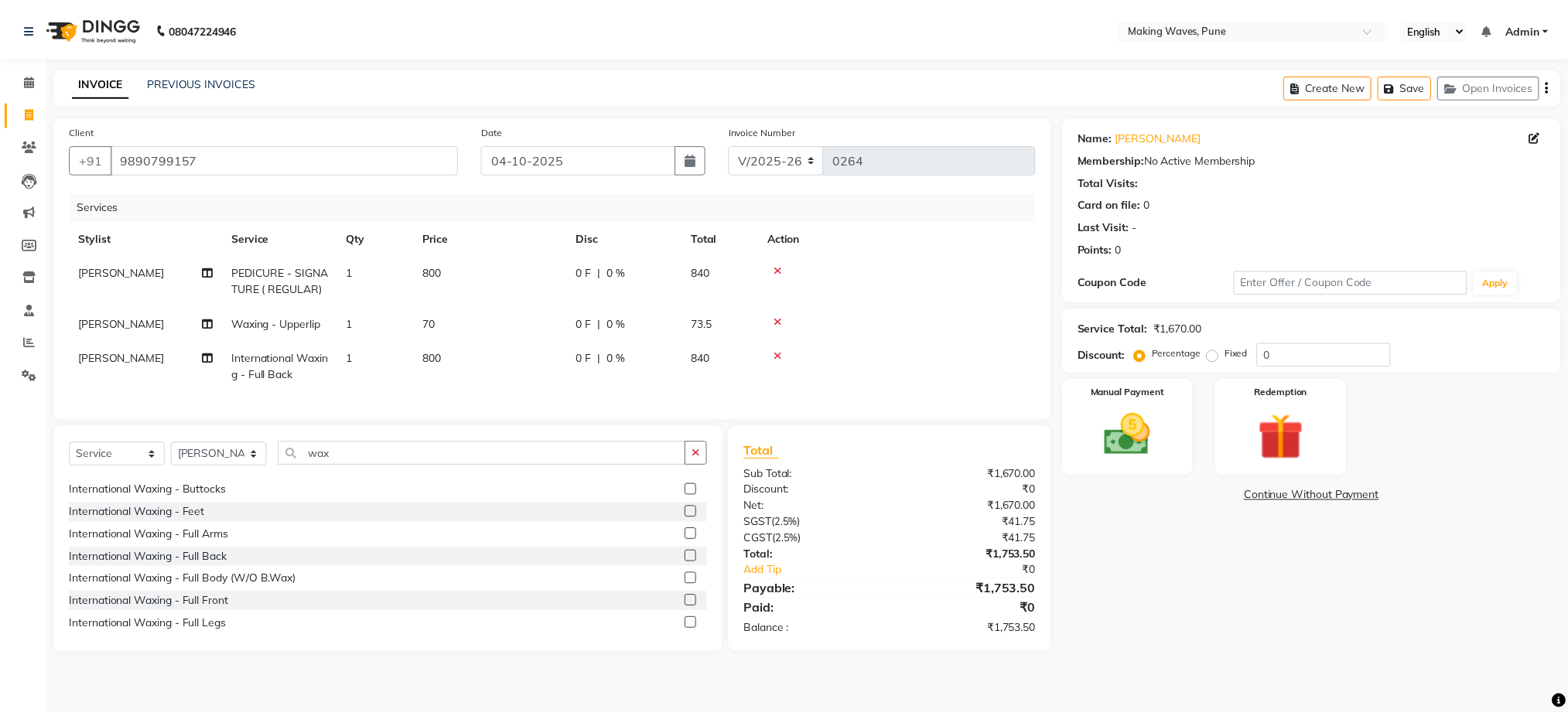
scroll to position [82, 0]
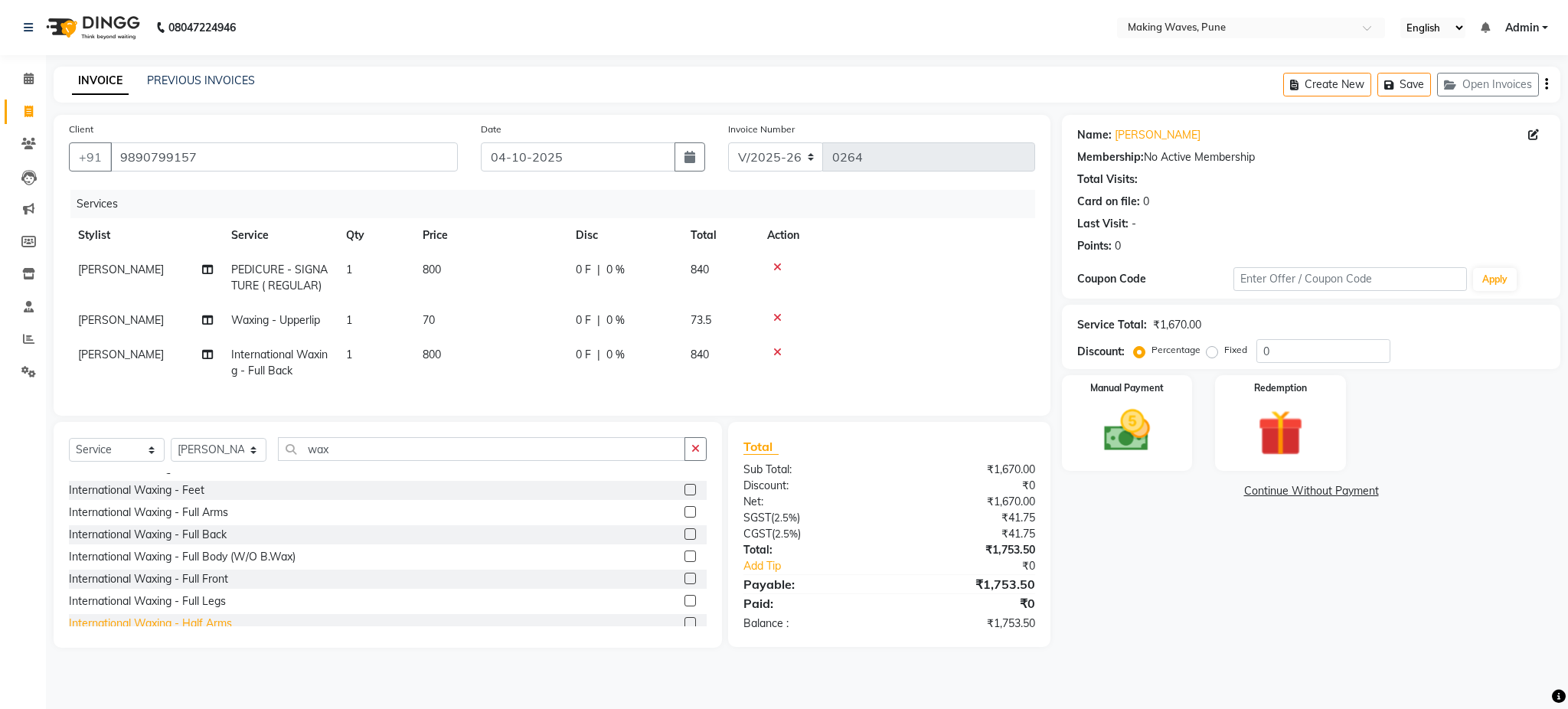
click at [218, 632] on div "International Waxing - Half Arms" at bounding box center [150, 624] width 163 height 16
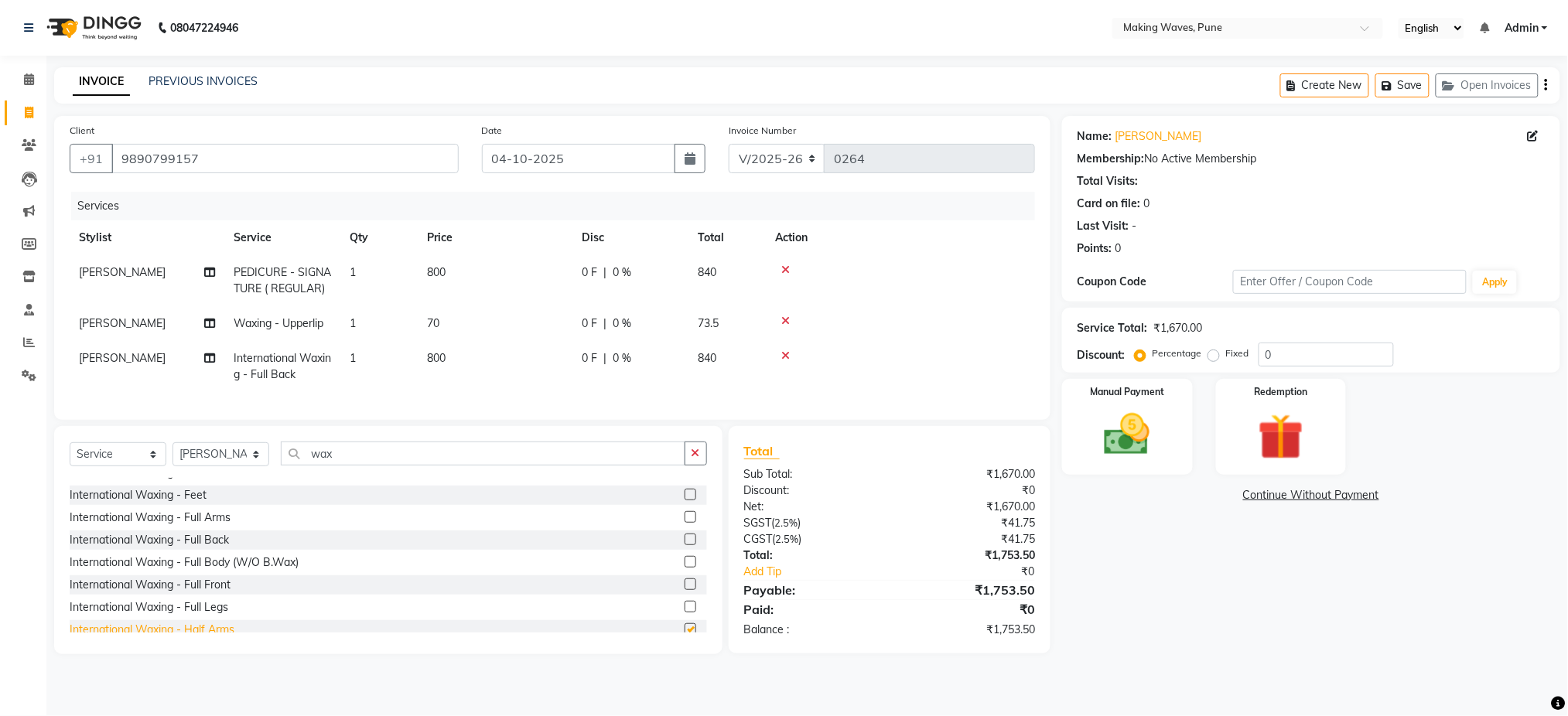
checkbox input "false"
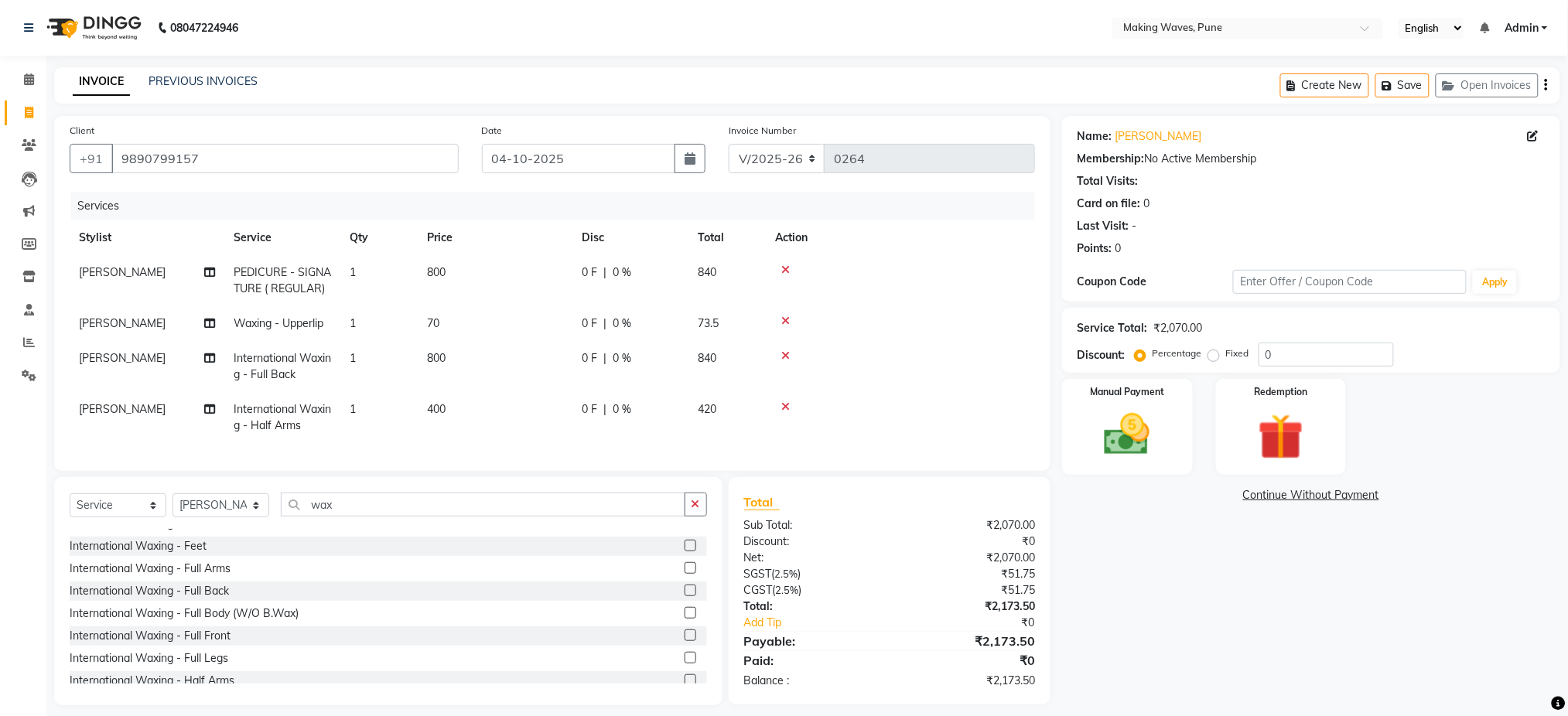
click at [429, 407] on span "400" at bounding box center [436, 409] width 19 height 14
select select "62748"
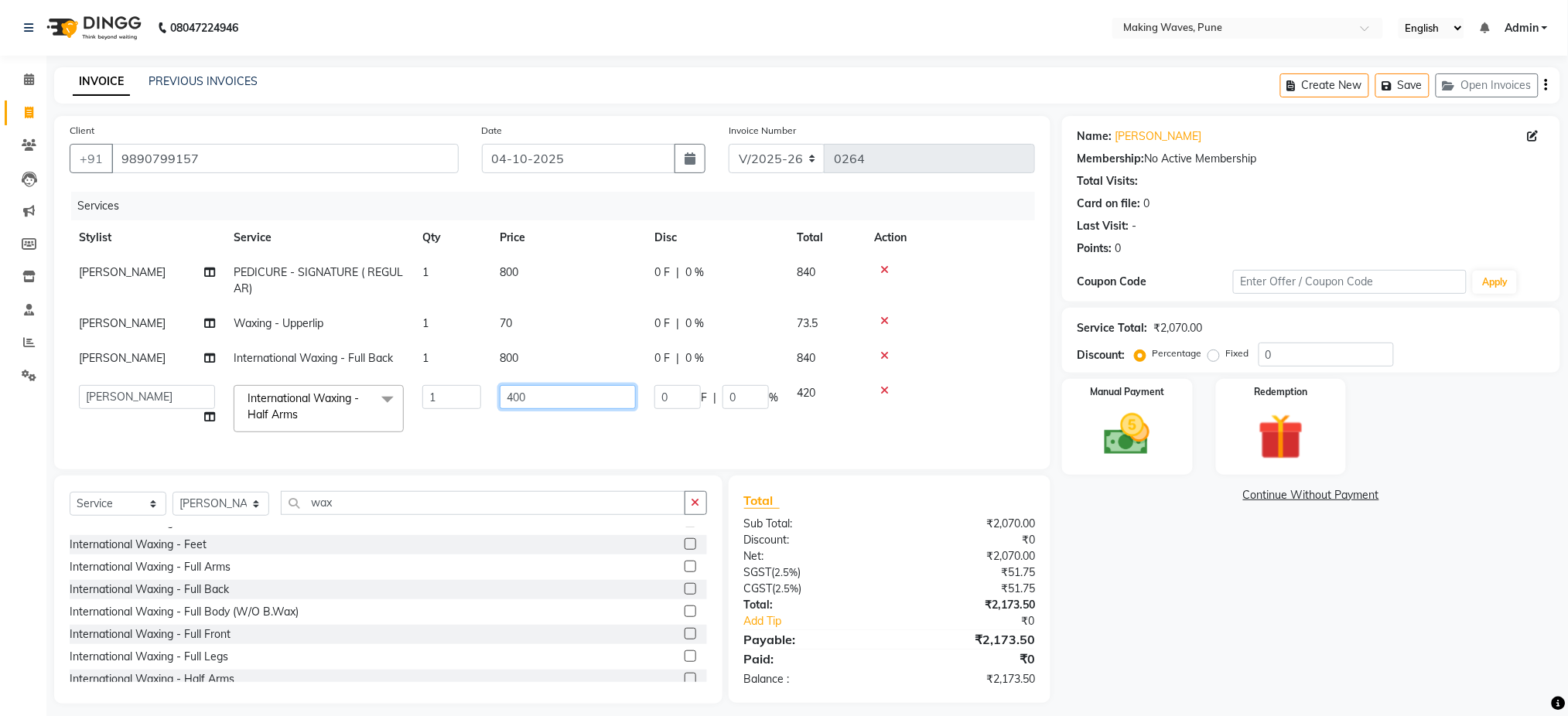
click at [566, 396] on input "400" at bounding box center [567, 397] width 136 height 24
type input "4"
type input "800"
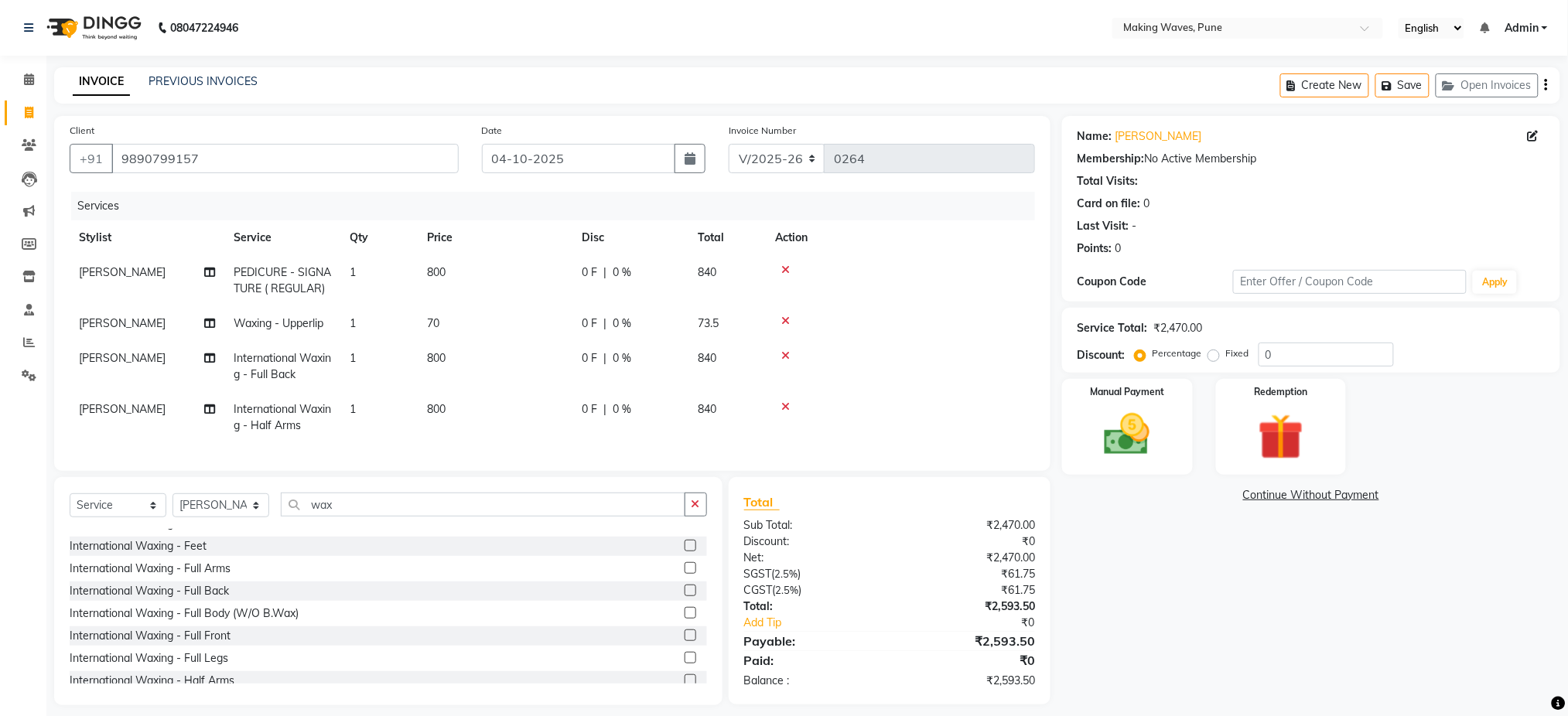
click at [549, 421] on td "800" at bounding box center [494, 417] width 155 height 51
select select "62748"
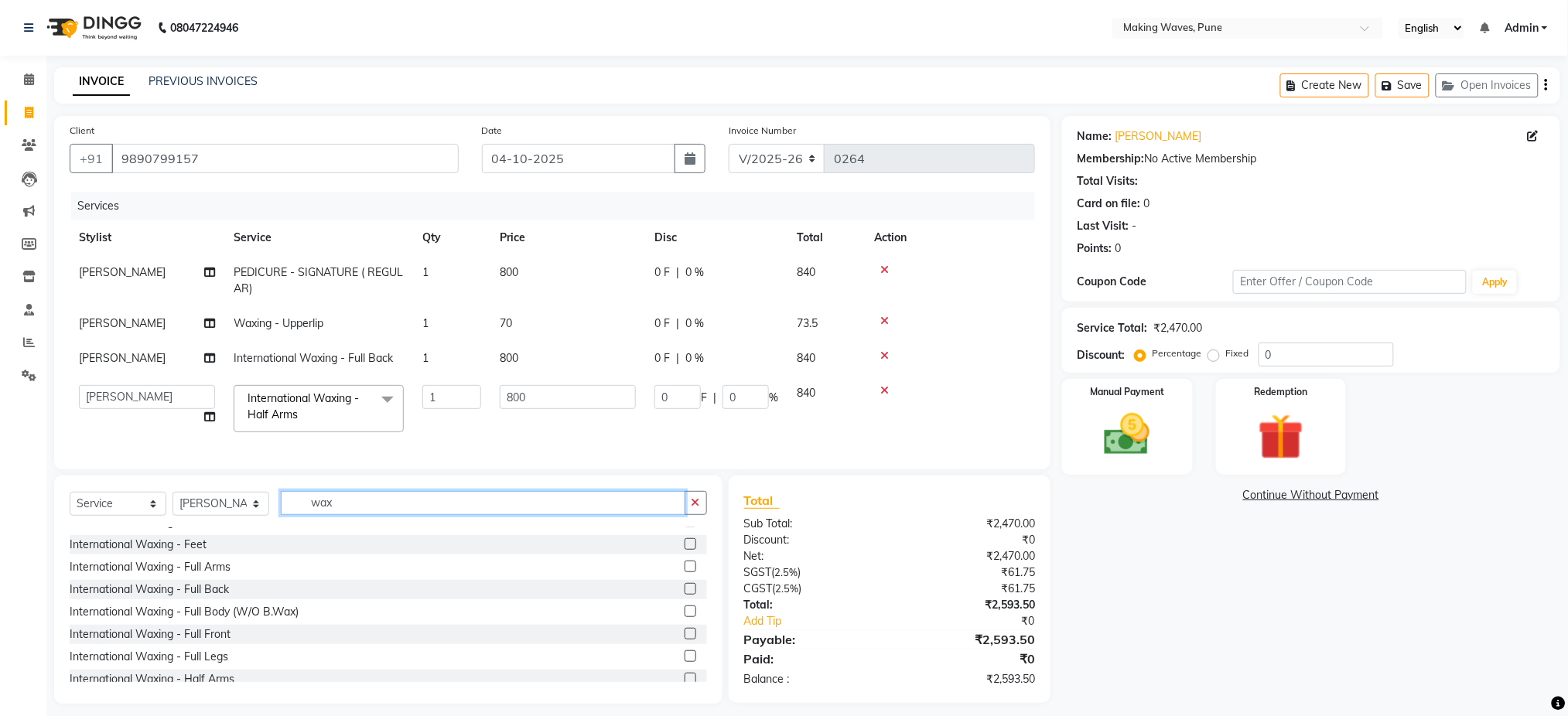
click at [363, 515] on input "wax" at bounding box center [483, 503] width 405 height 24
click at [357, 515] on input "wax" at bounding box center [483, 503] width 405 height 24
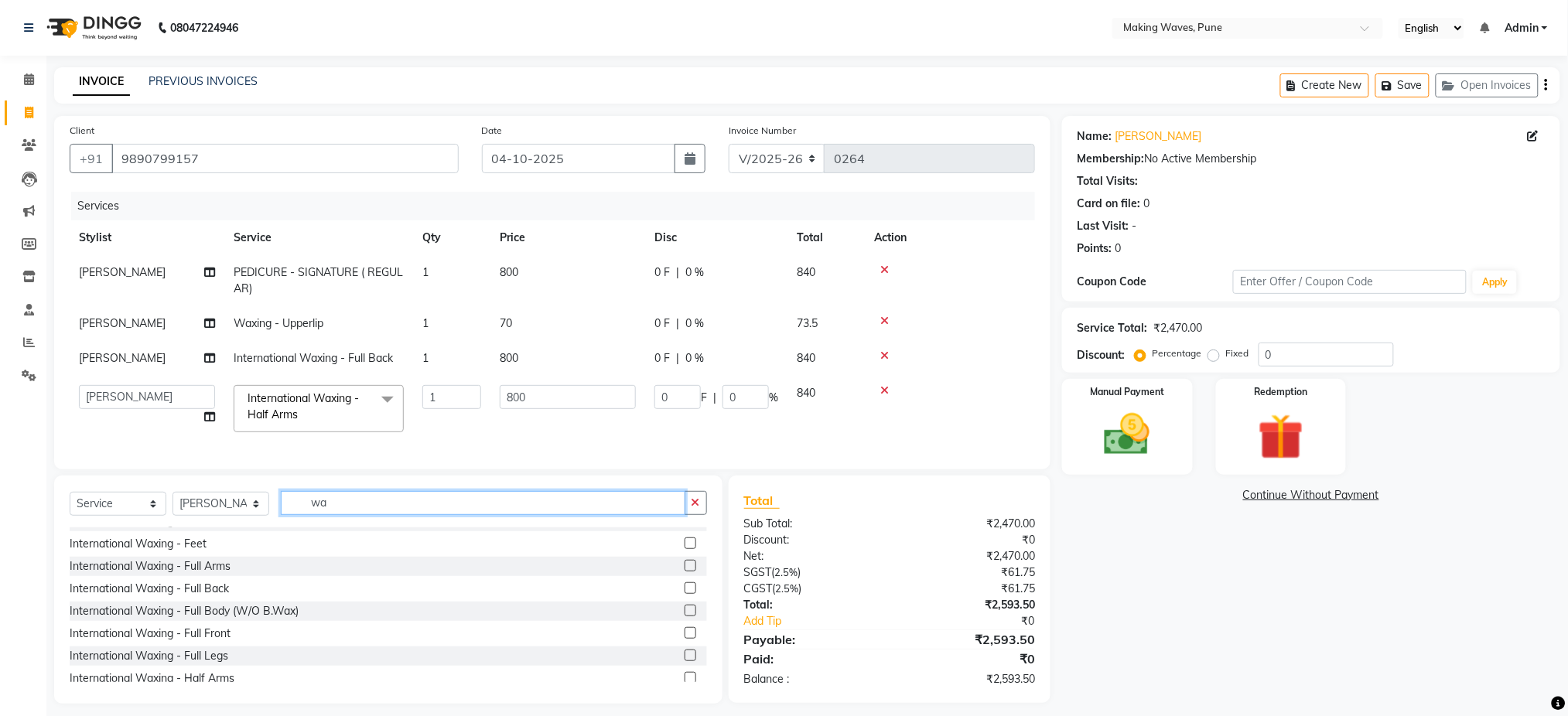
type input "w"
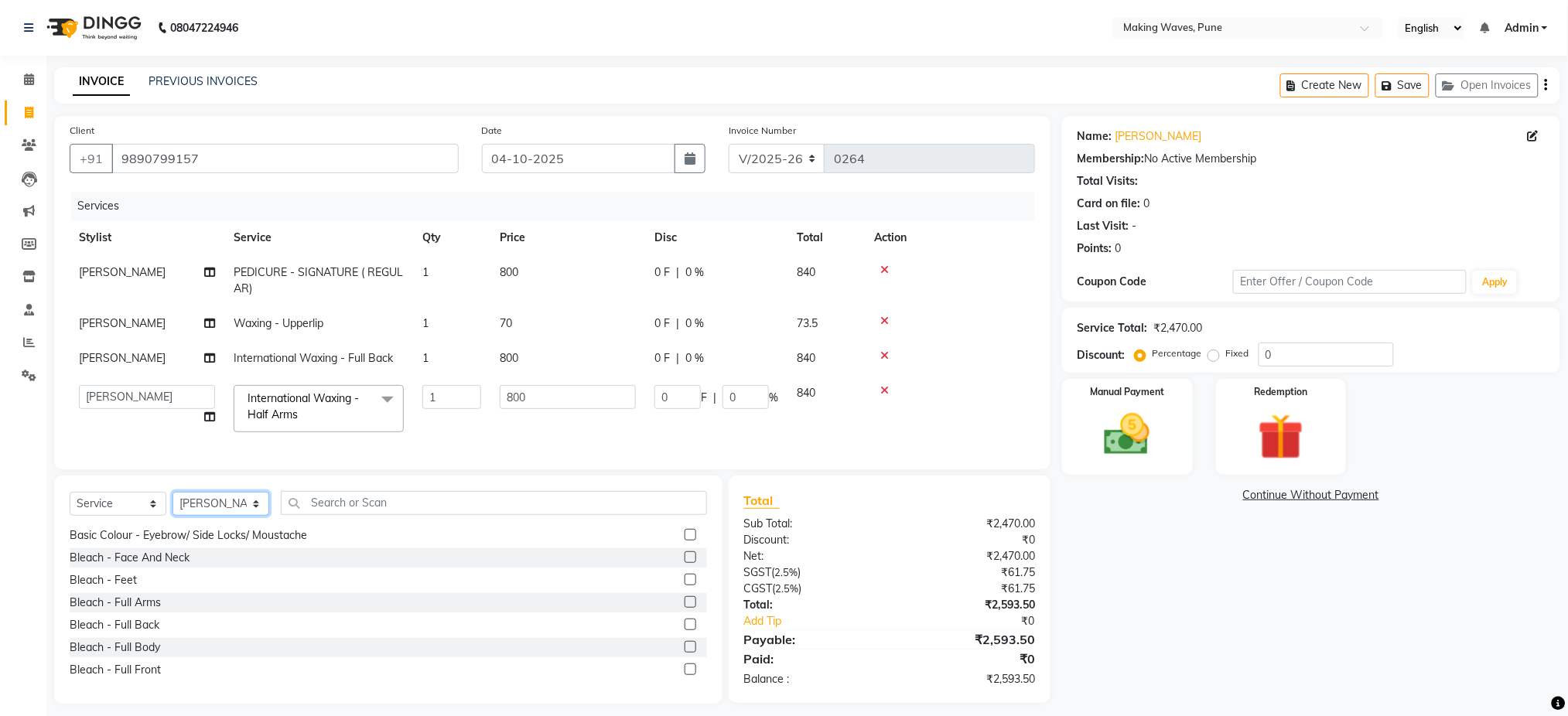
click at [229, 515] on select "Select Stylist ANUH DEEPA FARHAT KARAN POOJA Pranav REKHA RIYAZ SHILPA SNEHAL" at bounding box center [221, 504] width 97 height 24
select select "62745"
click at [173, 508] on select "Select Stylist ANUH DEEPA FARHAT KARAN POOJA Pranav REKHA RIYAZ SHILPA SNEHAL" at bounding box center [221, 504] width 97 height 24
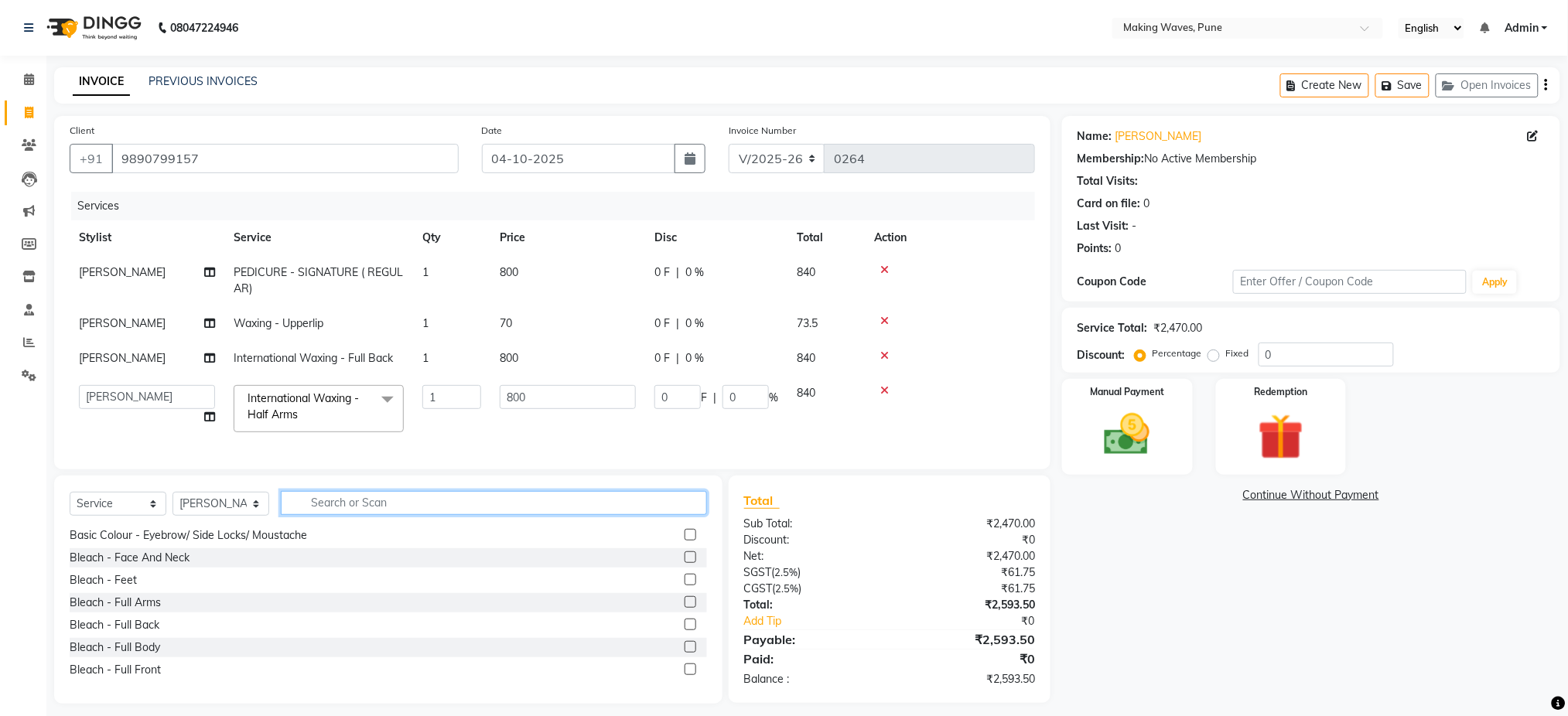
click at [362, 515] on input "text" at bounding box center [494, 503] width 426 height 24
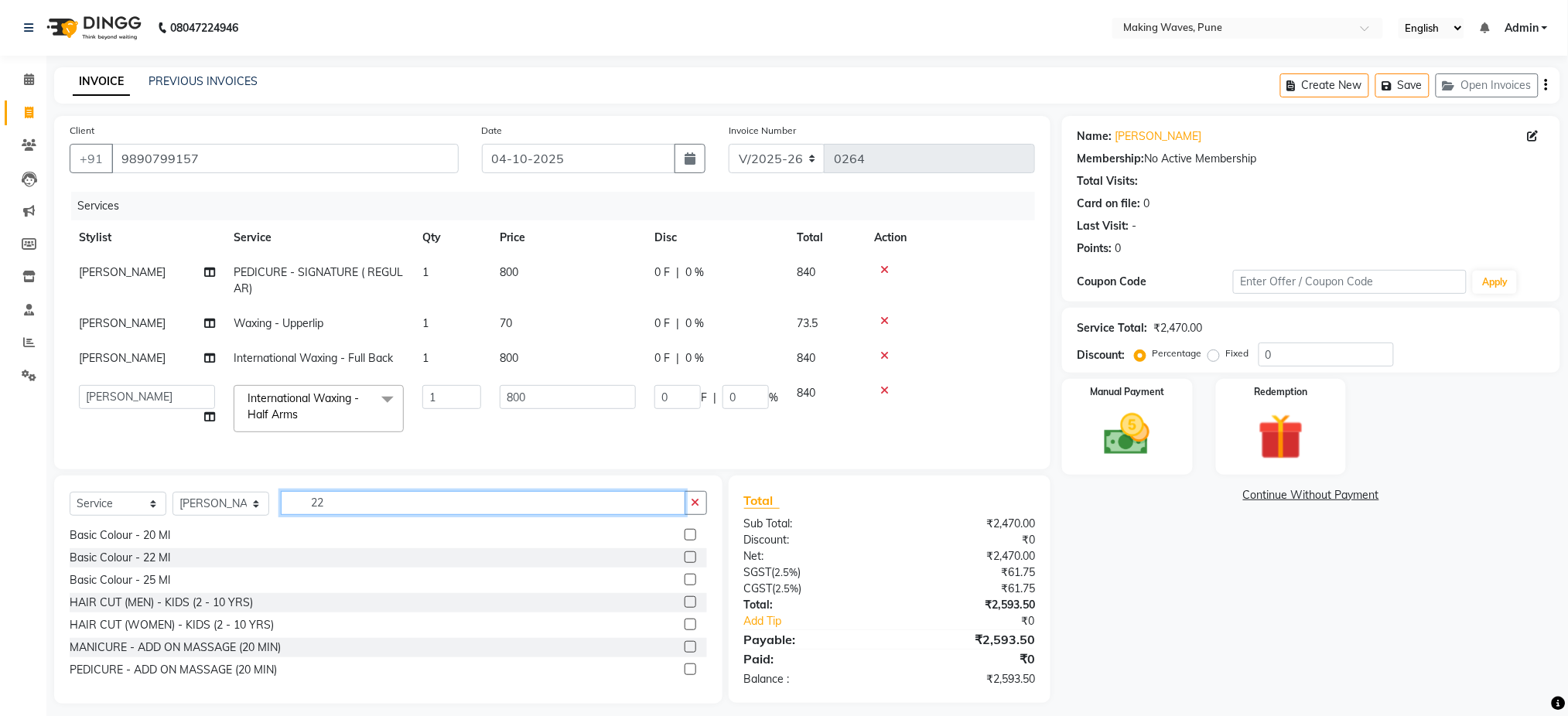
scroll to position [0, 0]
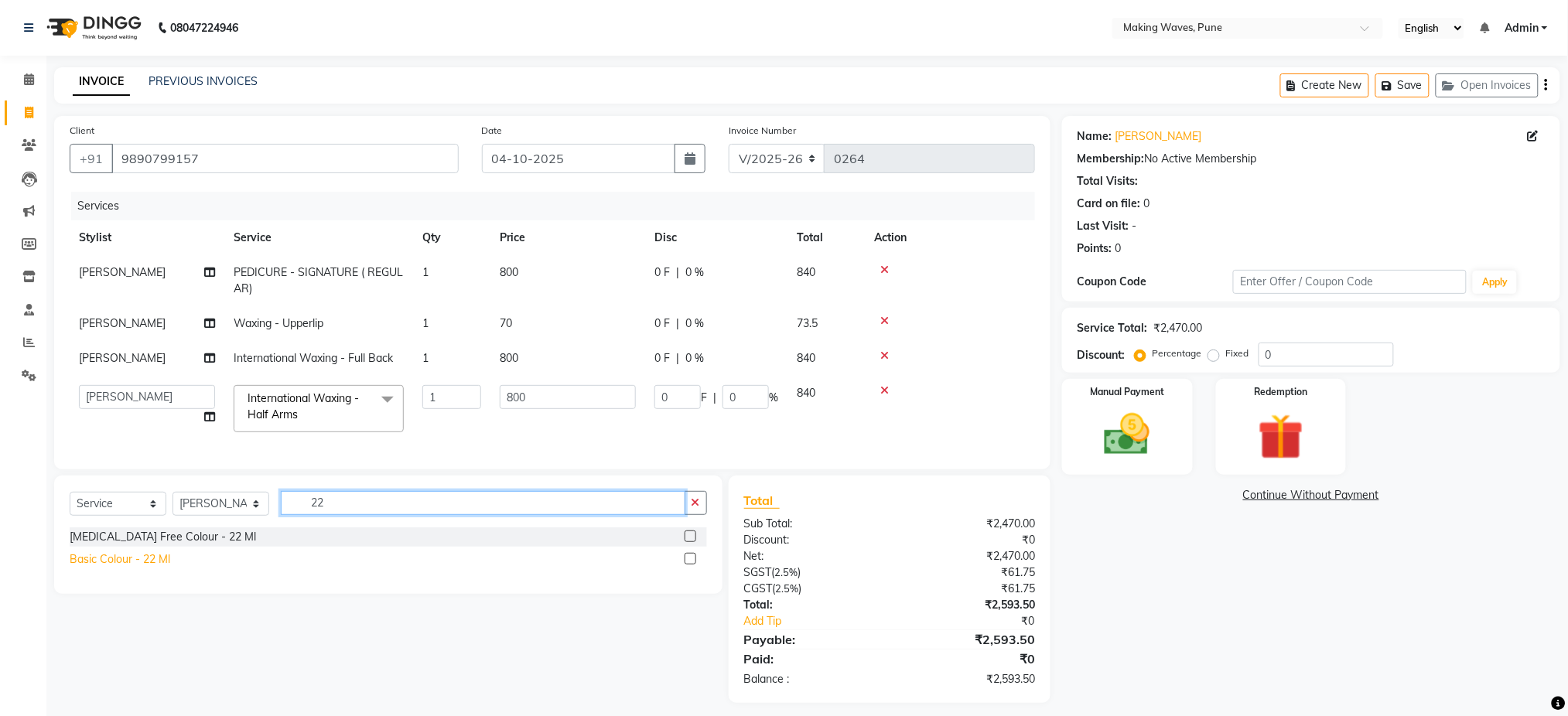
type input "22"
click at [159, 568] on div "Basic Colour - 22 Ml" at bounding box center [119, 559] width 101 height 16
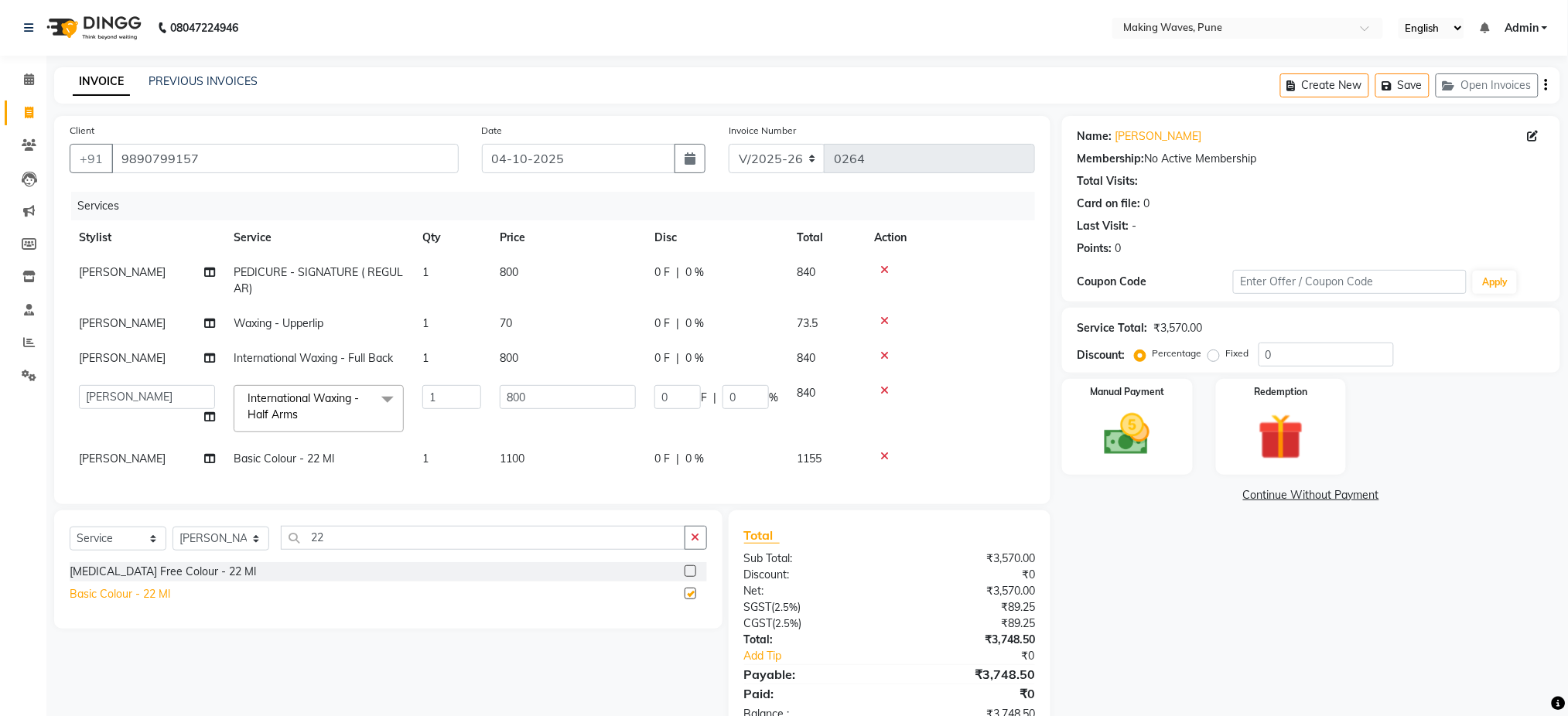
checkbox input "false"
click at [353, 550] on input "22" at bounding box center [483, 537] width 405 height 24
type input "2"
type input "25"
click at [157, 603] on div "Basic Colour - 25 Ml" at bounding box center [119, 594] width 101 height 16
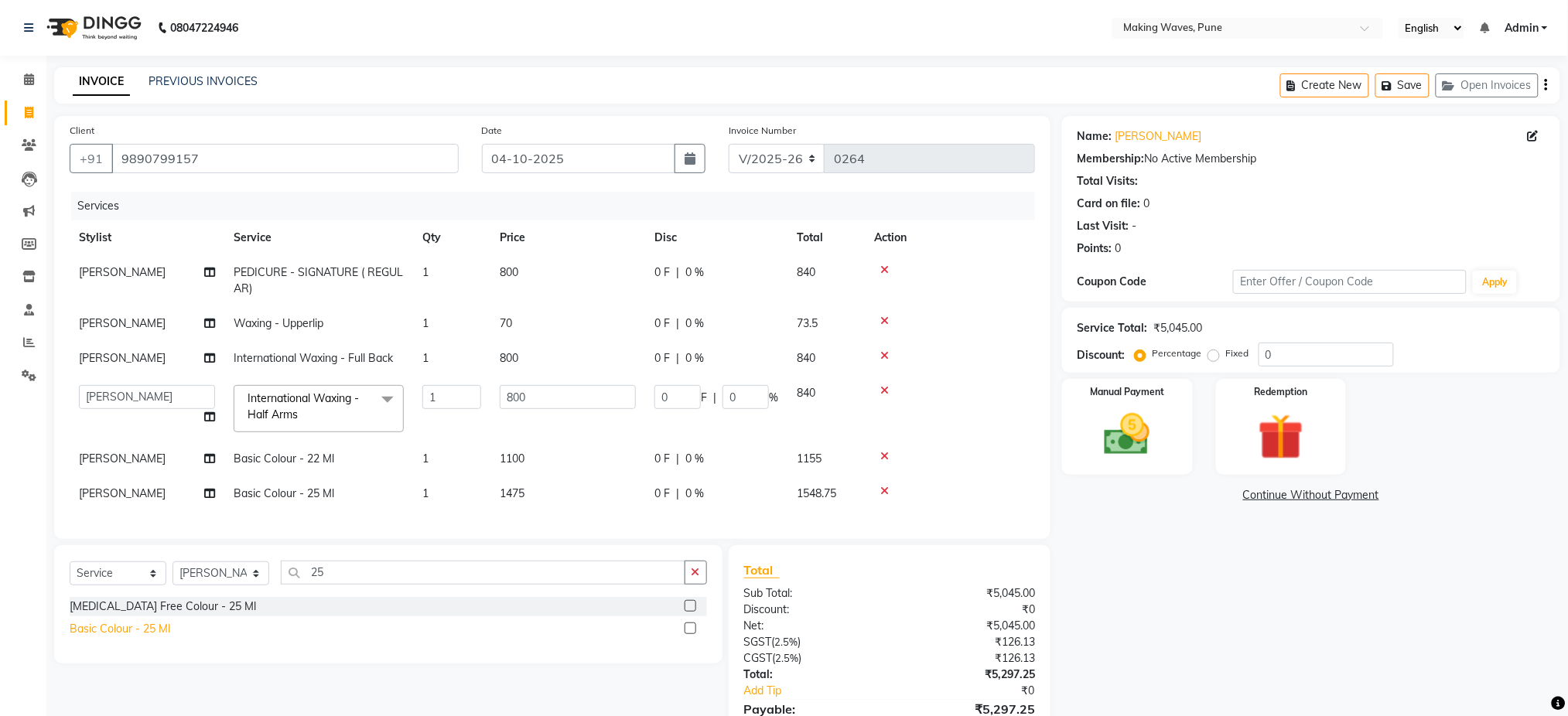
click at [129, 637] on div "Basic Colour - 25 Ml" at bounding box center [119, 629] width 101 height 16
checkbox input "false"
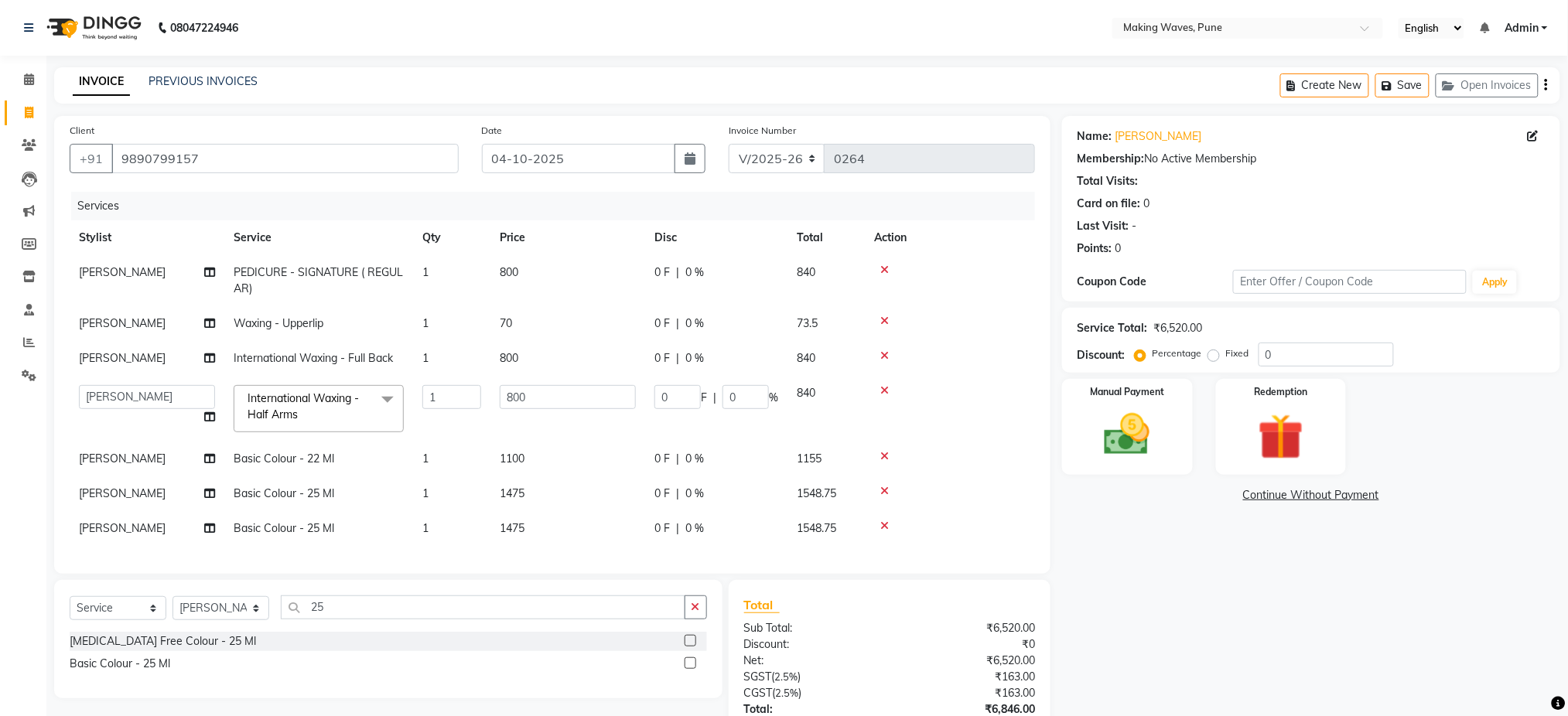
click at [886, 488] on icon at bounding box center [885, 491] width 8 height 11
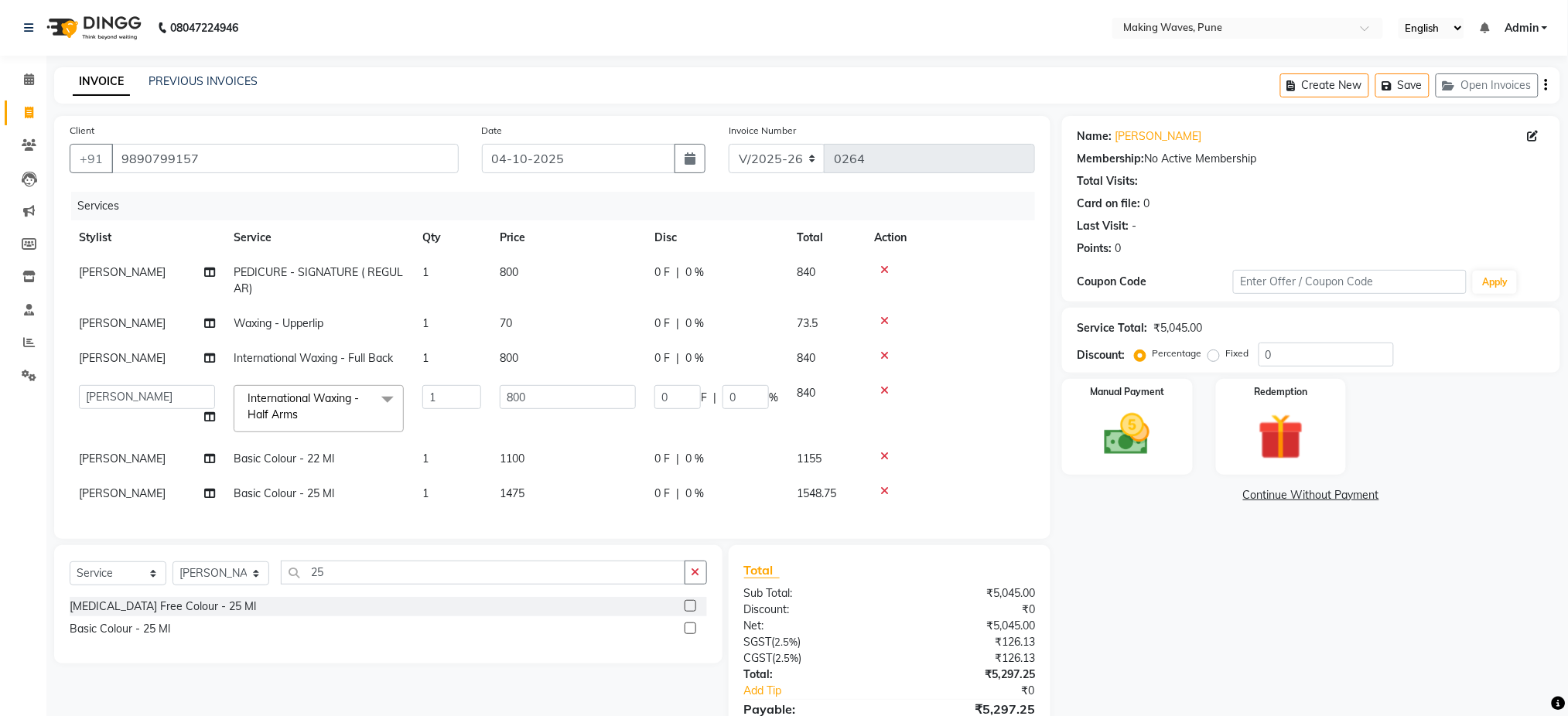
click at [886, 491] on icon at bounding box center [885, 491] width 8 height 11
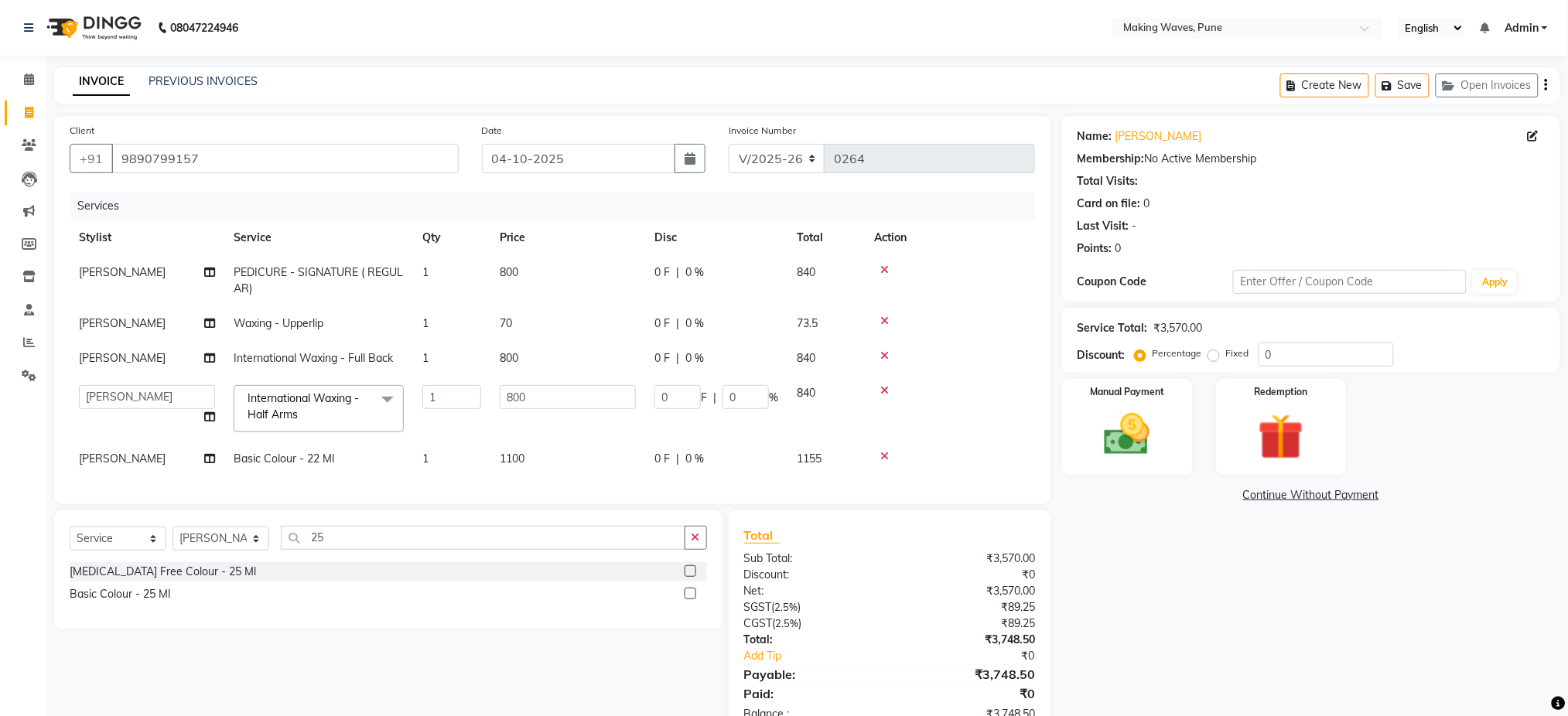
click at [514, 457] on span "1100" at bounding box center [511, 459] width 25 height 14
select select "62745"
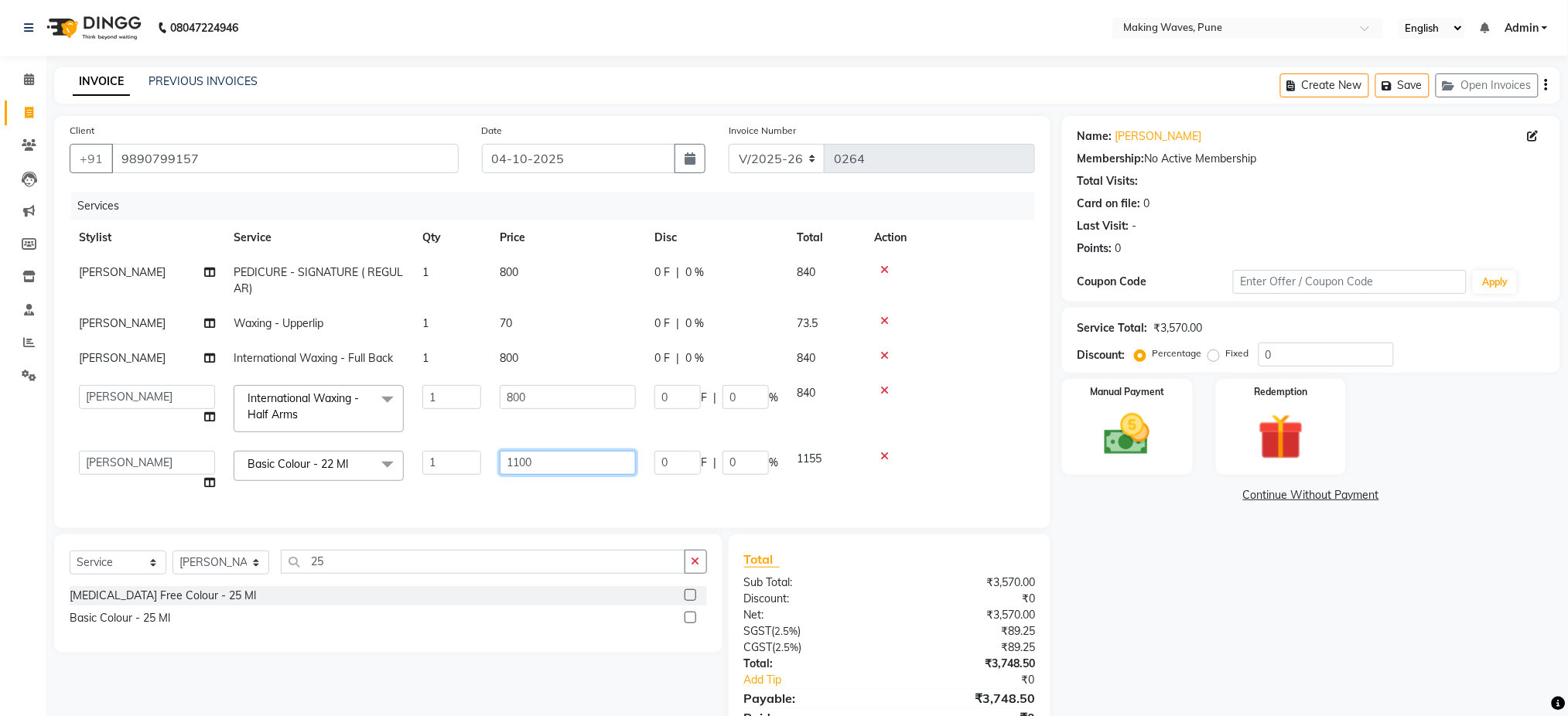
click at [565, 462] on input "1100" at bounding box center [567, 463] width 136 height 24
type input "1250"
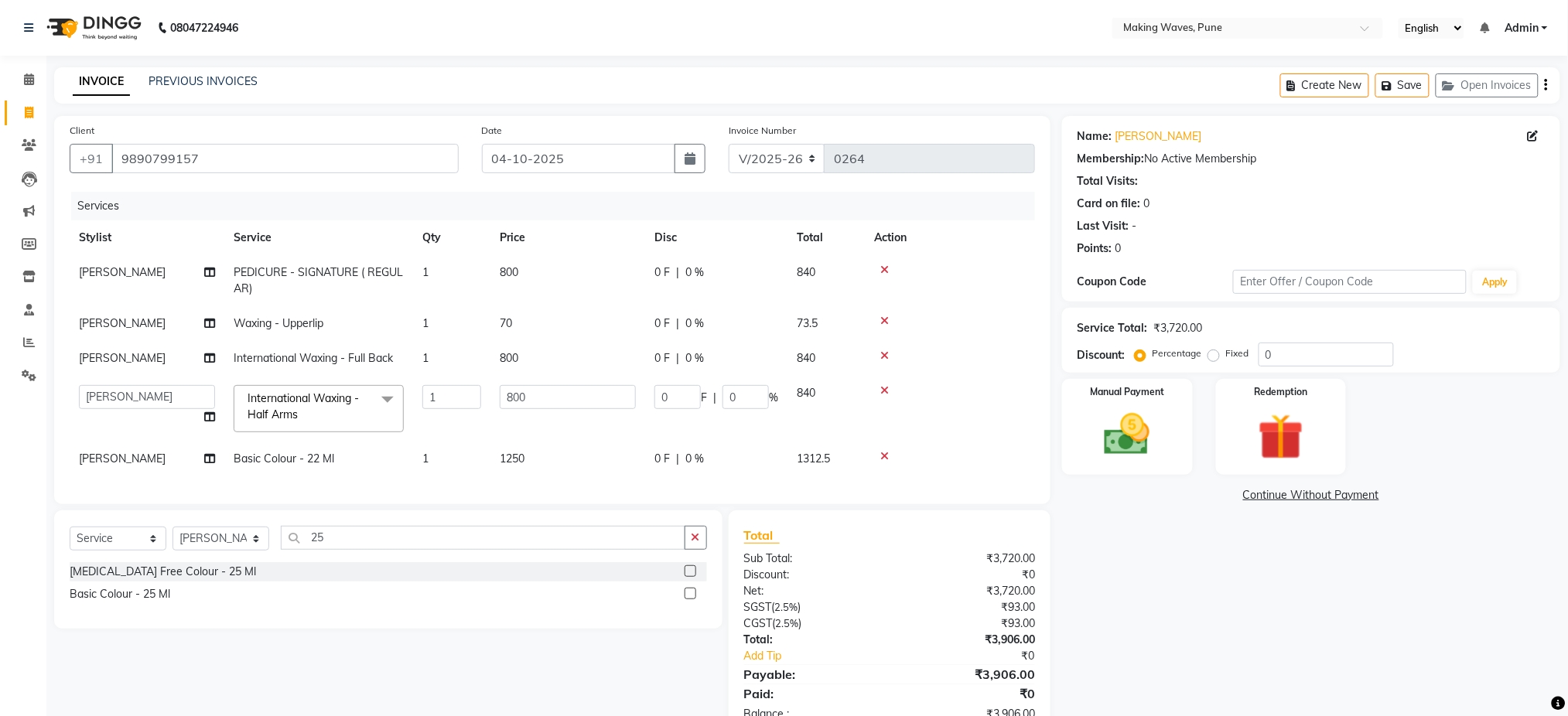
click at [537, 488] on div "Services Stylist Service Qty Price Disc Total Action FARHAT PEDICURE - SIGNATUR…" at bounding box center [552, 340] width 965 height 297
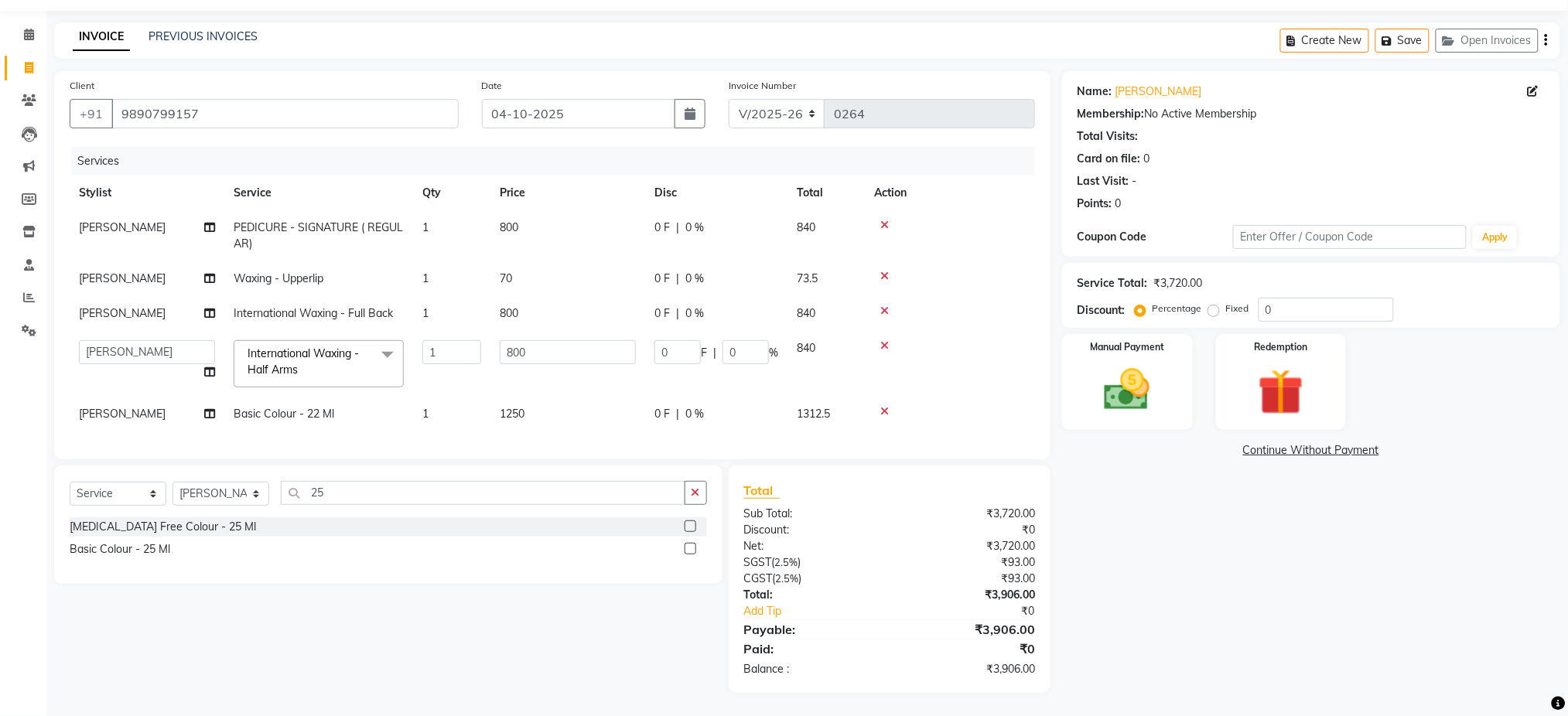
click at [1540, 24] on div "Create New Save Open Invoices" at bounding box center [1420, 40] width 280 height 36
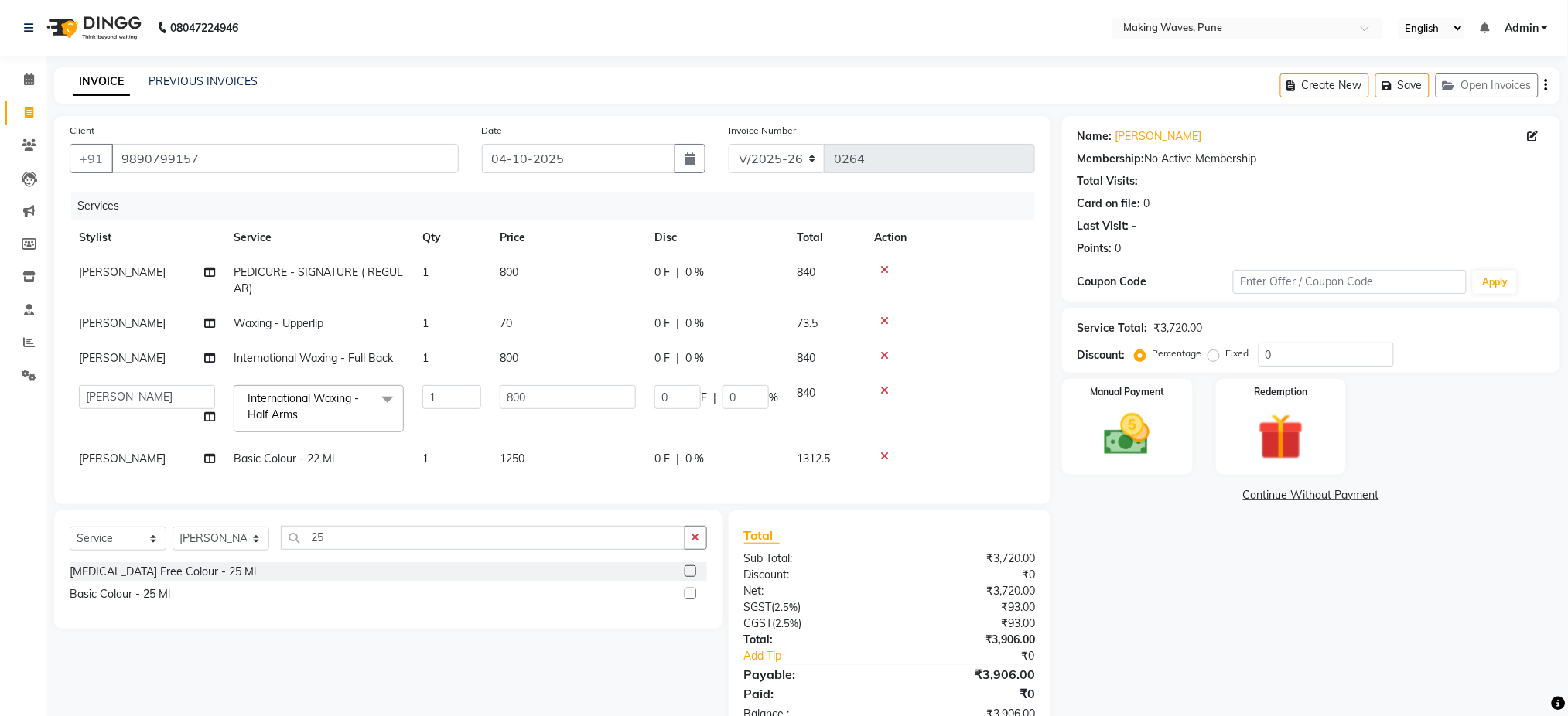
click at [1549, 82] on div "Create New Save Open Invoices" at bounding box center [1420, 85] width 280 height 36
click at [1543, 91] on div "Create New Save Open Invoices" at bounding box center [1420, 85] width 280 height 36
click at [1548, 85] on icon "button" at bounding box center [1547, 85] width 3 height 1
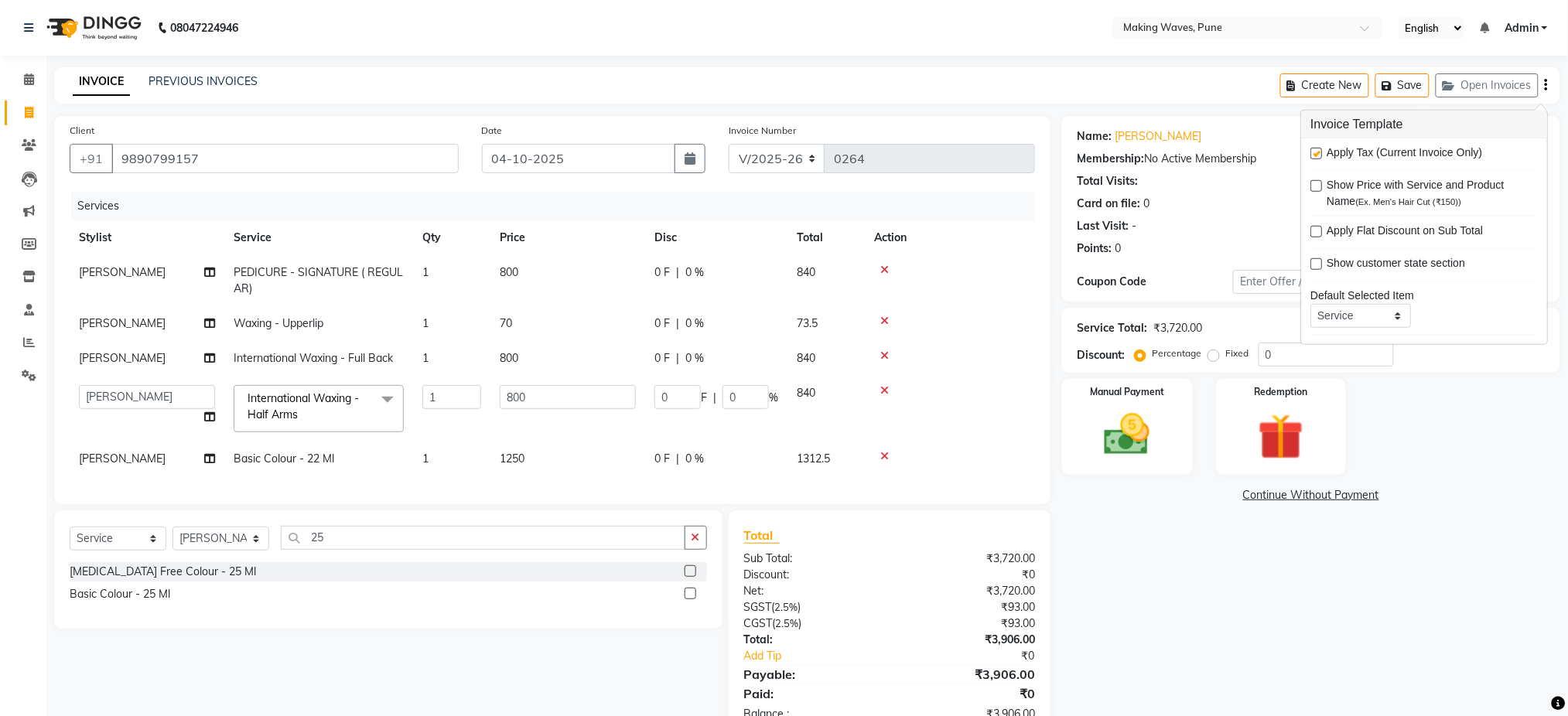
click at [1322, 153] on label at bounding box center [1317, 154] width 12 height 12
click at [1321, 153] on input "checkbox" at bounding box center [1316, 154] width 10 height 10
click at [1312, 154] on label at bounding box center [1317, 154] width 12 height 12
click at [1312, 154] on input "checkbox" at bounding box center [1316, 154] width 10 height 10
click at [1312, 154] on label at bounding box center [1317, 154] width 12 height 12
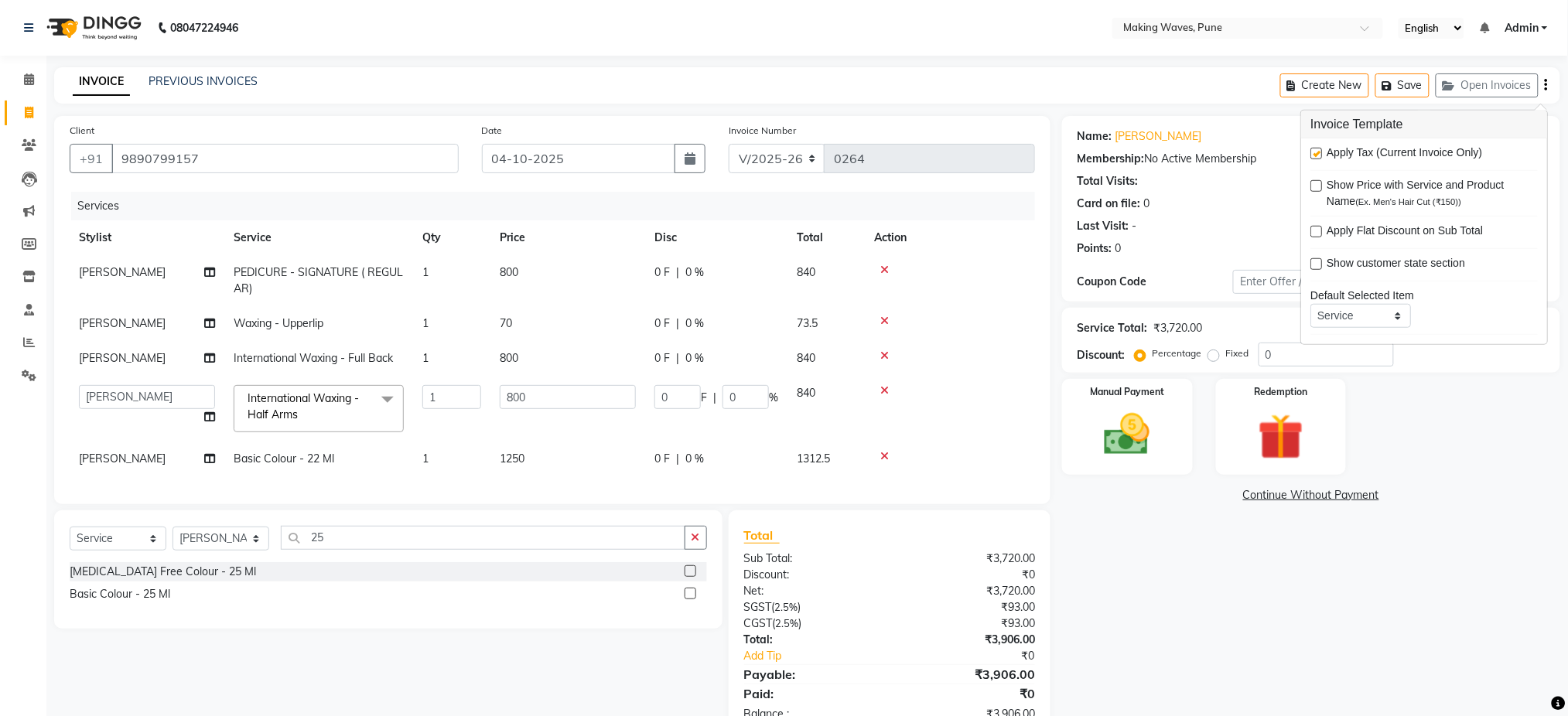
click at [1312, 154] on input "checkbox" at bounding box center [1316, 154] width 10 height 10
checkbox input "false"
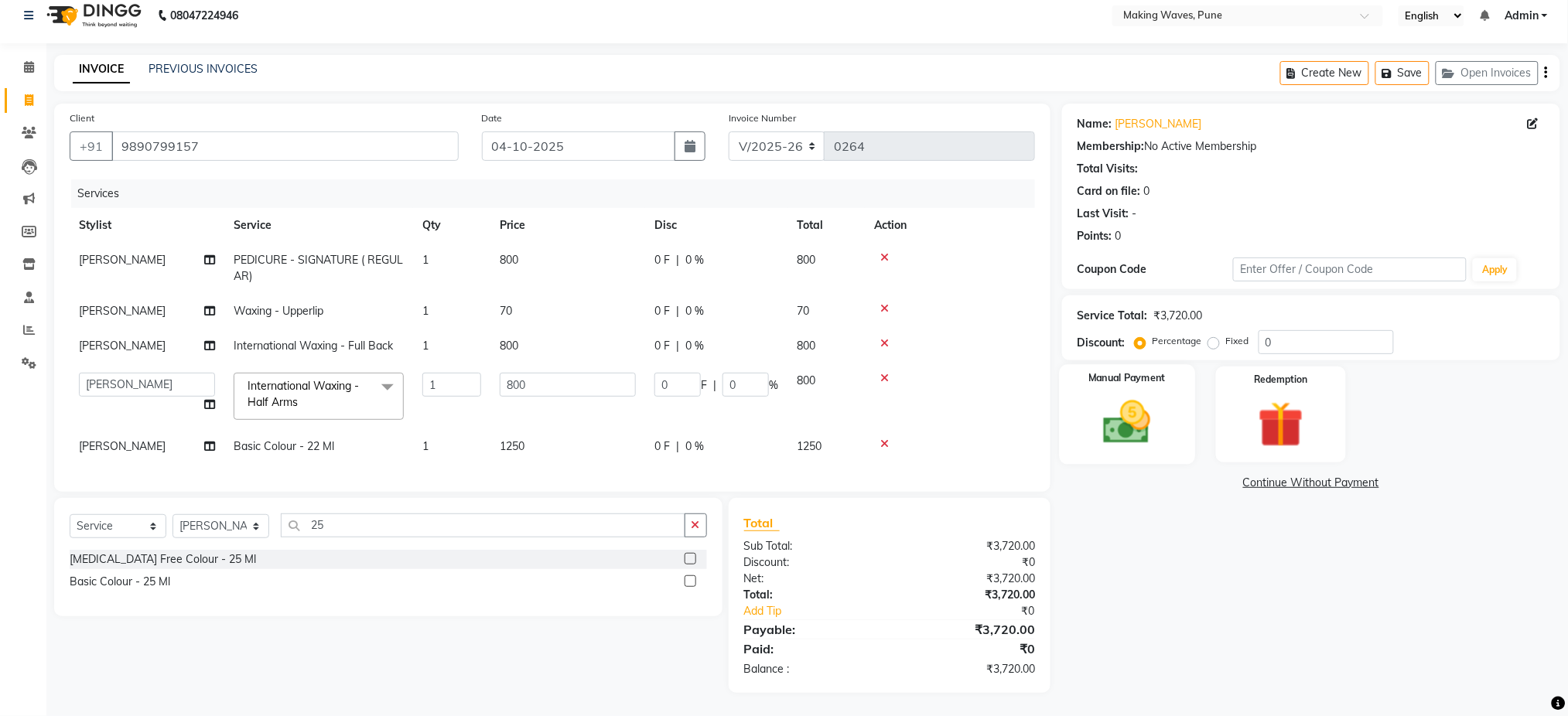
click at [1124, 434] on img at bounding box center [1127, 422] width 77 height 55
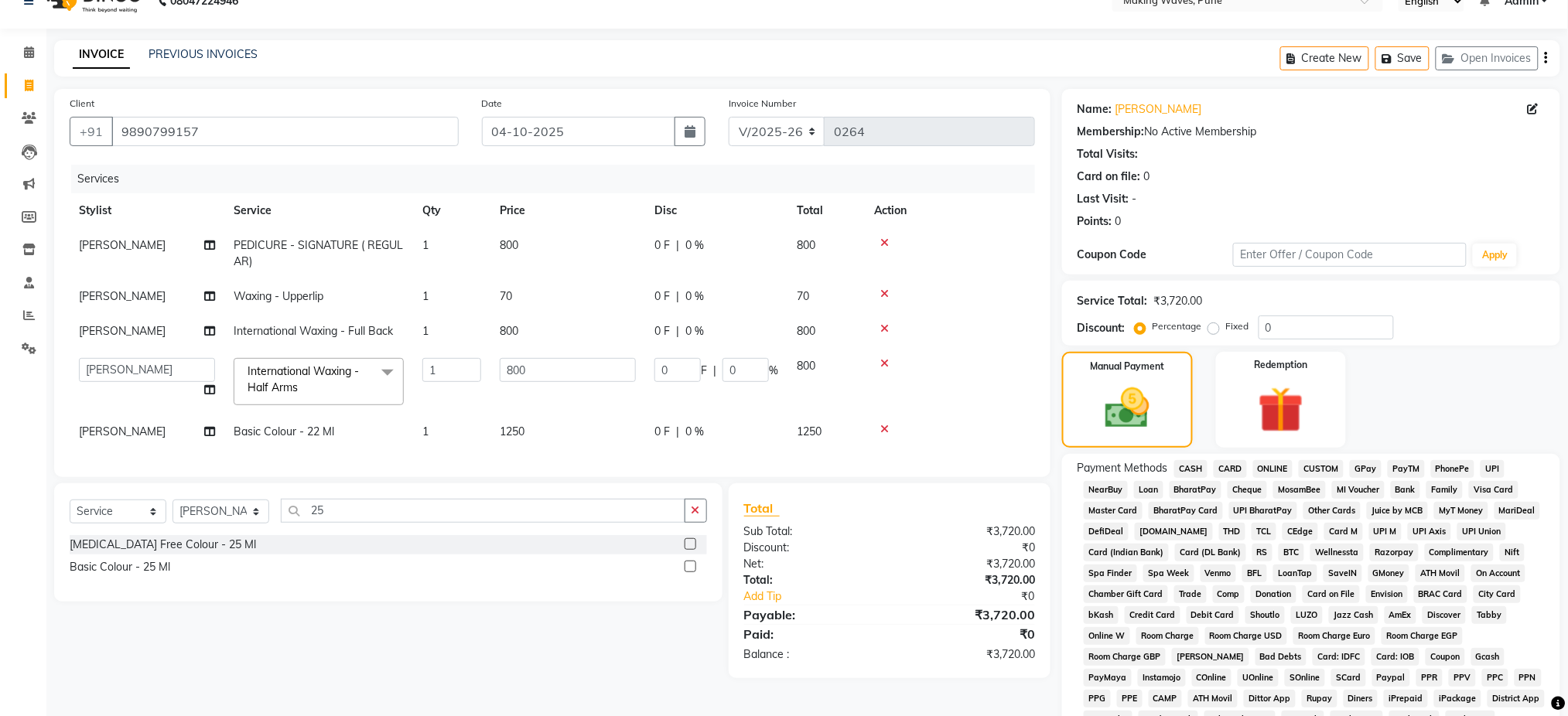
click at [1183, 467] on span "CASH" at bounding box center [1190, 469] width 33 height 18
click at [1567, 569] on div "Name: Deepa Koppiker Membership: No Active Membership Total Visits: Card on fil…" at bounding box center [1317, 520] width 510 height 863
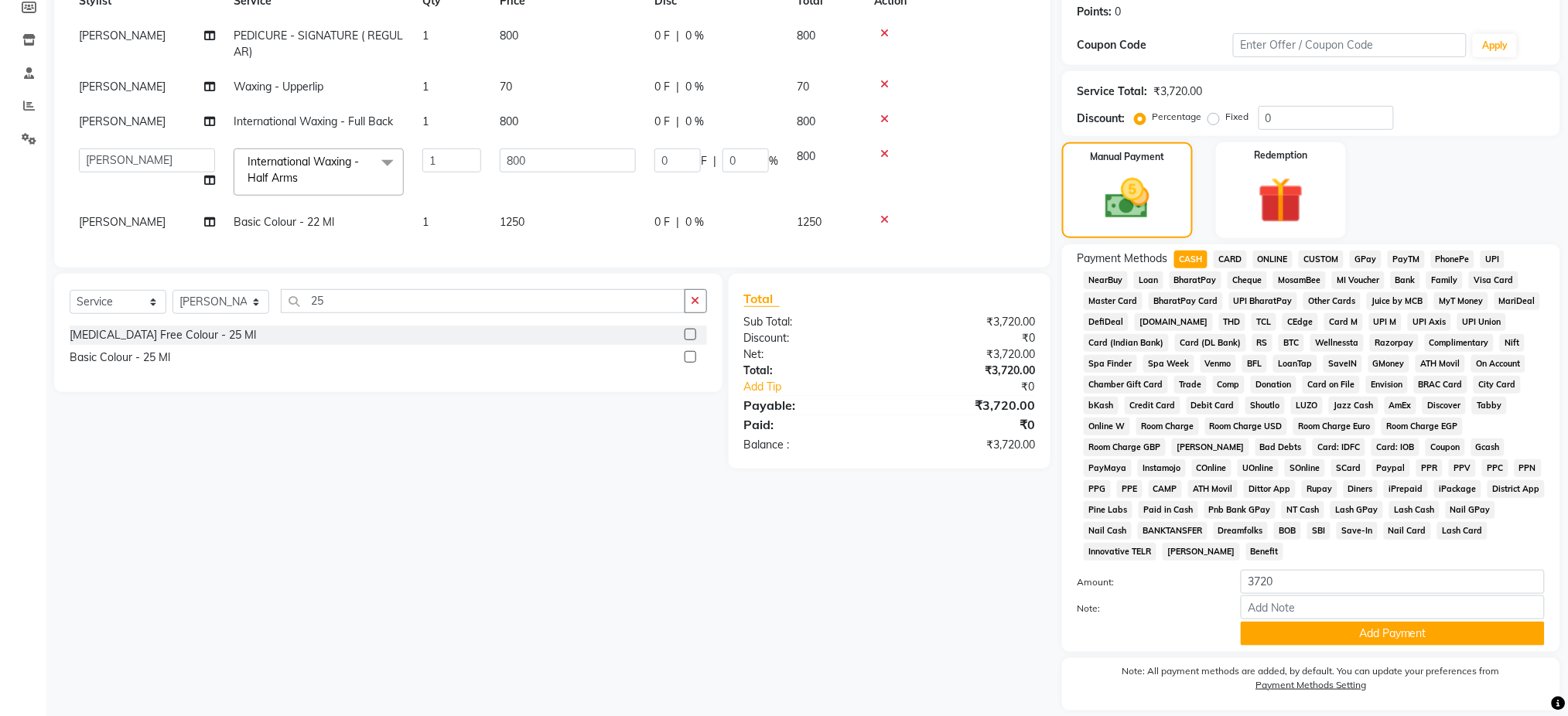
scroll to position [286, 0]
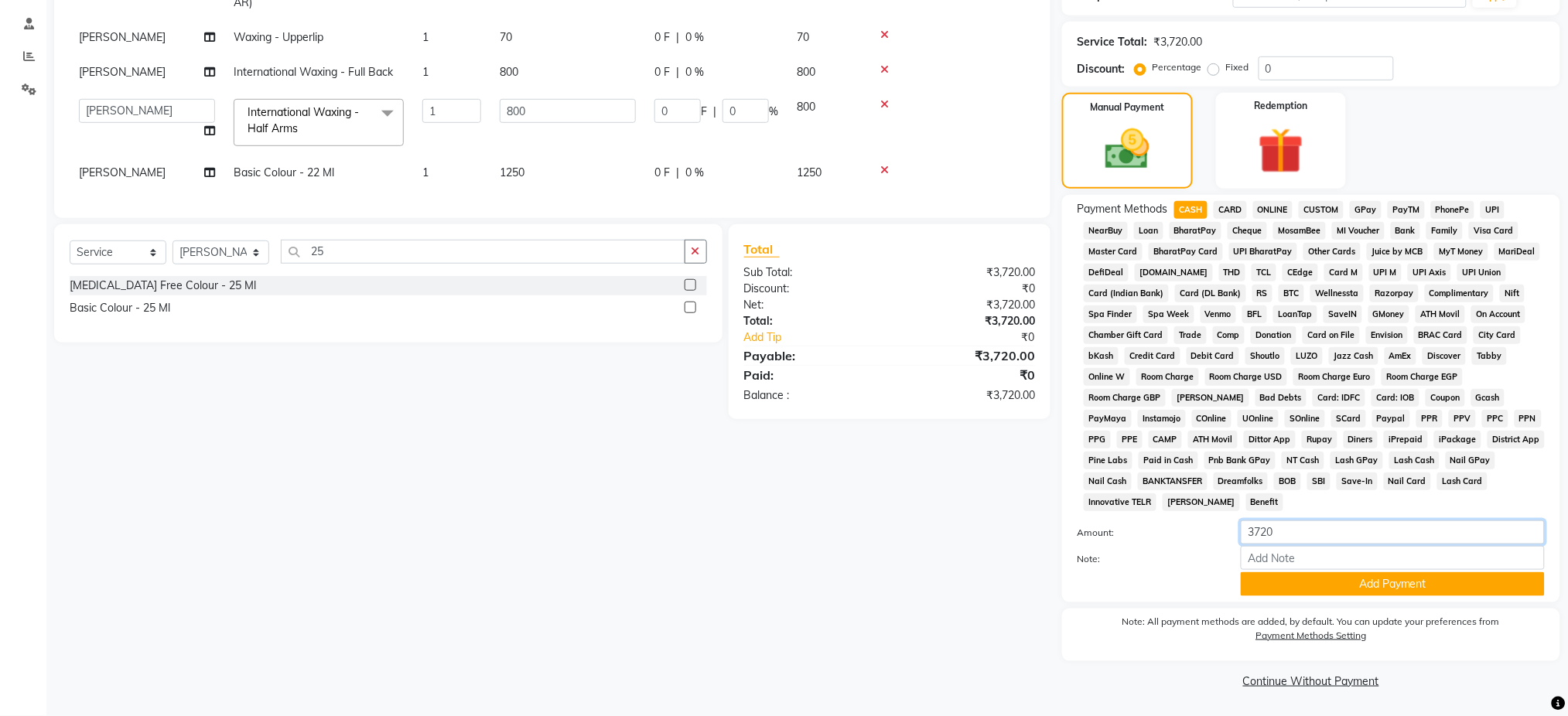
click at [1330, 531] on input "3720" at bounding box center [1393, 532] width 304 height 24
type input "3"
type input "3348"
click at [1045, 622] on div "Client +91 9890799157 Date 04-10-2025 Invoice Number V/2025 V/2025-26 0264 Serv…" at bounding box center [552, 262] width 1019 height 863
click at [1329, 581] on button "Add Payment" at bounding box center [1393, 584] width 304 height 24
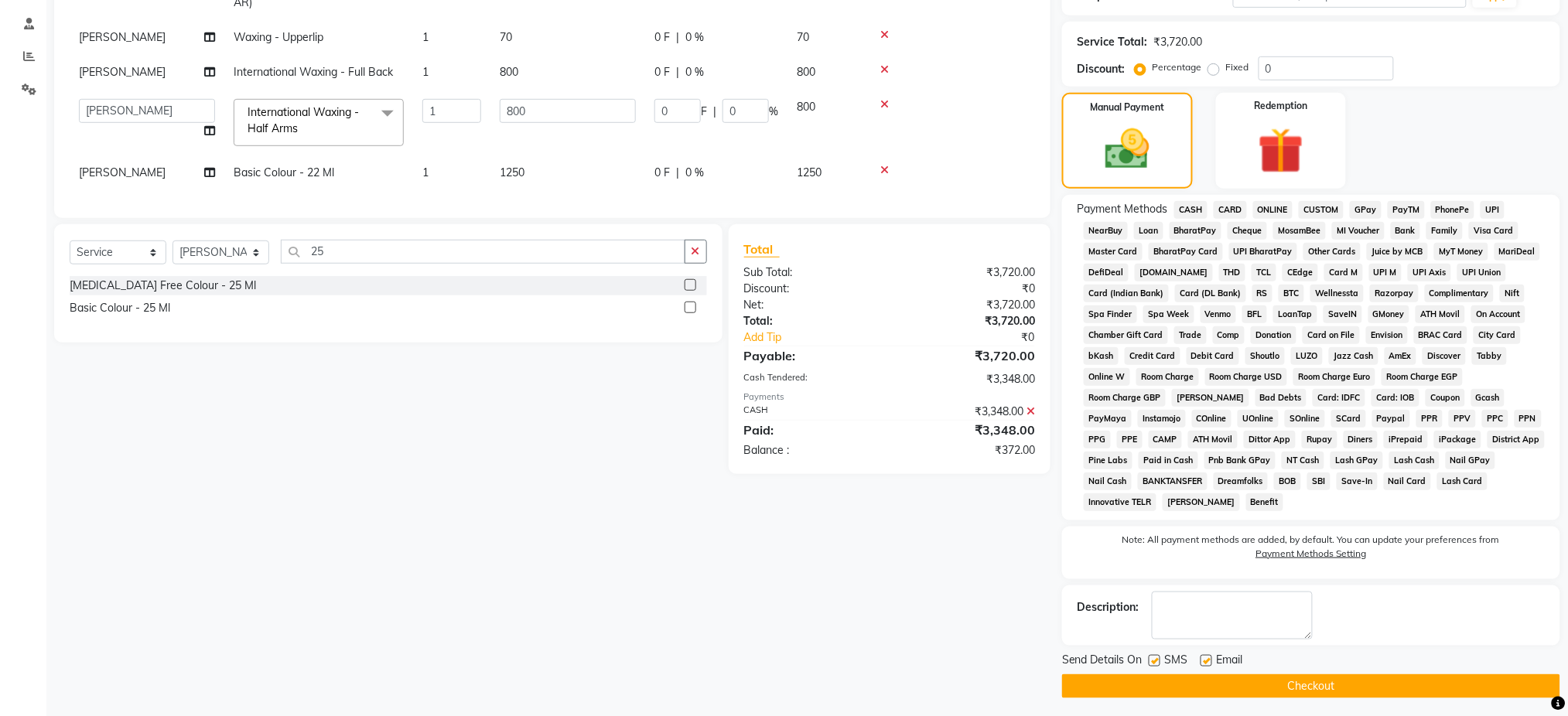
click at [1235, 679] on button "Checkout" at bounding box center [1311, 686] width 498 height 24
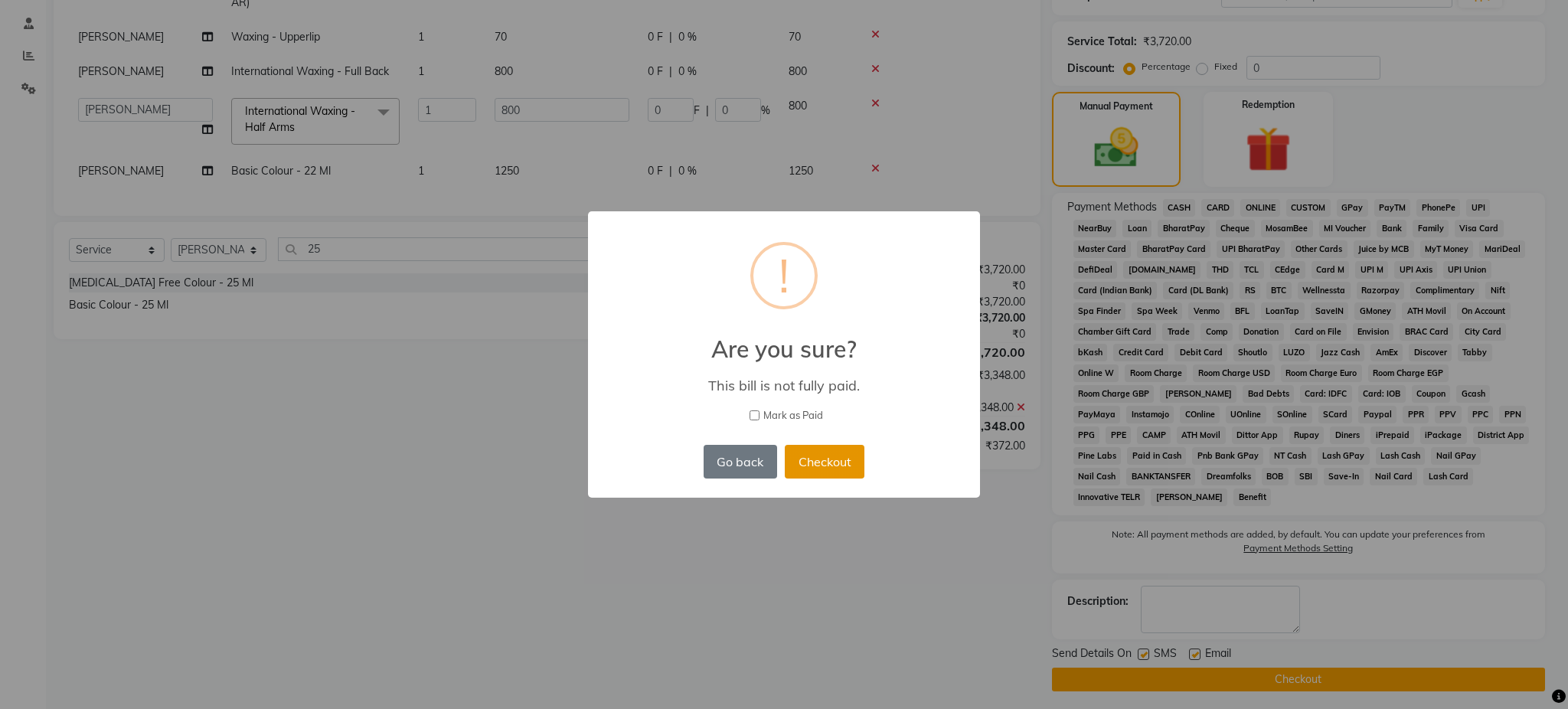
click at [822, 446] on button "Checkout" at bounding box center [825, 462] width 80 height 34
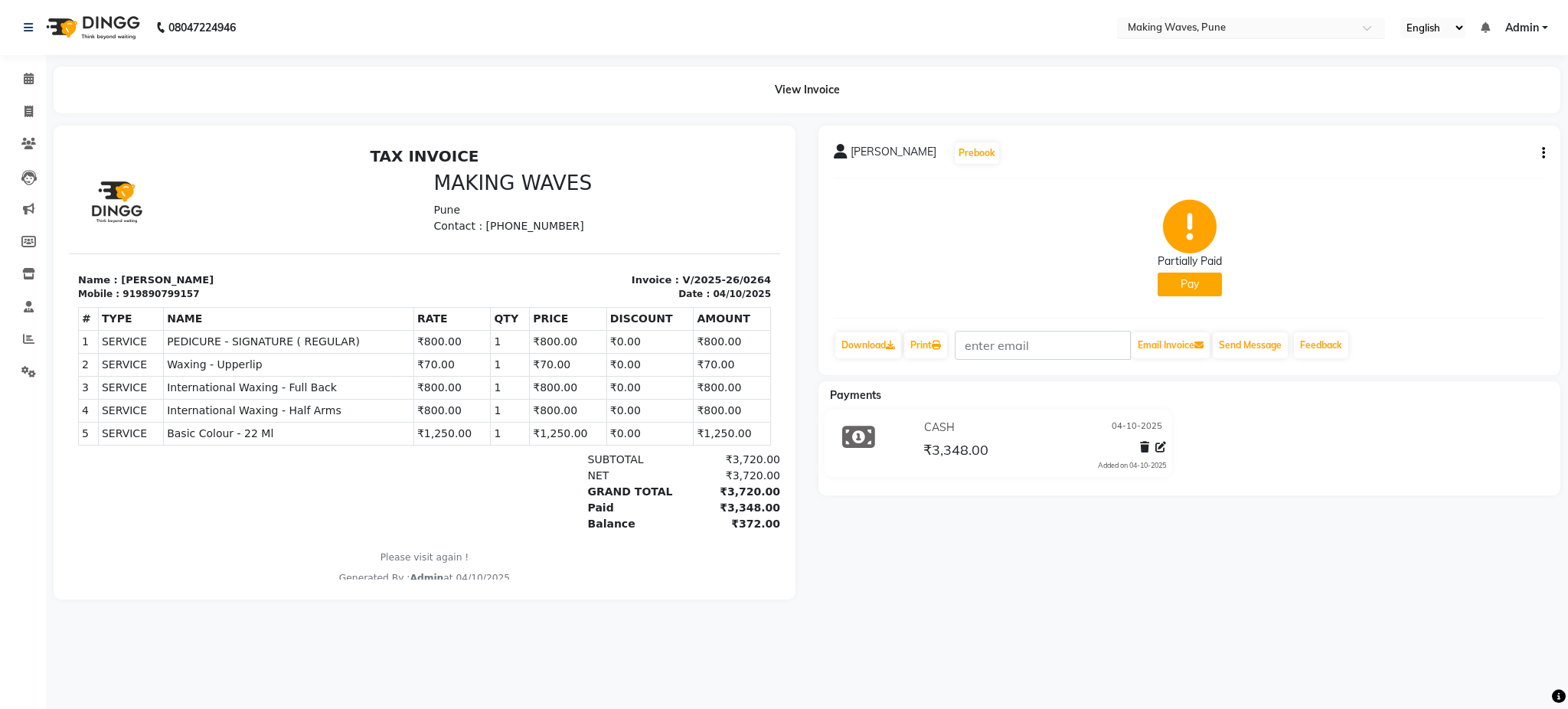
click at [1168, 31] on input "text" at bounding box center [1235, 29] width 222 height 15
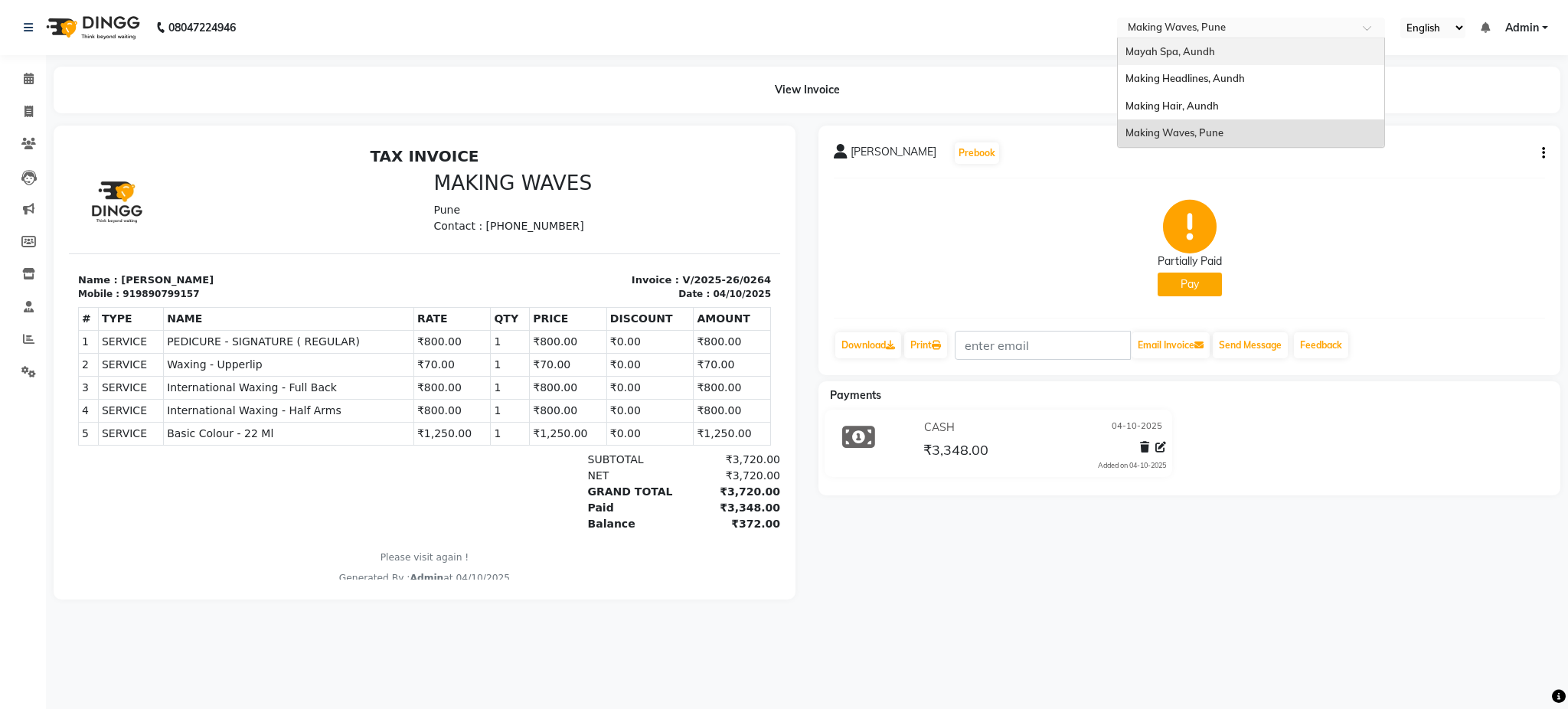
click at [1179, 48] on span "Mayah Spa, Aundh" at bounding box center [1170, 51] width 90 height 13
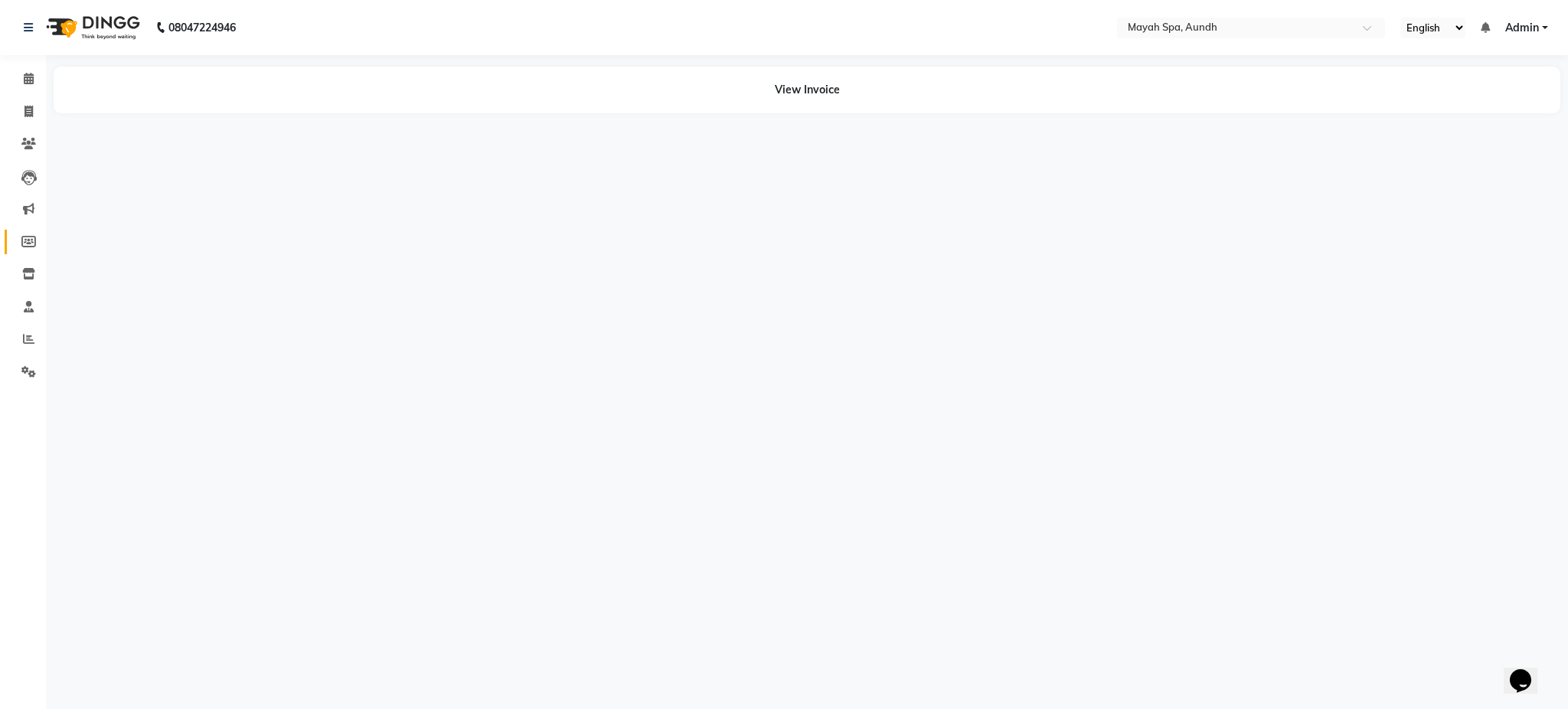
select select "en"
click at [29, 116] on icon at bounding box center [28, 111] width 8 height 12
select select "service"
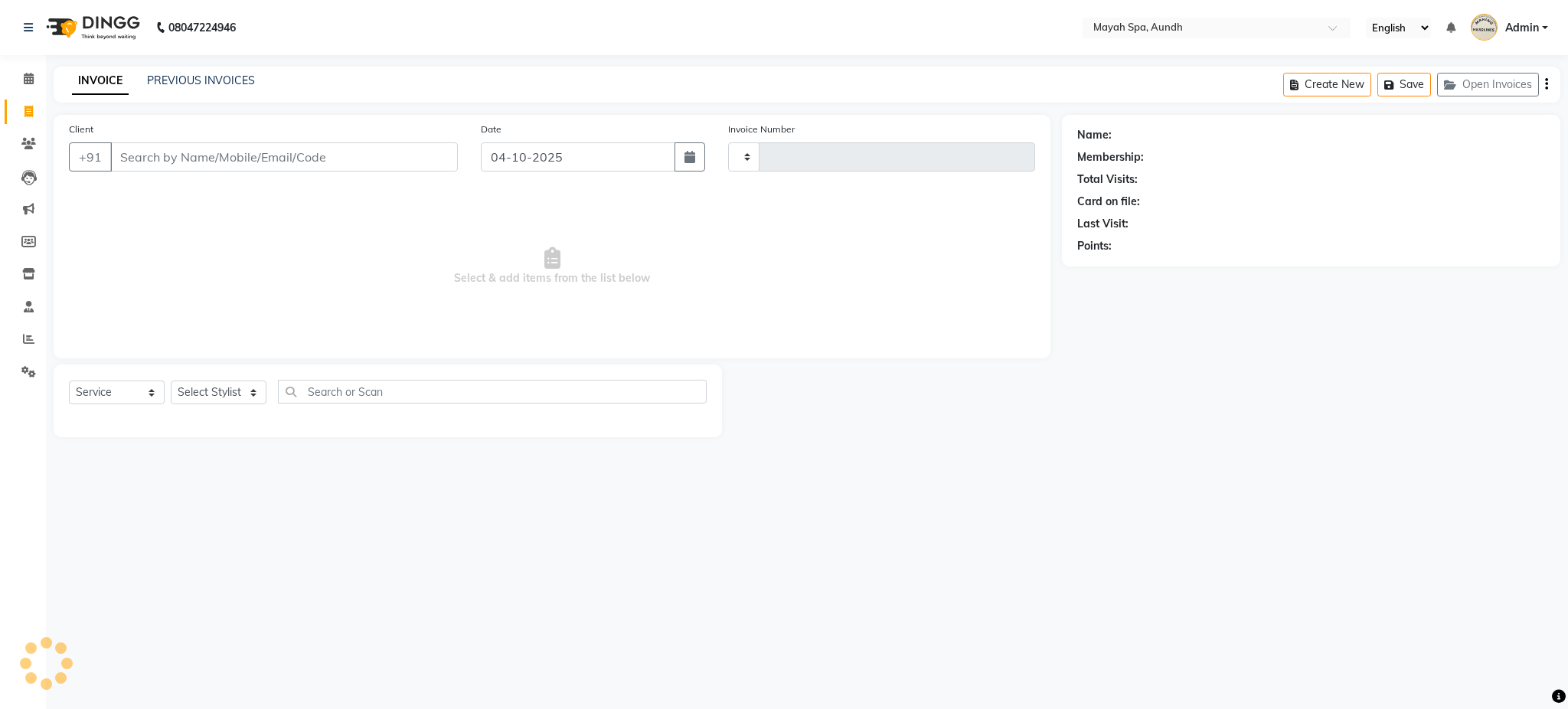
type input "0270"
select select "761"
click at [125, 159] on input "Client" at bounding box center [284, 157] width 348 height 29
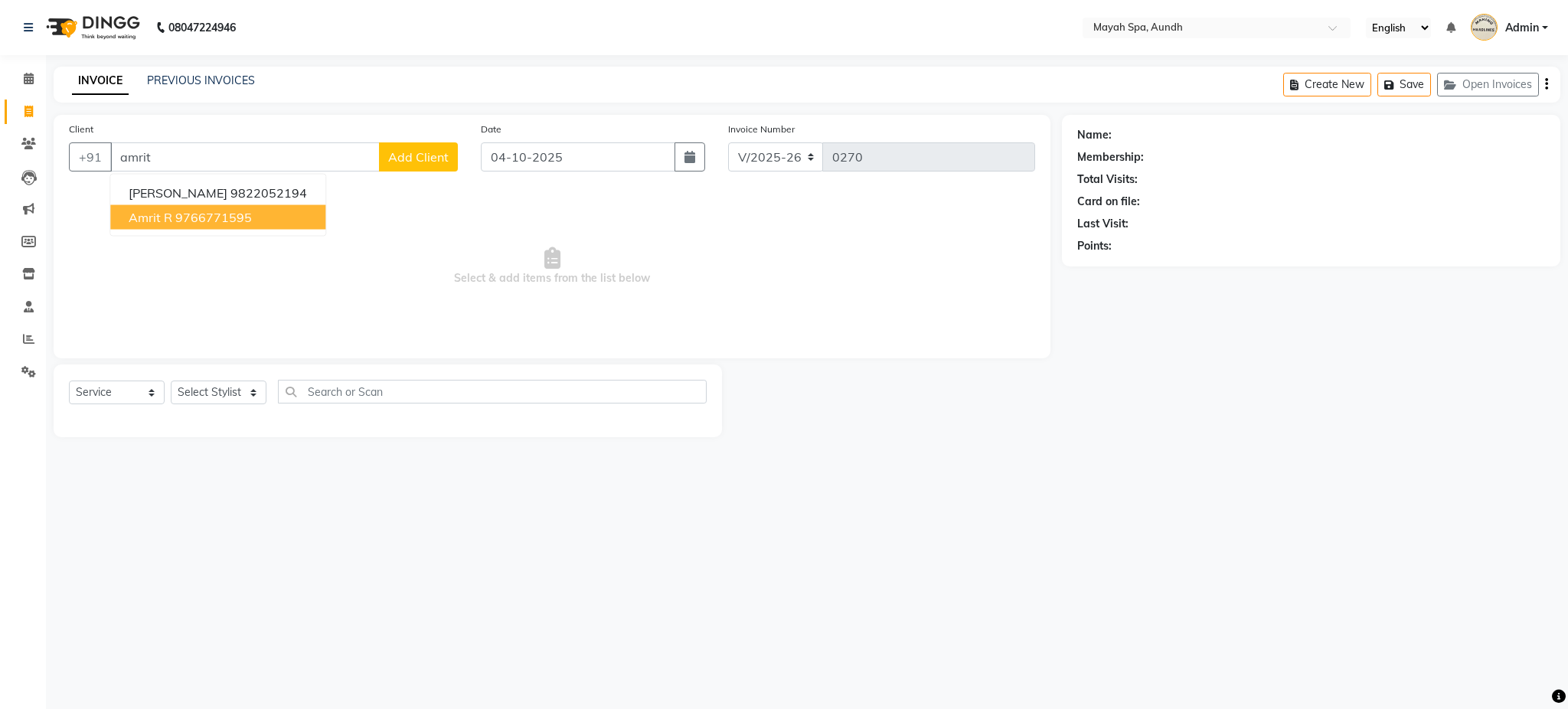
click at [169, 222] on span "amrit r" at bounding box center [151, 217] width 44 height 15
type input "9766771595"
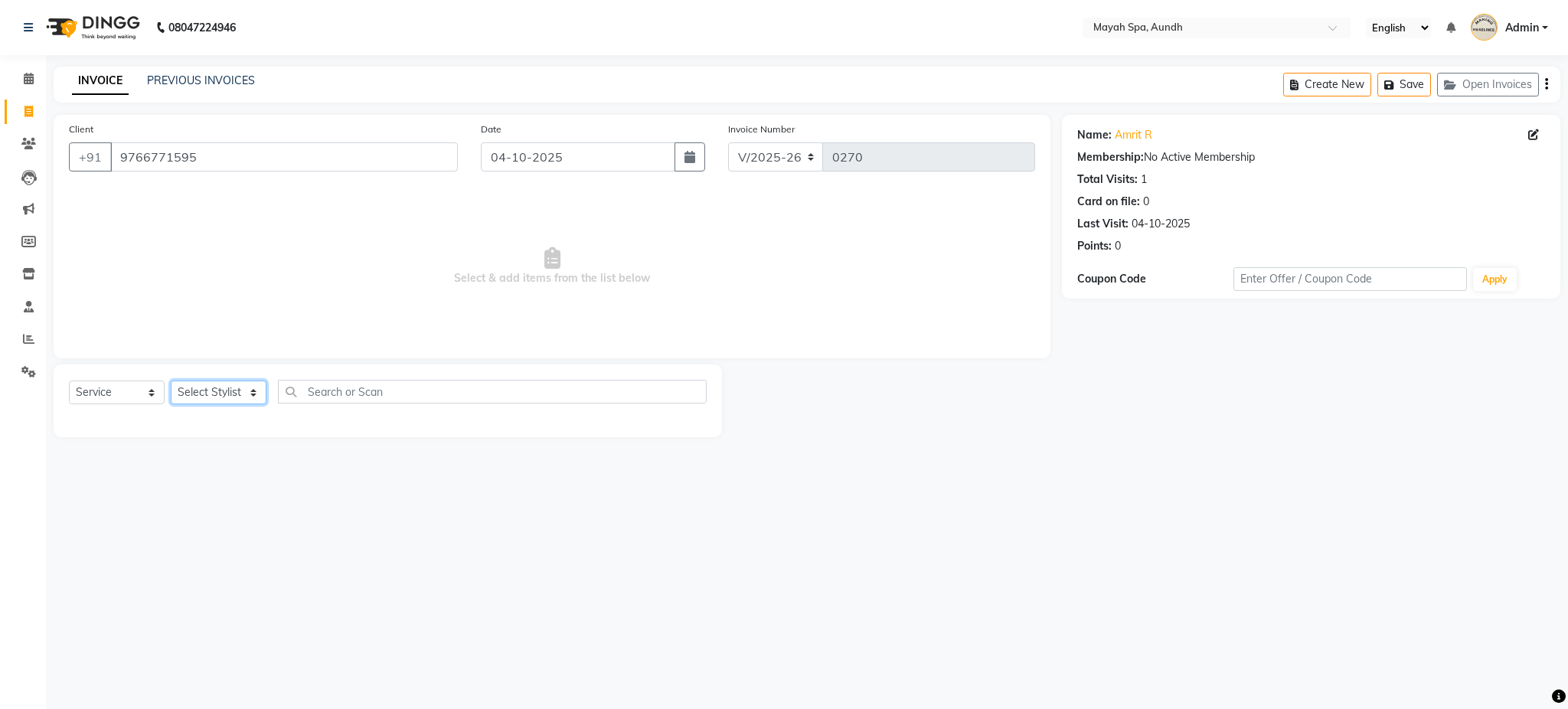
click at [239, 399] on select "Select Stylist Anuh [PERSON_NAME] Joesna [PERSON_NAME] [PERSON_NAME] [PERSON_NA…" at bounding box center [219, 392] width 96 height 23
select select "12382"
click at [171, 381] on select "Select Stylist Anuh [PERSON_NAME] Joesna [PERSON_NAME] [PERSON_NAME] [PERSON_NA…" at bounding box center [219, 392] width 96 height 23
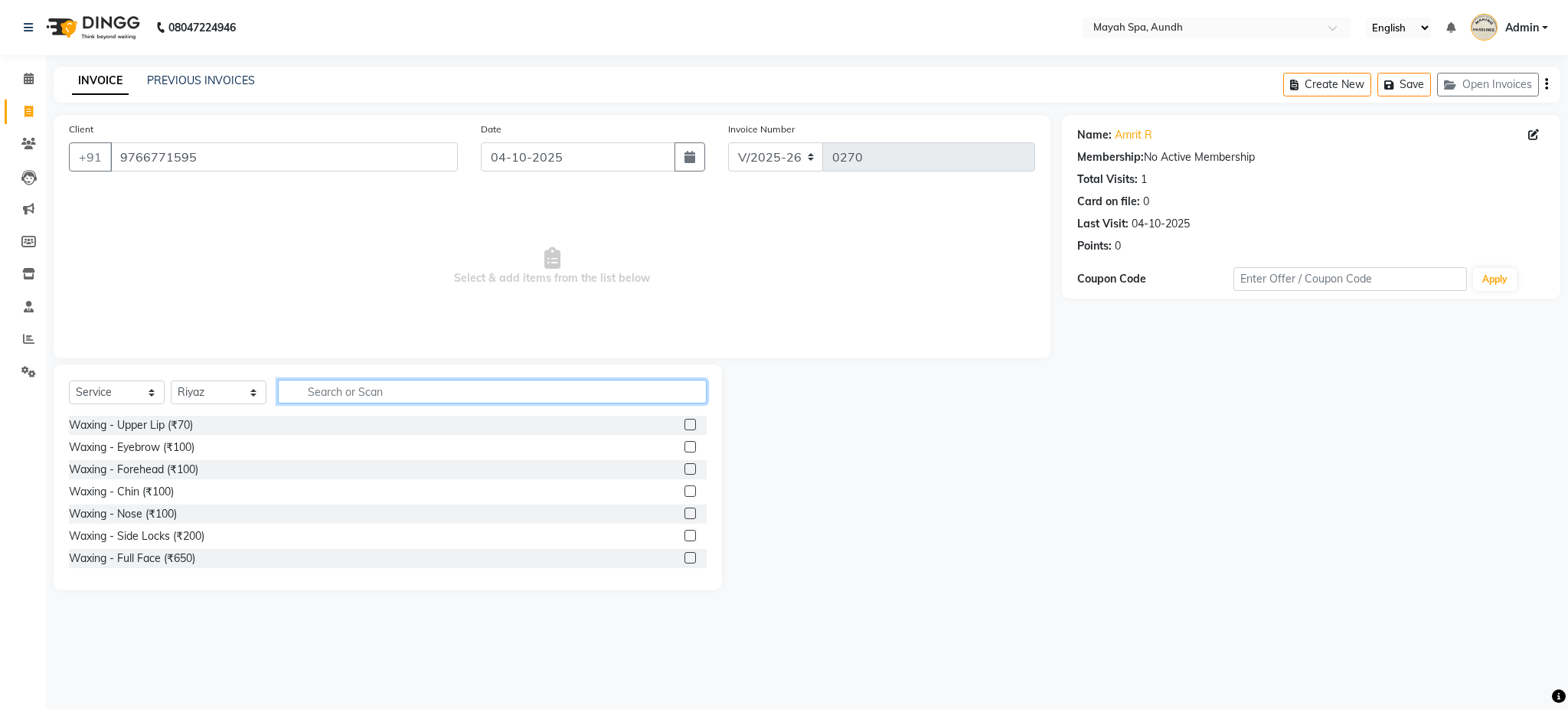
click at [337, 398] on input "text" at bounding box center [493, 391] width 429 height 23
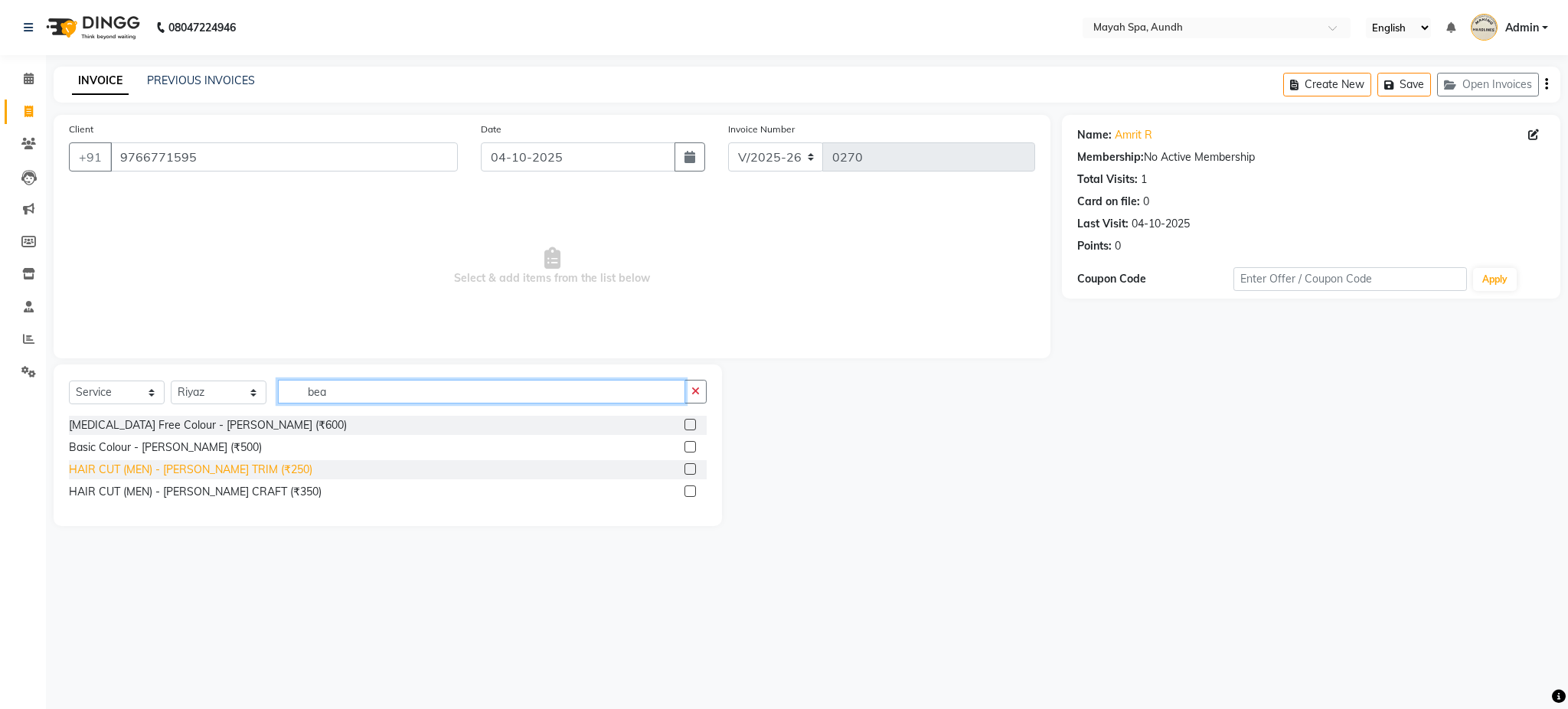
type input "bea"
click at [259, 471] on div "HAIR CUT (MEN) - [PERSON_NAME] TRIM (₹250)" at bounding box center [190, 469] width 244 height 16
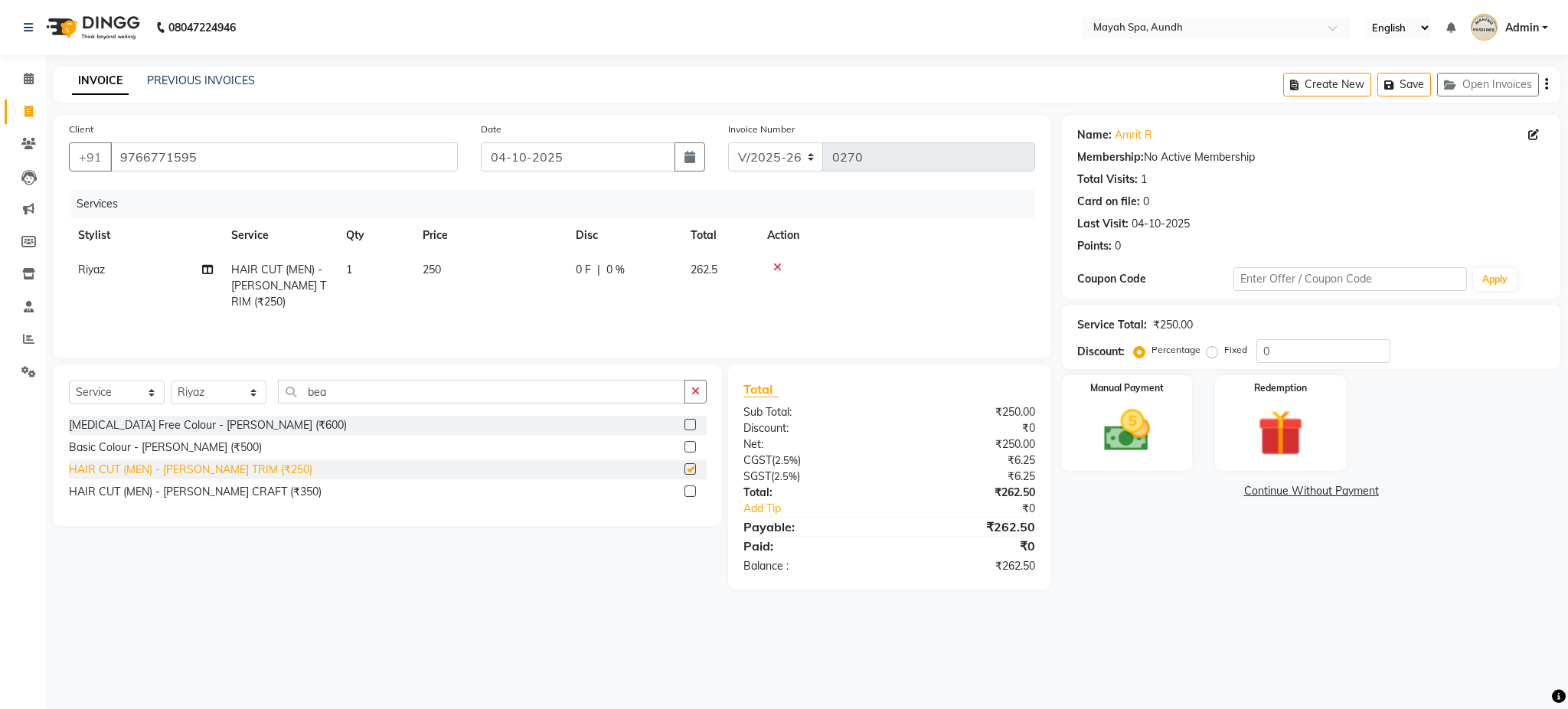
checkbox input "false"
drag, startPoint x: 1540, startPoint y: 82, endPoint x: 1548, endPoint y: 90, distance: 11.3
click at [1548, 90] on div "Create New Save Open Invoices" at bounding box center [1421, 84] width 277 height 36
click at [1548, 85] on icon "button" at bounding box center [1547, 85] width 3 height 1
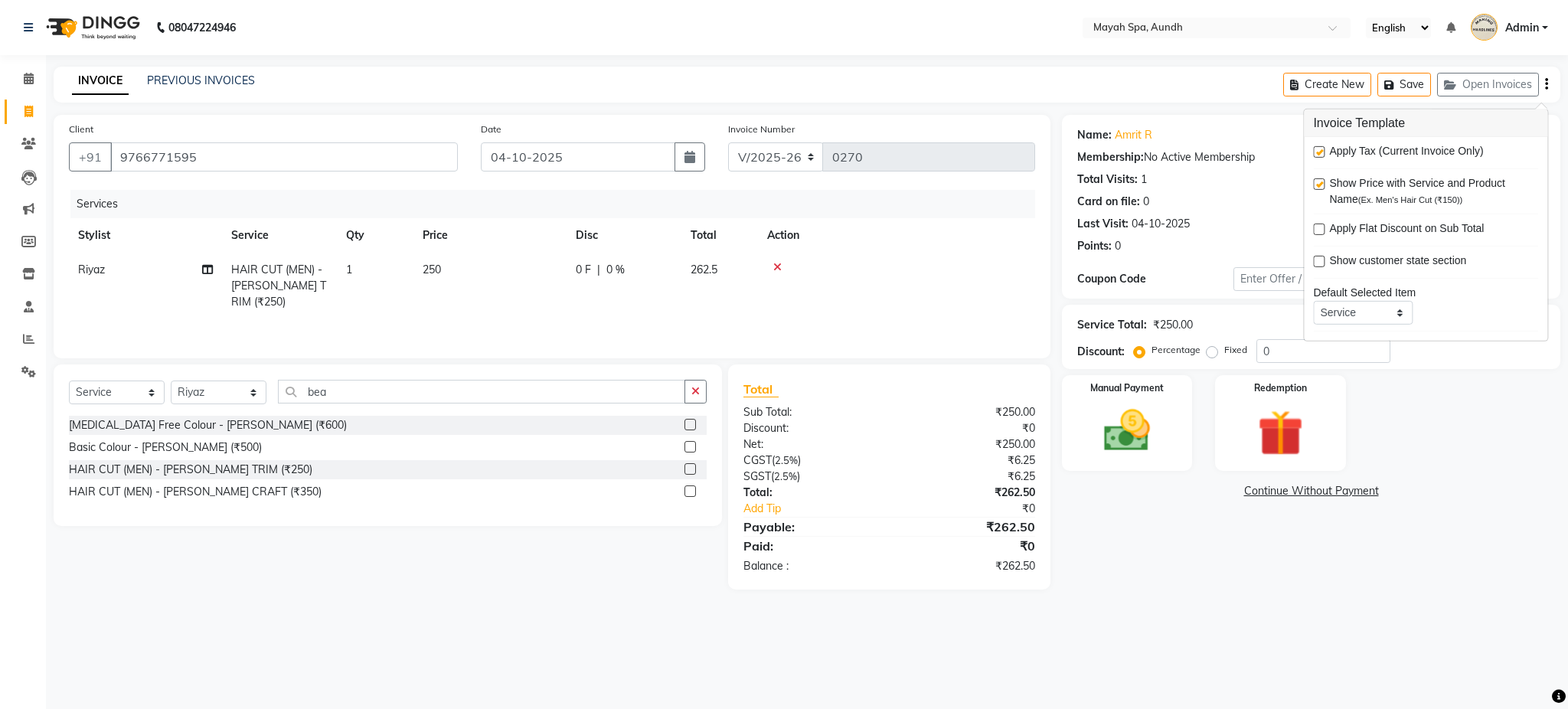
click at [1319, 155] on label at bounding box center [1319, 153] width 12 height 12
click at [1319, 155] on input "checkbox" at bounding box center [1318, 153] width 10 height 10
checkbox input "false"
click at [1153, 418] on img at bounding box center [1126, 432] width 78 height 55
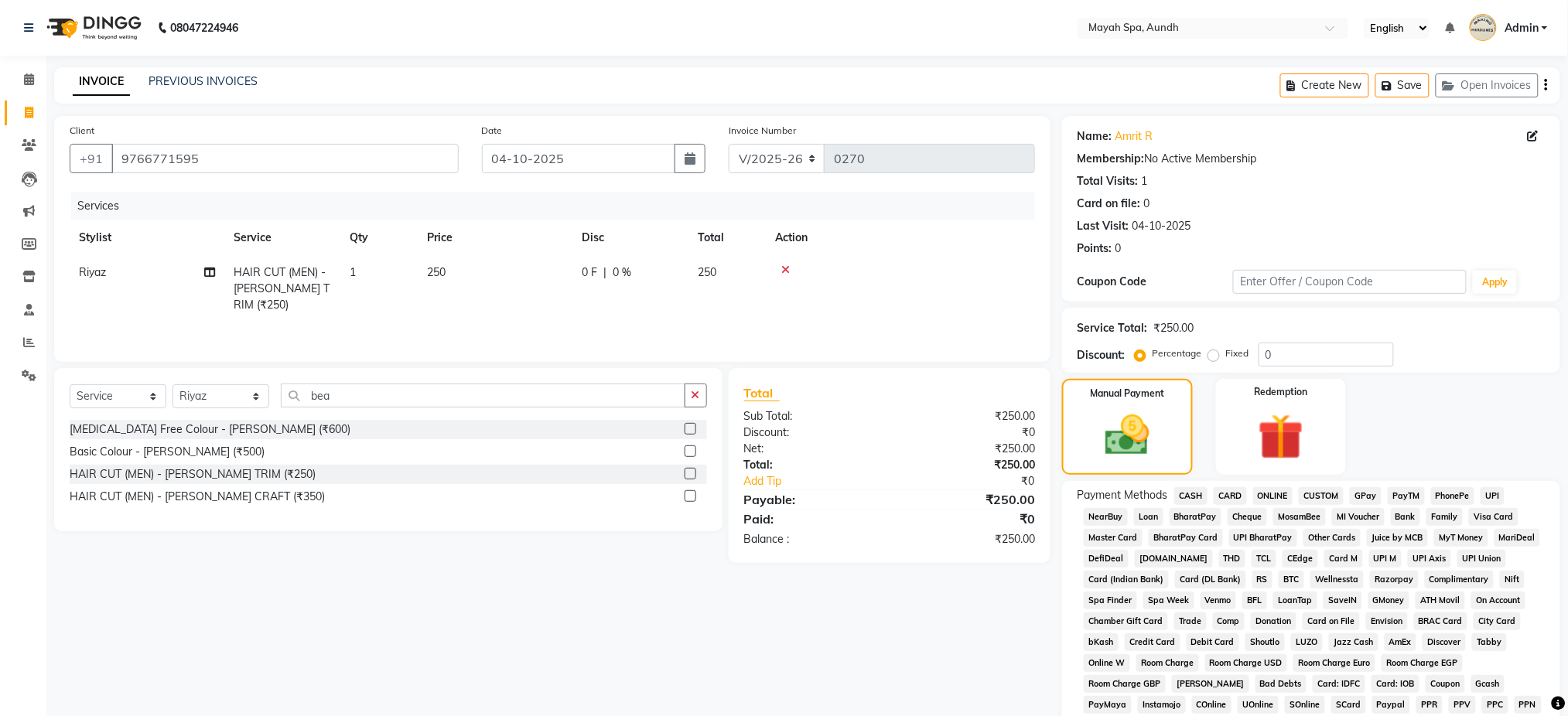
click at [1501, 494] on span "UPI" at bounding box center [1493, 496] width 24 height 18
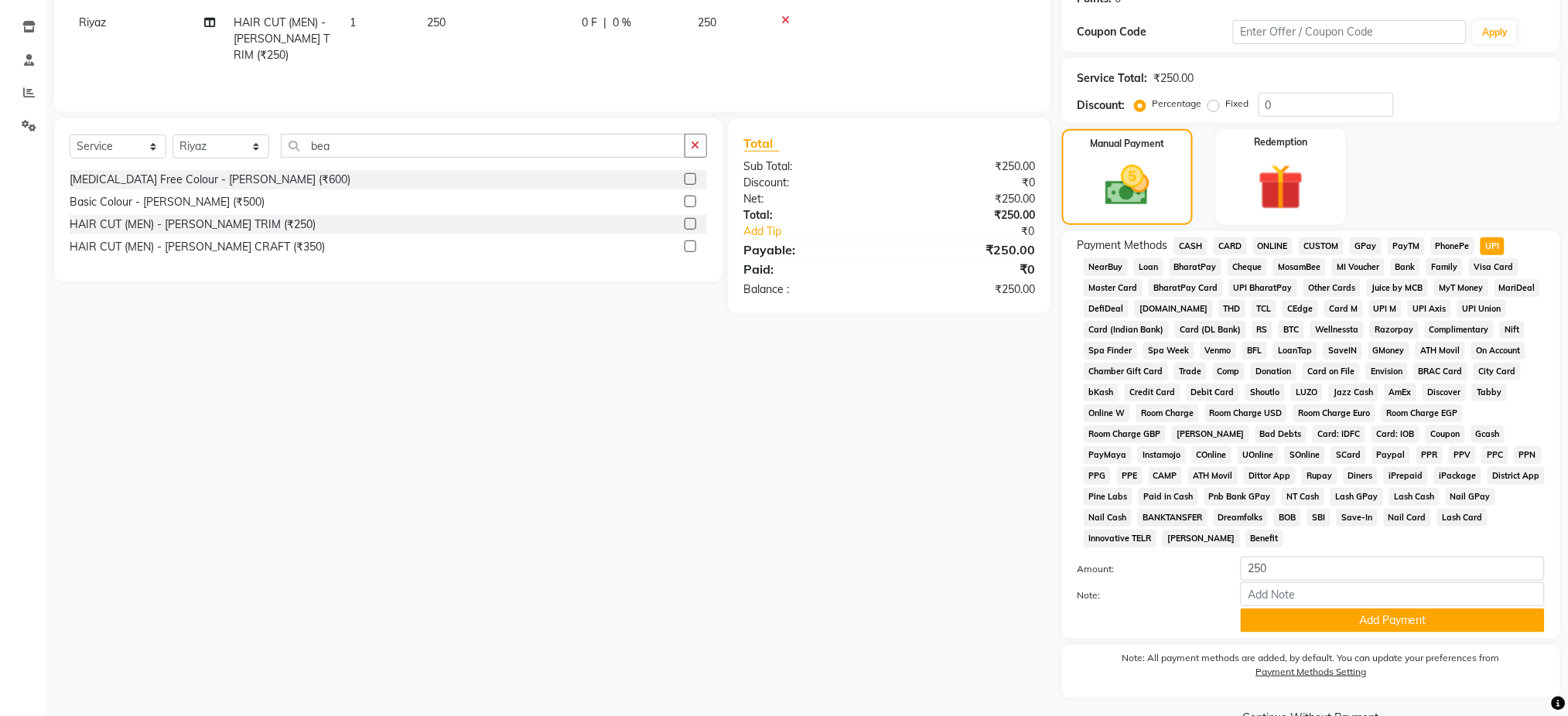
scroll to position [286, 0]
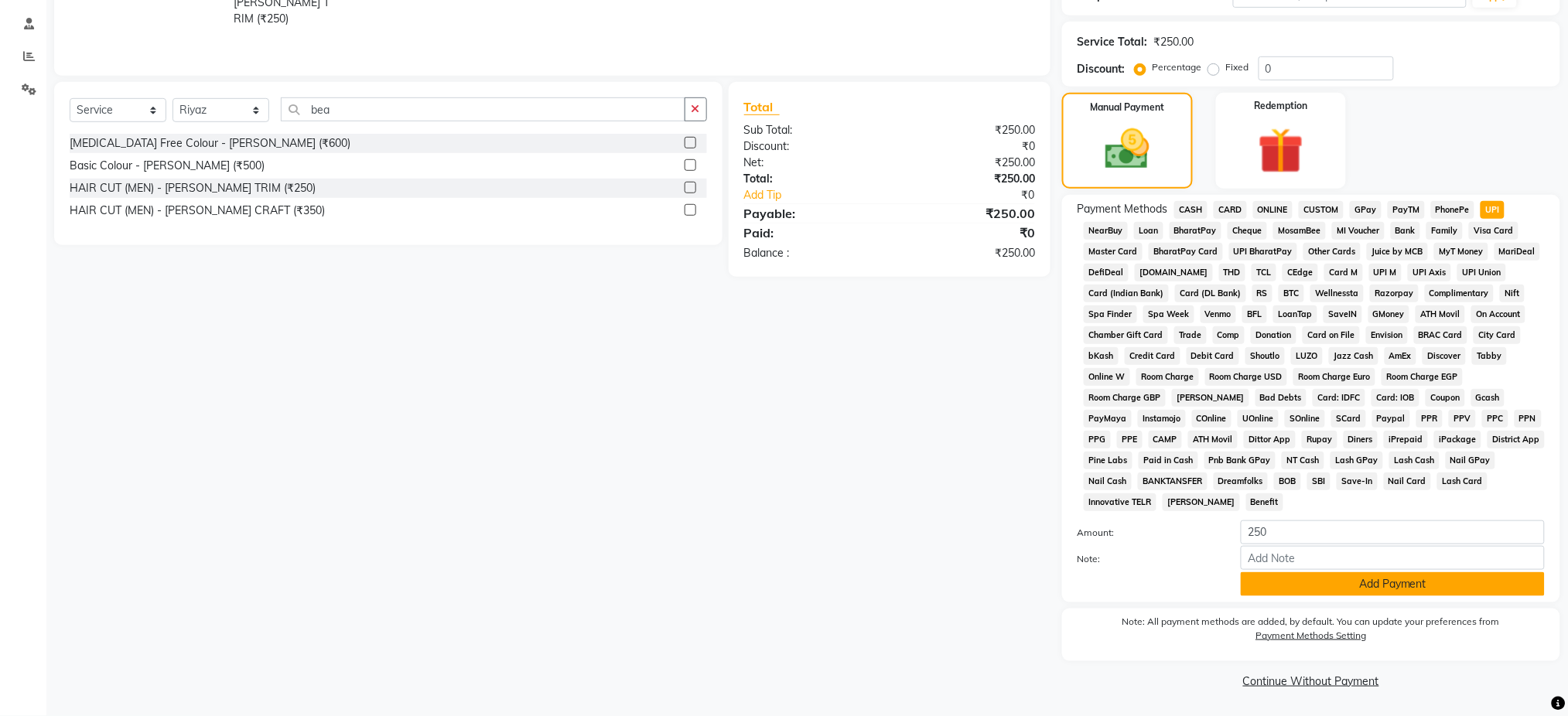
click at [1488, 577] on button "Add Payment" at bounding box center [1393, 584] width 304 height 24
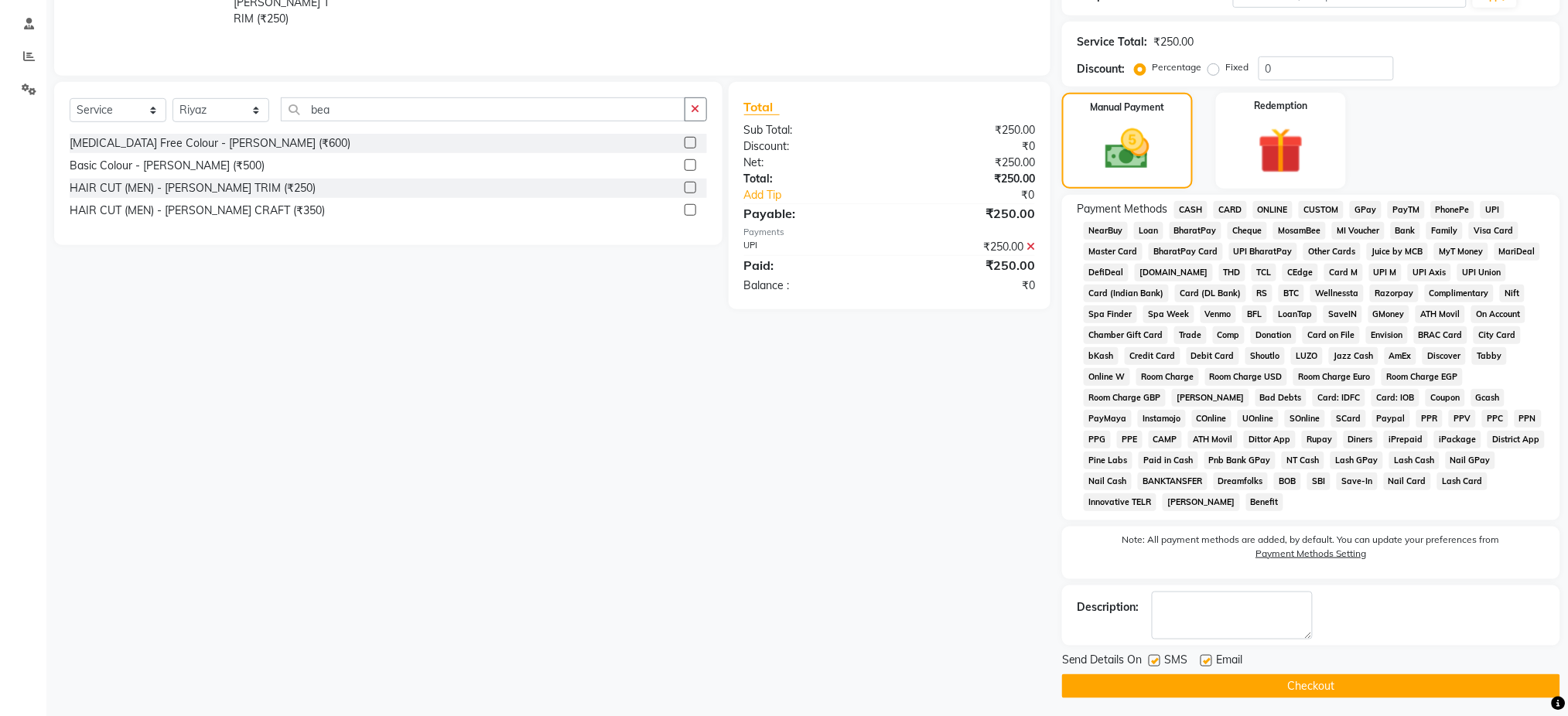
click at [1333, 680] on button "Checkout" at bounding box center [1311, 686] width 498 height 24
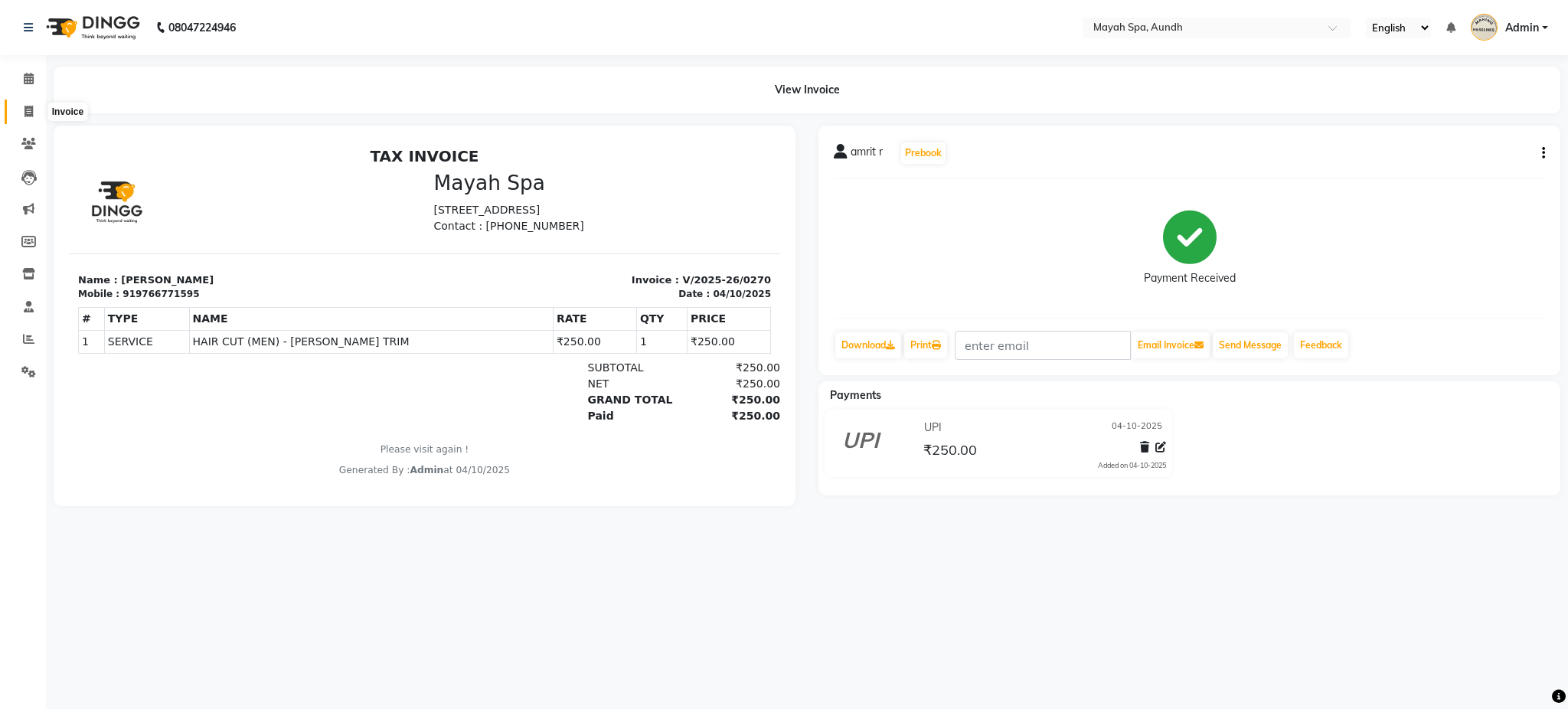
click at [26, 106] on icon at bounding box center [28, 111] width 8 height 12
select select "761"
select select "service"
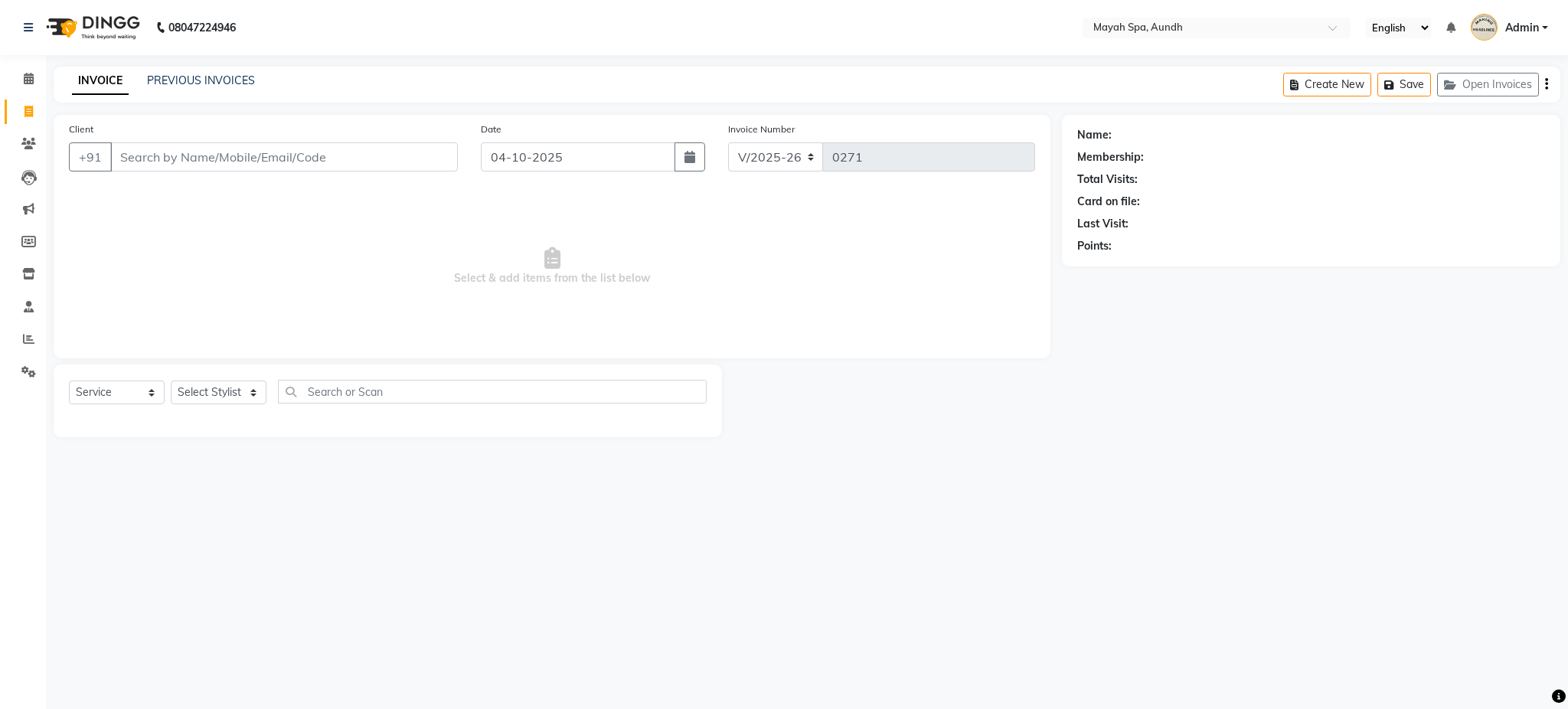
click at [153, 158] on input "Client" at bounding box center [284, 157] width 348 height 29
type input "d"
type input "8806965050"
click at [432, 157] on span "Add Client" at bounding box center [418, 157] width 60 height 15
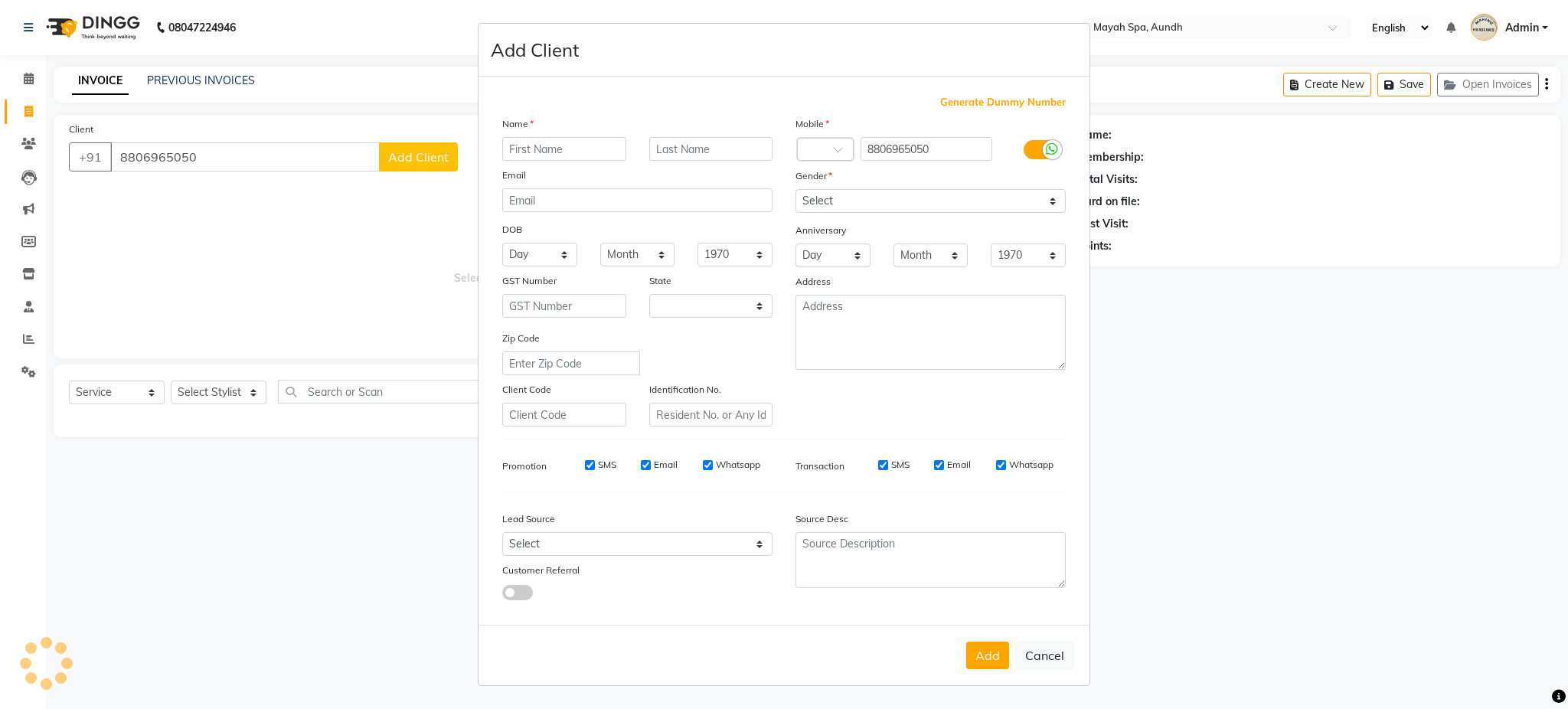
select select "22"
type input "d"
type input "Dev"
type input "mehta"
click at [840, 199] on select "Select [DEMOGRAPHIC_DATA] [DEMOGRAPHIC_DATA] Other Prefer Not To Say" at bounding box center [930, 201] width 271 height 23
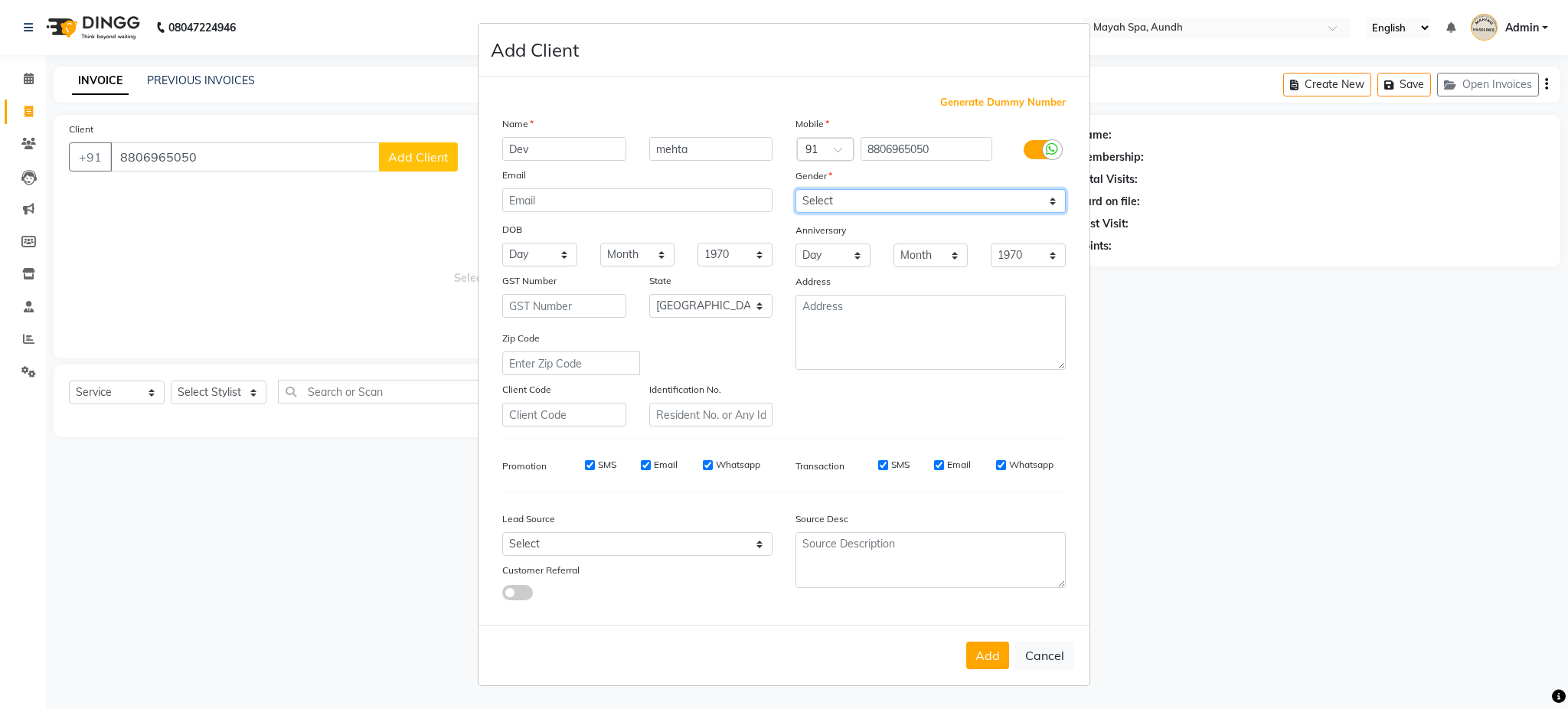
select select "[DEMOGRAPHIC_DATA]"
click at [795, 189] on select "Select [DEMOGRAPHIC_DATA] [DEMOGRAPHIC_DATA] Other Prefer Not To Say" at bounding box center [930, 201] width 271 height 23
click at [230, 391] on ngb-modal-window "Add Client Generate Dummy Number Name Dev mehta Email DOB Day 01 02 03 04 05 06…" at bounding box center [784, 354] width 1568 height 709
click at [224, 391] on ngb-modal-window "Add Client Generate Dummy Number Name Dev mehta Email DOB Day 01 02 03 04 05 06…" at bounding box center [784, 354] width 1568 height 709
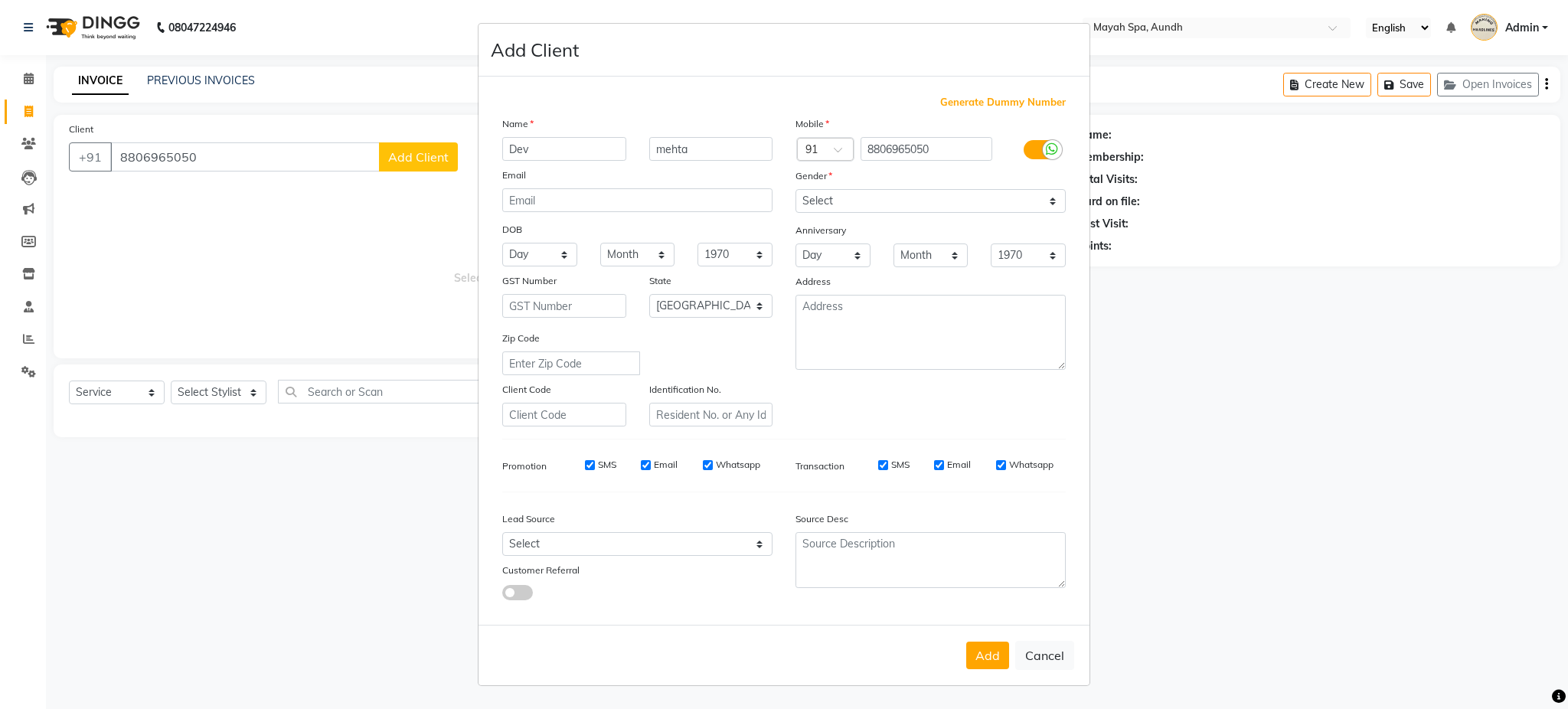
click at [224, 391] on ngb-modal-window "Add Client Generate Dummy Number Name Dev mehta Email DOB Day 01 02 03 04 05 06…" at bounding box center [784, 354] width 1568 height 709
click at [990, 654] on button "Add" at bounding box center [987, 655] width 43 height 28
select select
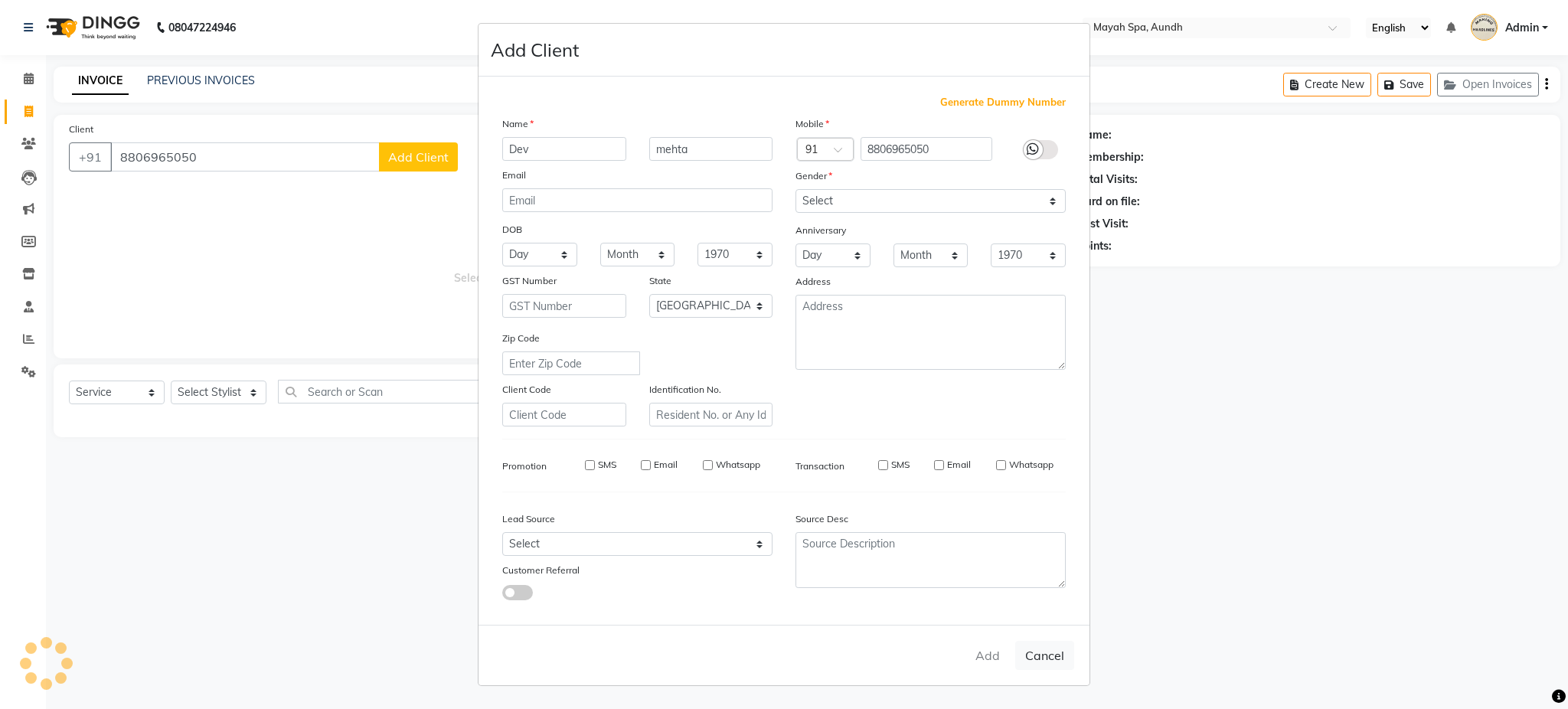
select select "null"
select select
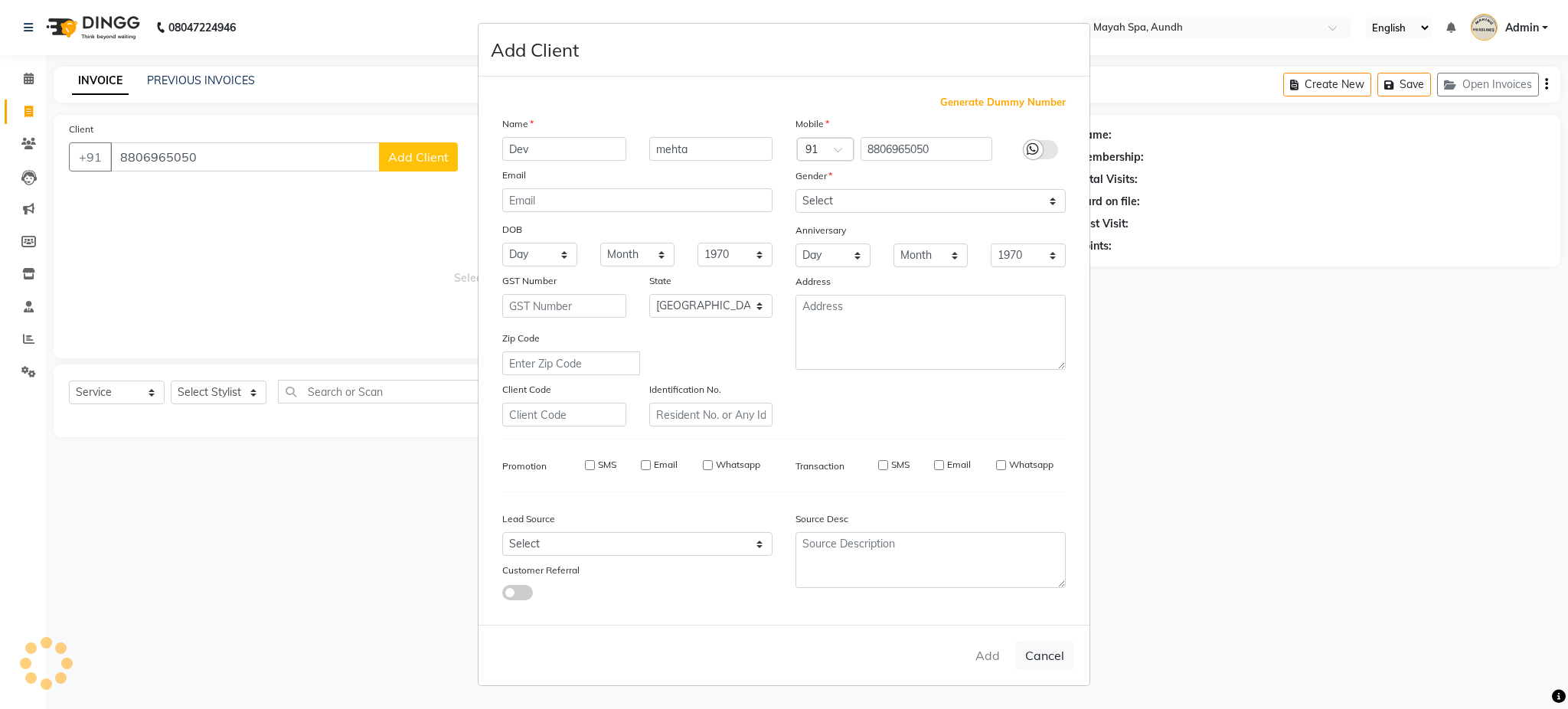
checkbox input "false"
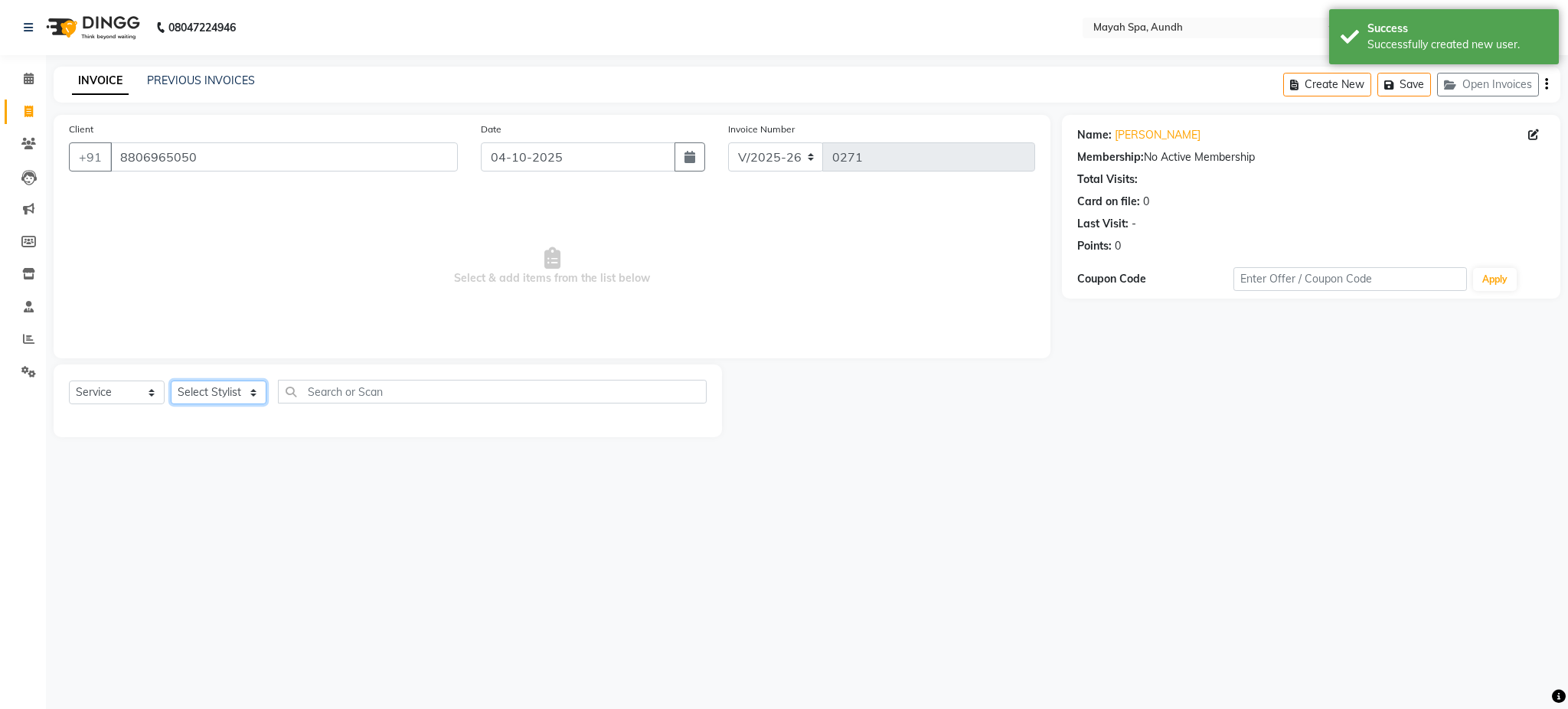
click at [202, 396] on select "Select Stylist Anuh [PERSON_NAME] Joesna [PERSON_NAME] [PERSON_NAME] [PERSON_NA…" at bounding box center [219, 392] width 96 height 23
select select "12382"
click at [171, 381] on select "Select Stylist Anuh [PERSON_NAME] Joesna [PERSON_NAME] [PERSON_NAME] [PERSON_NA…" at bounding box center [219, 392] width 96 height 23
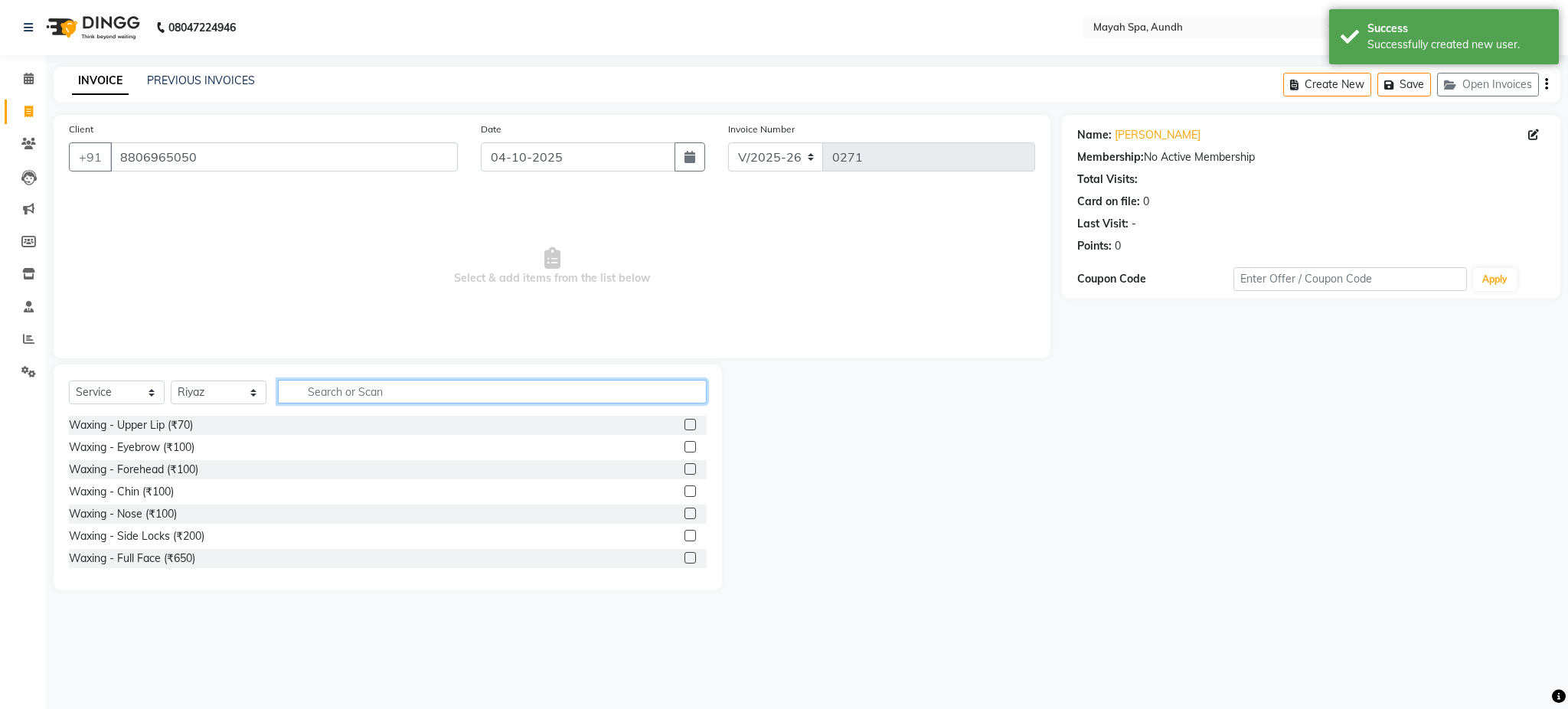
click at [329, 399] on input "text" at bounding box center [493, 391] width 429 height 23
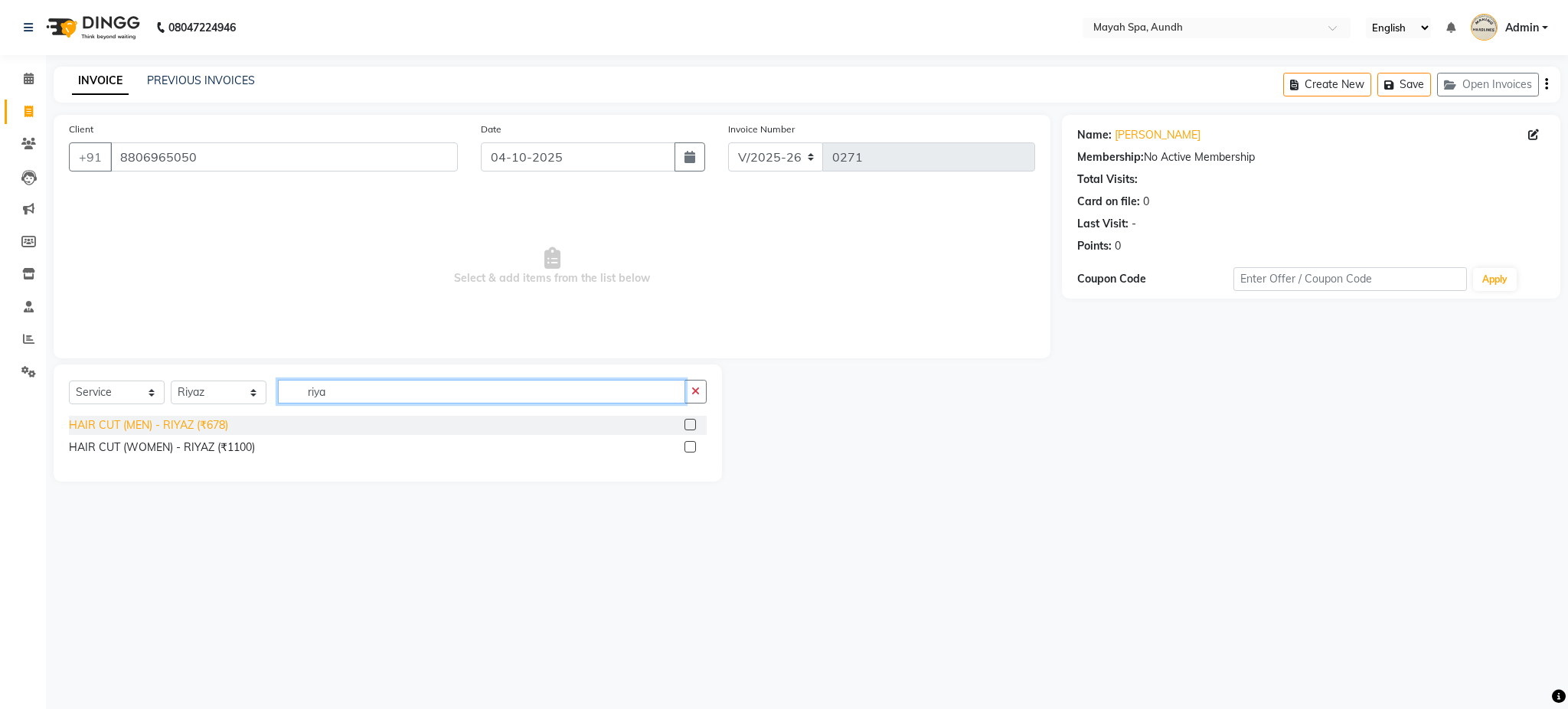
type input "riya"
click at [186, 431] on div "HAIR CUT (MEN) - RIYAZ (₹678)" at bounding box center [148, 425] width 159 height 16
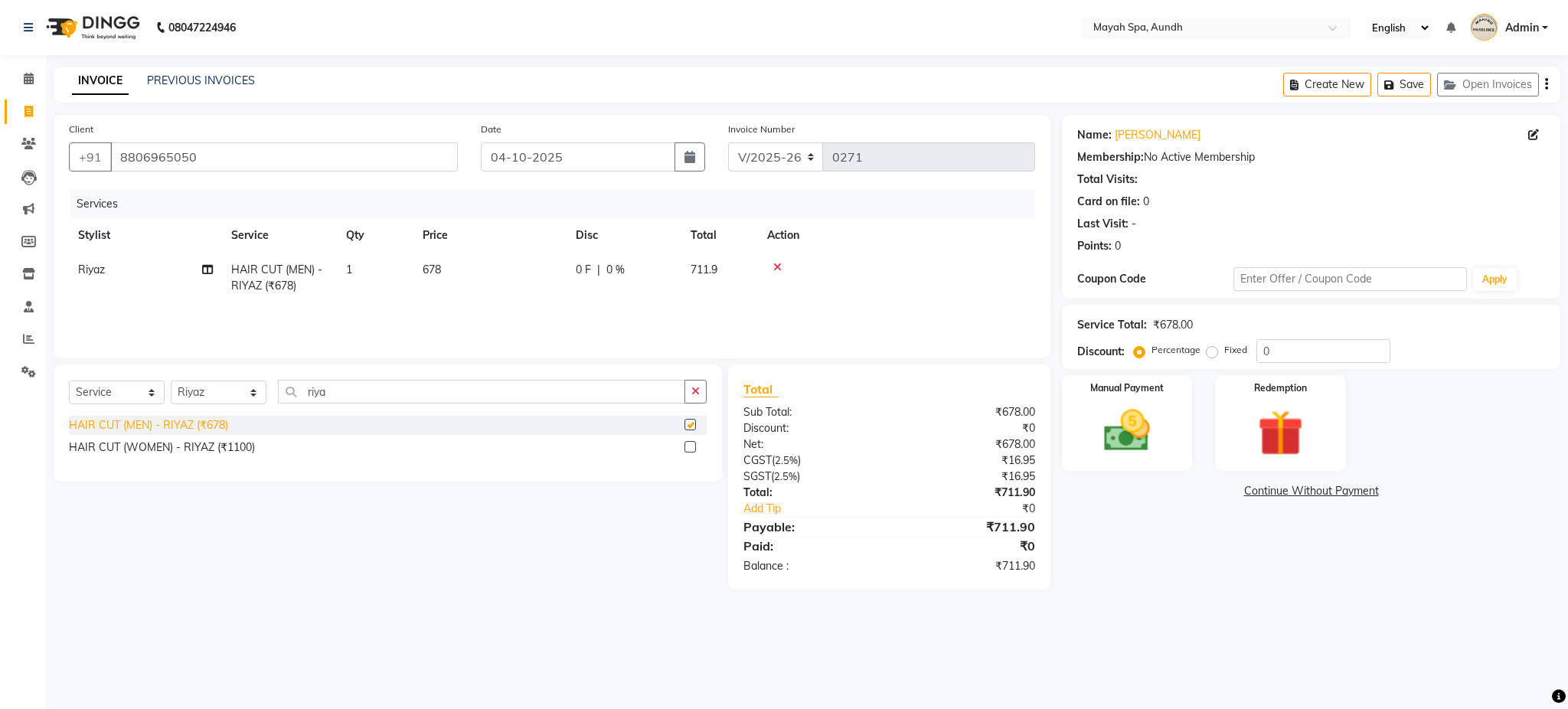
checkbox input "false"
click at [432, 262] on span "678" at bounding box center [432, 269] width 18 height 13
select select "12382"
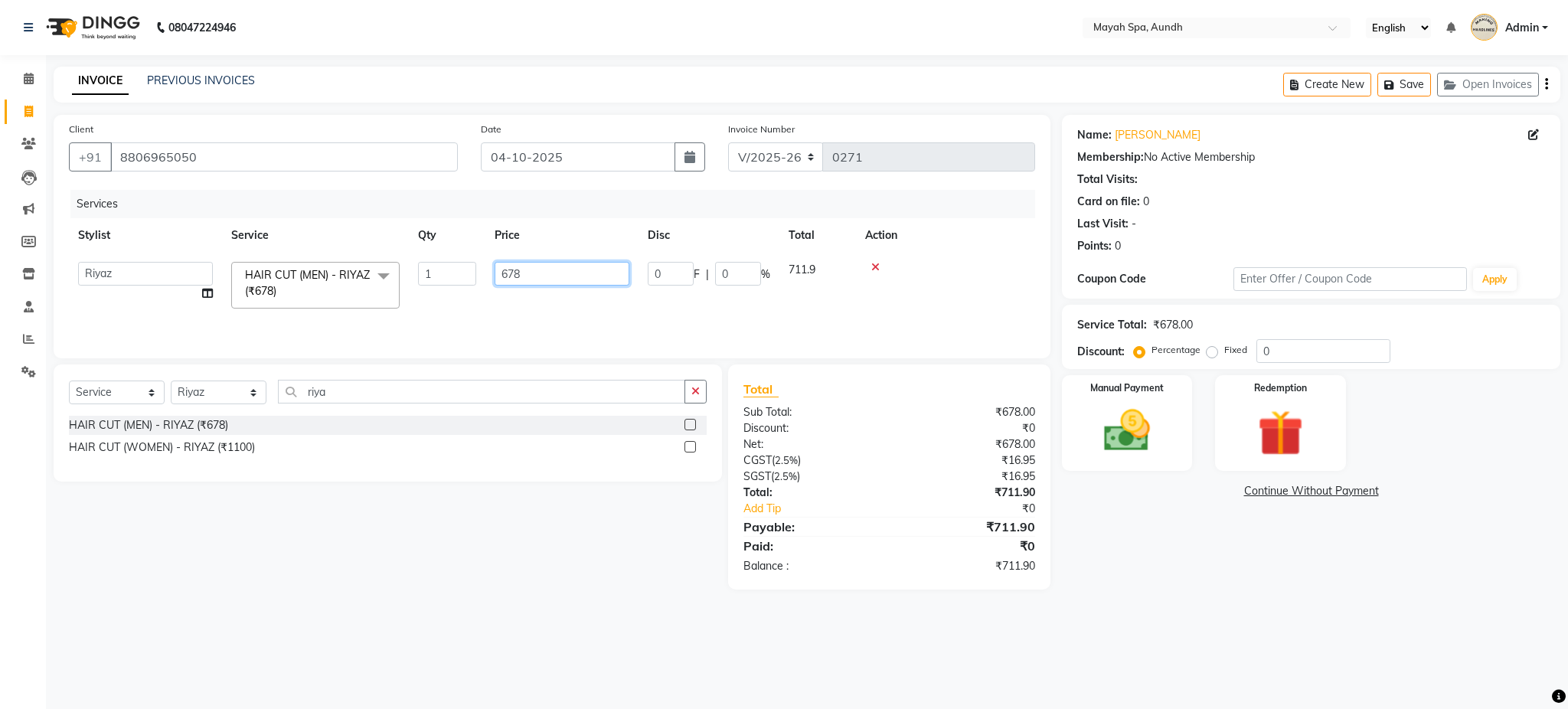
click at [567, 280] on input "678" at bounding box center [561, 274] width 135 height 23
type input "6"
type input "800"
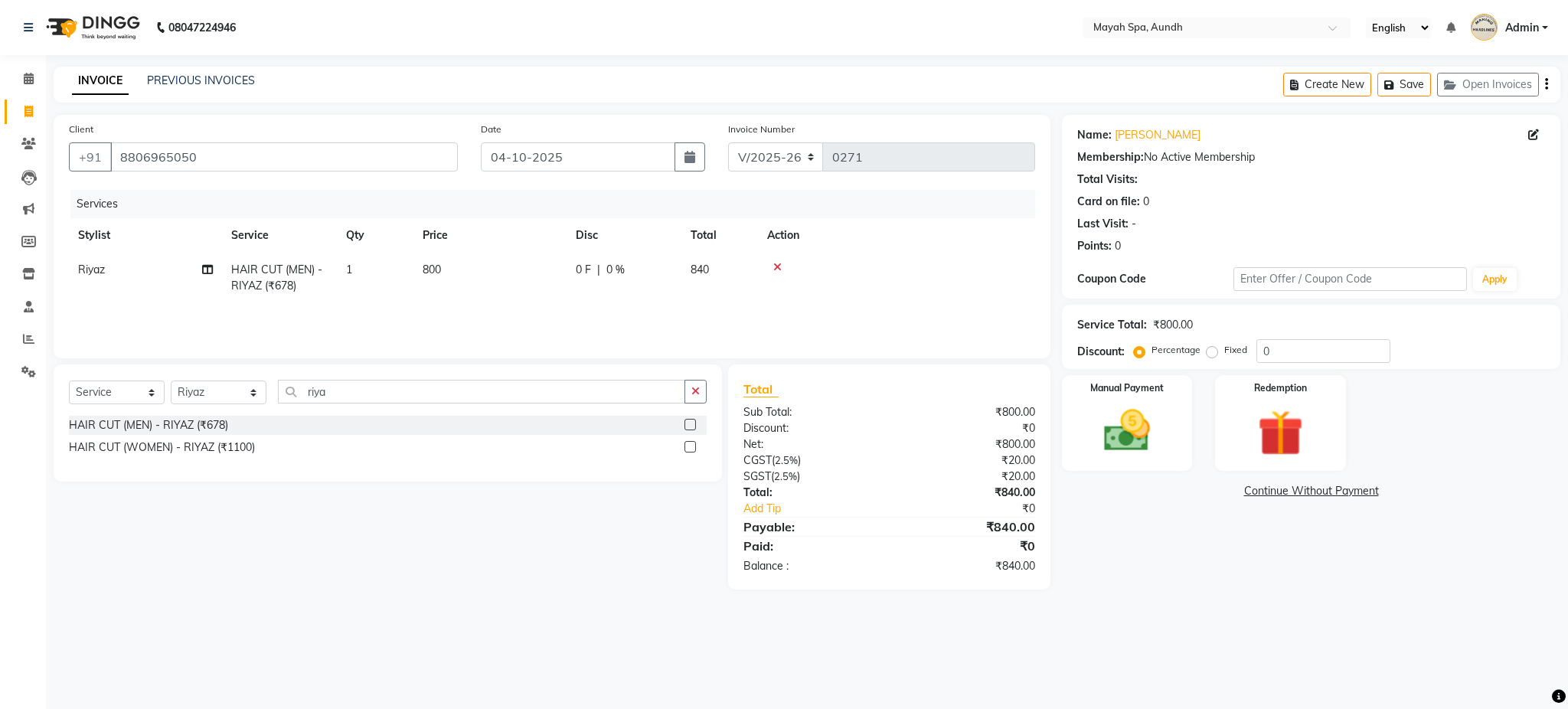
click at [574, 537] on div "Select Service Product Membership Package Voucher Prepaid Gift Card Select Styl…" at bounding box center [381, 477] width 680 height 225
click at [1548, 85] on icon "button" at bounding box center [1547, 85] width 3 height 1
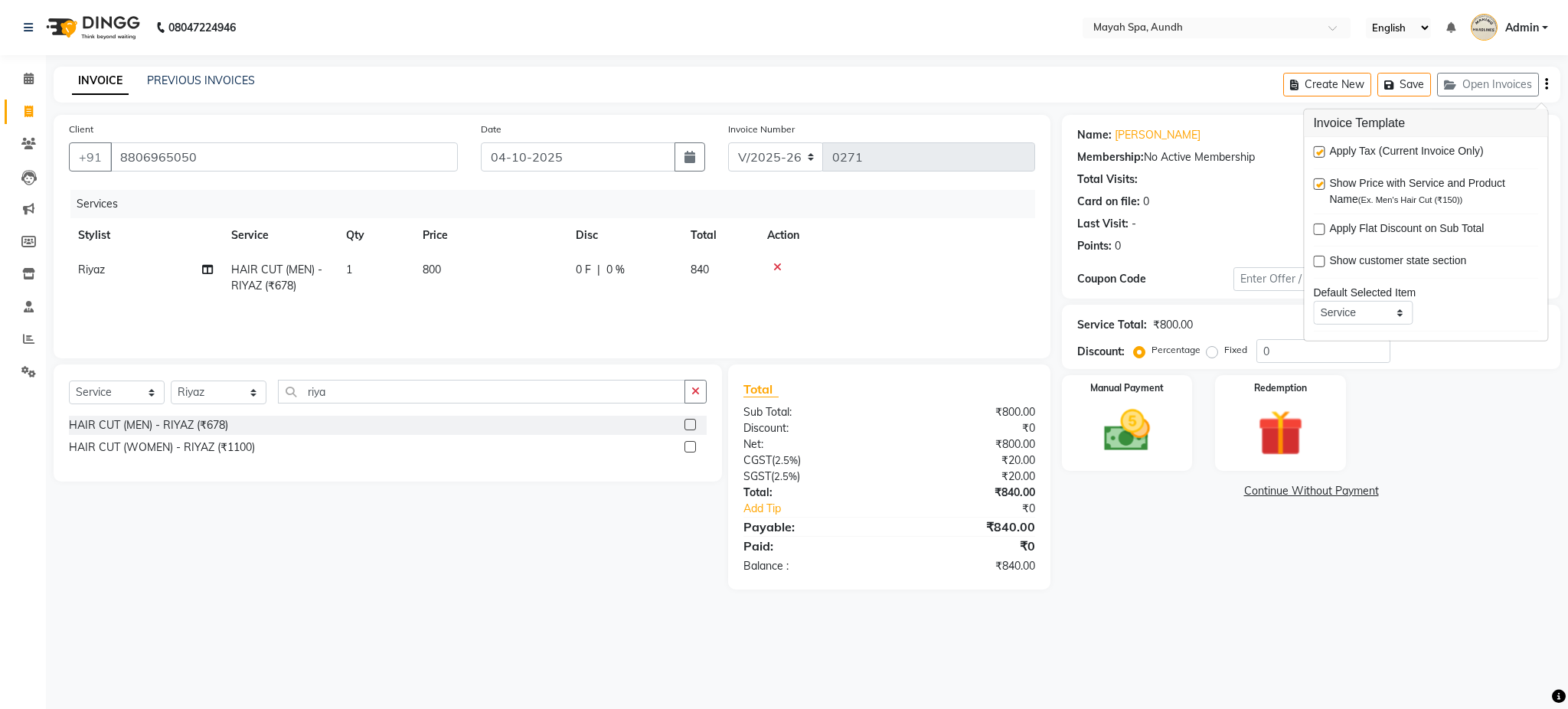
click at [1318, 155] on label at bounding box center [1319, 153] width 12 height 12
click at [1318, 155] on input "checkbox" at bounding box center [1318, 153] width 10 height 10
checkbox input "false"
click at [1157, 421] on img at bounding box center [1126, 432] width 78 height 55
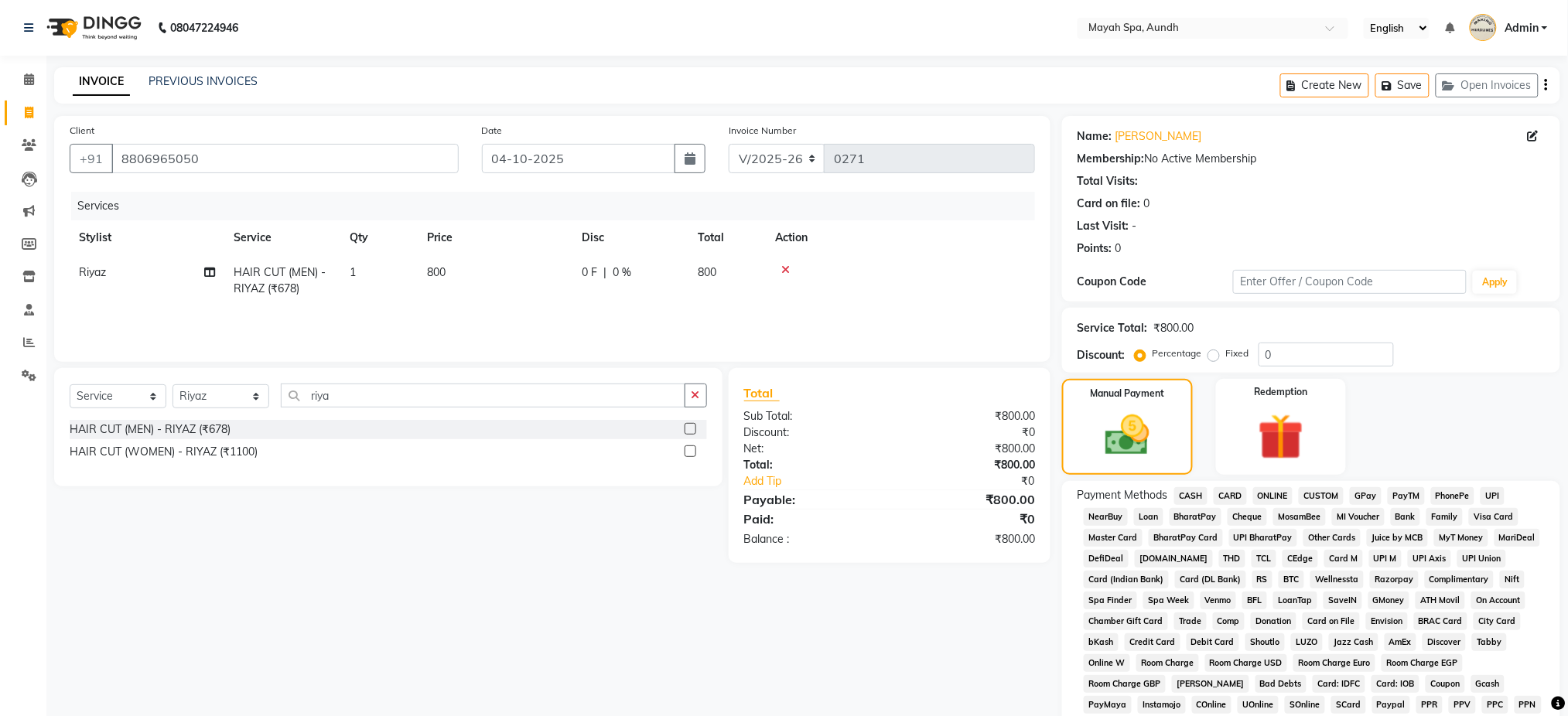
click at [1198, 499] on span "CASH" at bounding box center [1190, 496] width 33 height 18
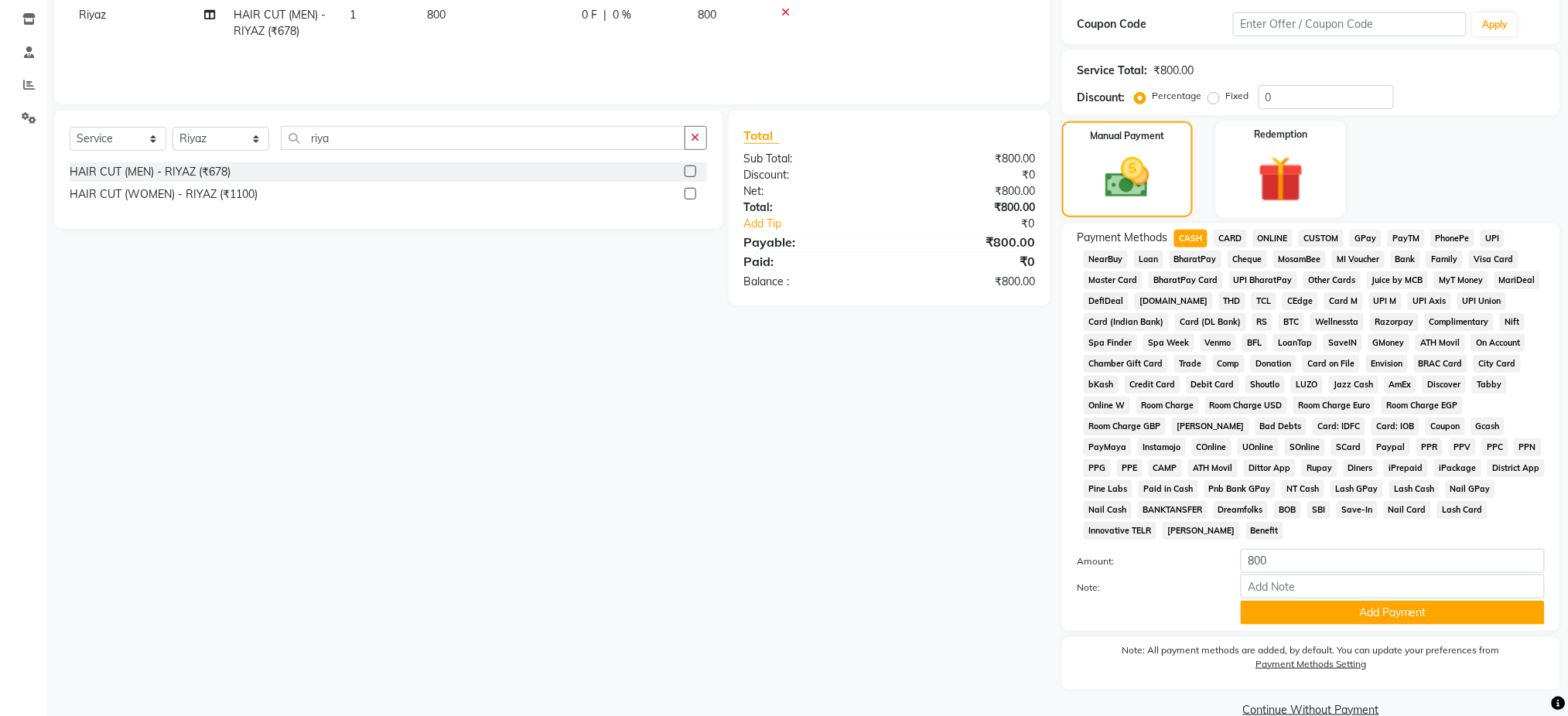
scroll to position [286, 0]
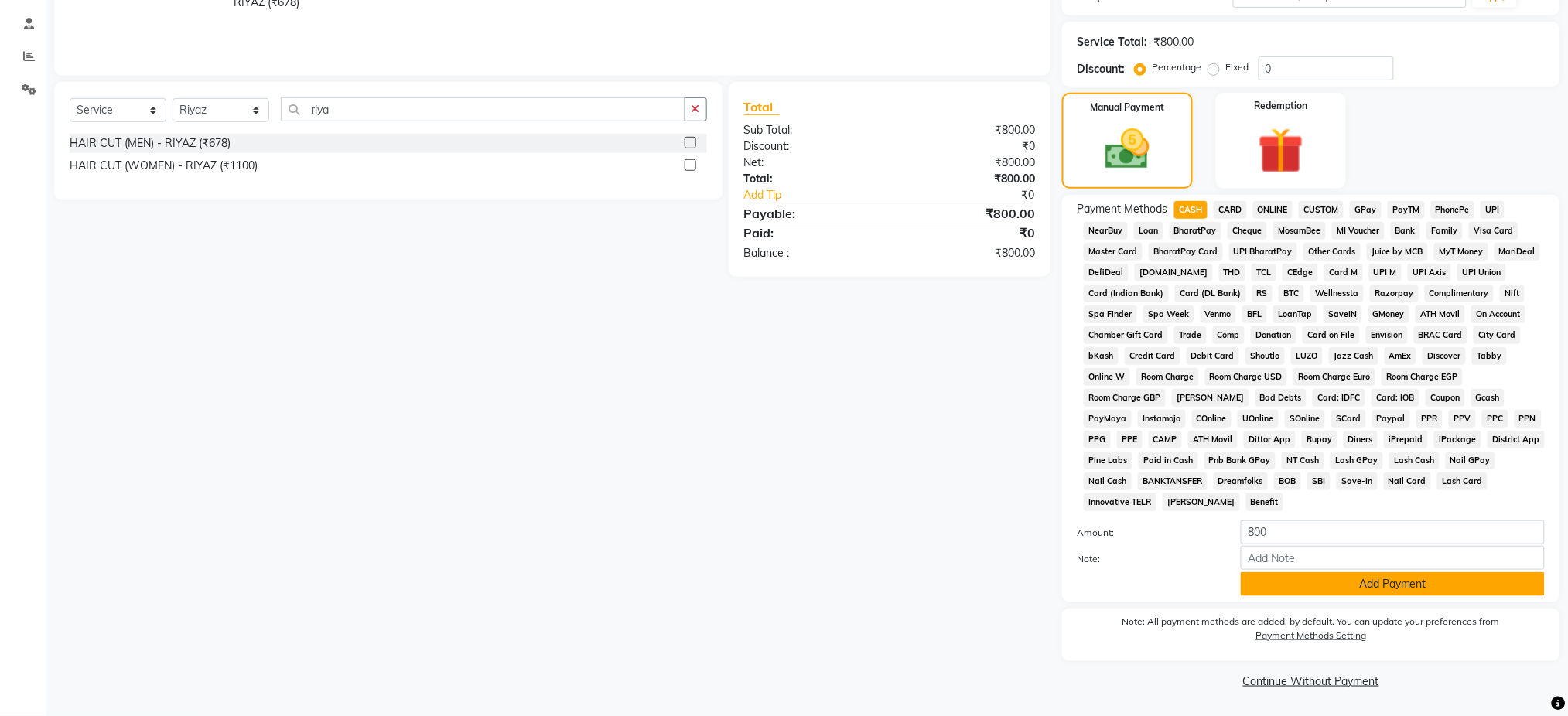
click at [1502, 587] on button "Add Payment" at bounding box center [1393, 584] width 304 height 24
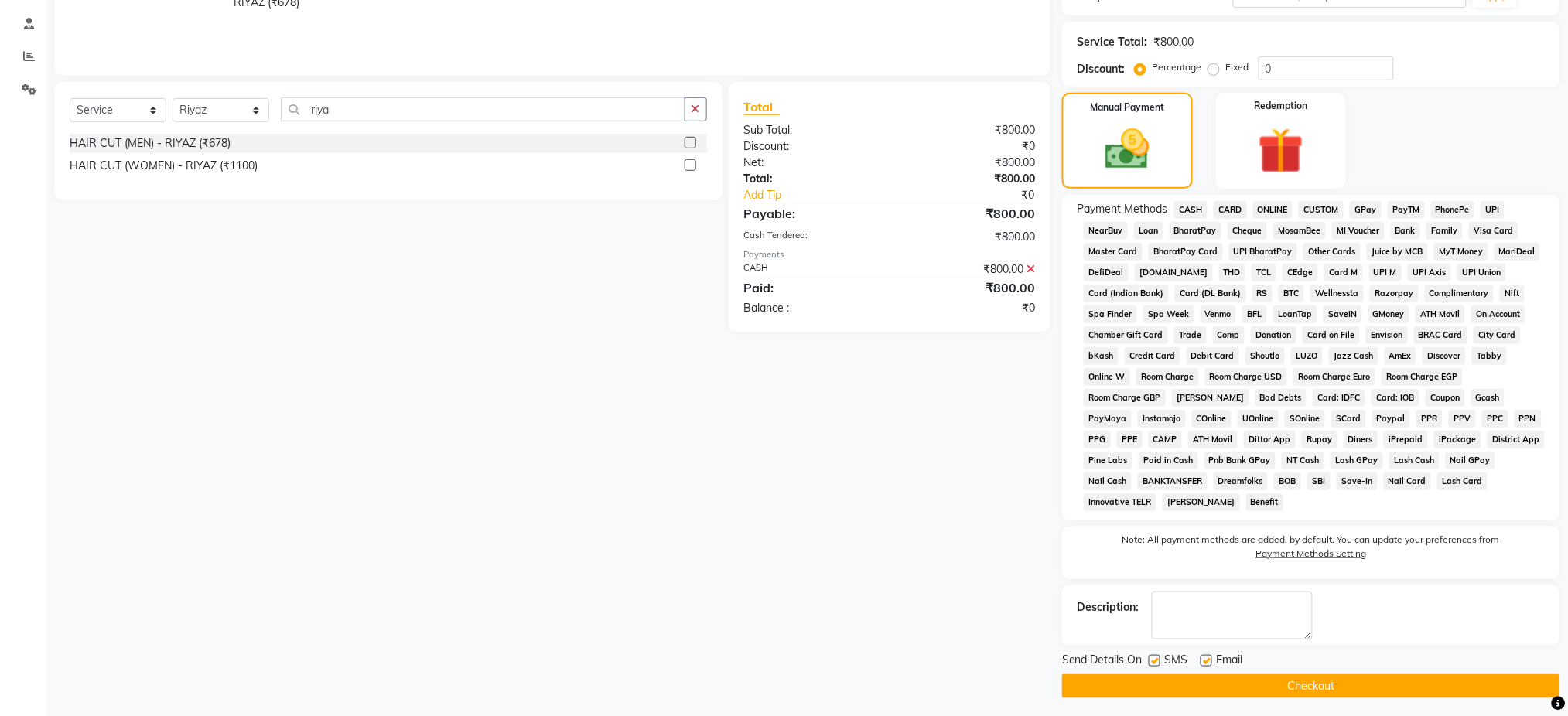
click at [1416, 686] on button "Checkout" at bounding box center [1311, 686] width 498 height 24
